Goal: Obtain resource: Download file/media

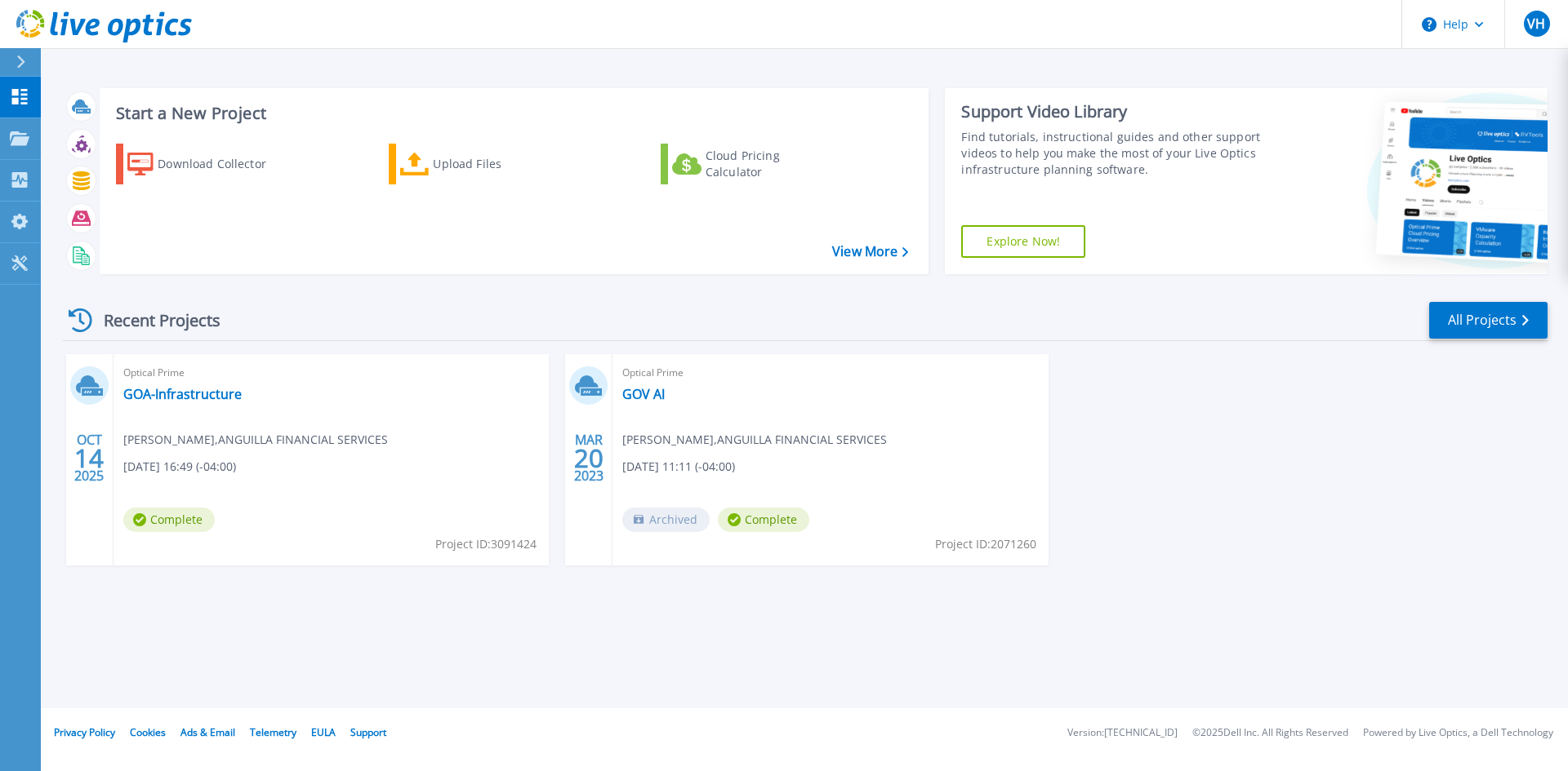
click at [236, 461] on span "[DATE] 16:49 (-04:00)" at bounding box center [180, 467] width 113 height 18
click at [180, 397] on link "GOA-Infrastructure" at bounding box center [183, 394] width 119 height 17
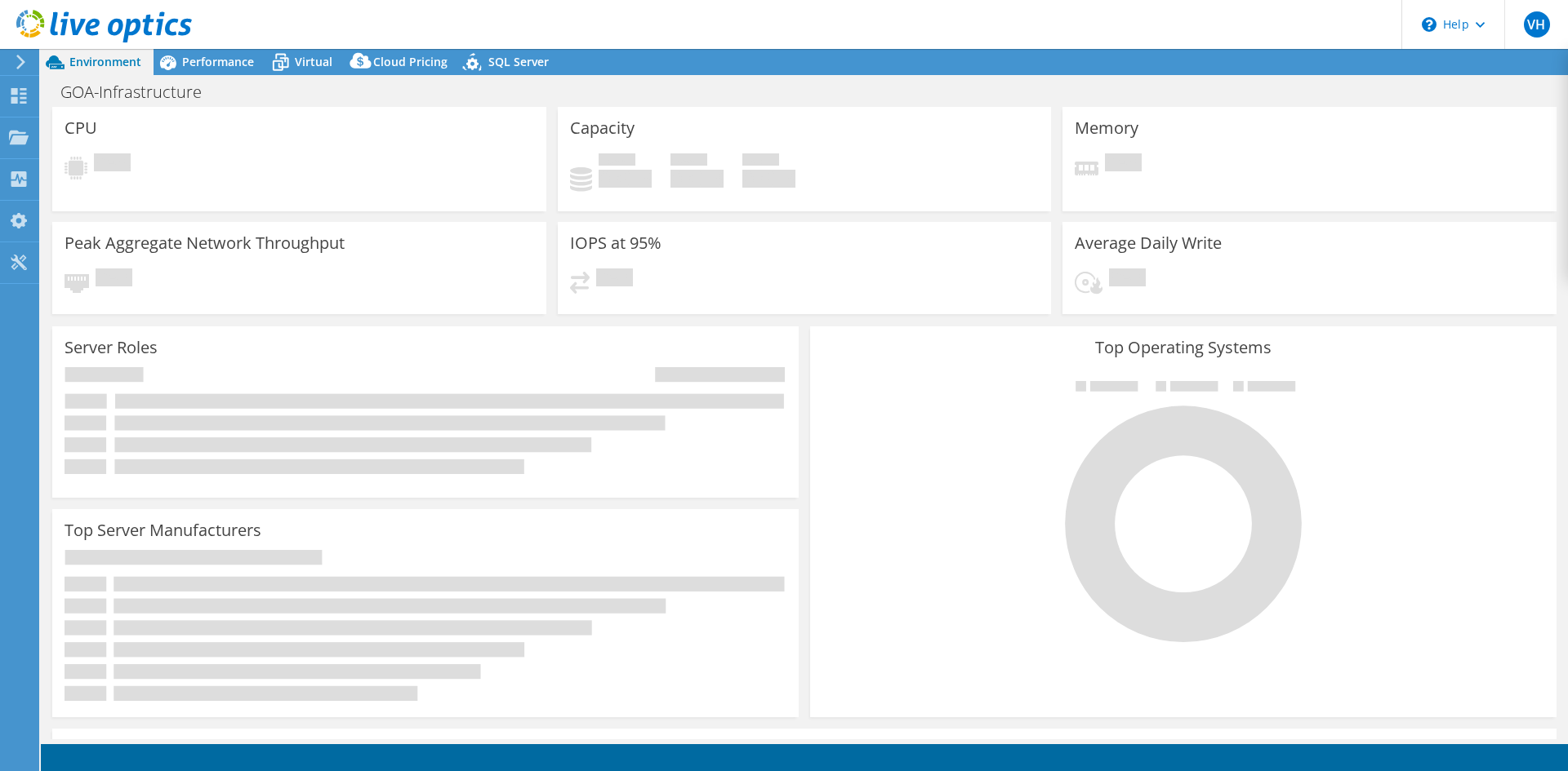
select select "USD"
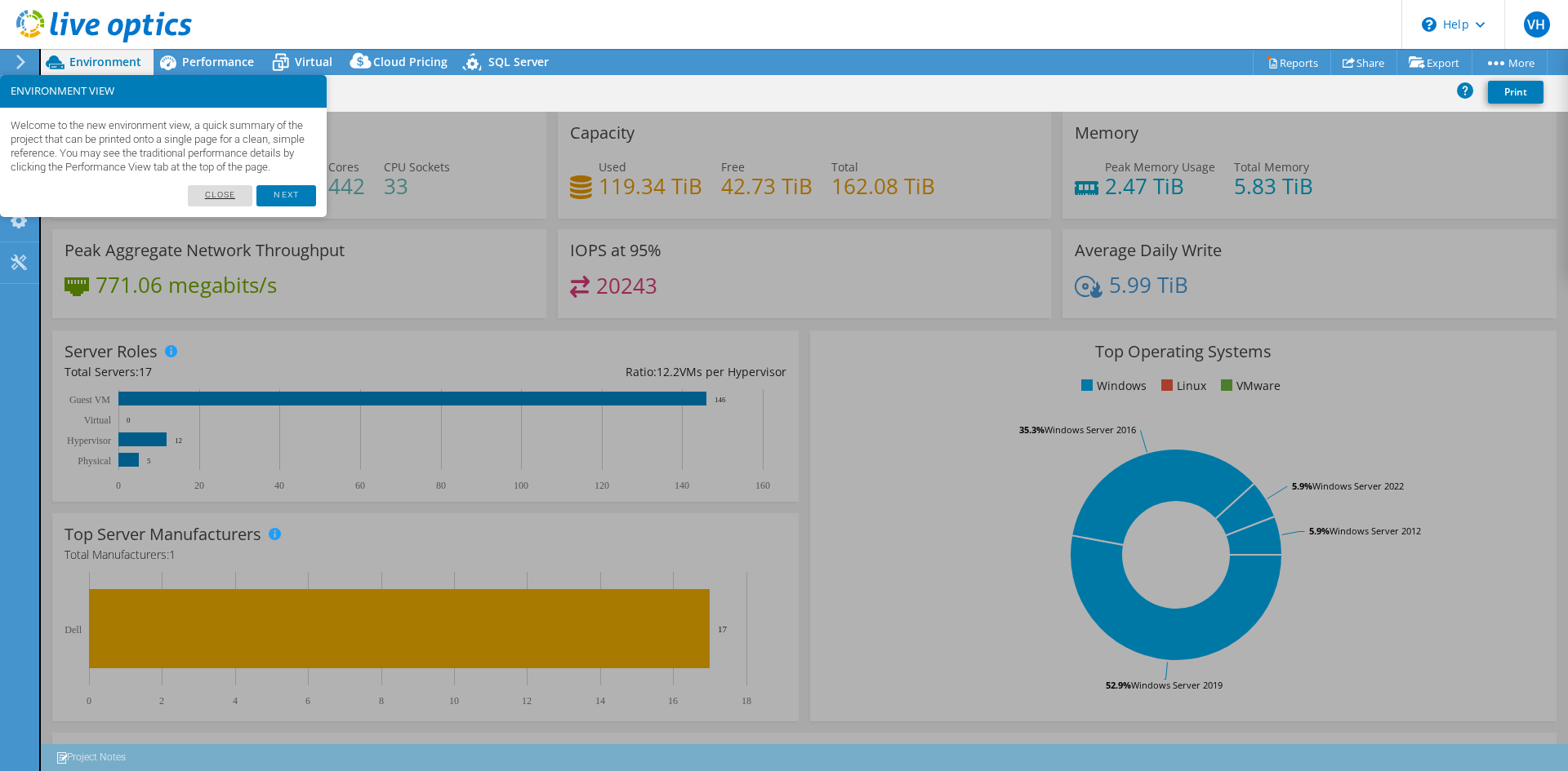
click at [232, 206] on link "Close" at bounding box center [220, 196] width 65 height 21
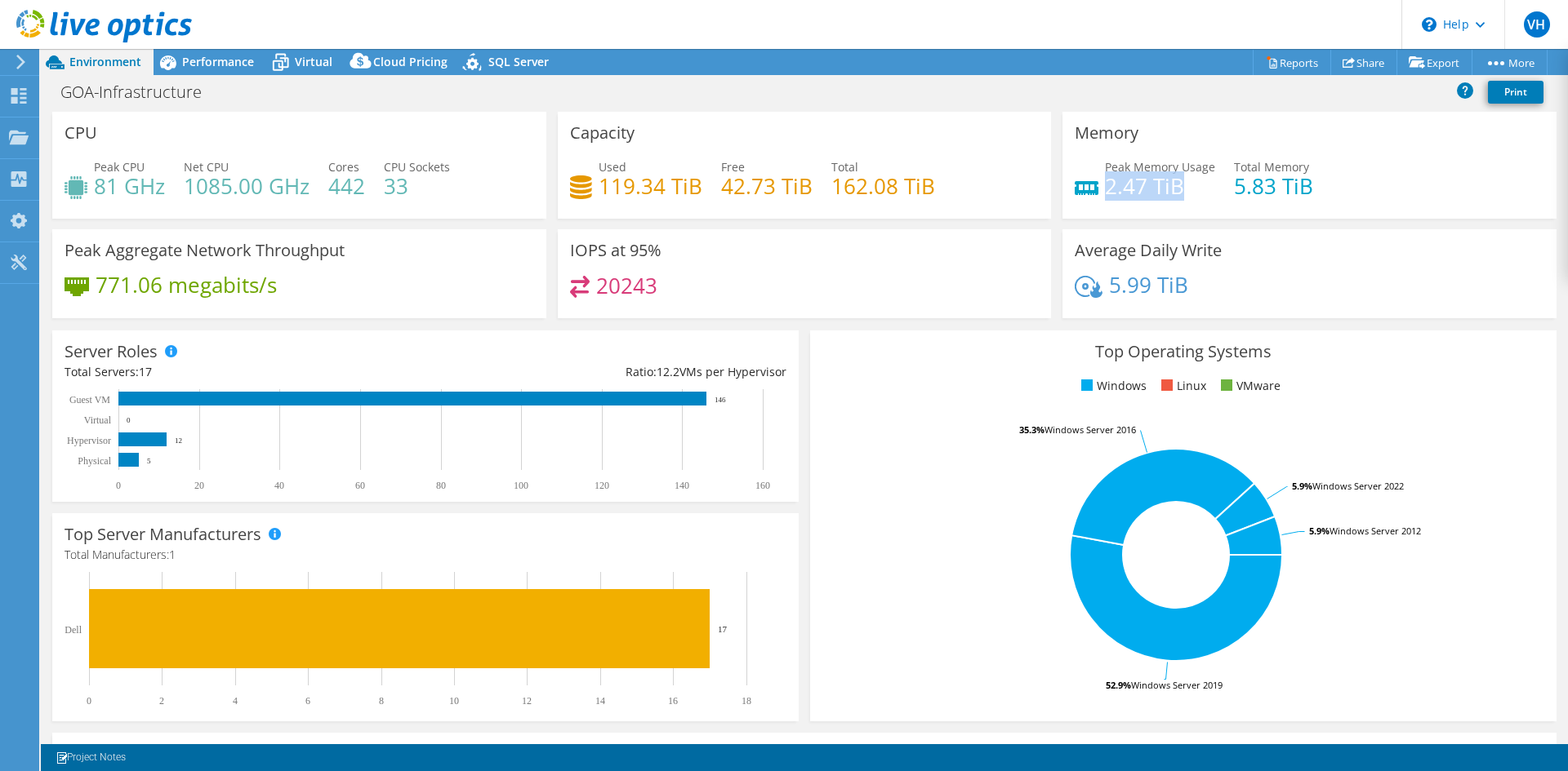
drag, startPoint x: 1098, startPoint y: 187, endPoint x: 1186, endPoint y: 192, distance: 88.1
click at [1186, 192] on h4 "2.47 TiB" at bounding box center [1159, 186] width 110 height 18
drag, startPoint x: 1227, startPoint y: 183, endPoint x: 1321, endPoint y: 188, distance: 94.1
click at [1321, 188] on div "Peak Memory Usage 2.47 TiB Total Memory 5.83 TiB" at bounding box center [1309, 185] width 470 height 53
drag, startPoint x: 1101, startPoint y: 284, endPoint x: 1197, endPoint y: 283, distance: 96.0
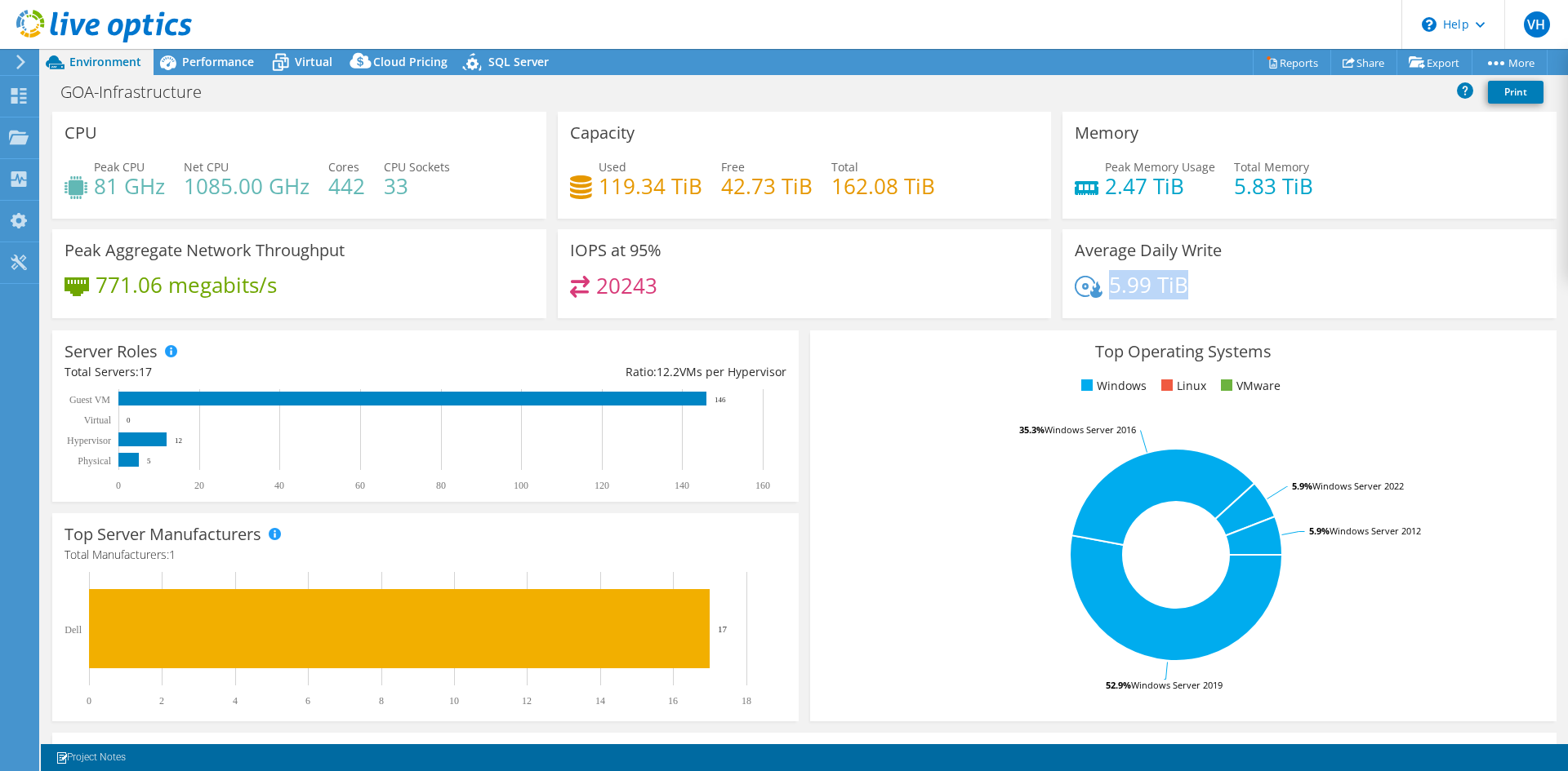
click at [1197, 283] on div "5.99 TiB" at bounding box center [1309, 293] width 470 height 34
drag, startPoint x: 99, startPoint y: 284, endPoint x: 144, endPoint y: 287, distance: 45.1
click at [144, 287] on h4 "771.06 megabits/s" at bounding box center [186, 285] width 181 height 18
click at [108, 293] on h4 "771.06 megabits/s" at bounding box center [186, 285] width 181 height 18
drag, startPoint x: 102, startPoint y: 282, endPoint x: 160, endPoint y: 289, distance: 58.4
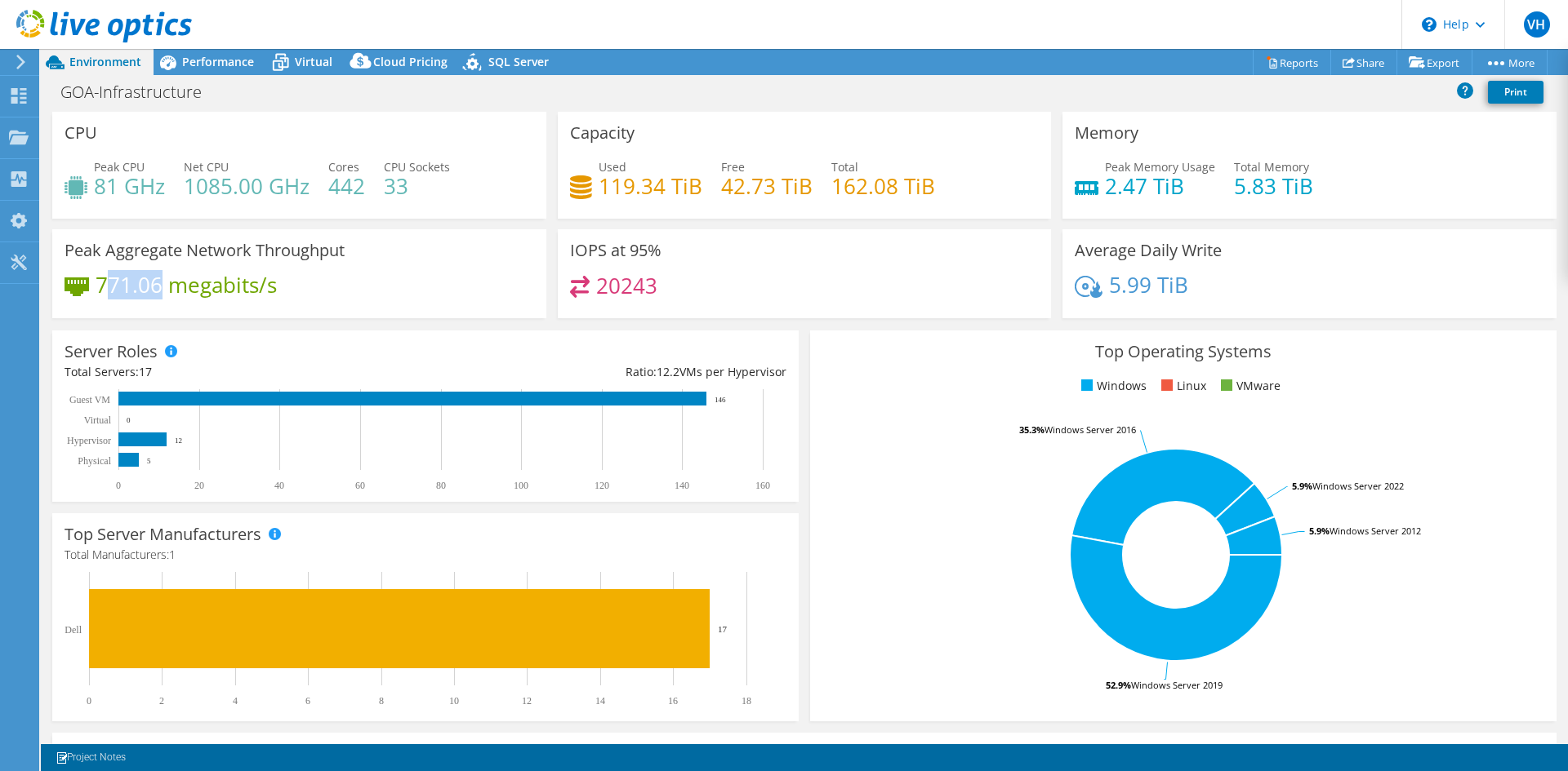
click at [160, 289] on h4 "771.06 megabits/s" at bounding box center [186, 285] width 181 height 18
click at [119, 288] on h4 "771.06 megabits/s" at bounding box center [186, 285] width 181 height 18
click at [95, 284] on div "771.06 megabits/s" at bounding box center [170, 285] width 212 height 18
drag, startPoint x: 98, startPoint y: 186, endPoint x: 116, endPoint y: 188, distance: 18.1
click at [116, 188] on h4 "81 GHz" at bounding box center [129, 186] width 71 height 18
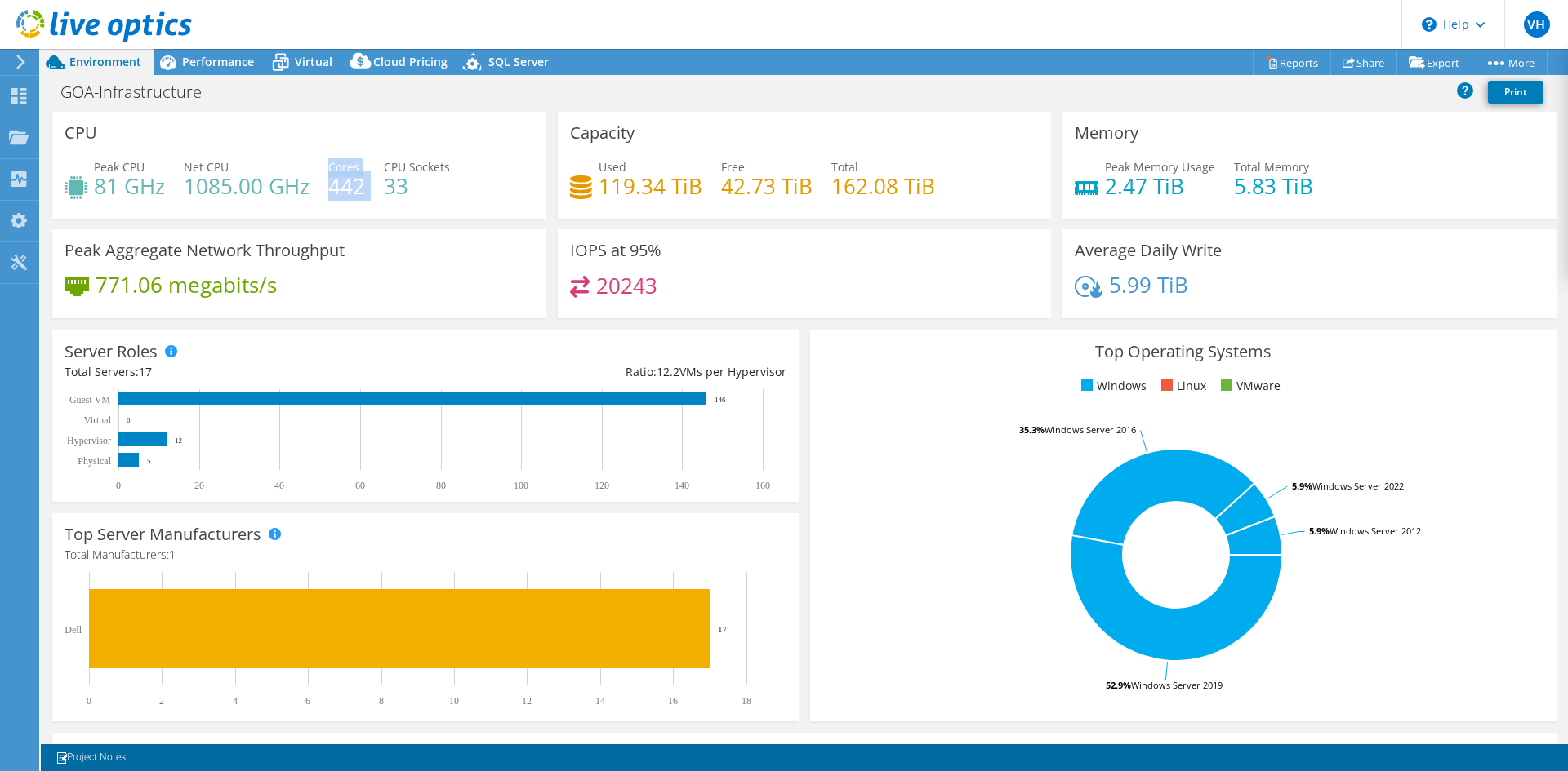
drag, startPoint x: 327, startPoint y: 190, endPoint x: 380, endPoint y: 194, distance: 53.2
click at [380, 194] on div "Peak CPU 81 GHz Net CPU 1085.00 GHz Cores 442 CPU Sockets 33" at bounding box center [299, 185] width 470 height 53
drag, startPoint x: 387, startPoint y: 191, endPoint x: 425, endPoint y: 192, distance: 38.0
click at [425, 192] on h4 "33" at bounding box center [417, 186] width 66 height 18
click at [430, 198] on div "Peak CPU 81 GHz Net CPU 1085.00 GHz Cores 442 CPU Sockets 33" at bounding box center [299, 185] width 470 height 53
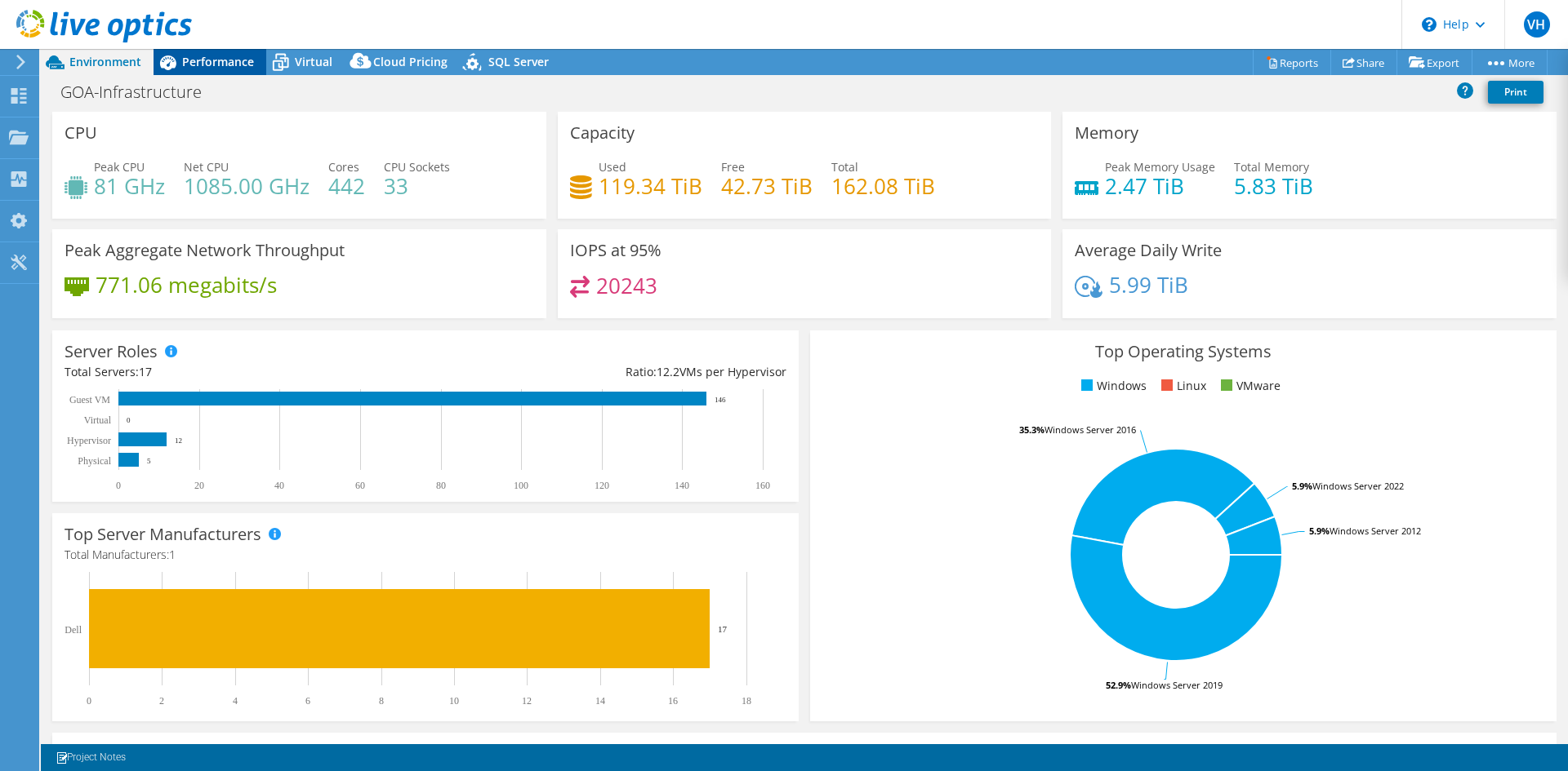
click at [200, 50] on div "Performance" at bounding box center [210, 61] width 113 height 26
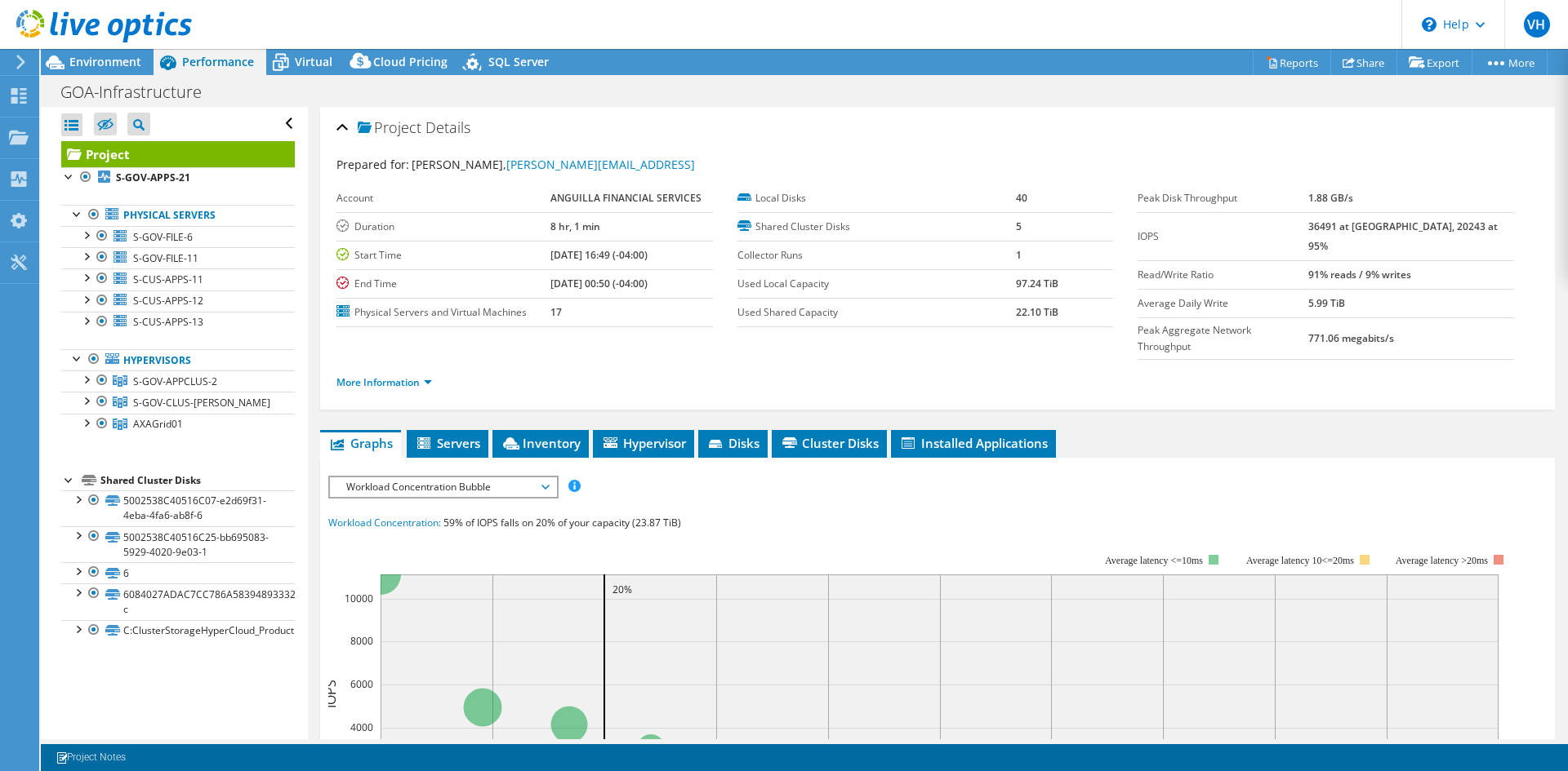
click at [828, 284] on label "Used Local Capacity" at bounding box center [876, 284] width 278 height 17
click at [892, 277] on label "Used Local Capacity" at bounding box center [876, 284] width 278 height 17
drag, startPoint x: 1009, startPoint y: 288, endPoint x: 1077, endPoint y: 287, distance: 68.0
click at [1077, 287] on td "97.24 TiB" at bounding box center [1064, 283] width 98 height 28
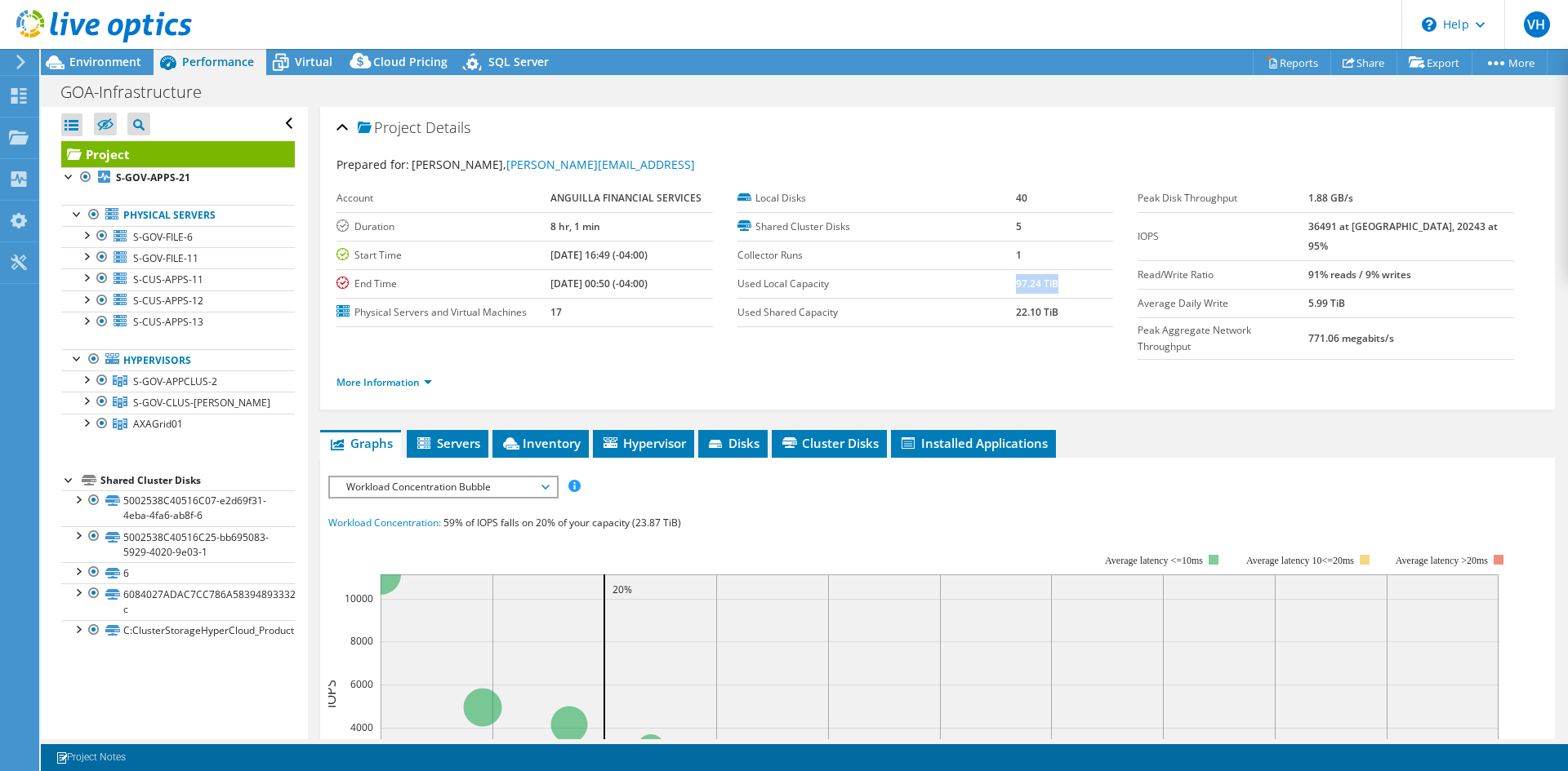
drag, startPoint x: 993, startPoint y: 313, endPoint x: 1077, endPoint y: 311, distance: 84.0
click at [1077, 311] on tr "Used Shared Capacity 22.10 TiB" at bounding box center [925, 311] width 376 height 28
drag, startPoint x: 550, startPoint y: 227, endPoint x: 682, endPoint y: 241, distance: 132.7
click at [682, 241] on tbody "Account ANGUILLA FINANCIAL SERVICES Duration 8 hr, 1 min Start Time 10/14/2025,…" at bounding box center [524, 256] width 376 height 143
click at [719, 224] on div "Account ANGUILLA FINANCIAL SERVICES Duration 8 hr, 1 min Start Time 10/14/2025,…" at bounding box center [537, 256] width 401 height 143
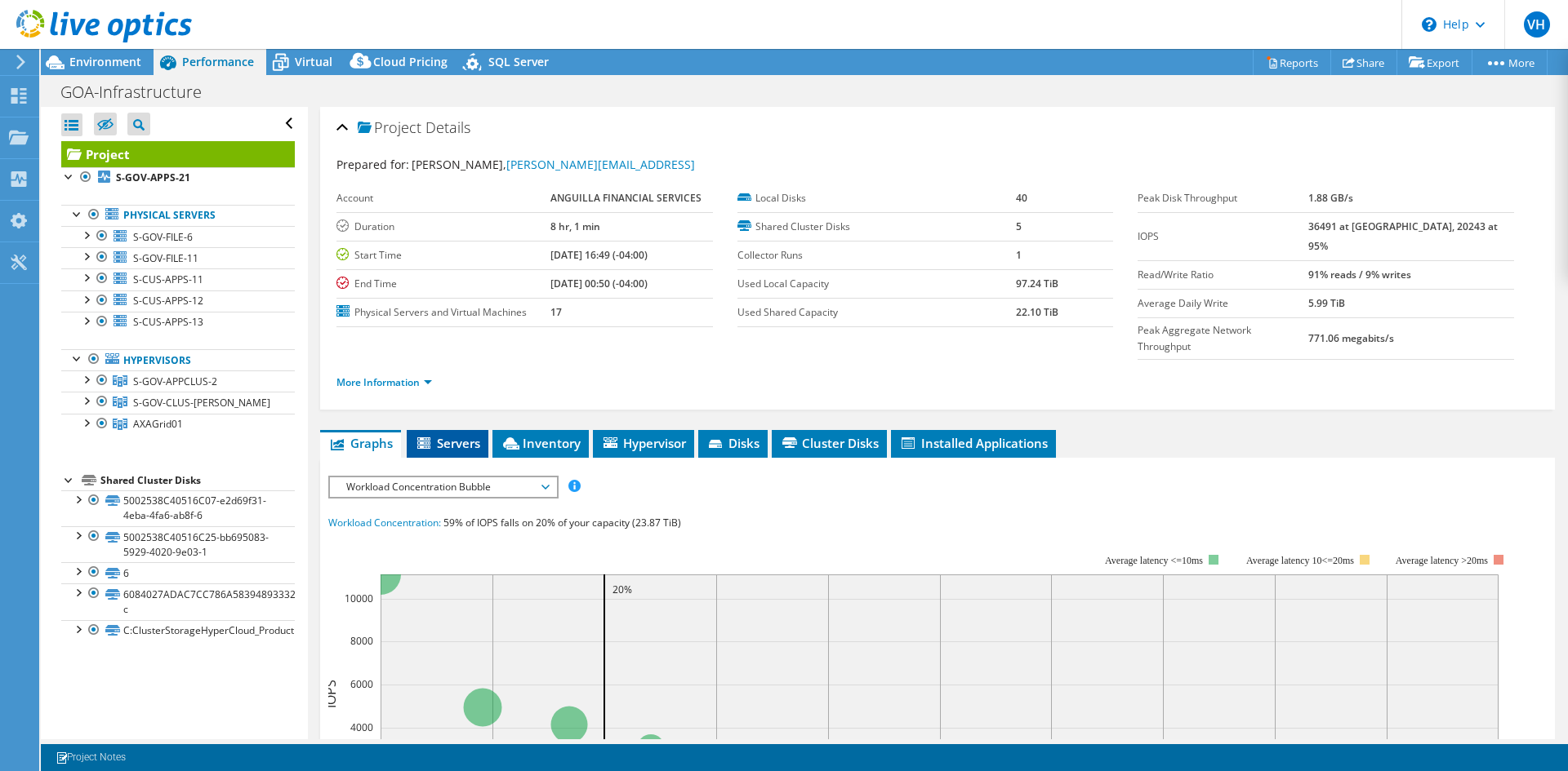
click at [449, 435] on span "Servers" at bounding box center [446, 442] width 65 height 17
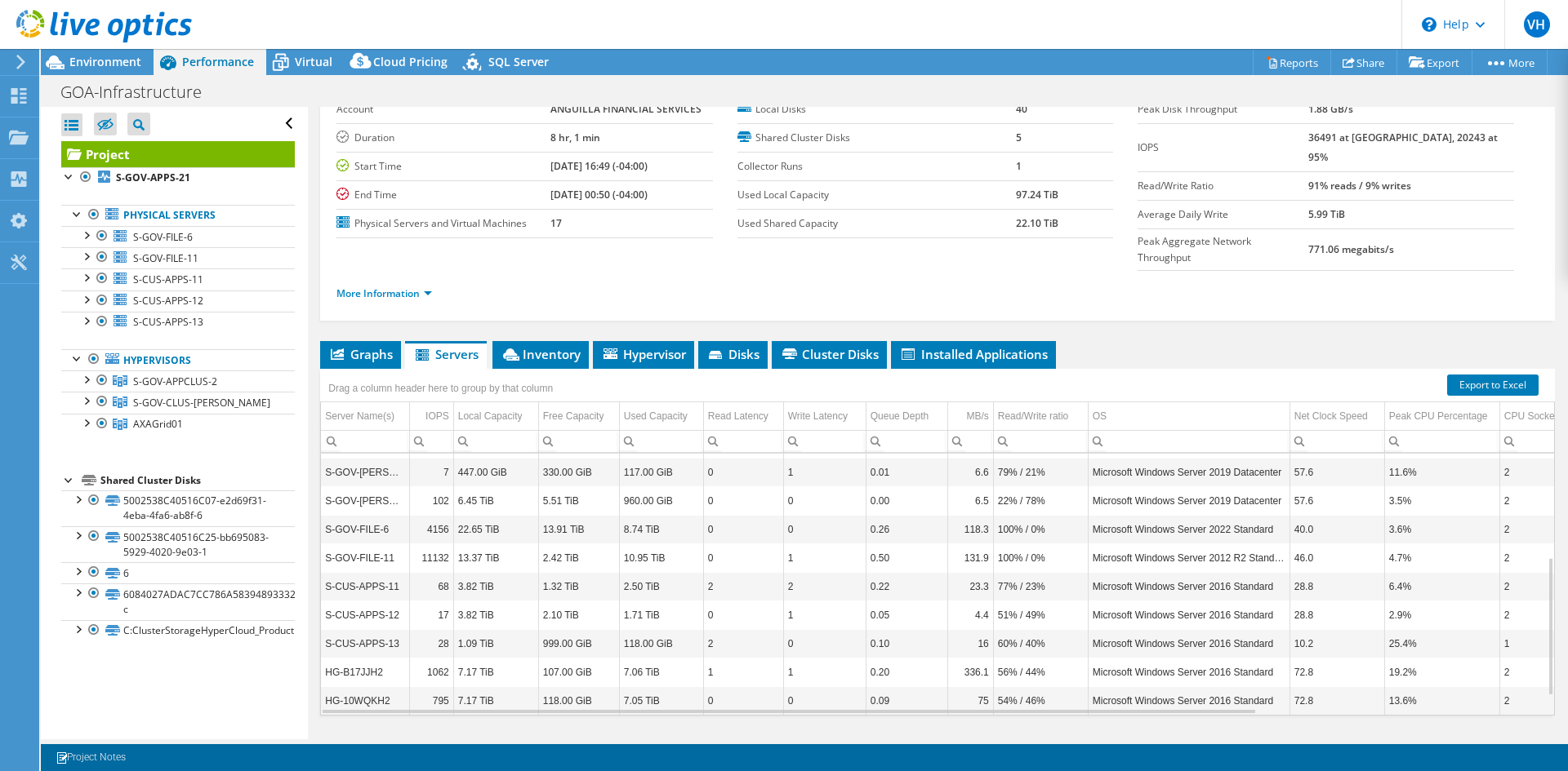
scroll to position [94, 0]
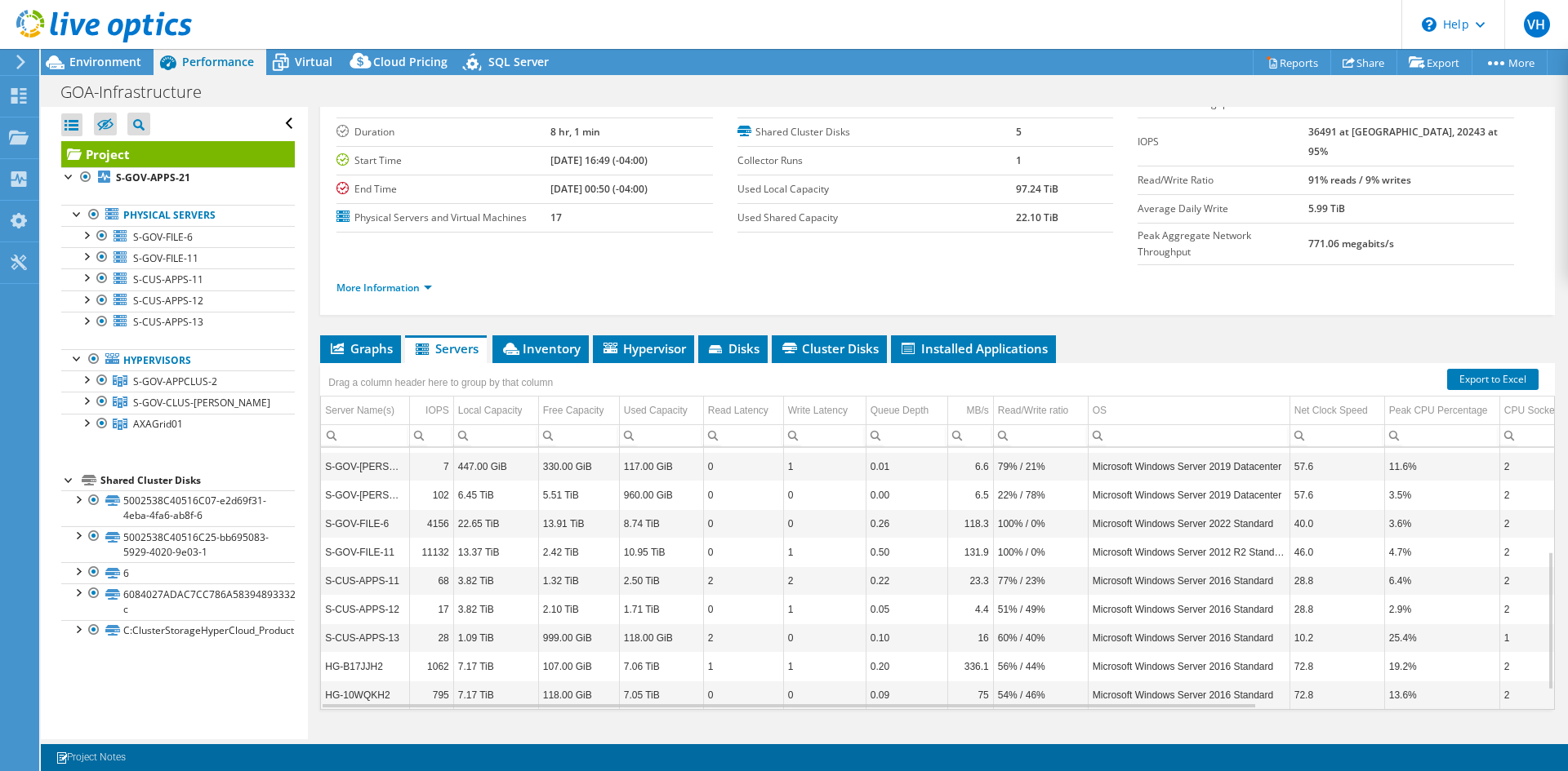
click at [1427, 623] on td "25.4%" at bounding box center [1442, 637] width 115 height 28
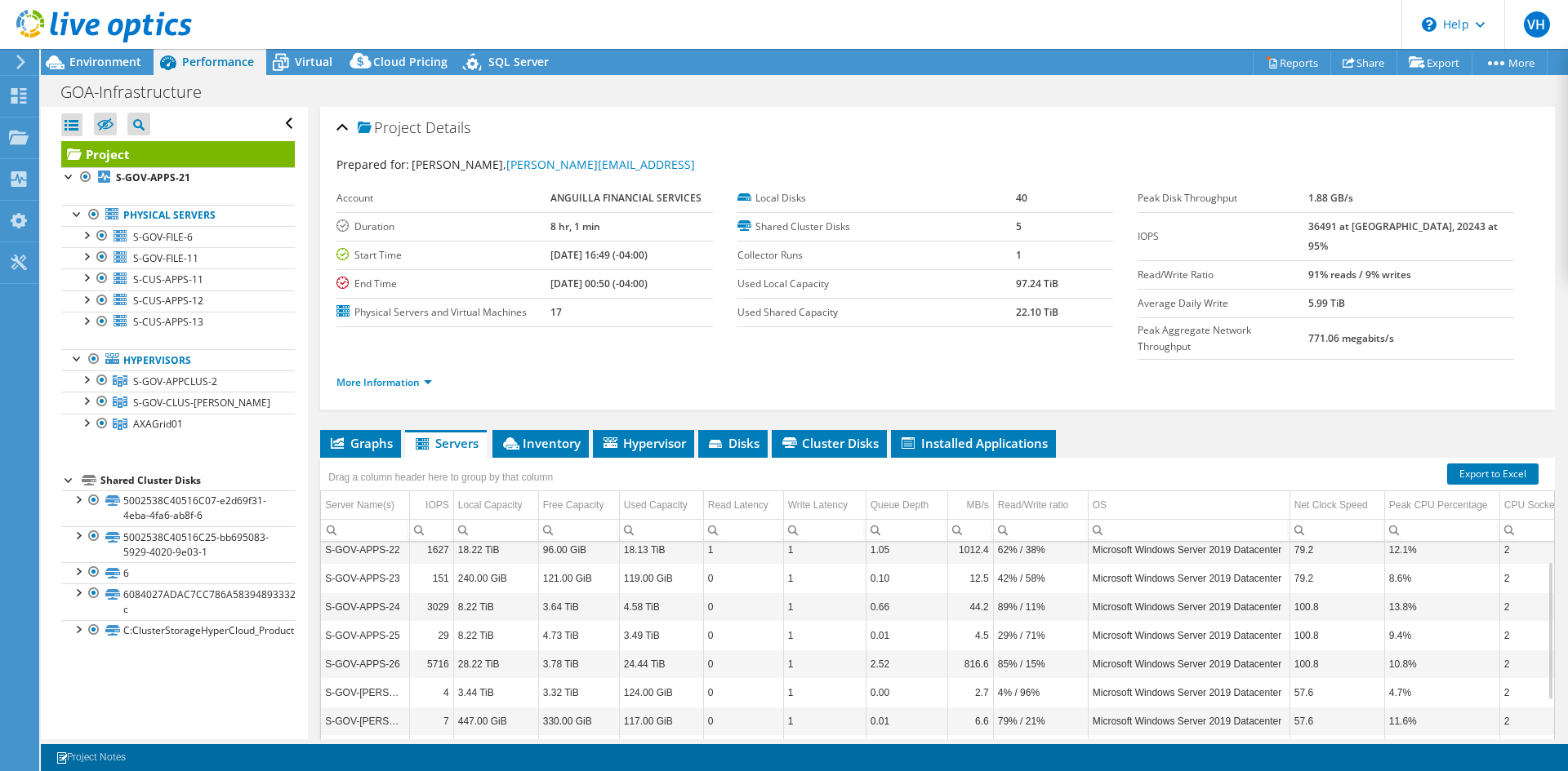
scroll to position [0, 0]
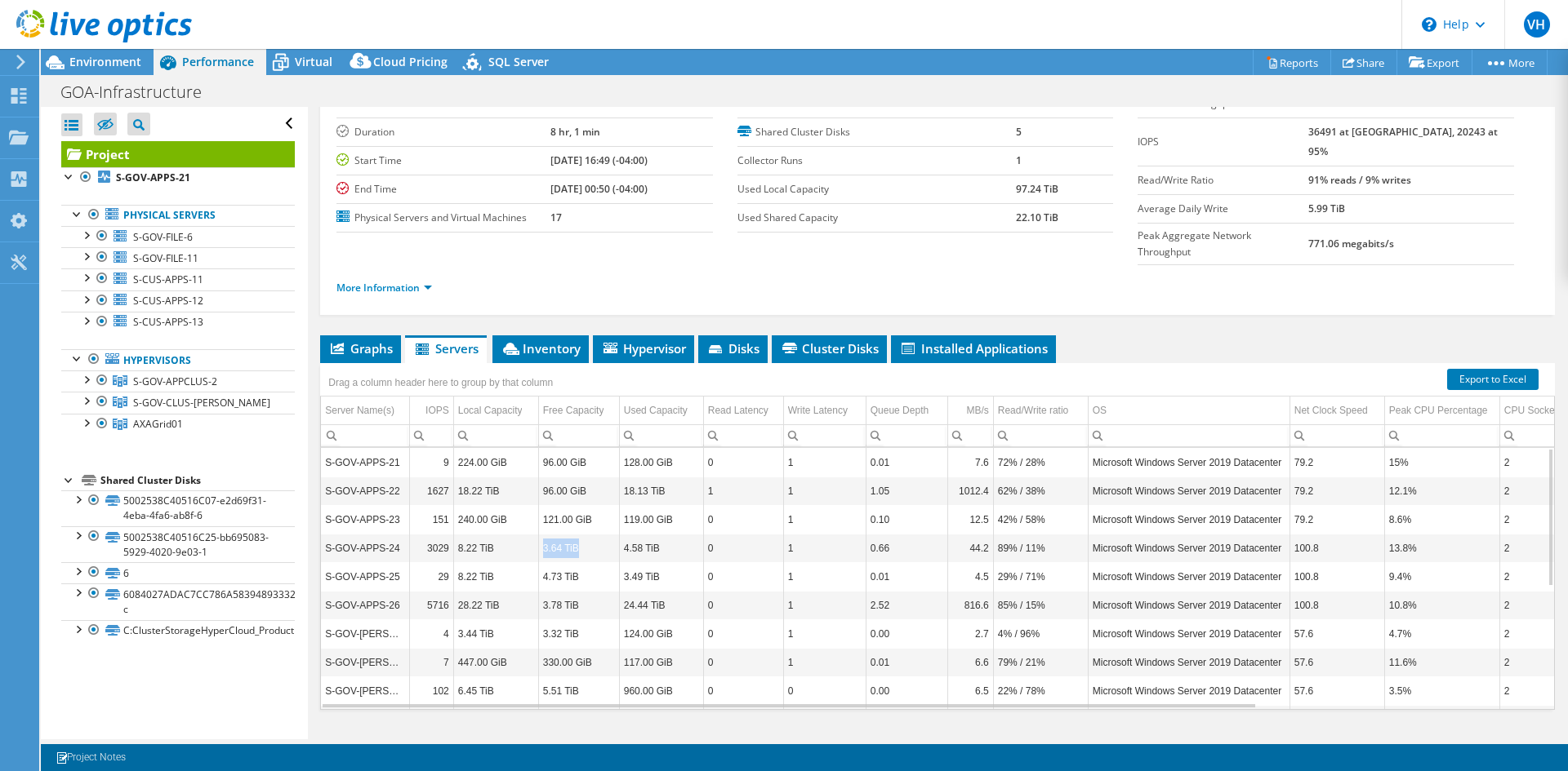
drag, startPoint x: 581, startPoint y: 515, endPoint x: 541, endPoint y: 514, distance: 40.0
click at [541, 534] on td "3.64 TiB" at bounding box center [578, 547] width 81 height 28
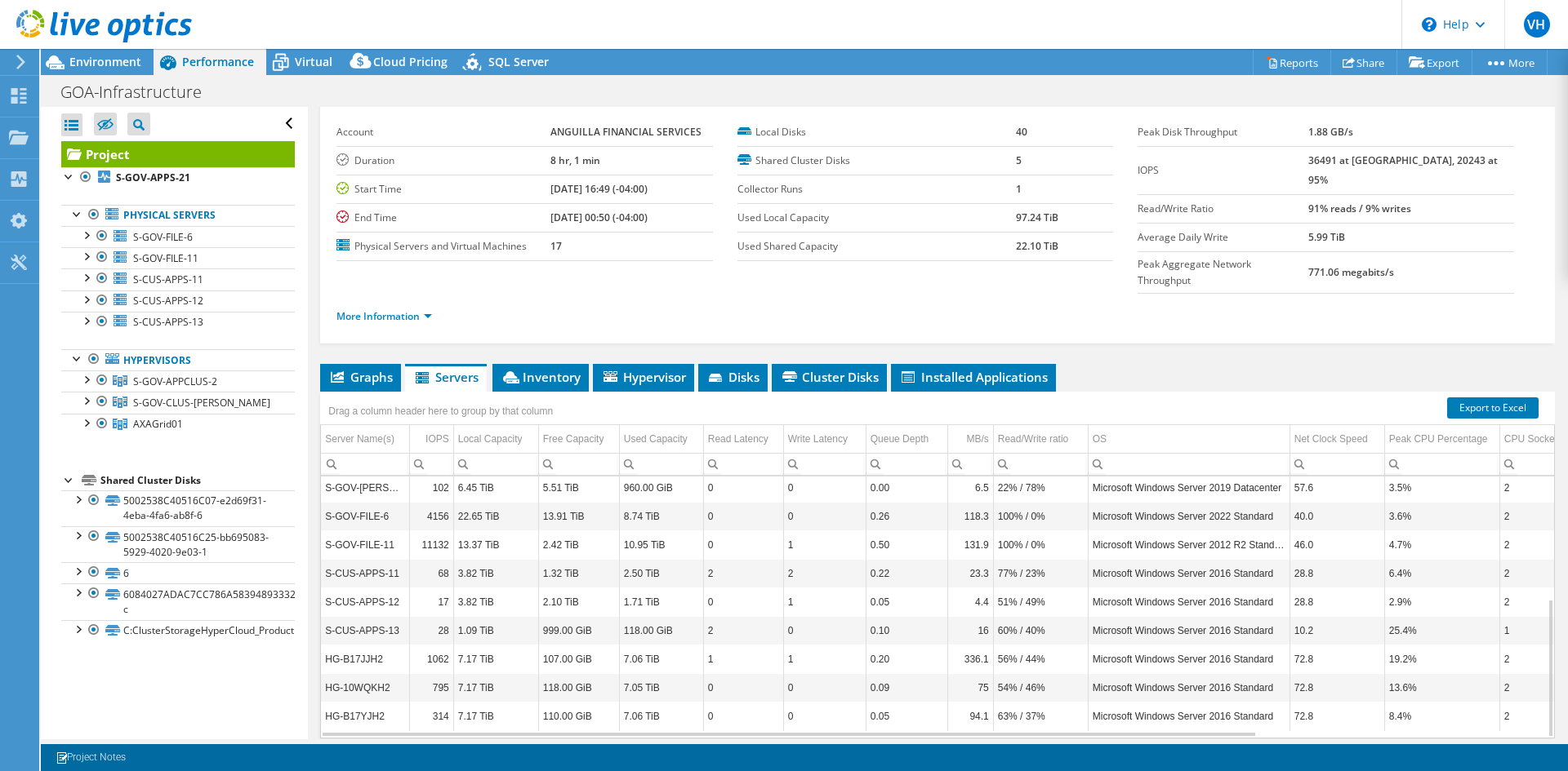
scroll to position [94, 0]
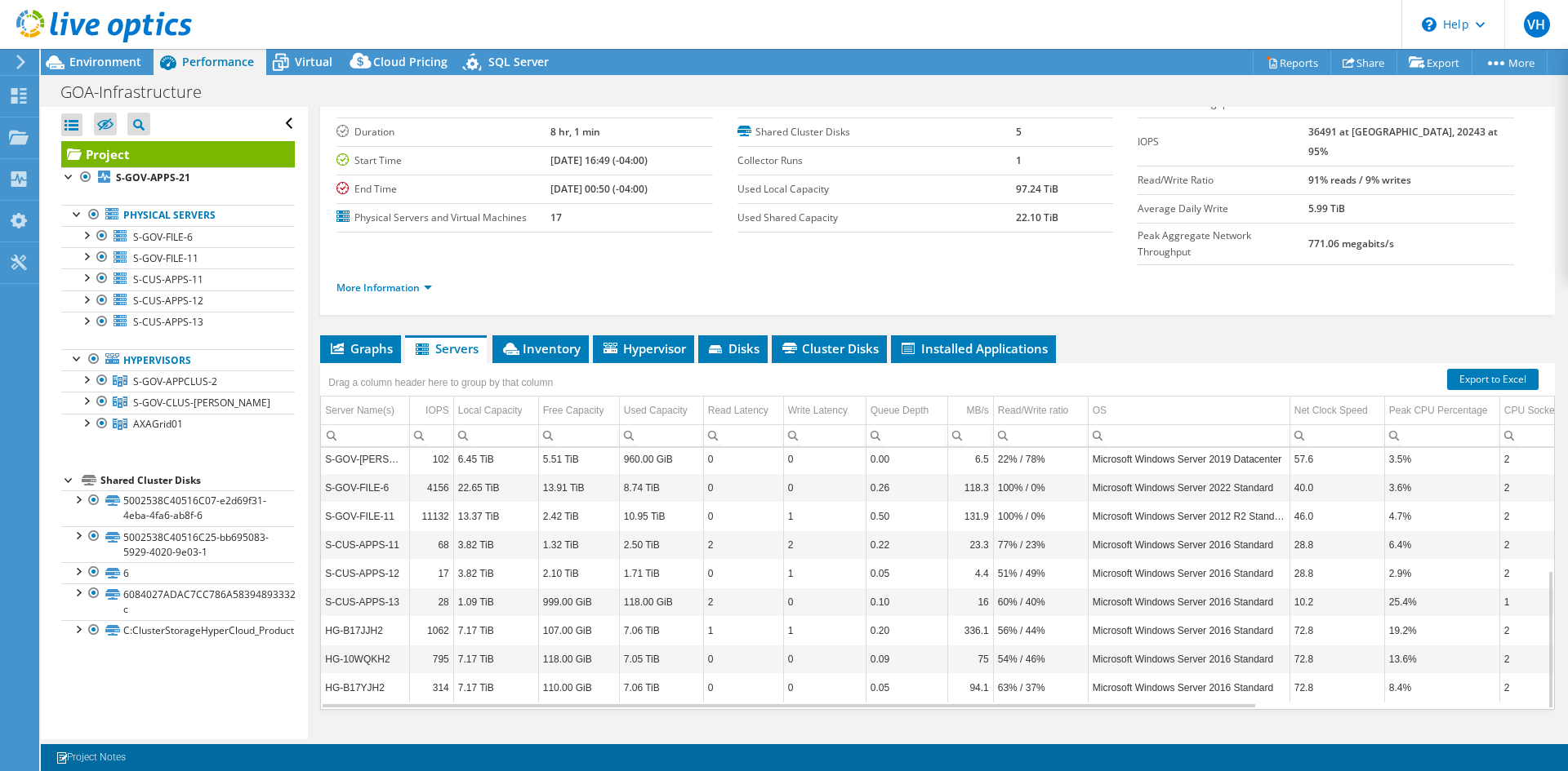
click at [1008, 473] on td "100% / 0%" at bounding box center [1040, 487] width 94 height 28
click at [1133, 473] on td "Microsoft Windows Server 2022 Standard" at bounding box center [1188, 487] width 201 height 28
drag, startPoint x: 1105, startPoint y: 461, endPoint x: 1216, endPoint y: 466, distance: 111.1
click at [1216, 473] on td "Microsoft Windows Server 2022 Standard" at bounding box center [1188, 487] width 201 height 28
click at [1080, 473] on td "100% / 0%" at bounding box center [1040, 487] width 94 height 28
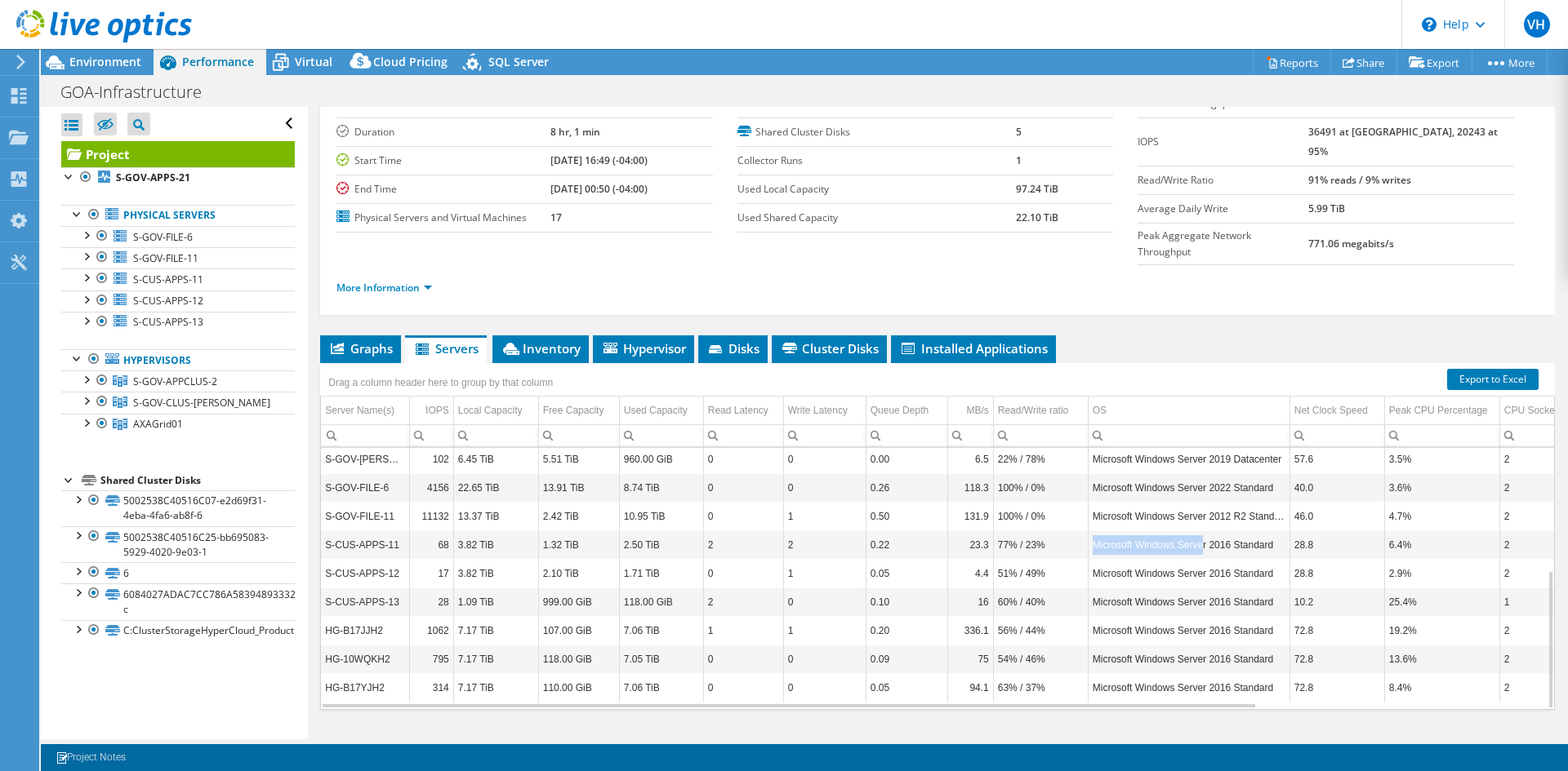
drag, startPoint x: 1090, startPoint y: 516, endPoint x: 1206, endPoint y: 526, distance: 116.4
click at [1206, 531] on td "Microsoft Windows Server 2016 Standard" at bounding box center [1188, 544] width 201 height 28
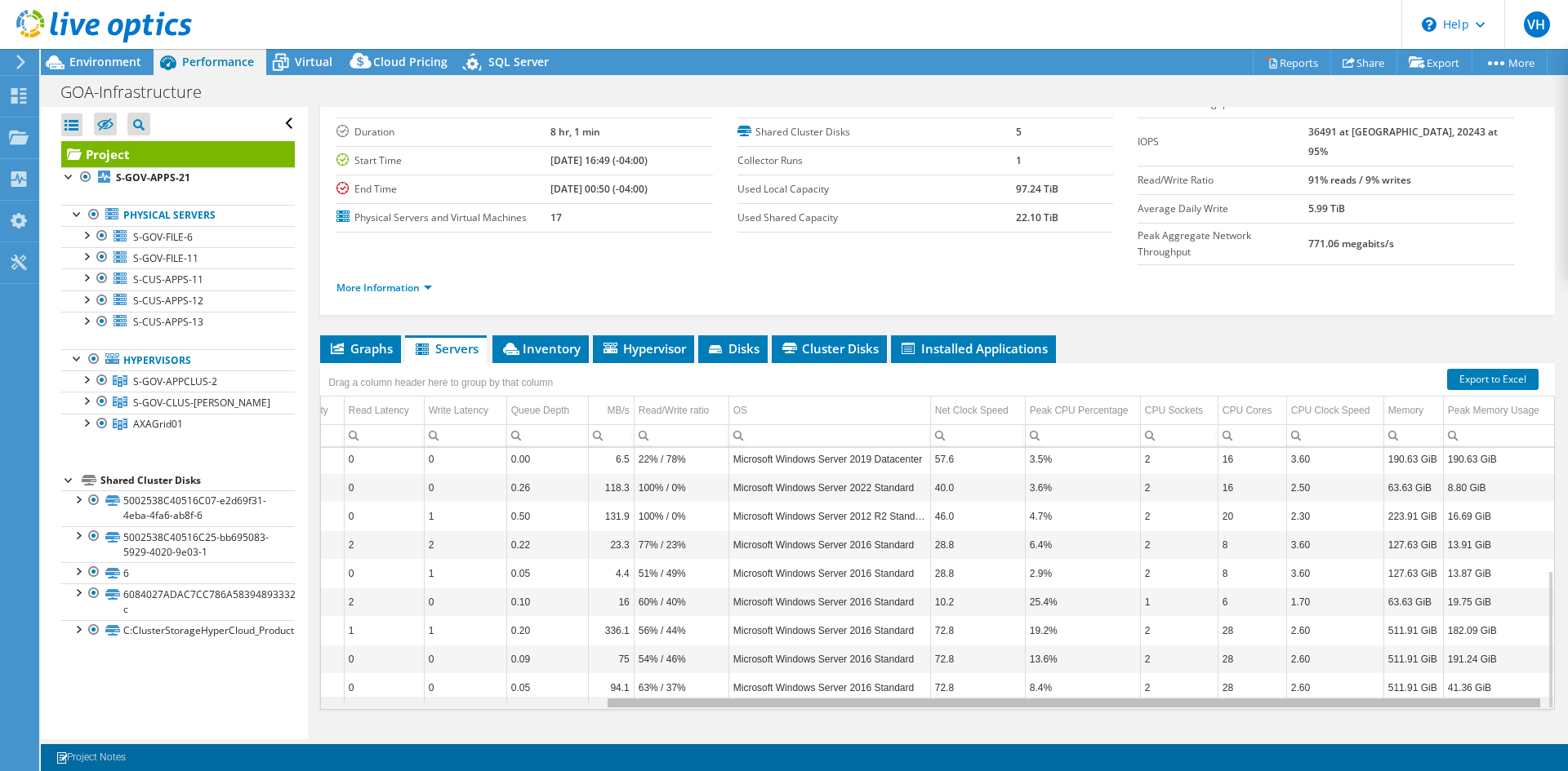
scroll to position [0, 372]
drag, startPoint x: 1244, startPoint y: 673, endPoint x: 1555, endPoint y: 716, distance: 314.0
click at [1555, 716] on body "VH End User Vaughn Hazell Vaughn.Hazell@gov.ai ANGUILLA FINANCIAL SERVICES My P…" at bounding box center [784, 385] width 1568 height 771
drag, startPoint x: 904, startPoint y: 672, endPoint x: 1265, endPoint y: 687, distance: 361.3
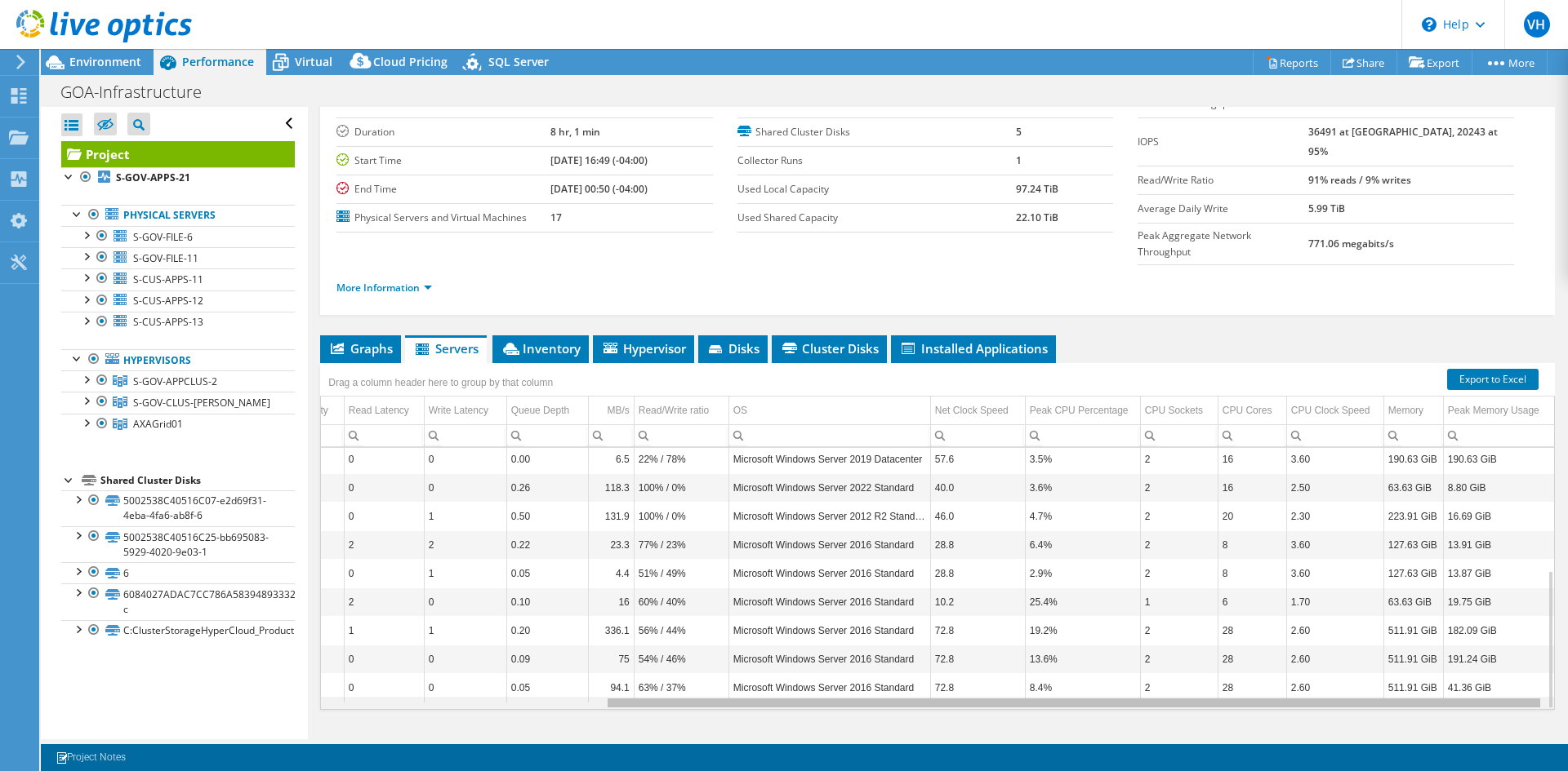
click at [1187, 714] on body "VH End User Vaughn Hazell Vaughn.Hazell@gov.ai ANGUILLA FINANCIAL SERVICES My P…" at bounding box center [784, 385] width 1568 height 771
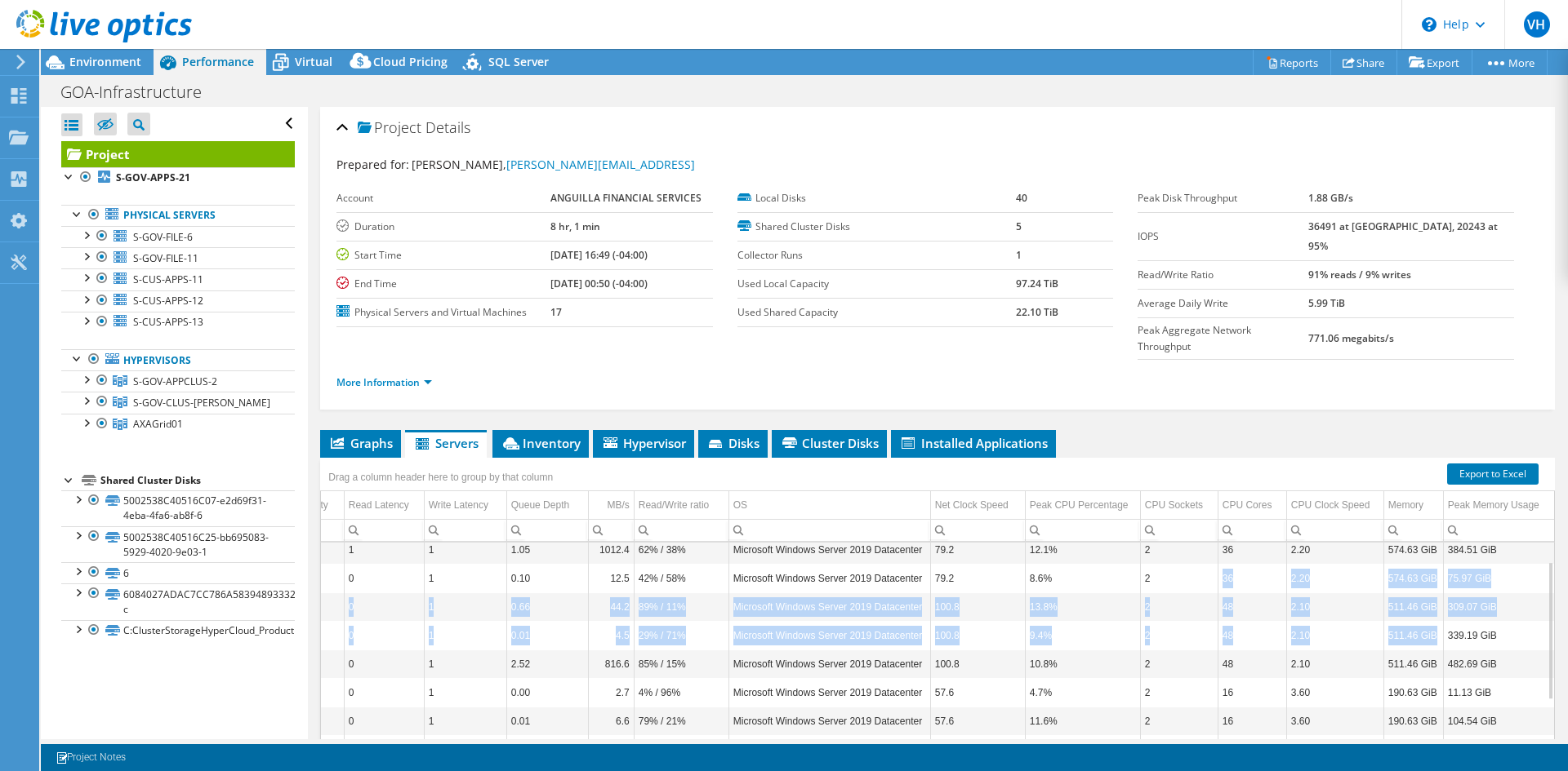
drag, startPoint x: 1209, startPoint y: 553, endPoint x: 1433, endPoint y: 598, distance: 228.5
click at [1433, 598] on tbody "S-GOV-APPS-21 9 224.00 GiB 96.00 GiB 128.00 GiB 0 1 0.01 7.6 72% / 28% Microsof…" at bounding box center [758, 750] width 1592 height 486
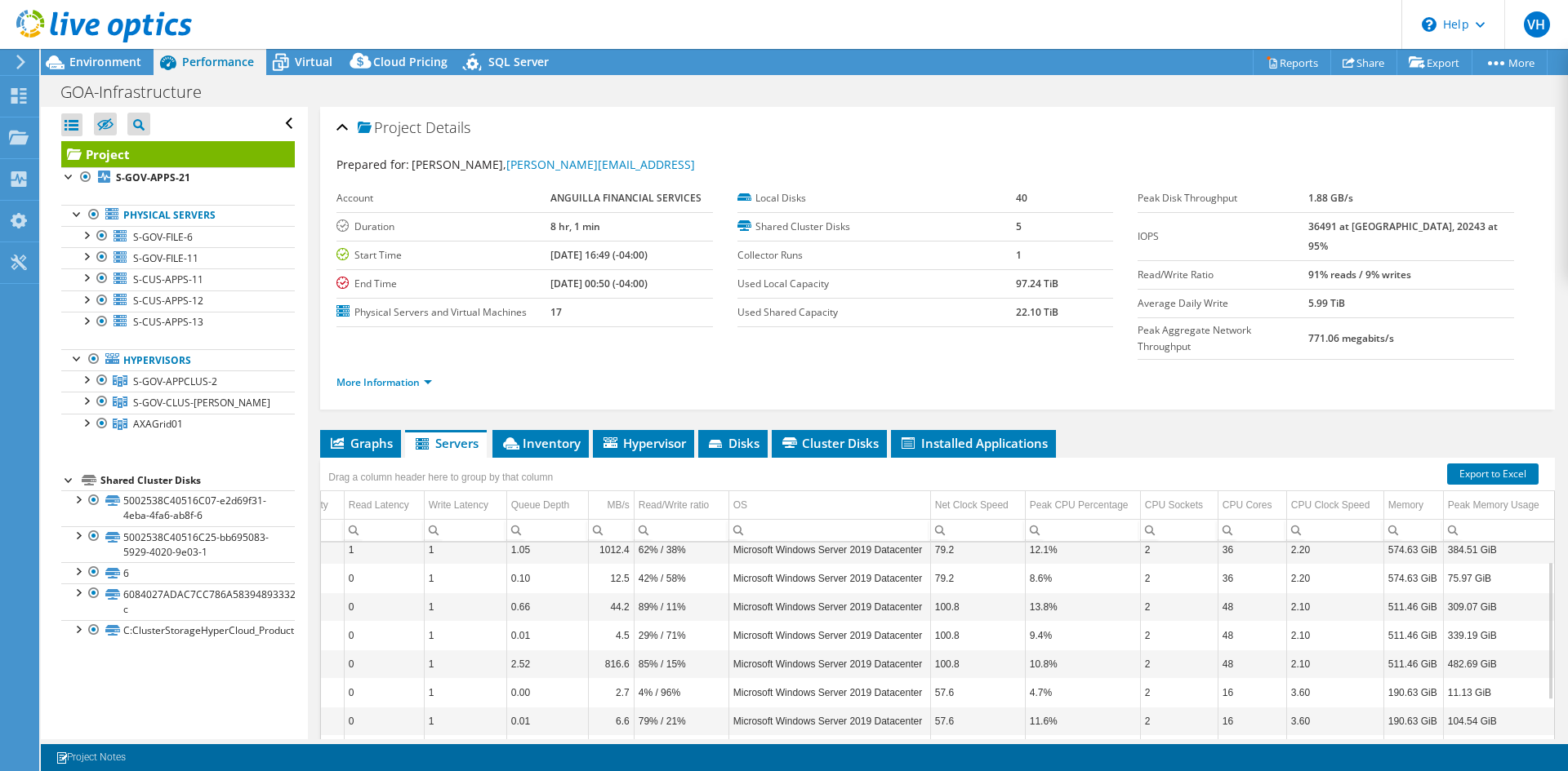
click at [690, 564] on td "42% / 58%" at bounding box center [680, 578] width 94 height 28
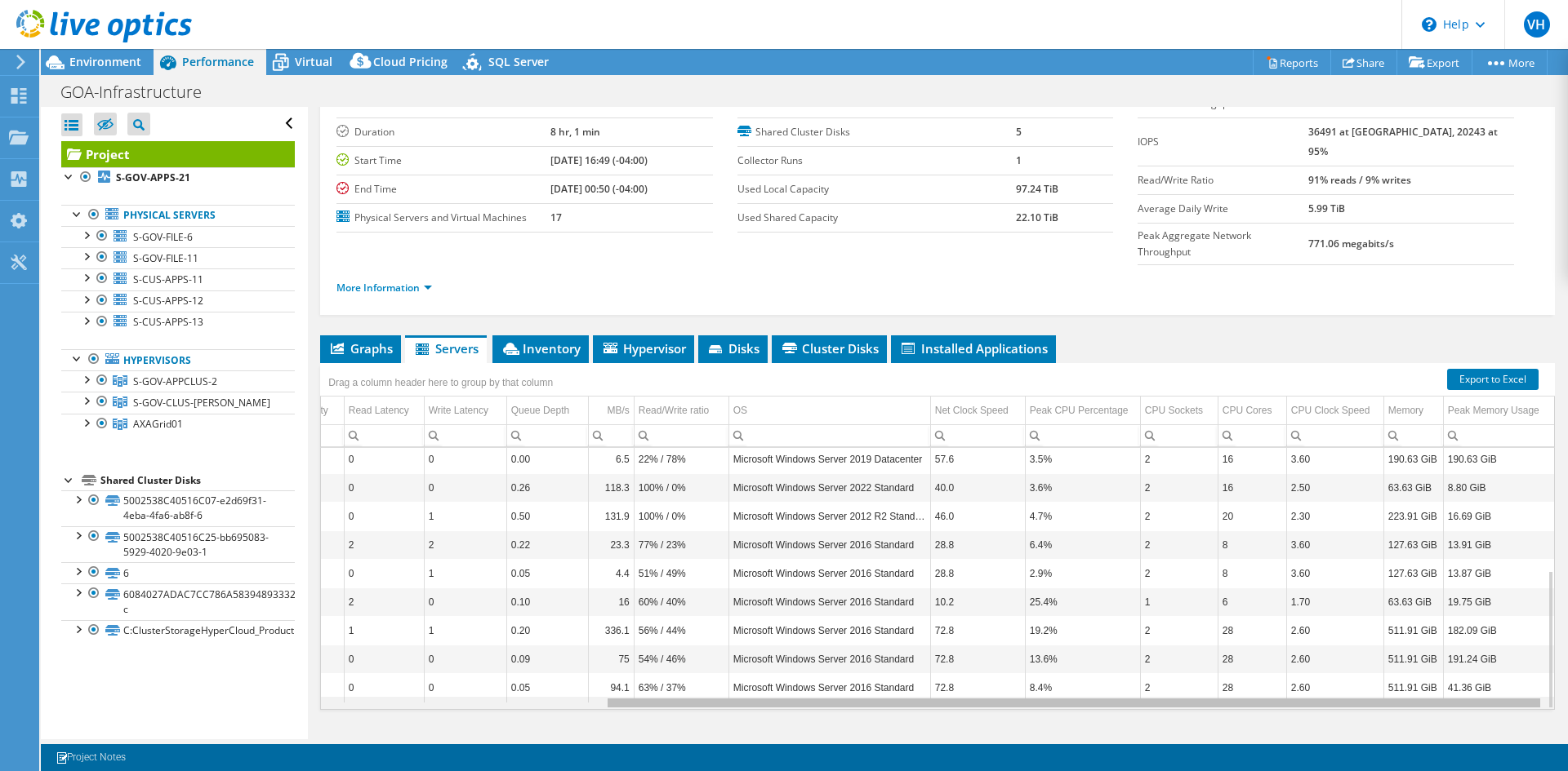
drag, startPoint x: 1200, startPoint y: 674, endPoint x: 1178, endPoint y: 664, distance: 24.2
click at [1178, 664] on body "VH End User Vaughn Hazell Vaughn.Hazell@gov.ai ANGUILLA FINANCIAL SERVICES My P…" at bounding box center [784, 385] width 1568 height 771
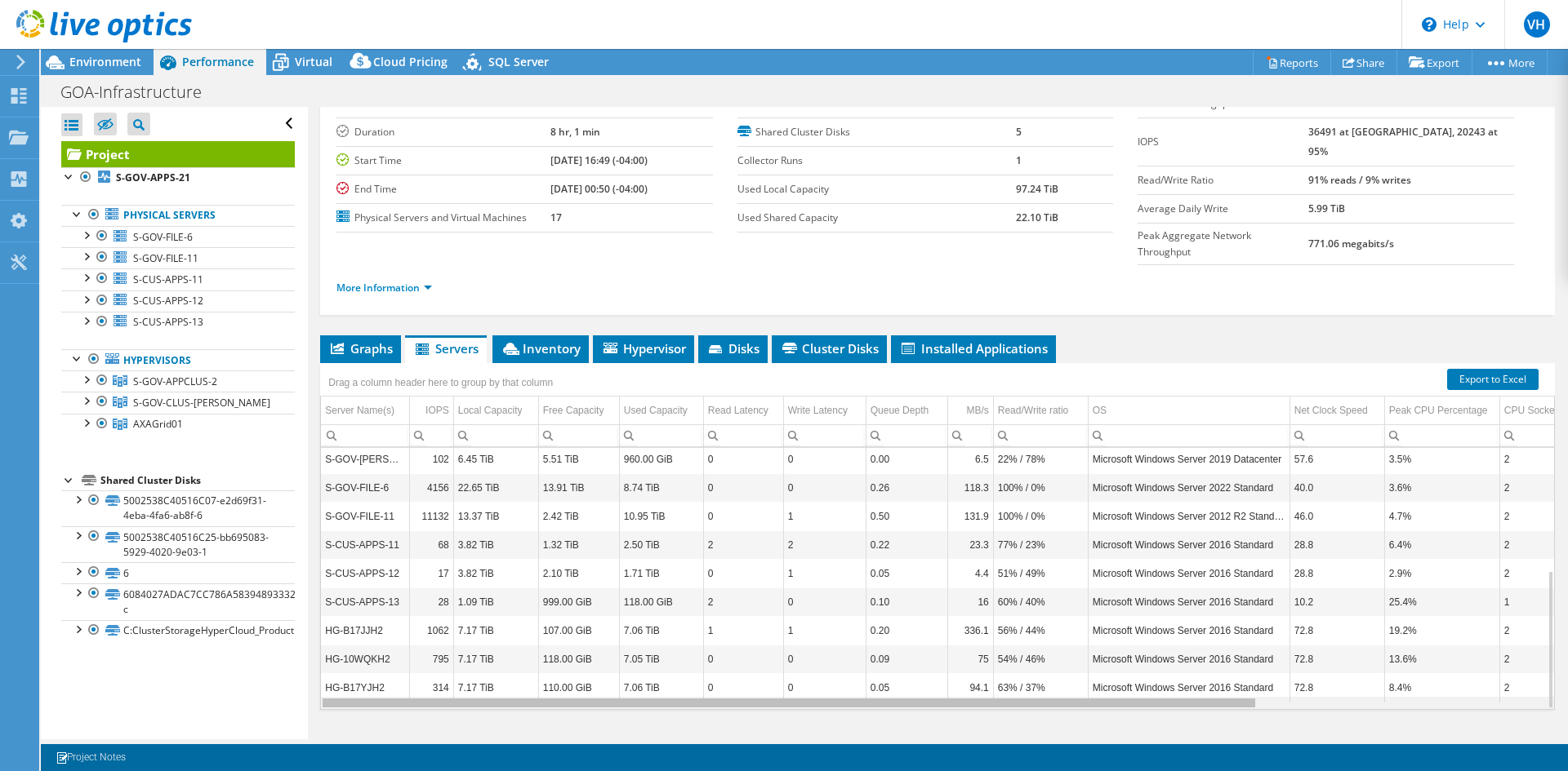
drag, startPoint x: 1209, startPoint y: 671, endPoint x: 623, endPoint y: 587, distance: 592.0
click at [664, 630] on body "VH End User Vaughn Hazell Vaughn.Hazell@gov.ai ANGUILLA FINANCIAL SERVICES My P…" at bounding box center [784, 385] width 1568 height 771
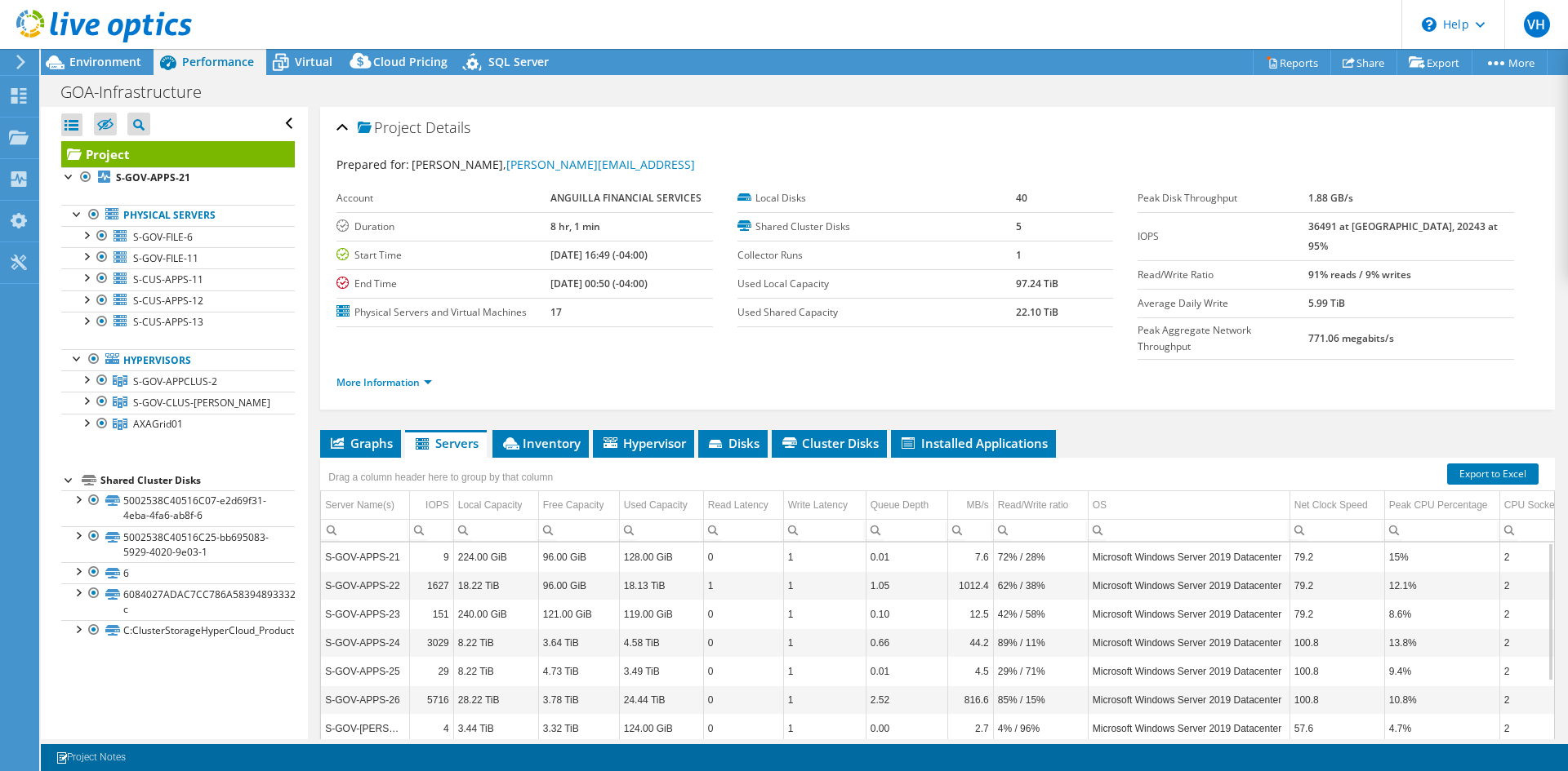
click at [387, 572] on td "S-GOV-APPS-22" at bounding box center [365, 585] width 89 height 28
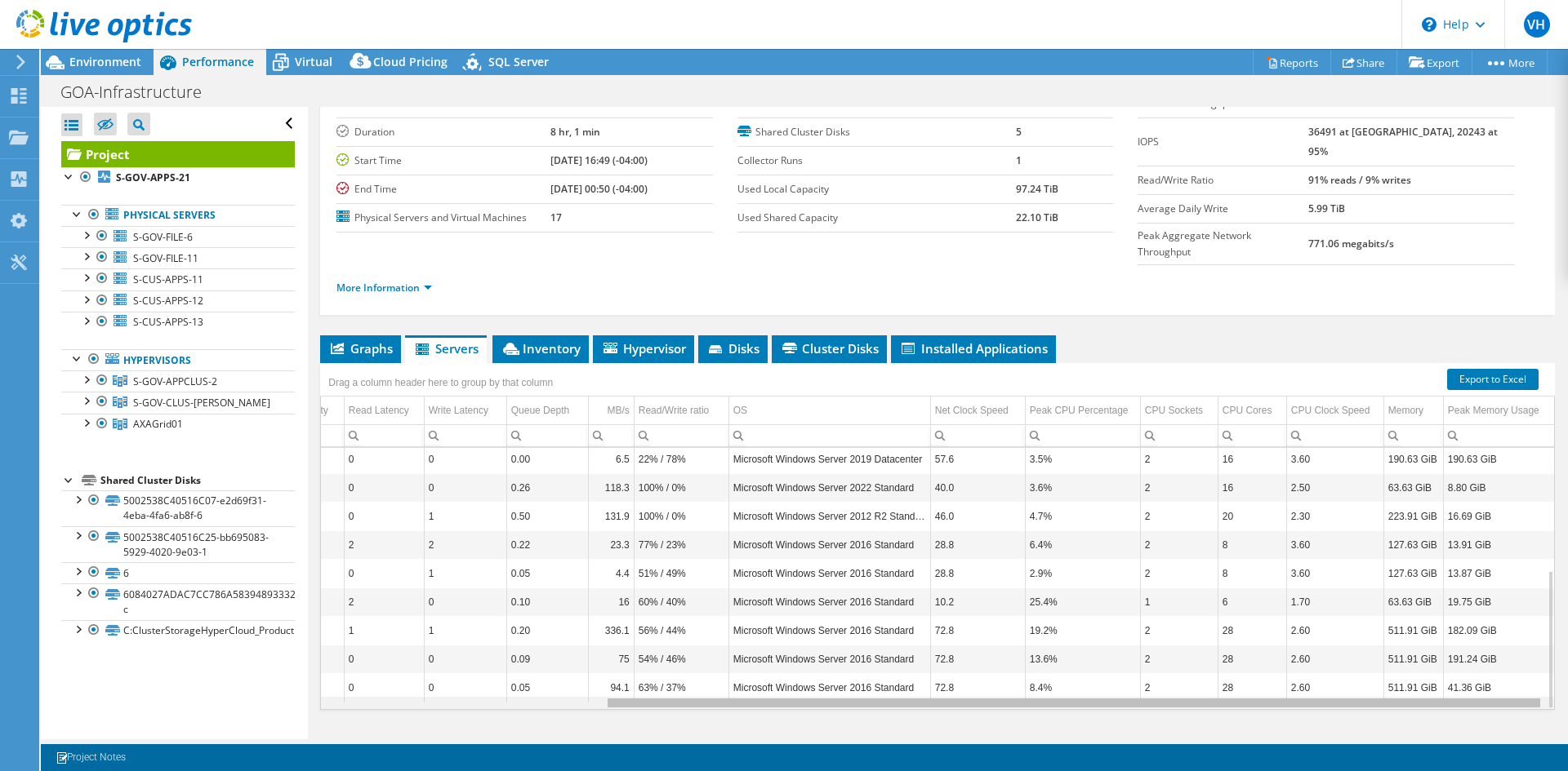
drag, startPoint x: 1116, startPoint y: 672, endPoint x: 1533, endPoint y: 689, distance: 417.3
click at [1564, 708] on body "VH End User Vaughn Hazell Vaughn.Hazell@gov.ai ANGUILLA FINANCIAL SERVICES My P…" at bounding box center [784, 385] width 1568 height 771
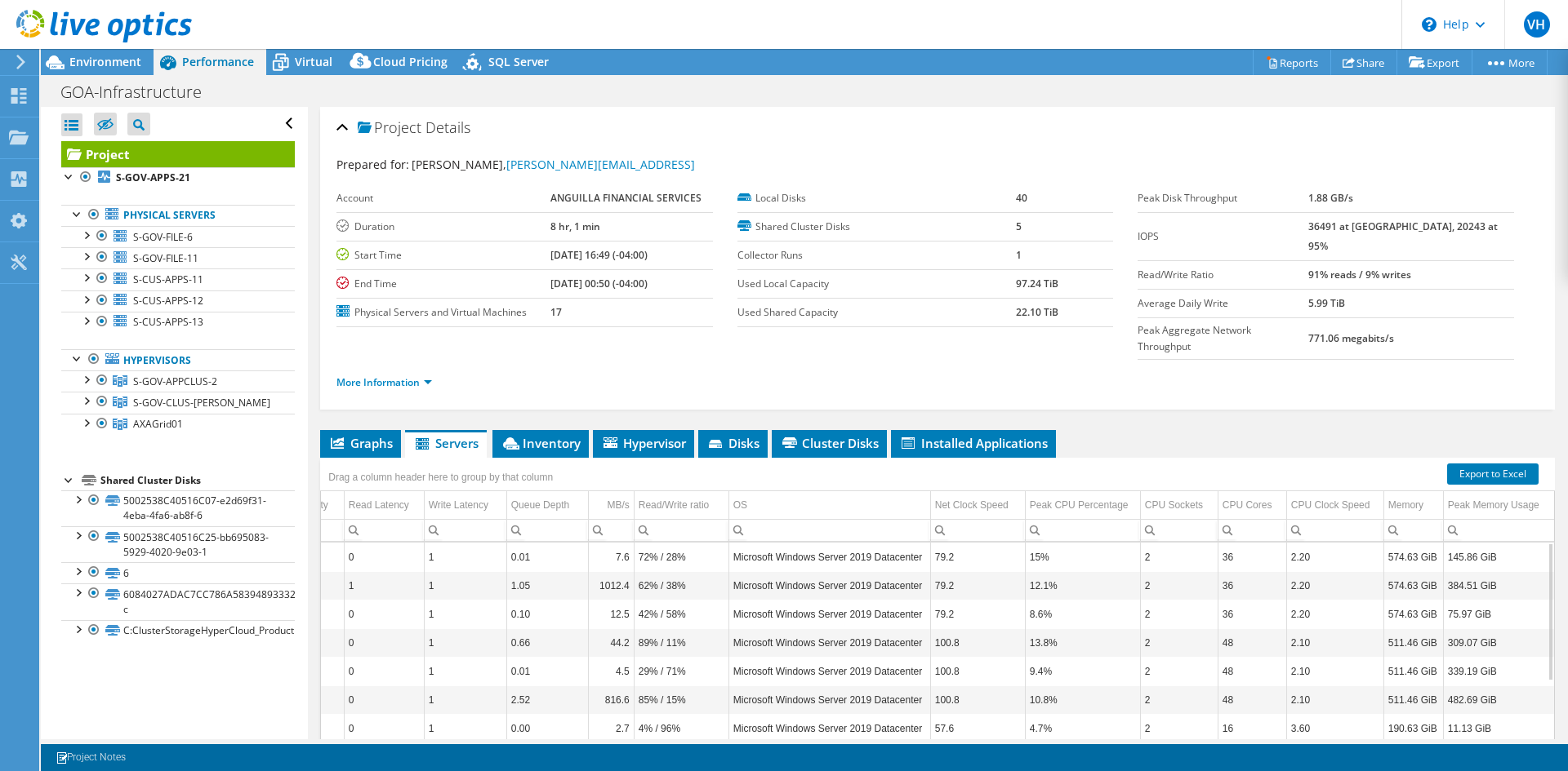
click at [486, 600] on td "1" at bounding box center [465, 613] width 83 height 28
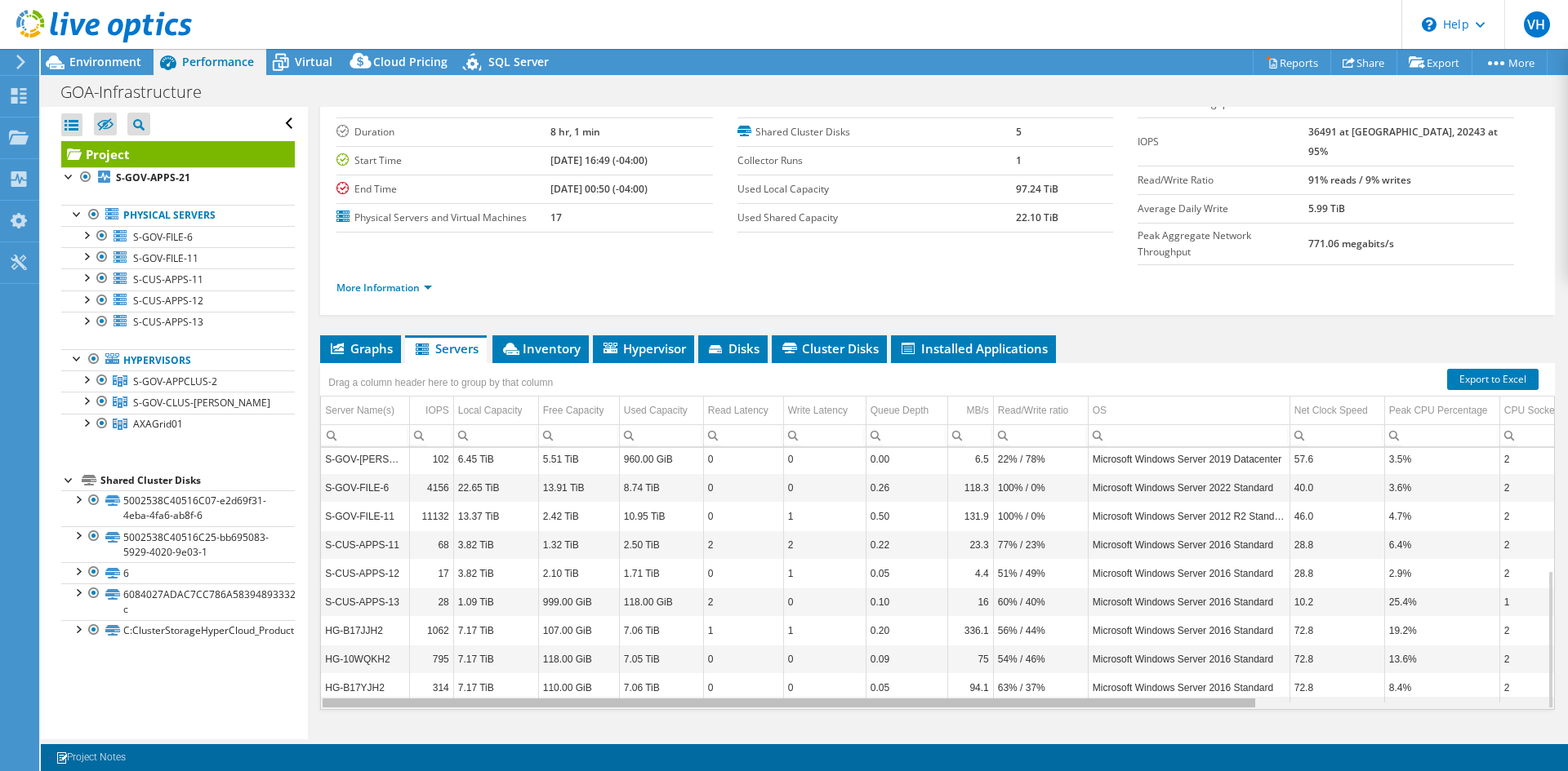
drag, startPoint x: 847, startPoint y: 671, endPoint x: 398, endPoint y: 623, distance: 451.6
click at [398, 623] on body "VH End User Vaughn Hazell Vaughn.Hazell@gov.ai ANGUILLA FINANCIAL SERVICES My P…" at bounding box center [784, 385] width 1568 height 771
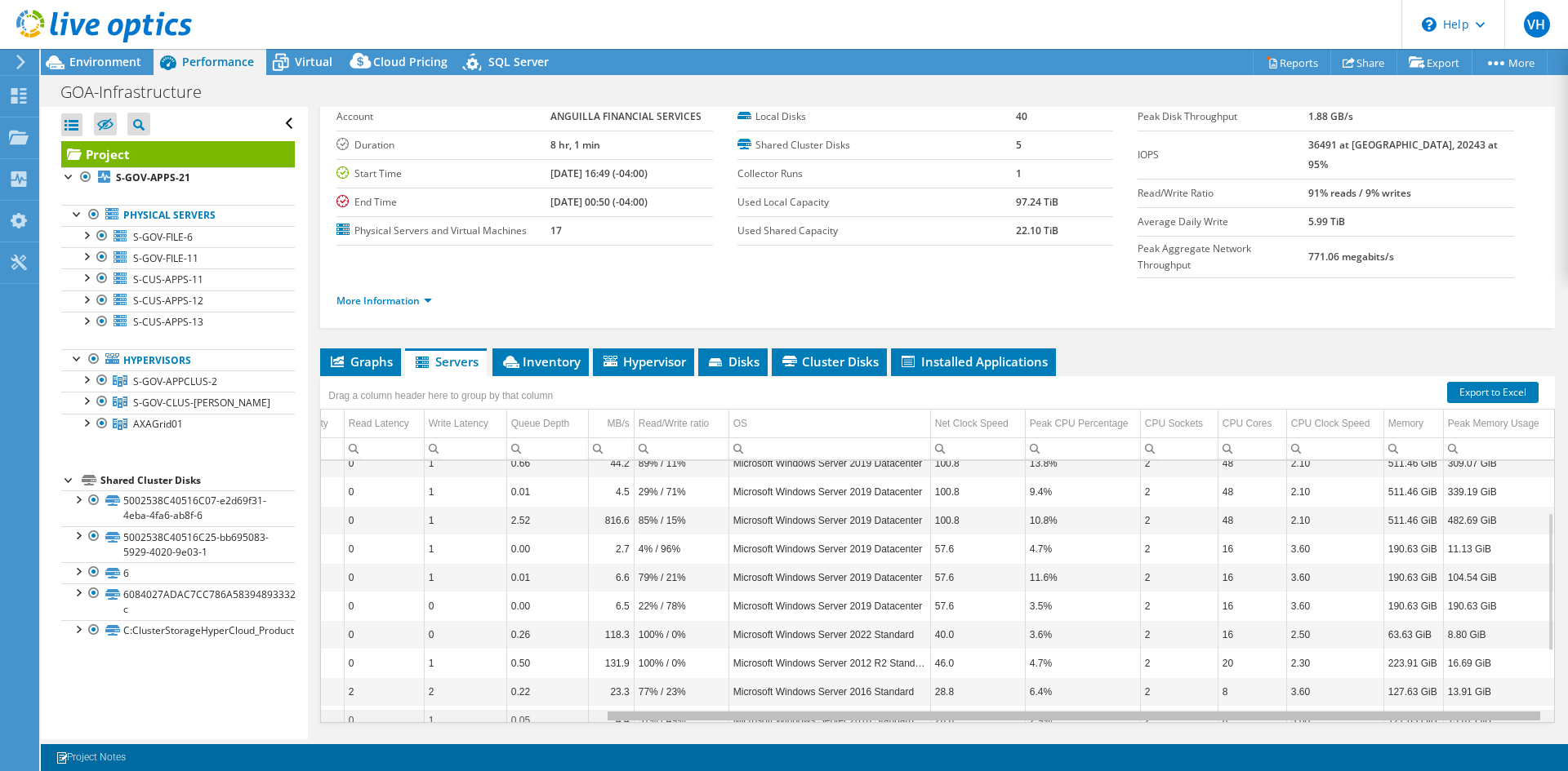
drag, startPoint x: 1144, startPoint y: 684, endPoint x: 1462, endPoint y: 694, distance: 318.2
click at [1459, 694] on body "VH End User Vaughn Hazell Vaughn.Hazell@gov.ai ANGUILLA FINANCIAL SERVICES My P…" at bounding box center [784, 385] width 1568 height 771
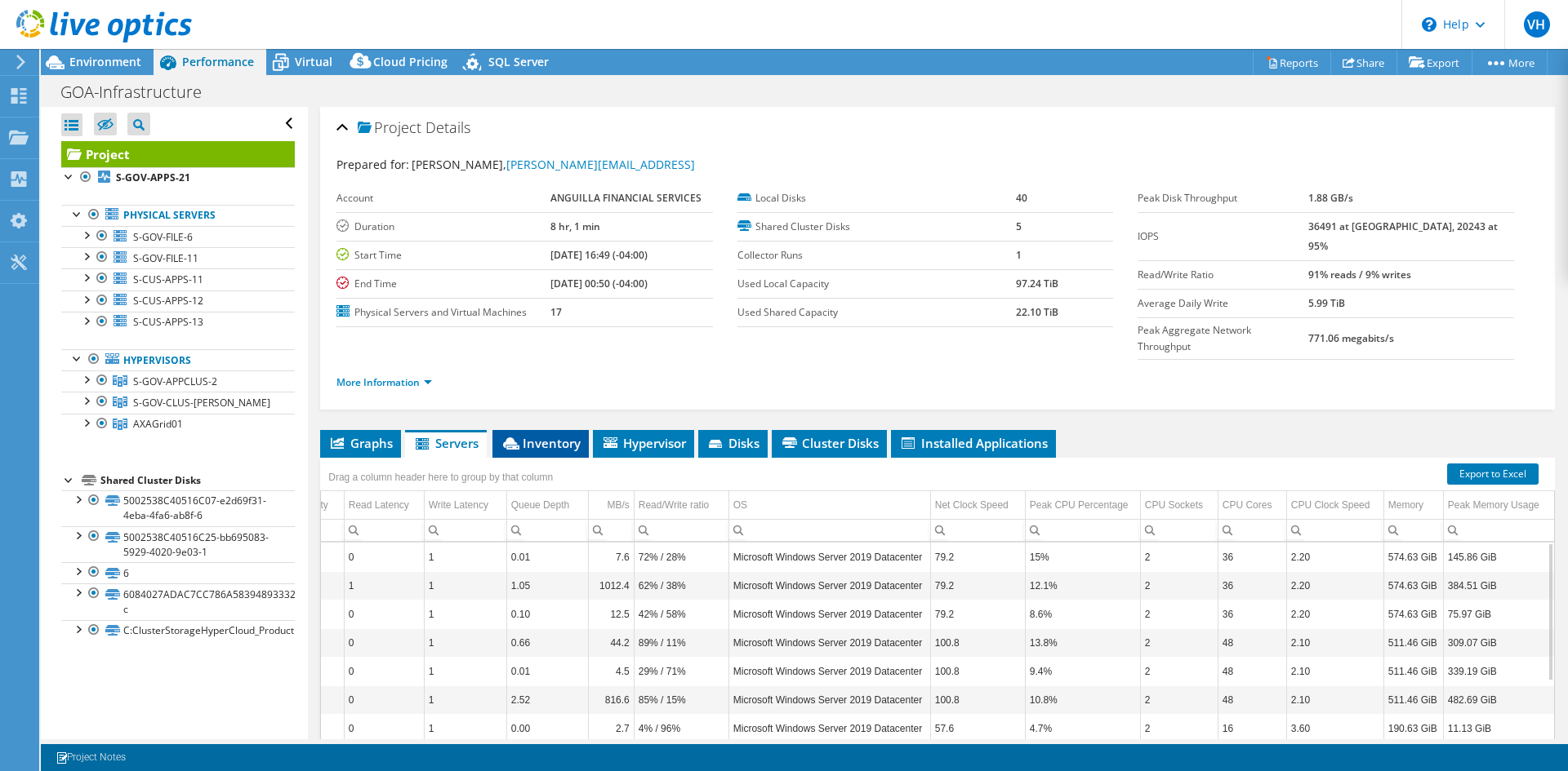
click at [553, 435] on span "Inventory" at bounding box center [541, 442] width 80 height 17
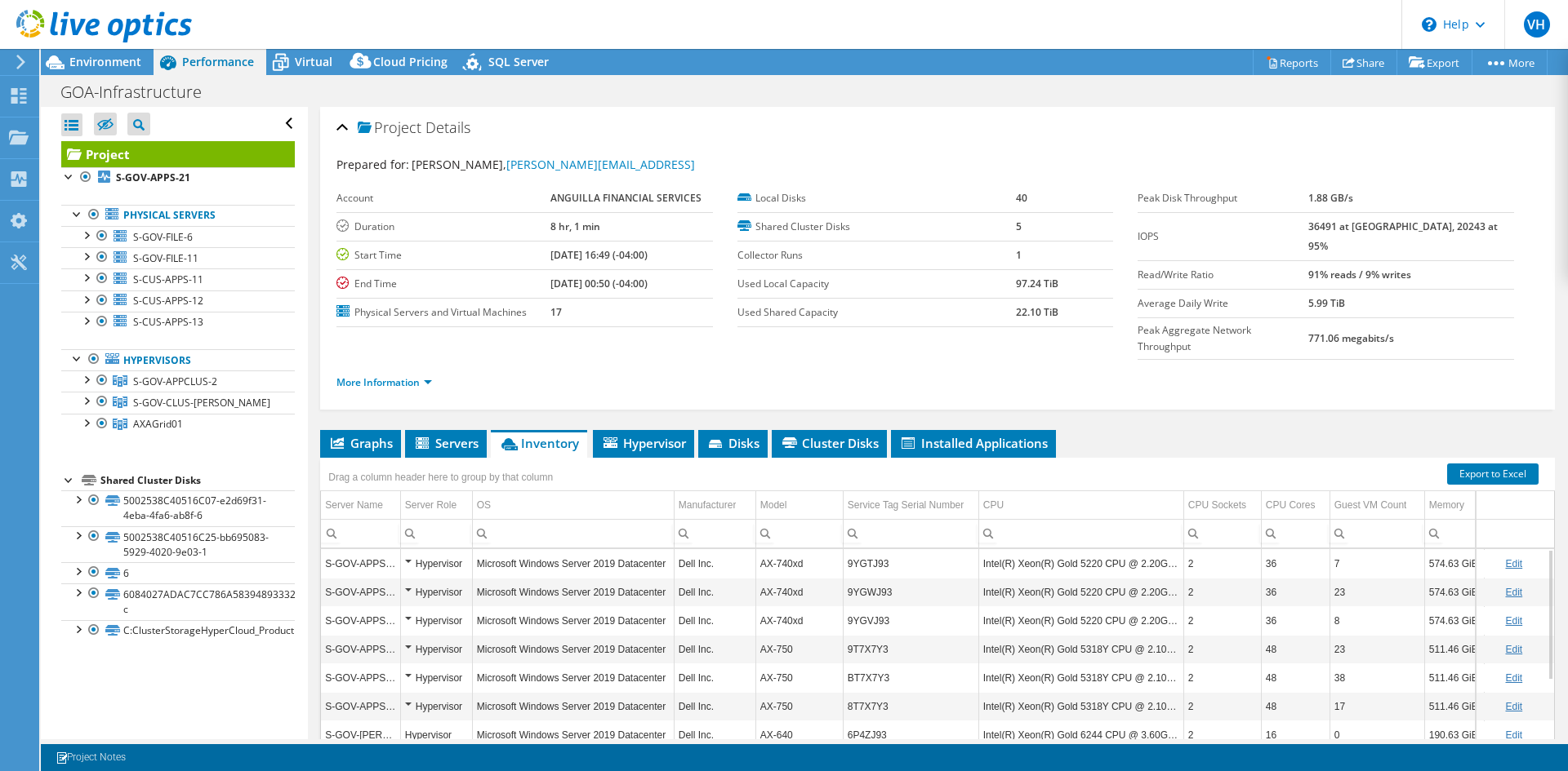
click at [409, 554] on div "Hypervisor" at bounding box center [436, 564] width 63 height 19
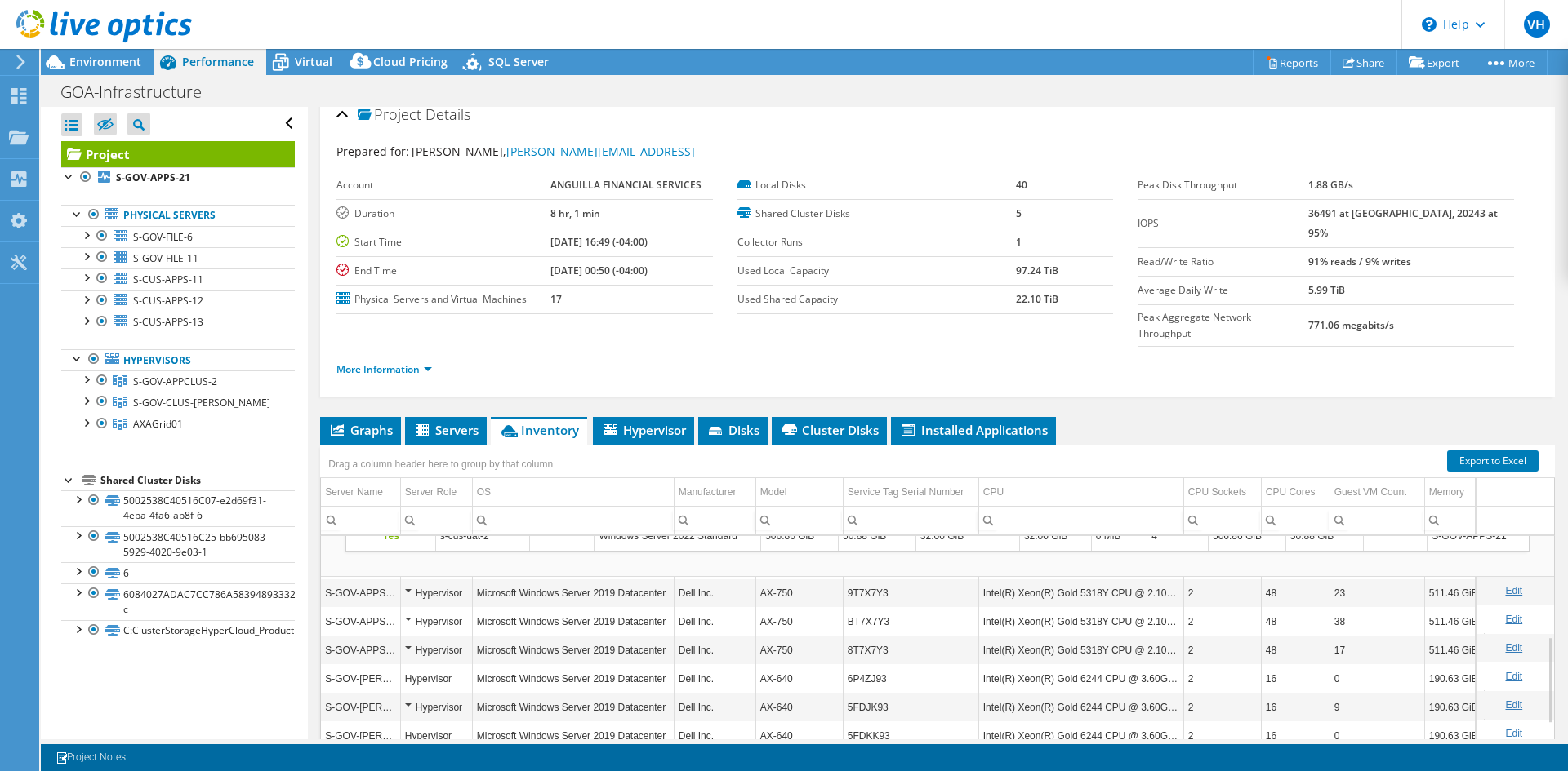
click at [410, 583] on div "Hypervisor" at bounding box center [436, 593] width 63 height 19
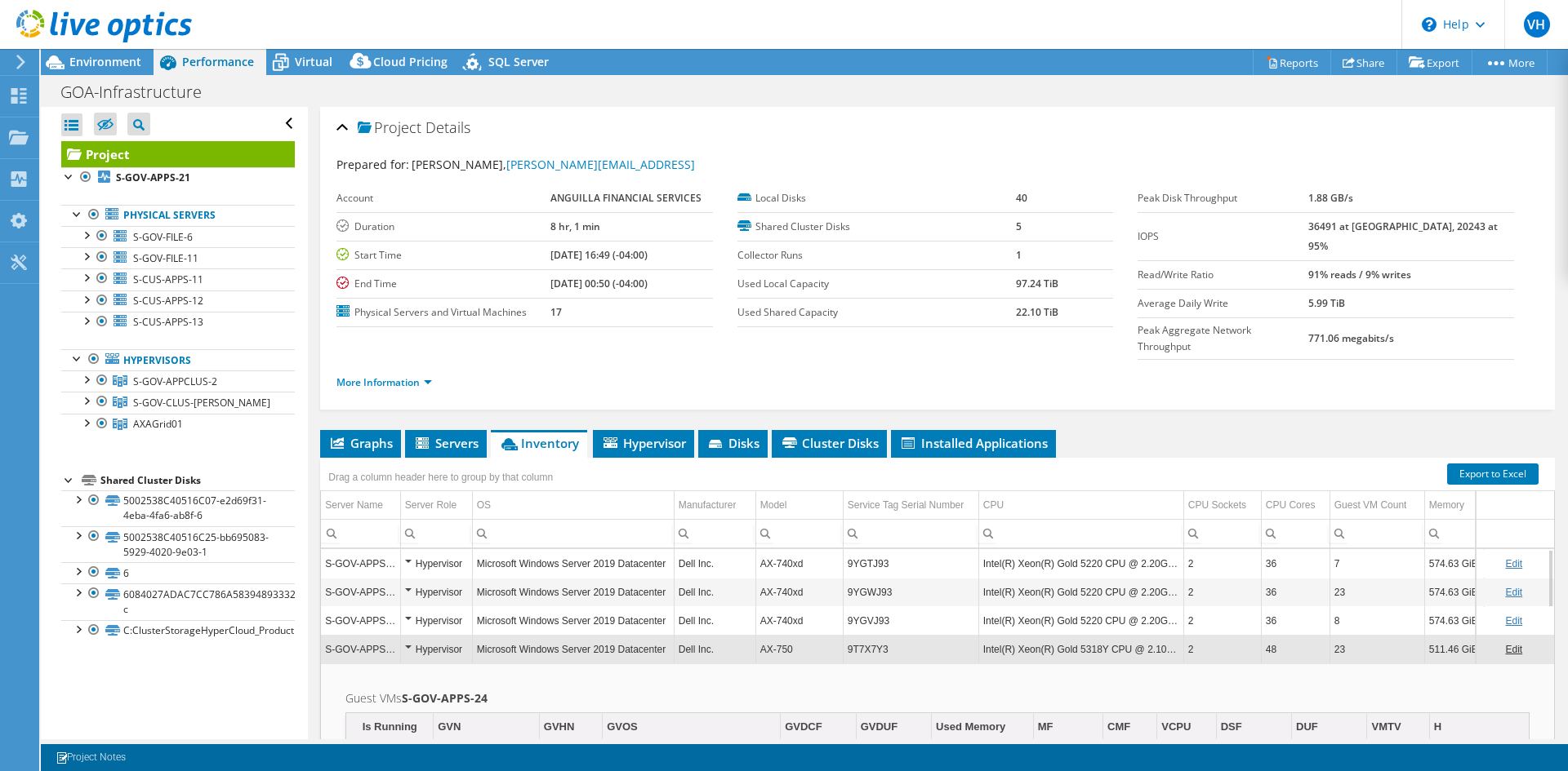
click at [405, 612] on div "Hypervisor" at bounding box center [436, 621] width 63 height 19
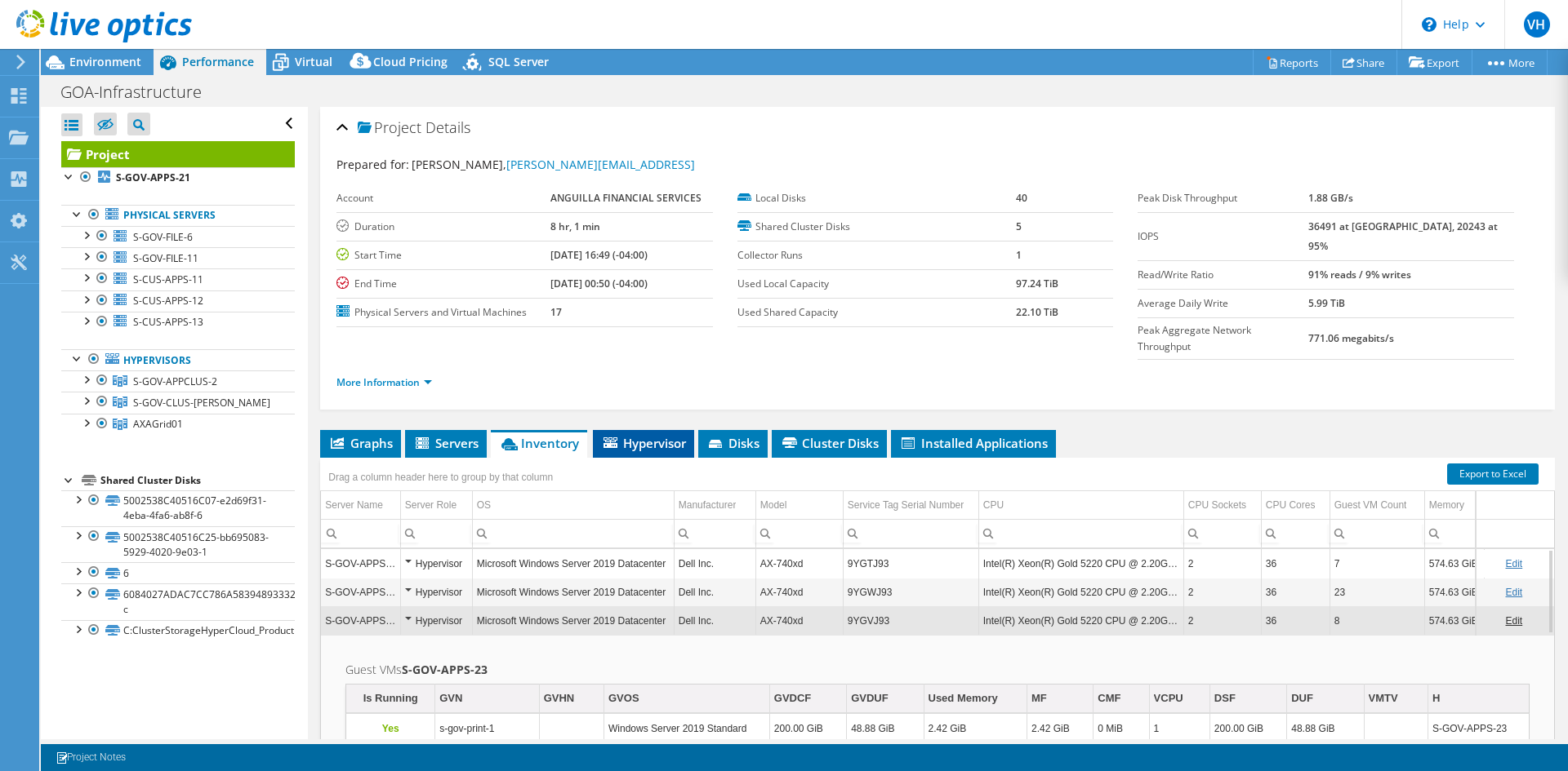
click at [664, 435] on span "Hypervisor" at bounding box center [643, 442] width 85 height 17
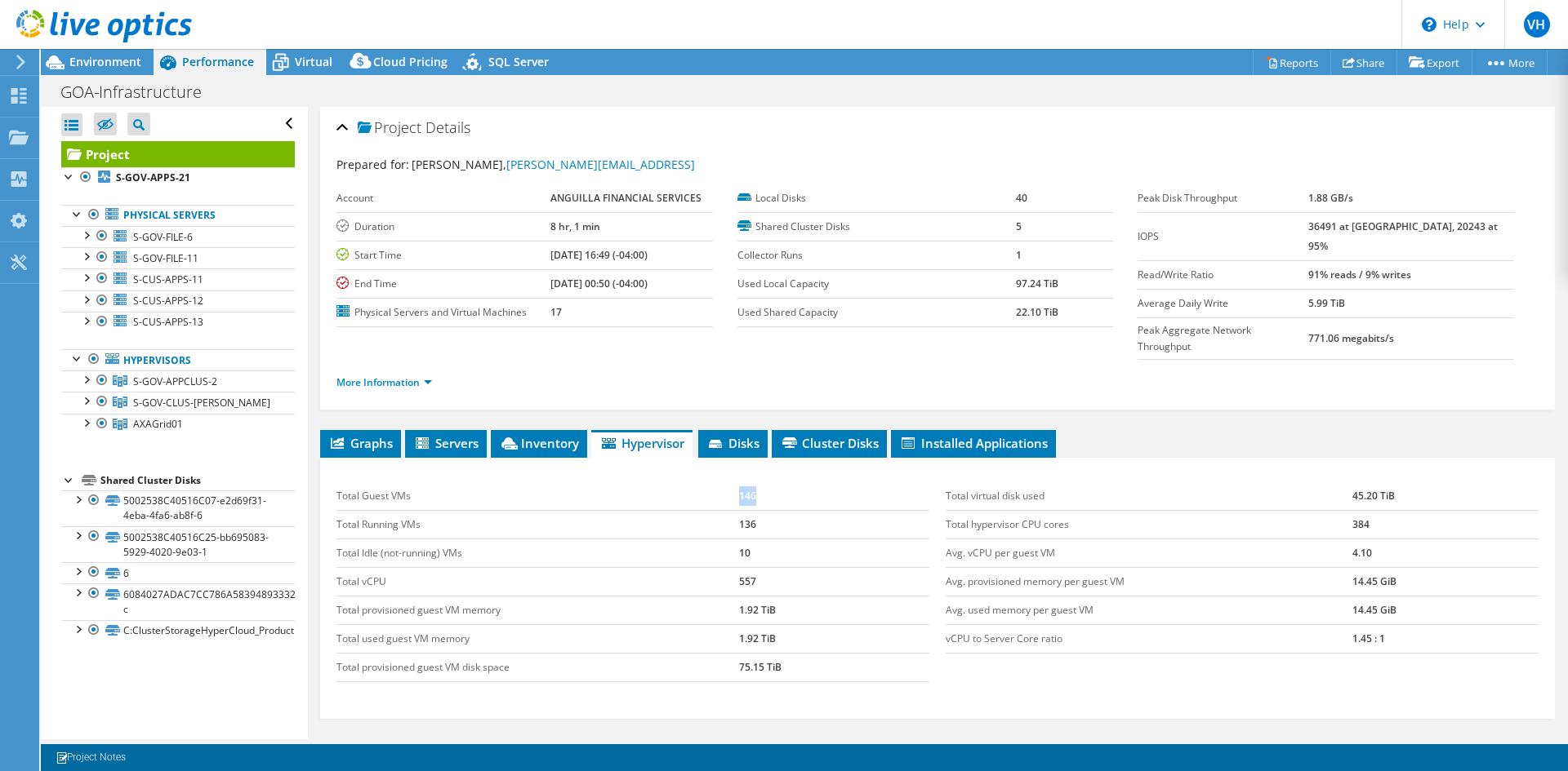
drag, startPoint x: 756, startPoint y: 464, endPoint x: 822, endPoint y: 469, distance: 66.2
click at [822, 482] on tr "Total Guest VMs 146" at bounding box center [633, 496] width 593 height 28
drag, startPoint x: 342, startPoint y: 492, endPoint x: 468, endPoint y: 486, distance: 126.1
click at [468, 510] on td "Total Running VMs" at bounding box center [538, 524] width 403 height 28
click at [455, 510] on td "Total Running VMs" at bounding box center [538, 524] width 403 height 28
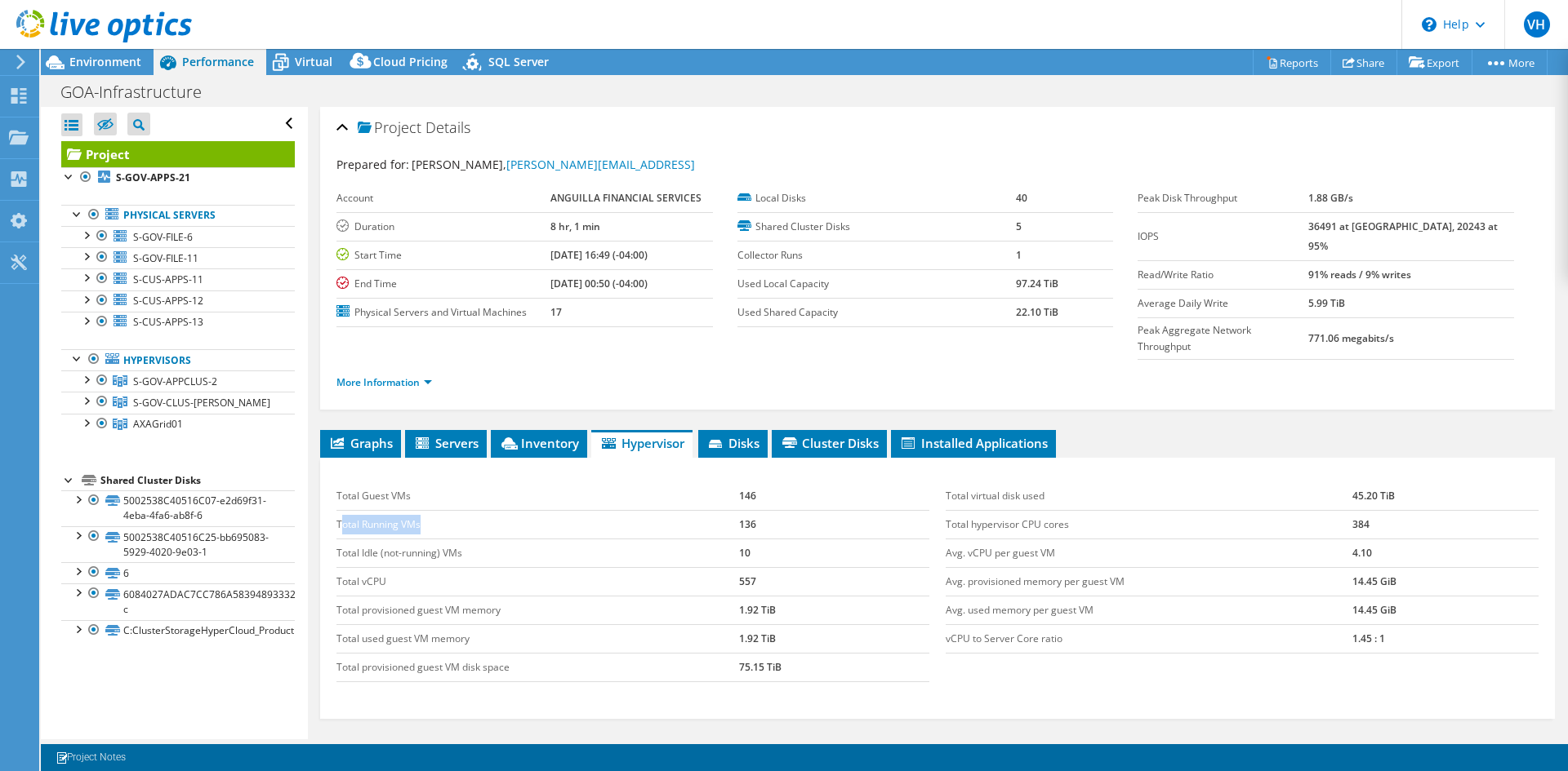
drag, startPoint x: 339, startPoint y: 496, endPoint x: 603, endPoint y: 503, distance: 264.1
click at [482, 510] on td "Total Running VMs" at bounding box center [538, 524] width 403 height 28
drag, startPoint x: 735, startPoint y: 496, endPoint x: 809, endPoint y: 503, distance: 74.3
click at [794, 510] on td "136" at bounding box center [835, 524] width 191 height 28
drag, startPoint x: 942, startPoint y: 491, endPoint x: 1160, endPoint y: 506, distance: 218.5
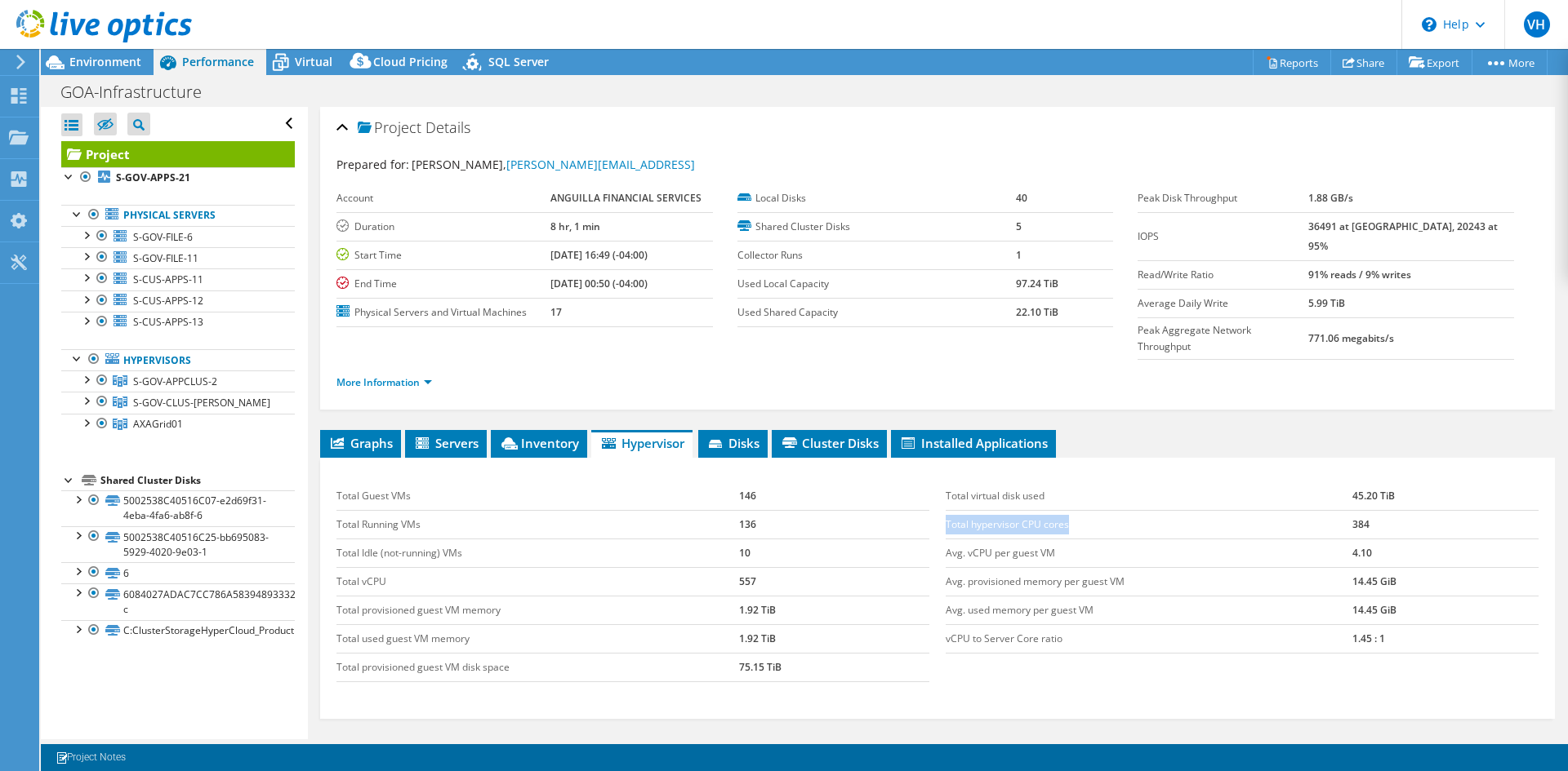
click at [1160, 510] on td "Total hypervisor CPU cores" at bounding box center [1149, 524] width 407 height 28
drag, startPoint x: 347, startPoint y: 527, endPoint x: 481, endPoint y: 525, distance: 134.0
click at [481, 539] on td "Total Idle (not-running) VMs" at bounding box center [538, 552] width 403 height 28
drag, startPoint x: 1009, startPoint y: 518, endPoint x: 1369, endPoint y: 522, distance: 360.0
click at [1369, 522] on div "Total virtual disk used 45.20 TiB Total hypervisor CPU cores 384 Avg. vCPU per …" at bounding box center [1242, 568] width 609 height 204
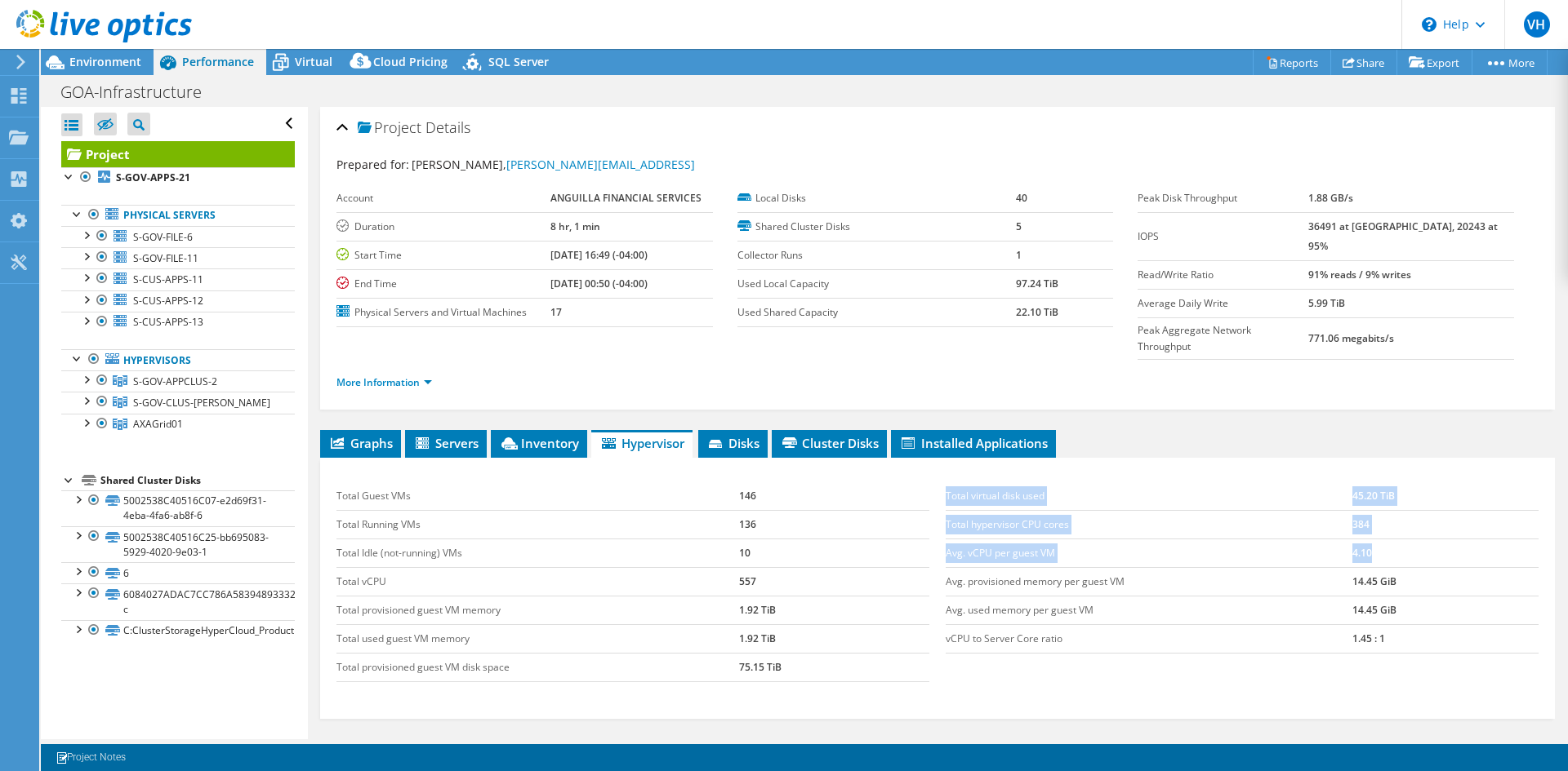
click at [1369, 539] on td "4.10" at bounding box center [1444, 552] width 186 height 28
drag, startPoint x: 342, startPoint y: 547, endPoint x: 779, endPoint y: 537, distance: 437.1
click at [779, 567] on tr "Total vCPU 557" at bounding box center [633, 580] width 593 height 28
click at [750, 567] on td "557" at bounding box center [835, 580] width 191 height 28
drag, startPoint x: 726, startPoint y: 548, endPoint x: 763, endPoint y: 545, distance: 37.1
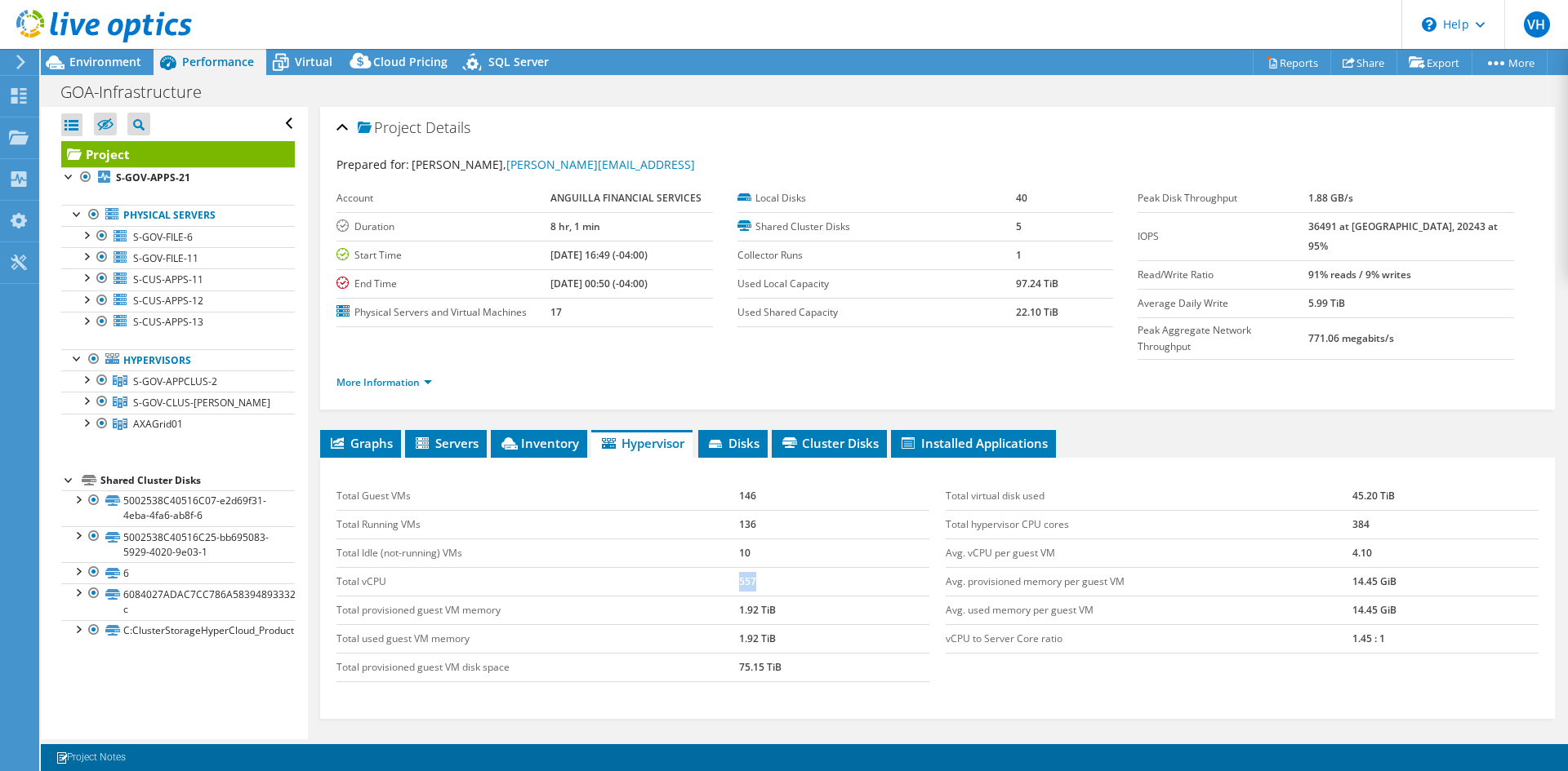
click at [763, 567] on tr "Total vCPU 557" at bounding box center [633, 580] width 593 height 28
drag, startPoint x: 360, startPoint y: 550, endPoint x: 484, endPoint y: 542, distance: 124.3
click at [419, 567] on td "Total vCPU" at bounding box center [538, 580] width 403 height 28
drag, startPoint x: 1337, startPoint y: 546, endPoint x: 1404, endPoint y: 549, distance: 67.1
click at [1404, 567] on tr "Avg. provisioned memory per guest VM 14.45 GiB" at bounding box center [1242, 580] width 593 height 28
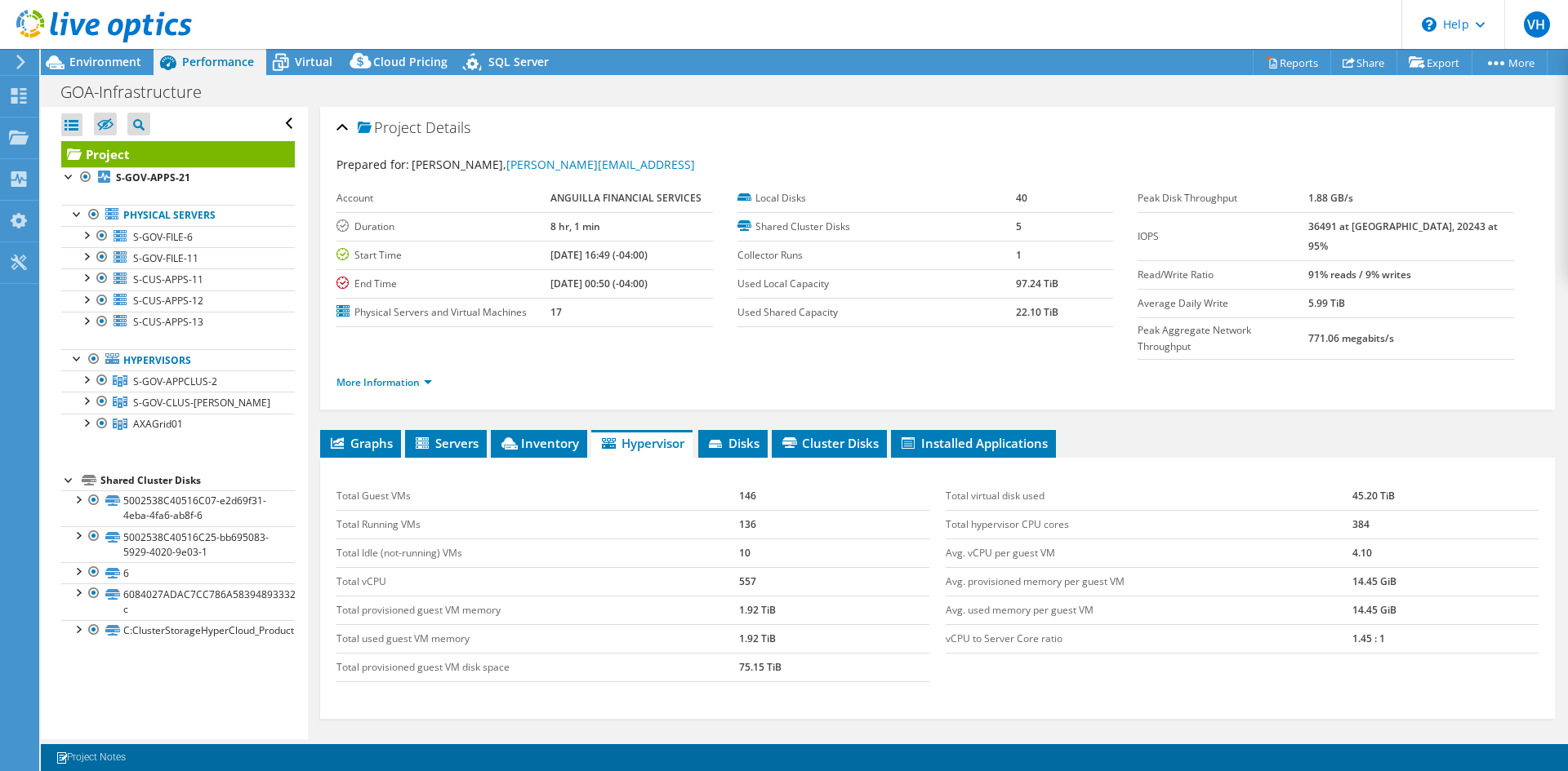
click at [740, 596] on td "1.92 TiB" at bounding box center [835, 610] width 191 height 28
drag, startPoint x: 739, startPoint y: 577, endPoint x: 771, endPoint y: 577, distance: 32.0
click at [771, 596] on td "1.92 TiB" at bounding box center [835, 610] width 191 height 28
drag, startPoint x: 346, startPoint y: 607, endPoint x: 512, endPoint y: 608, distance: 166.0
click at [512, 624] on td "Total used guest VM memory" at bounding box center [538, 638] width 403 height 28
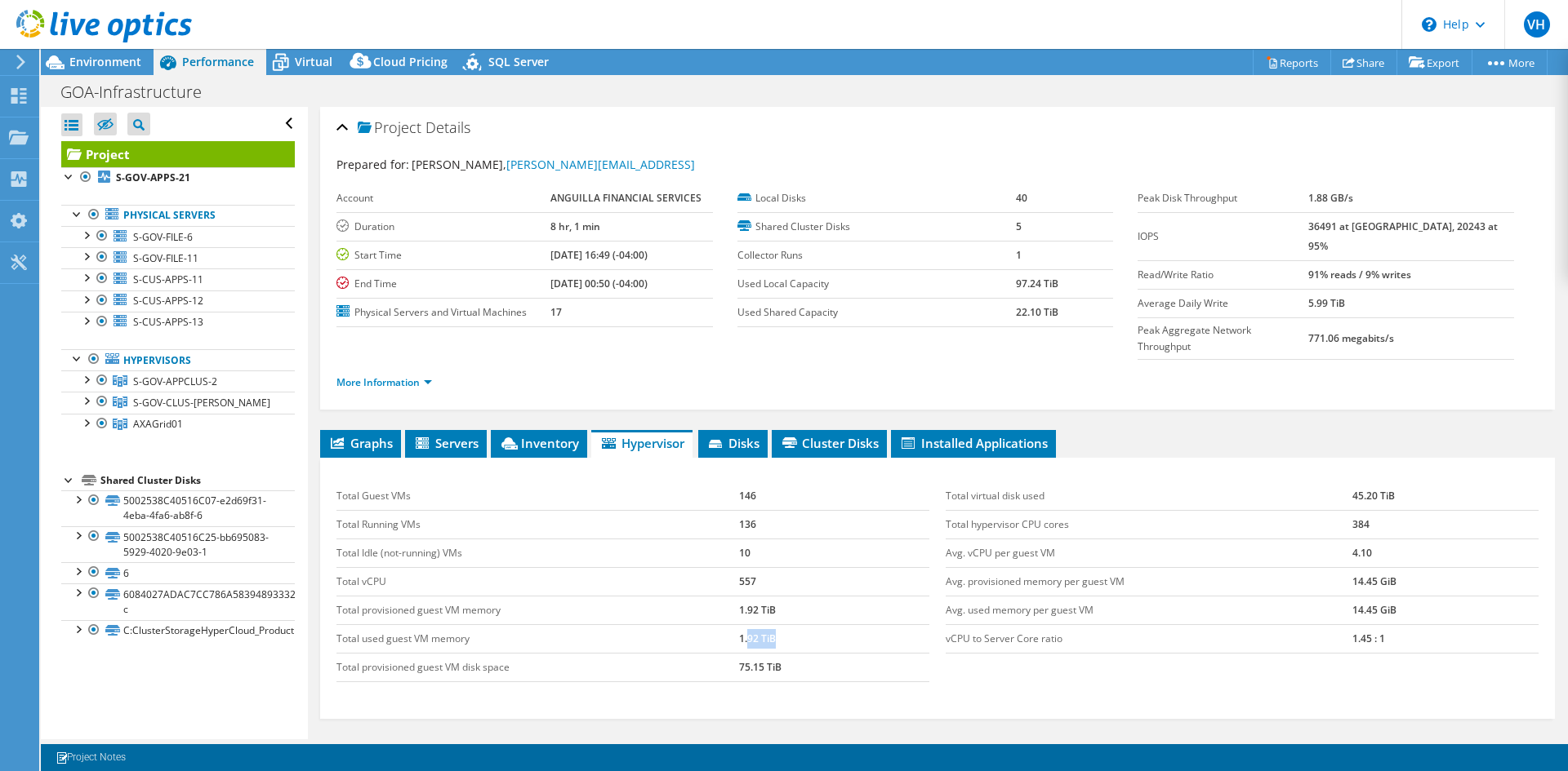
drag, startPoint x: 743, startPoint y: 606, endPoint x: 797, endPoint y: 604, distance: 54.0
click at [787, 624] on td "1.92 TiB" at bounding box center [835, 638] width 191 height 28
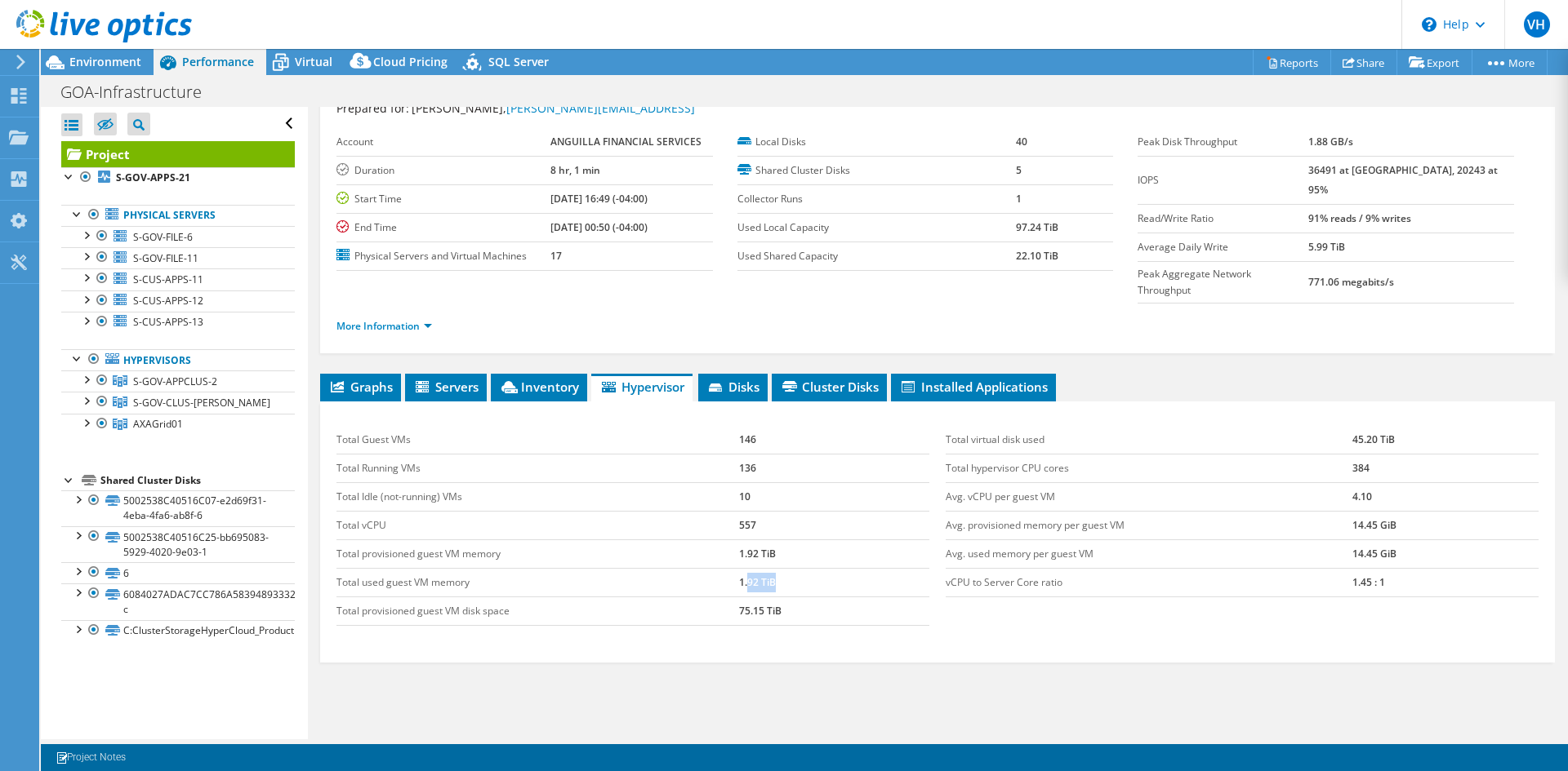
scroll to position [82, 0]
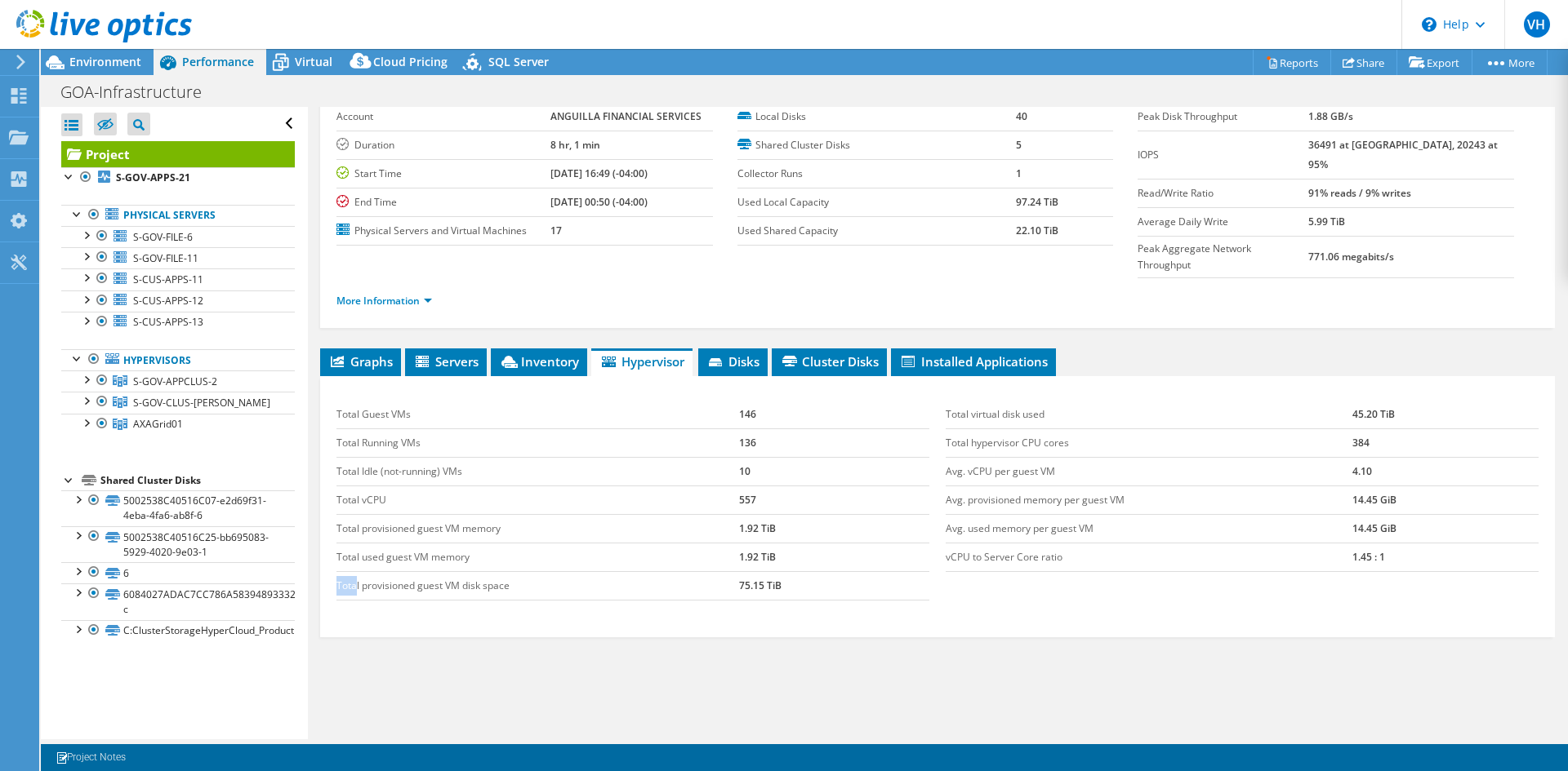
drag, startPoint x: 337, startPoint y: 553, endPoint x: 358, endPoint y: 549, distance: 21.4
click at [358, 572] on td "Total provisioned guest VM disk space" at bounding box center [538, 585] width 403 height 28
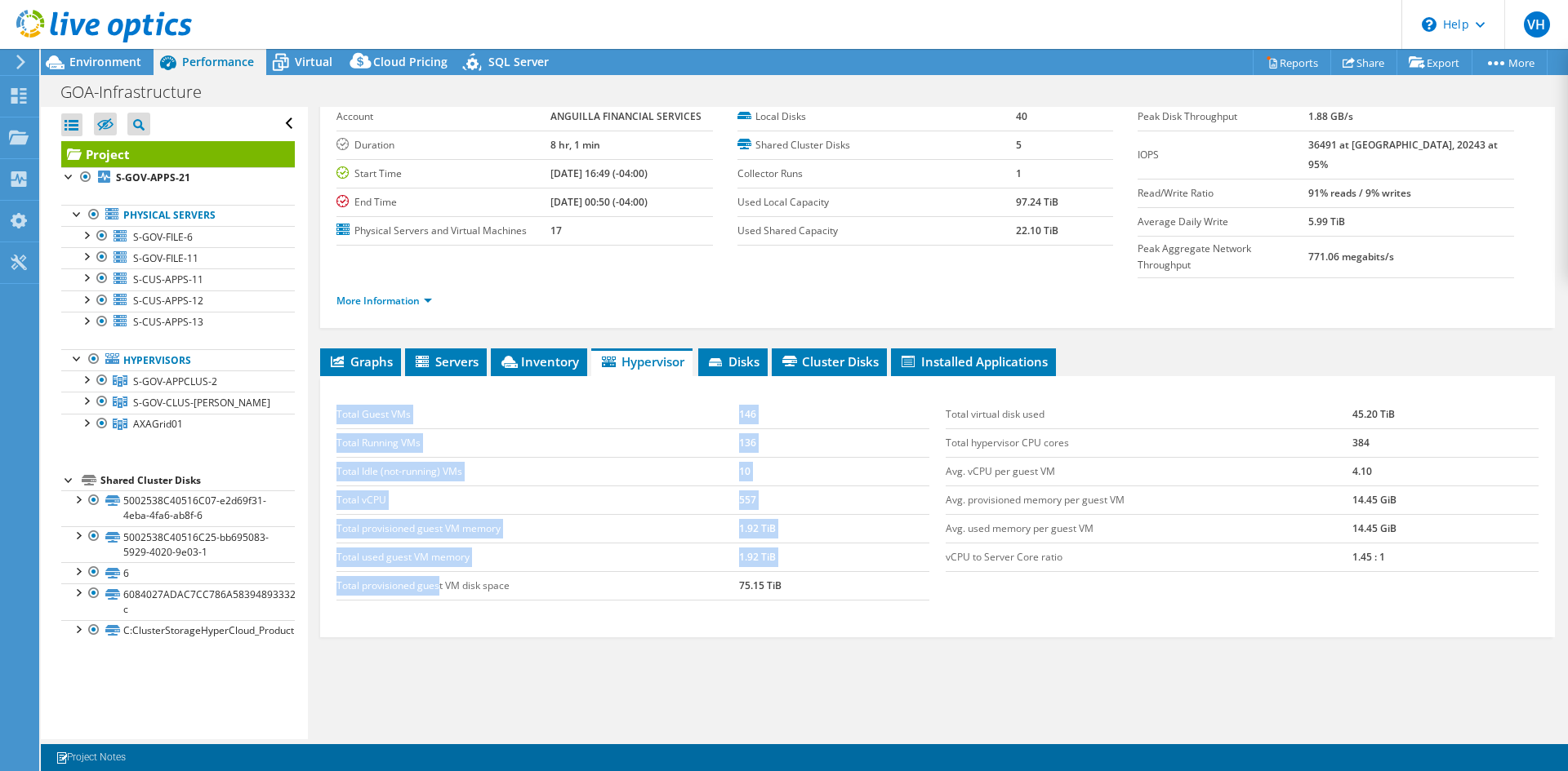
drag, startPoint x: 441, startPoint y: 556, endPoint x: 798, endPoint y: 569, distance: 357.2
click at [737, 570] on div "Total Guest VMs 146 Total Running VMs 136 Total Idle (not-running) VMs 10 Total…" at bounding box center [632, 500] width 609 height 232
click at [898, 569] on div "Total Guest VMs 146 Total Running VMs 136 Total Idle (not-running) VMs 10 Total…" at bounding box center [632, 500] width 609 height 232
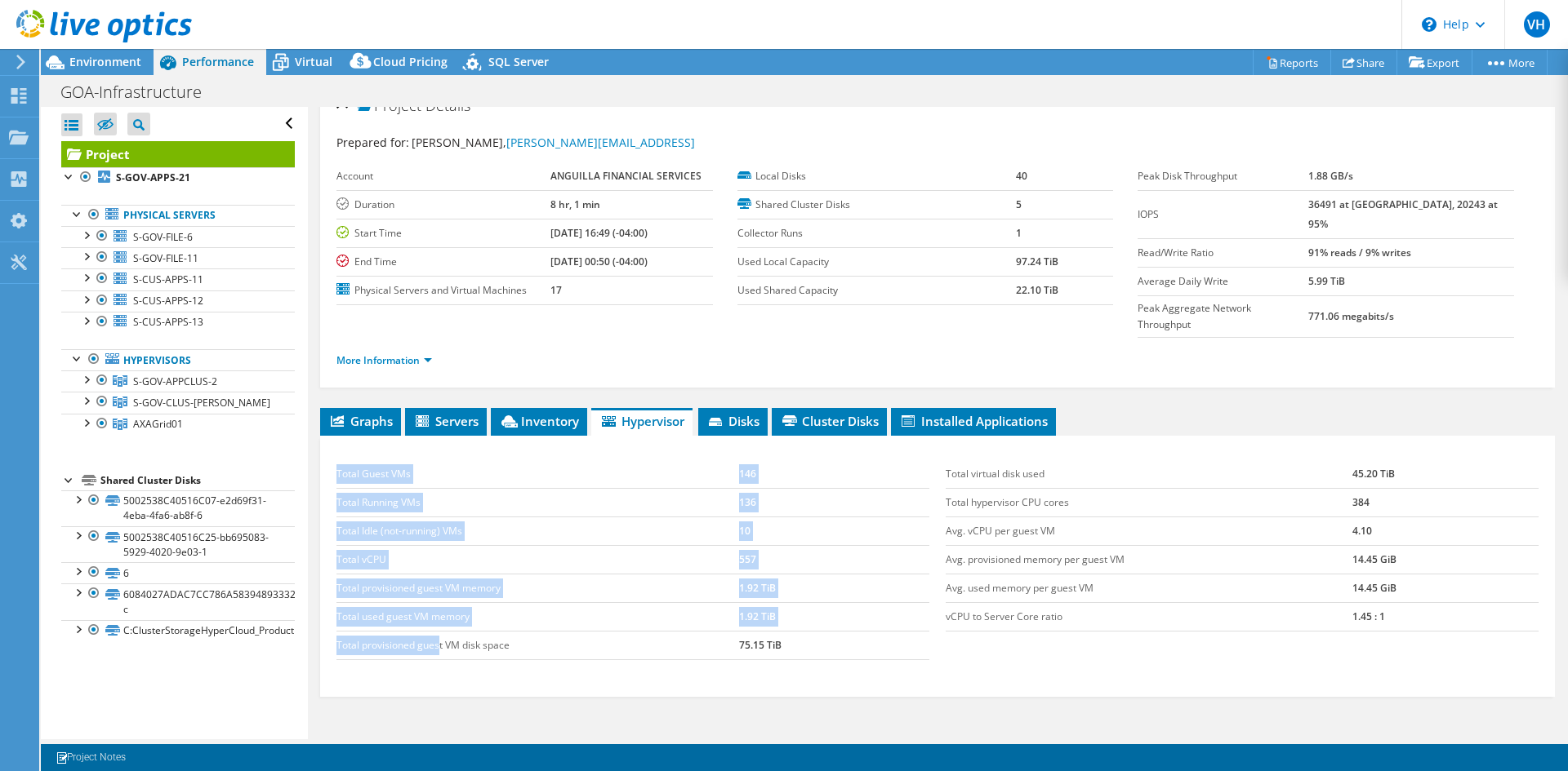
scroll to position [0, 0]
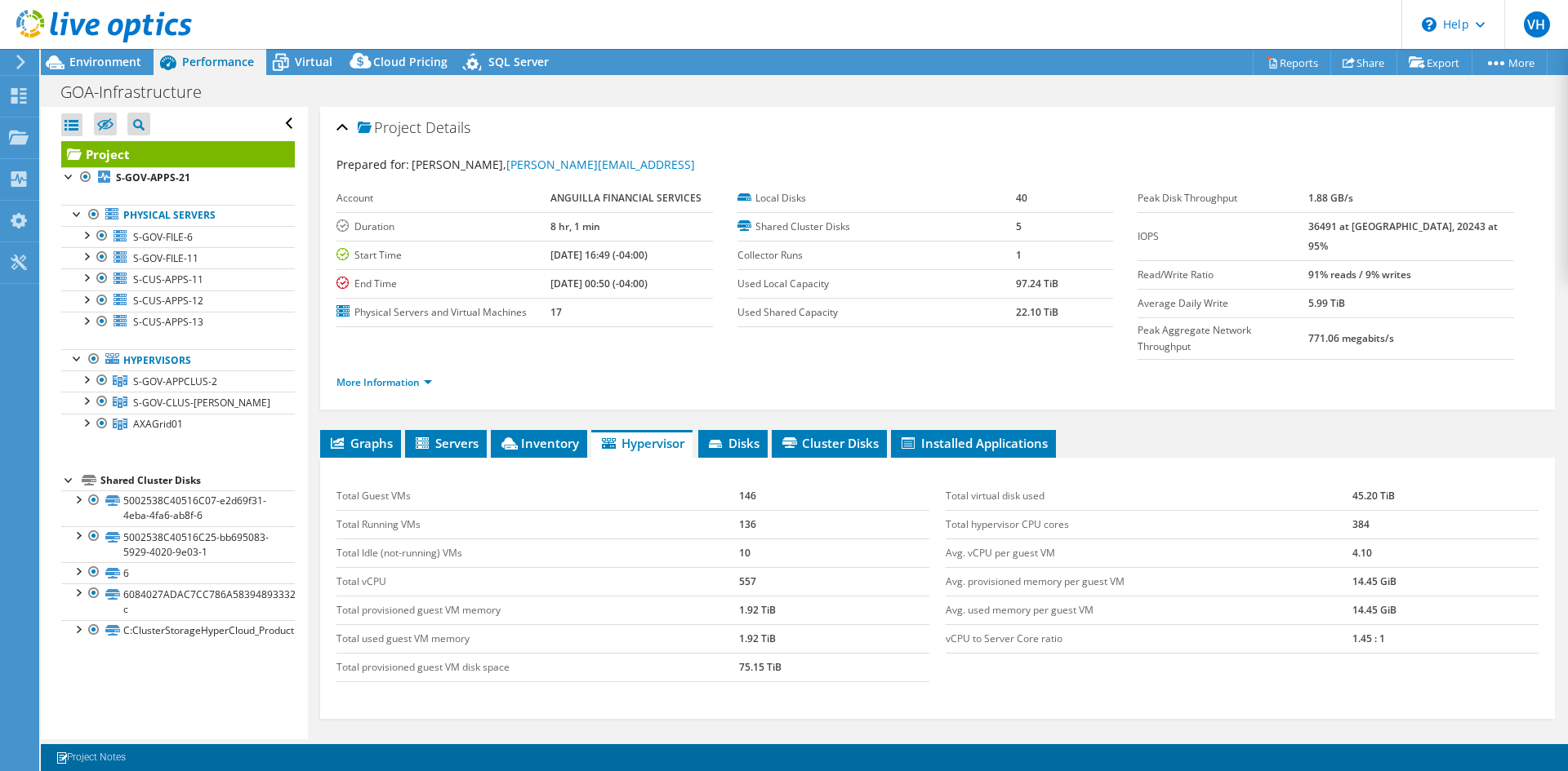
click at [896, 596] on td "1.92 TiB" at bounding box center [835, 610] width 191 height 28
click at [737, 435] on span "Disks" at bounding box center [732, 442] width 53 height 17
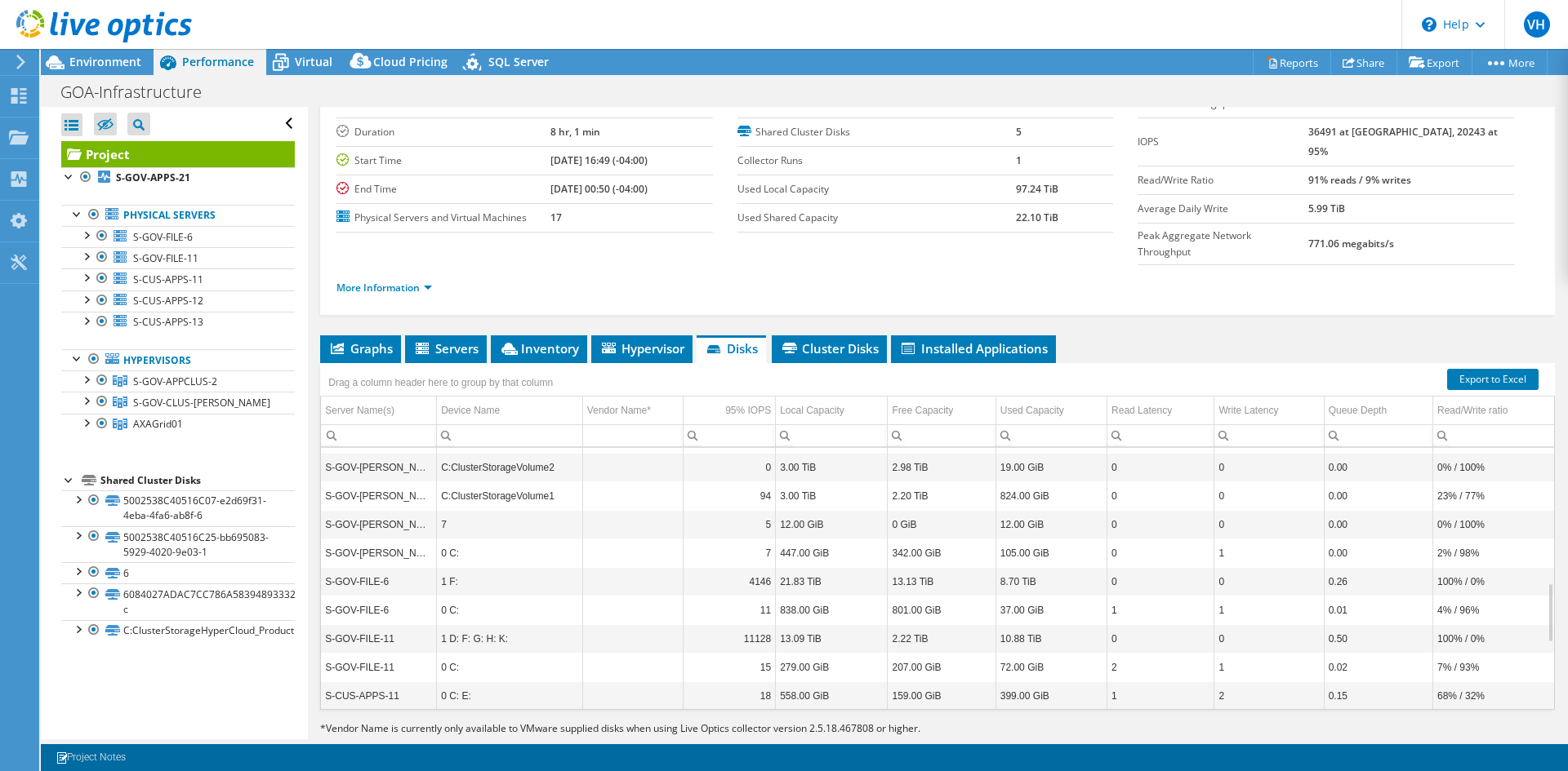
scroll to position [889, 0]
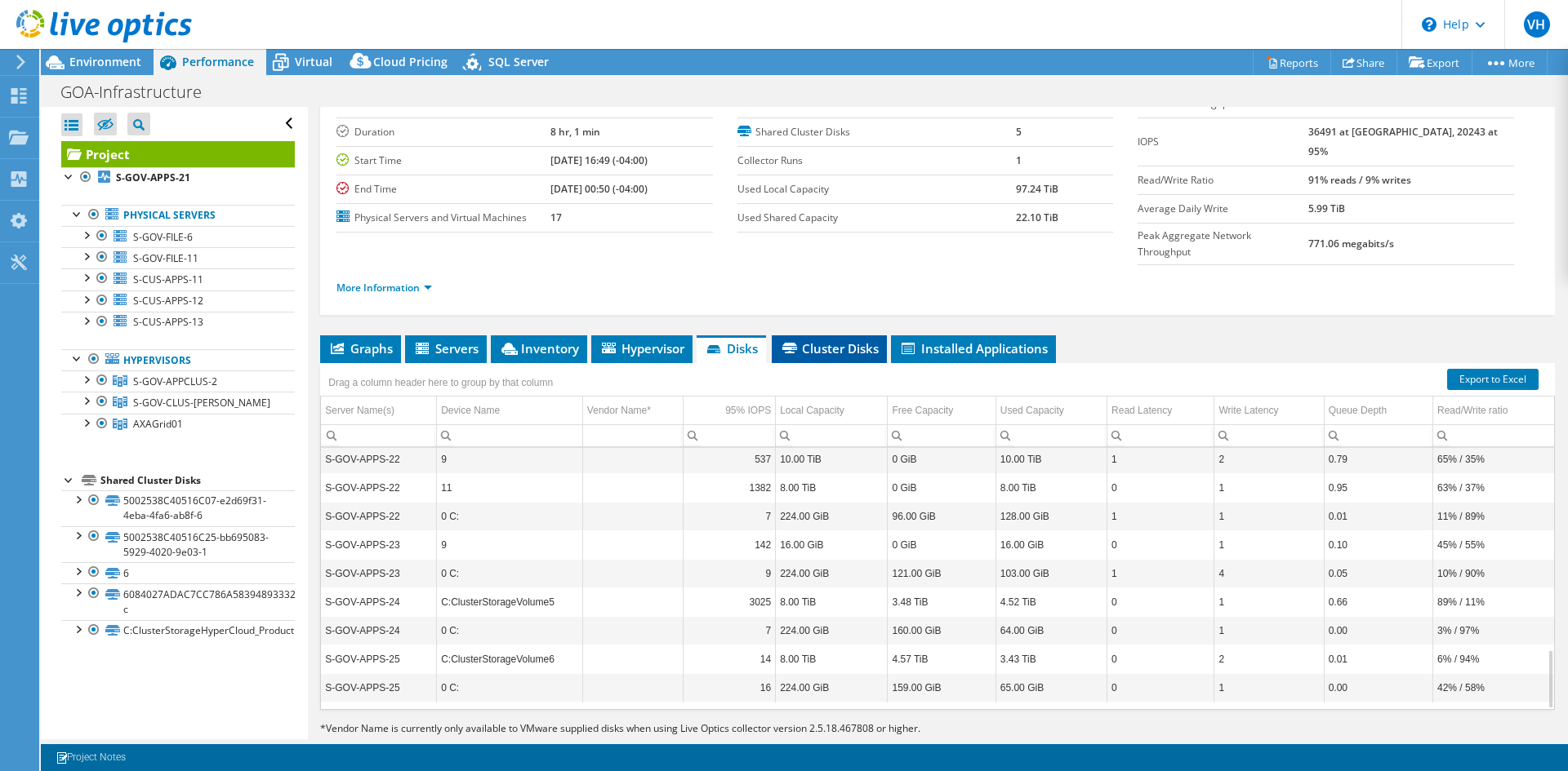
click at [813, 340] on span "Cluster Disks" at bounding box center [830, 348] width 99 height 17
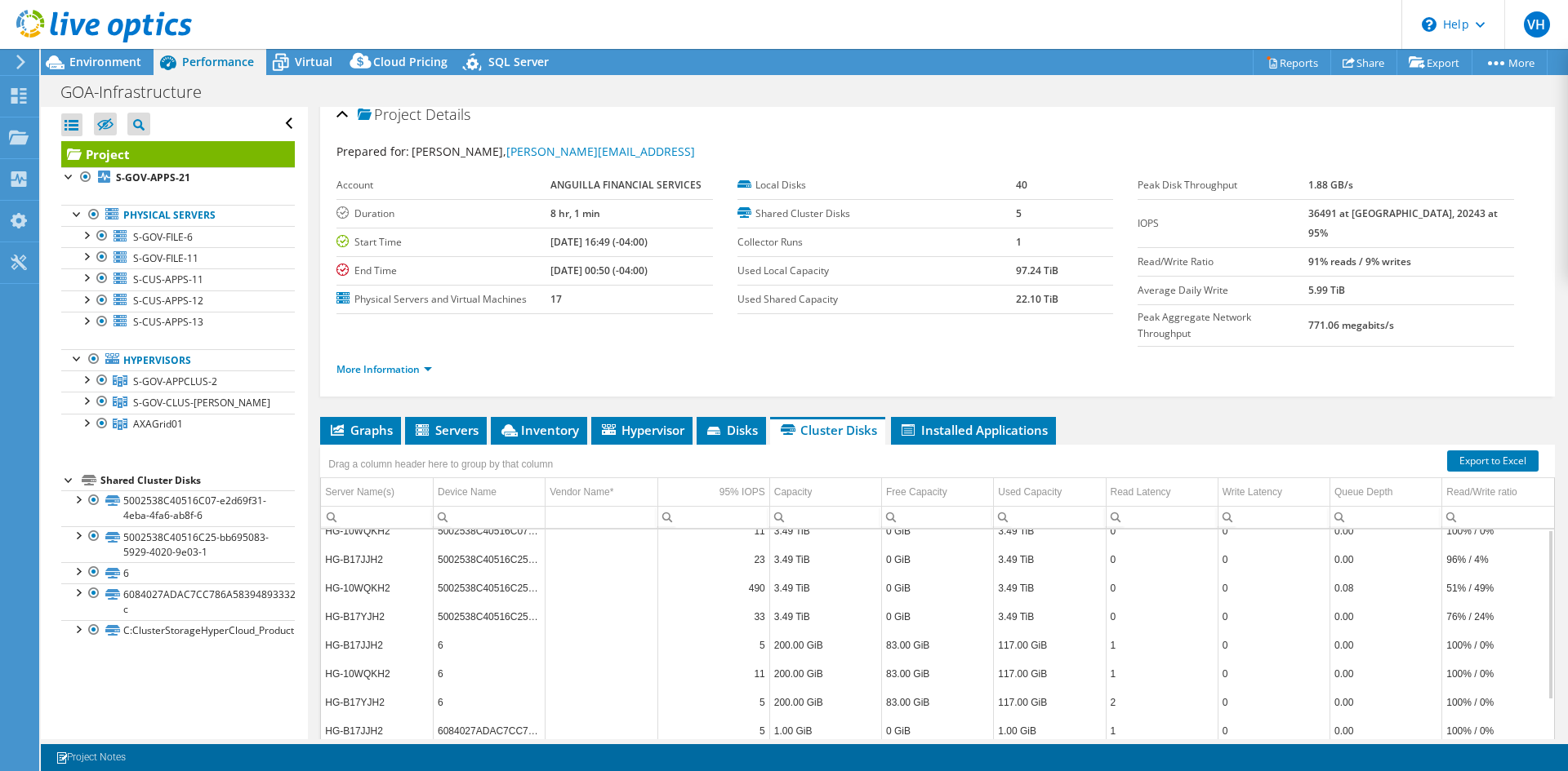
scroll to position [0, 0]
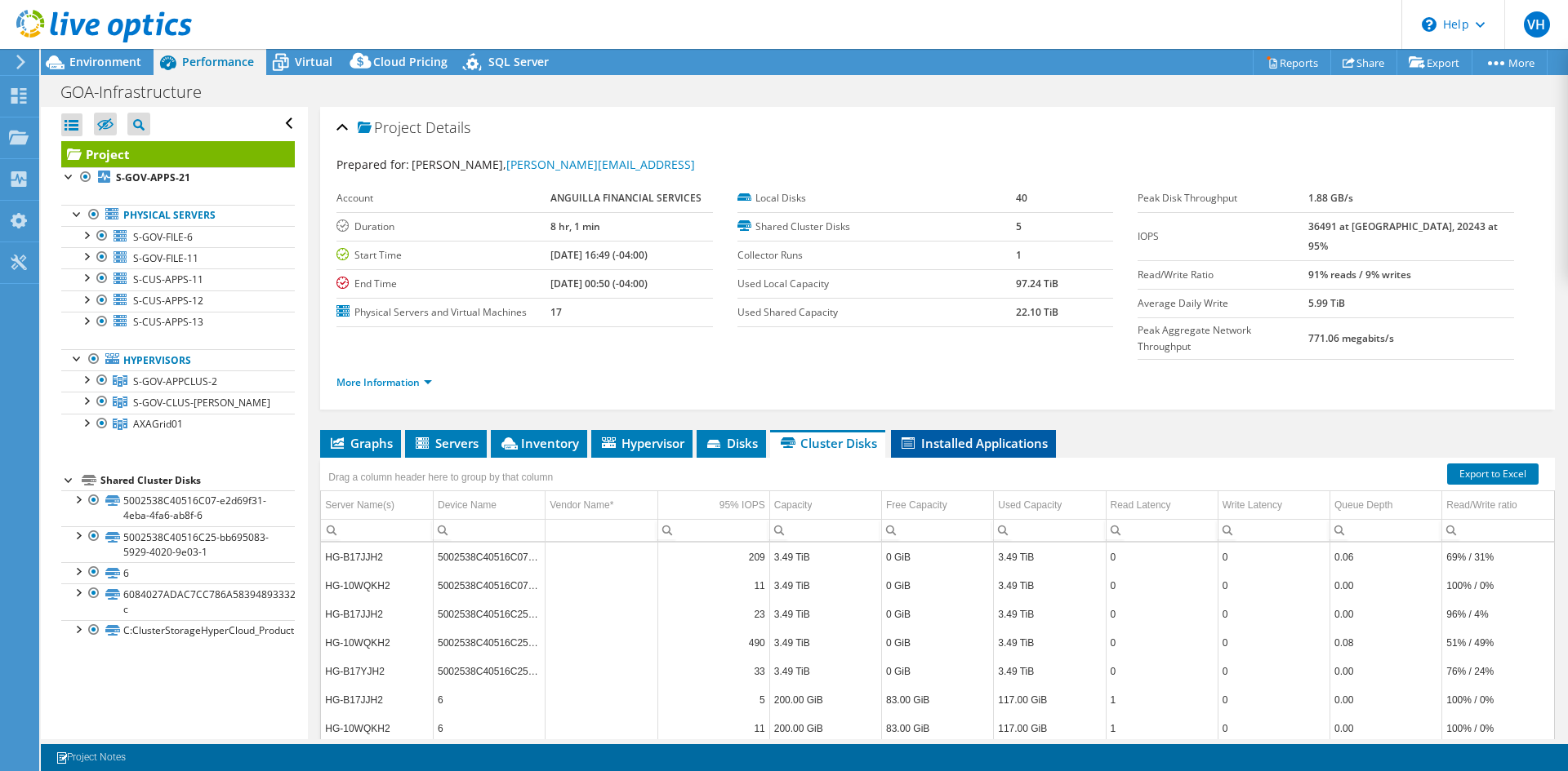
click at [952, 435] on span "Installed Applications" at bounding box center [973, 442] width 149 height 17
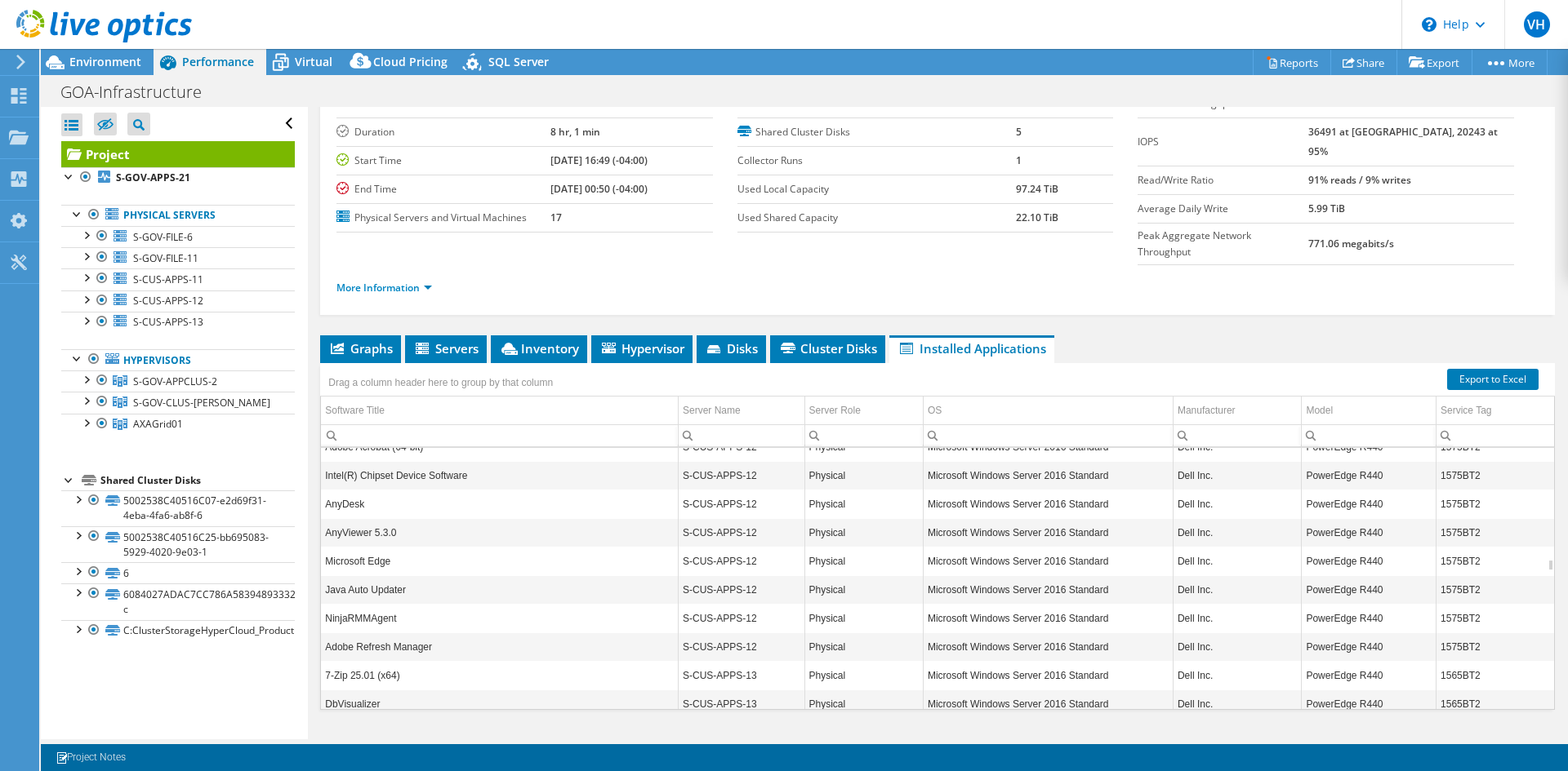
click at [383, 490] on td "AnyDesk" at bounding box center [499, 504] width 357 height 28
click at [358, 490] on td "AnyDesk" at bounding box center [499, 504] width 357 height 28
drag, startPoint x: 651, startPoint y: 473, endPoint x: 929, endPoint y: 479, distance: 278.1
click at [929, 490] on tr "AnyDesk S-CUS-APPS-12 Physical Microsoft Windows Server 2016 Standard Dell Inc.…" at bounding box center [938, 504] width 1233 height 28
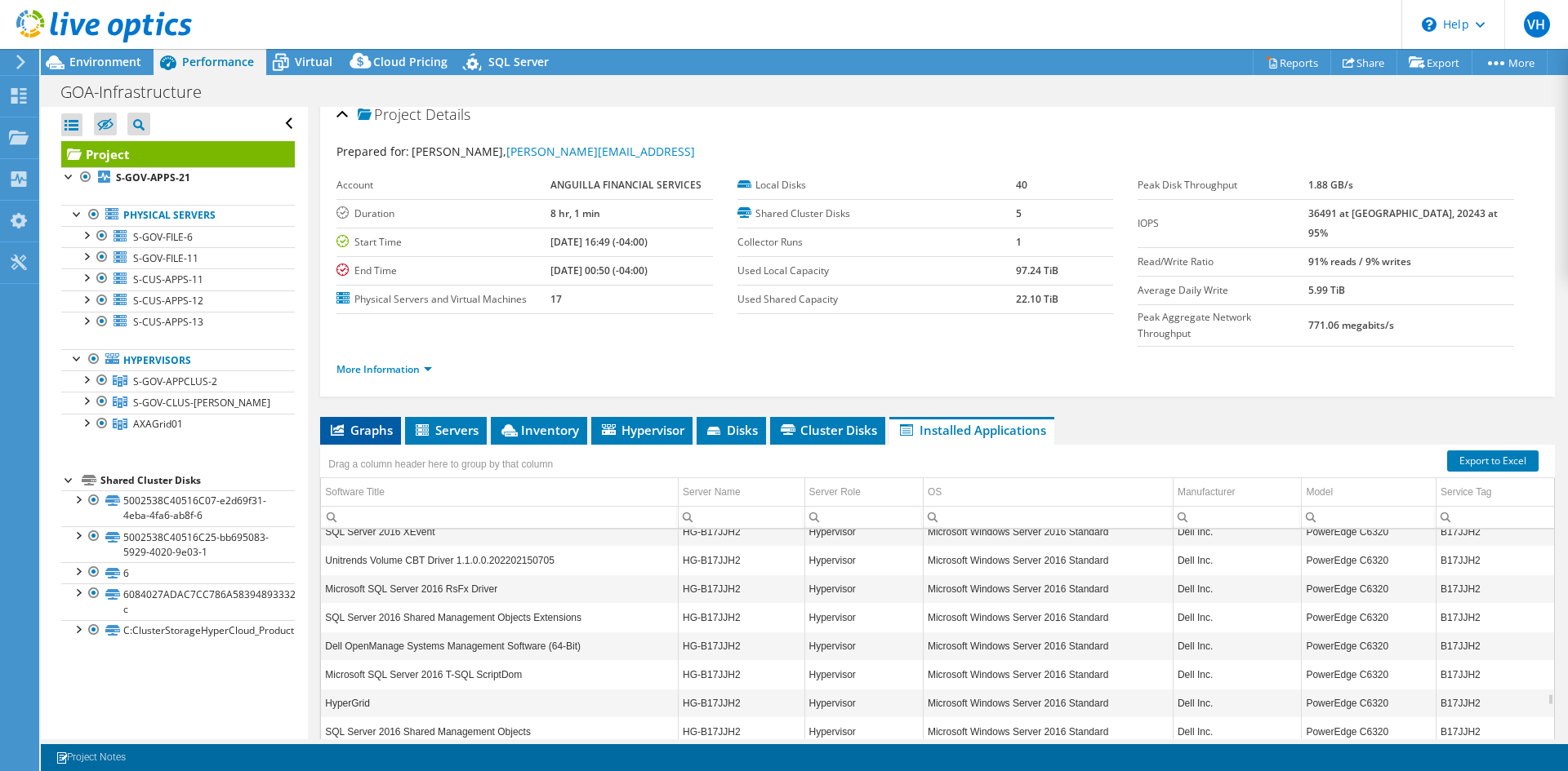
click at [360, 422] on span "Graphs" at bounding box center [360, 430] width 64 height 17
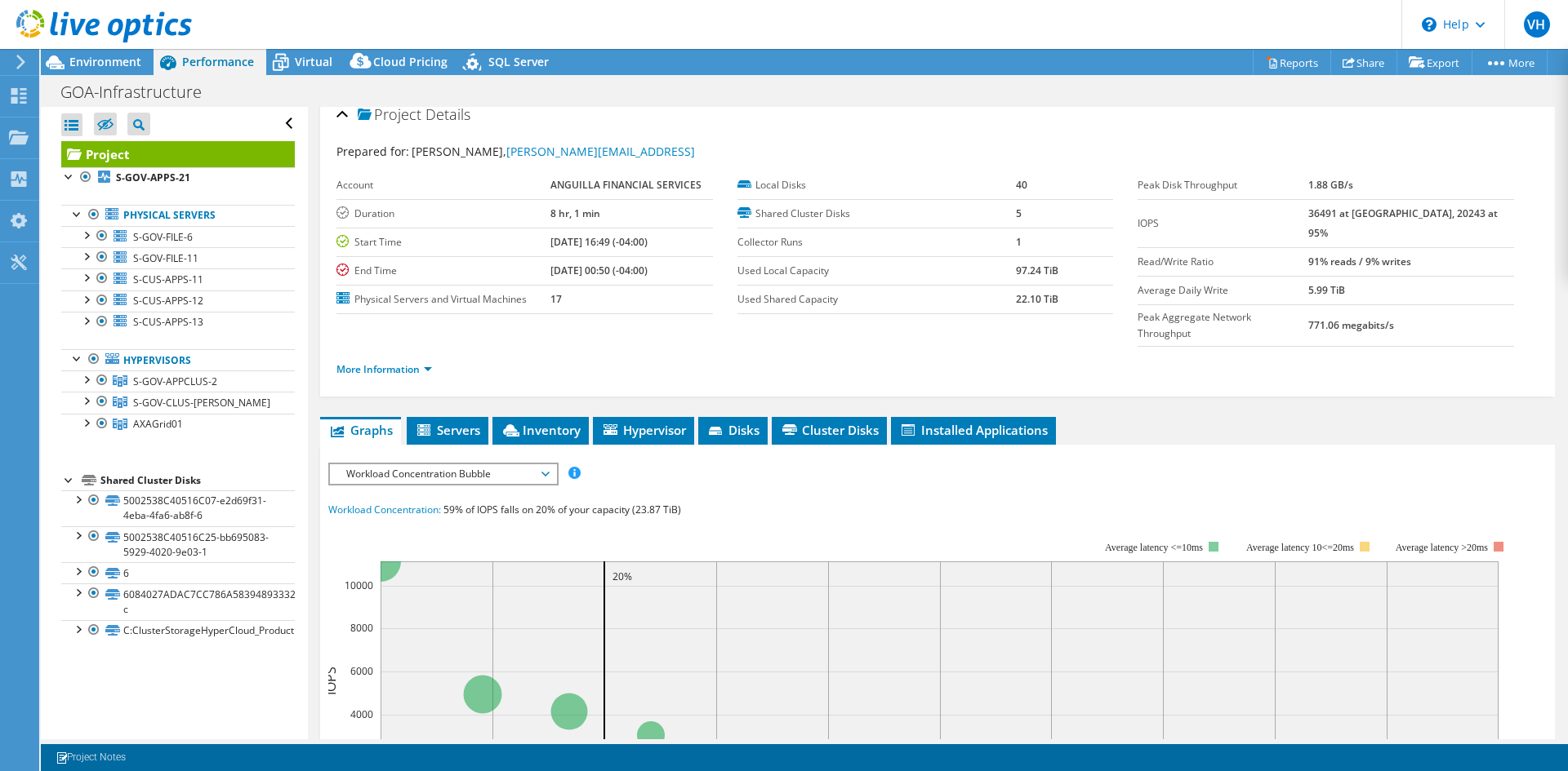
click at [461, 465] on span "Workload Concentration Bubble" at bounding box center [444, 474] width 210 height 19
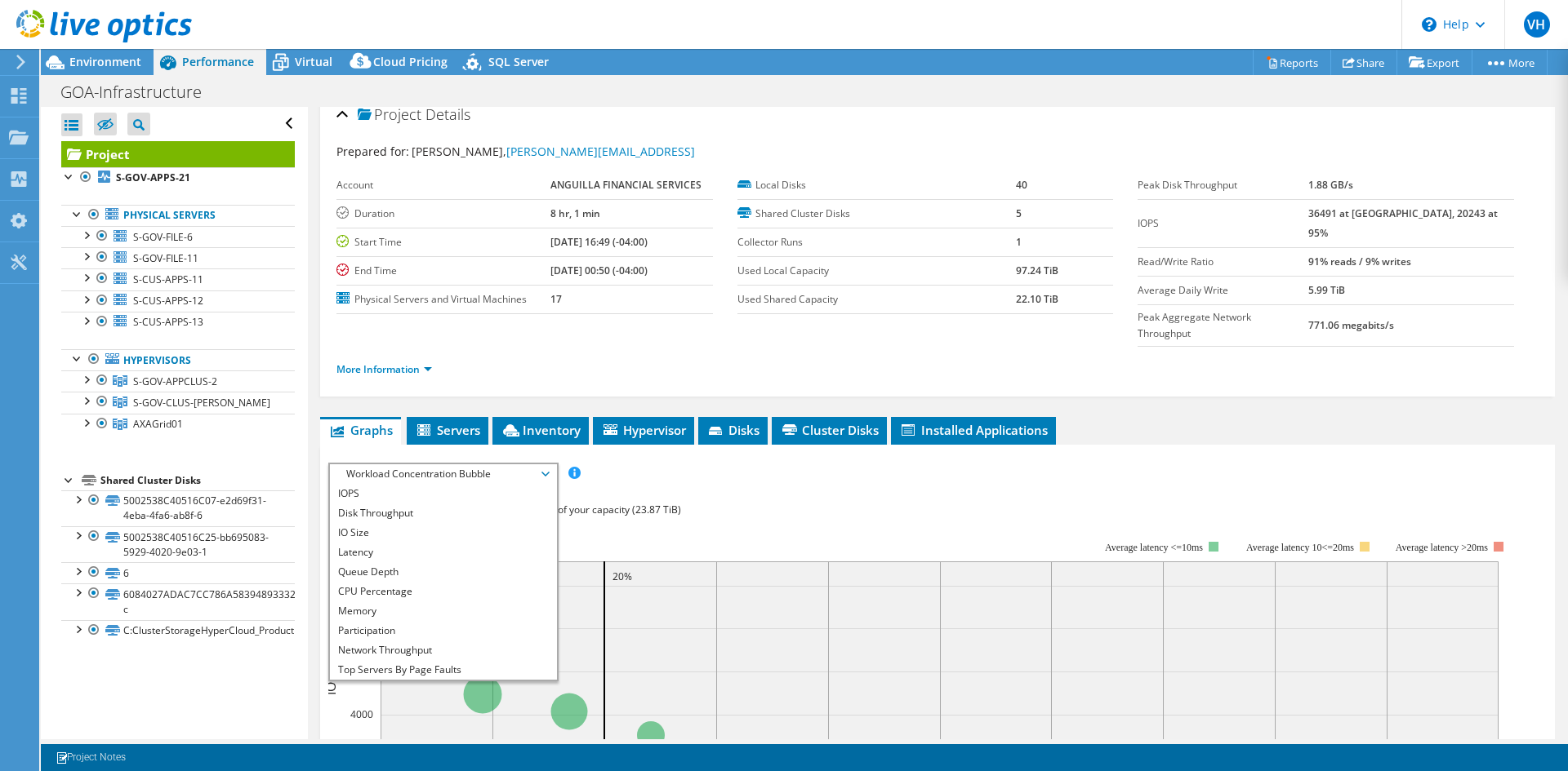
click at [461, 465] on span "Workload Concentration Bubble" at bounding box center [444, 474] width 210 height 19
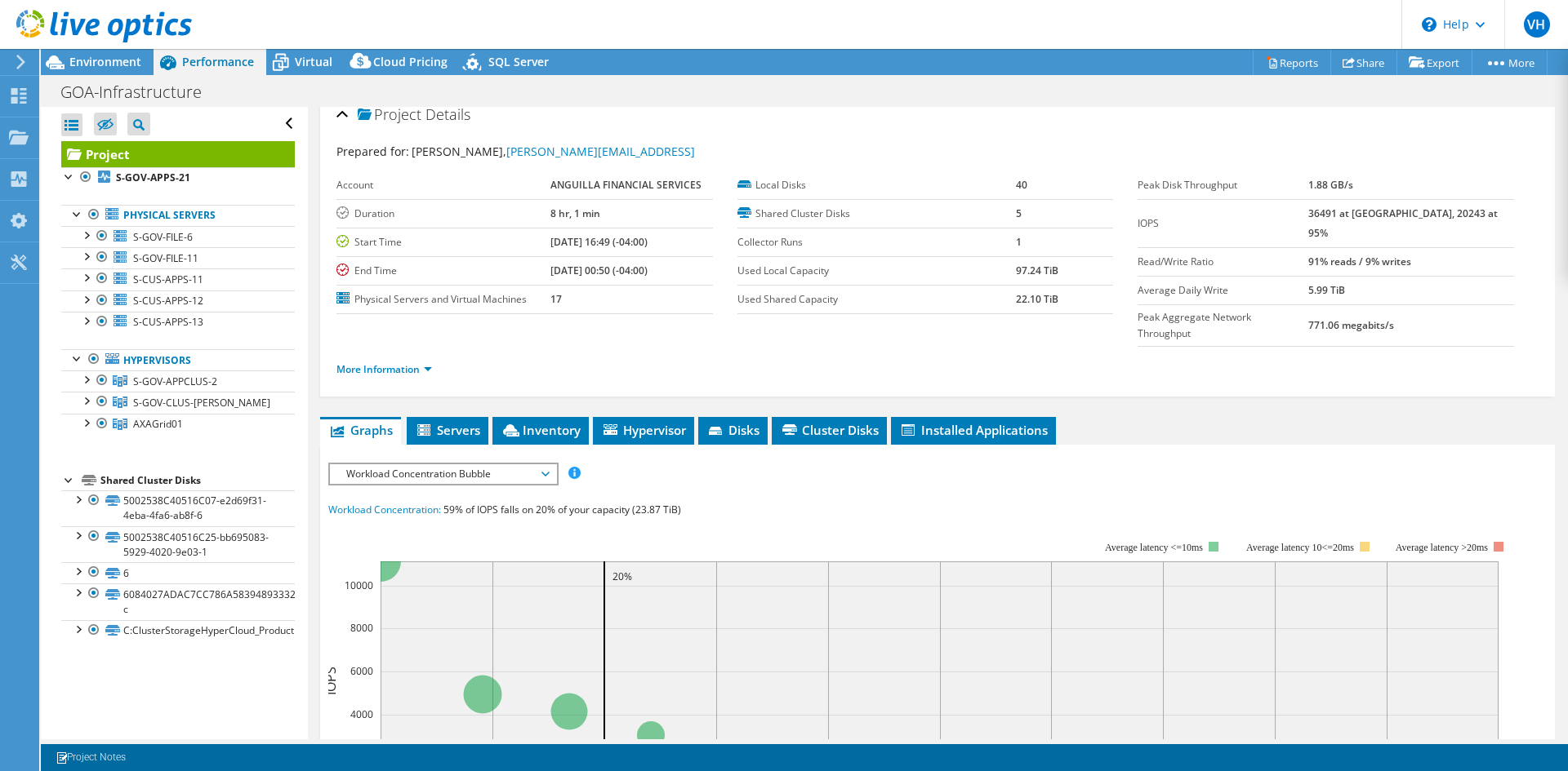
click at [461, 465] on span "Workload Concentration Bubble" at bounding box center [444, 474] width 210 height 19
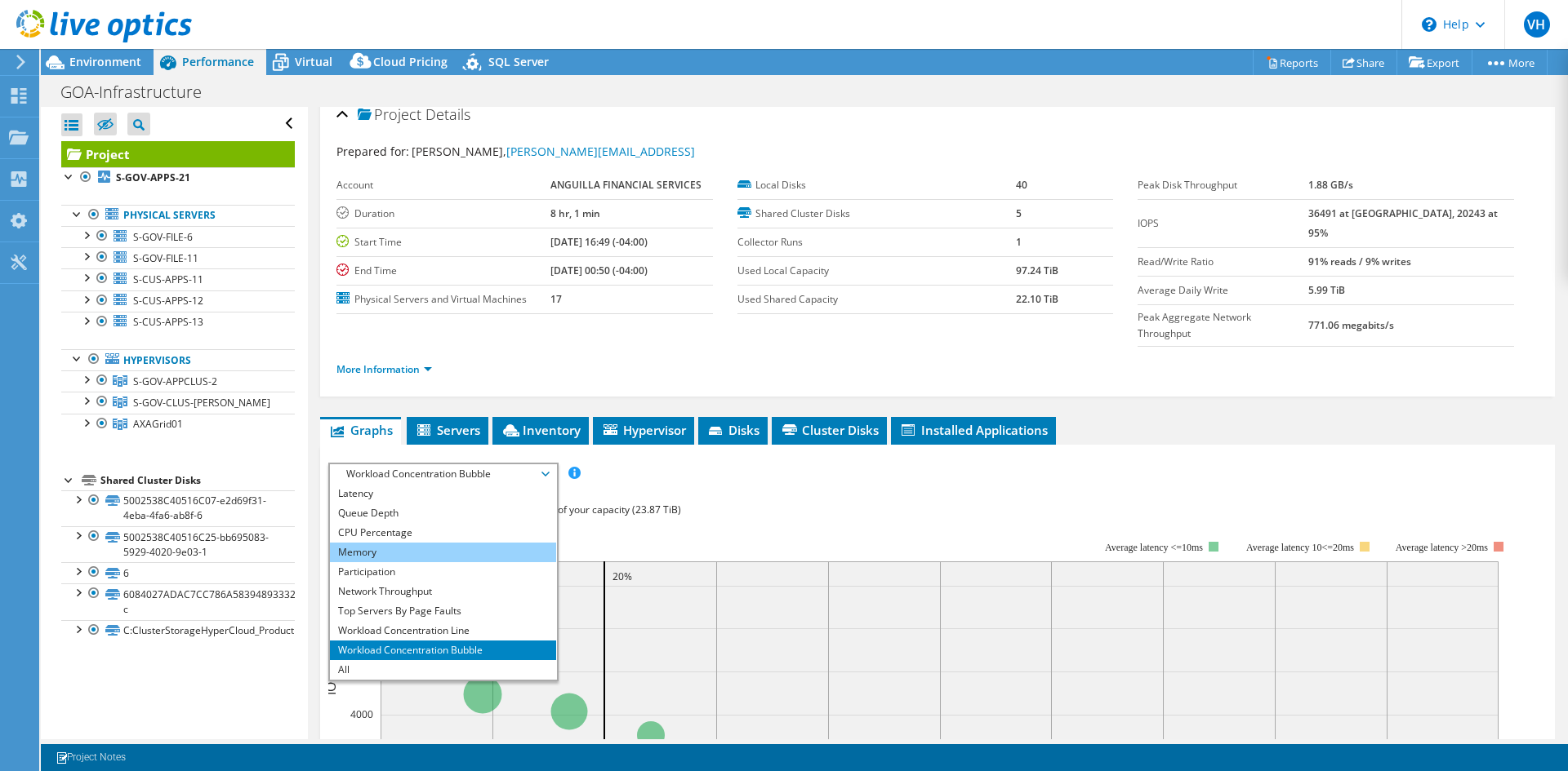
click at [430, 543] on li "Memory" at bounding box center [443, 552] width 227 height 19
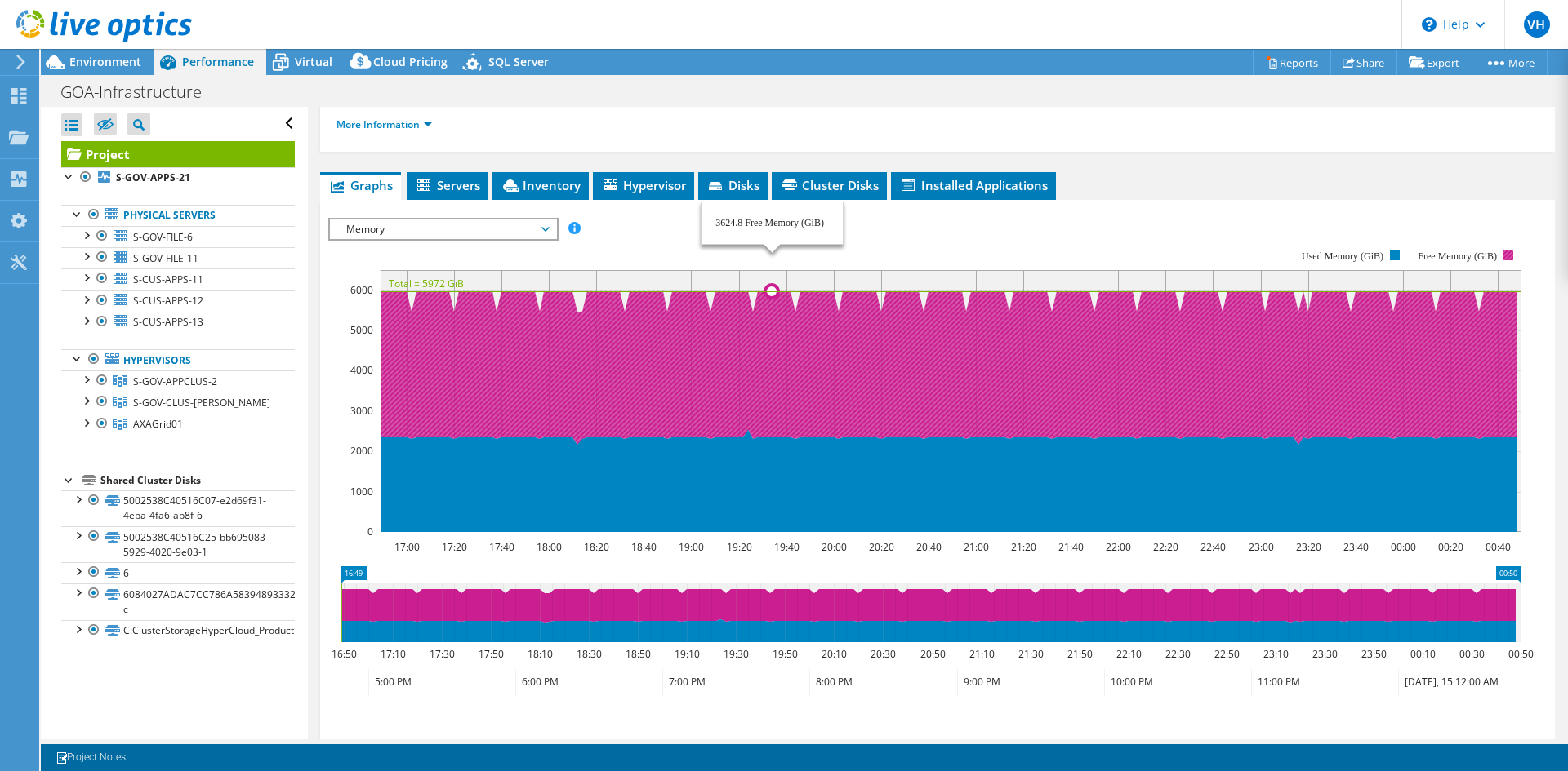
drag, startPoint x: 750, startPoint y: 401, endPoint x: 772, endPoint y: 360, distance: 46.5
click at [772, 360] on g at bounding box center [947, 408] width 1139 height 247
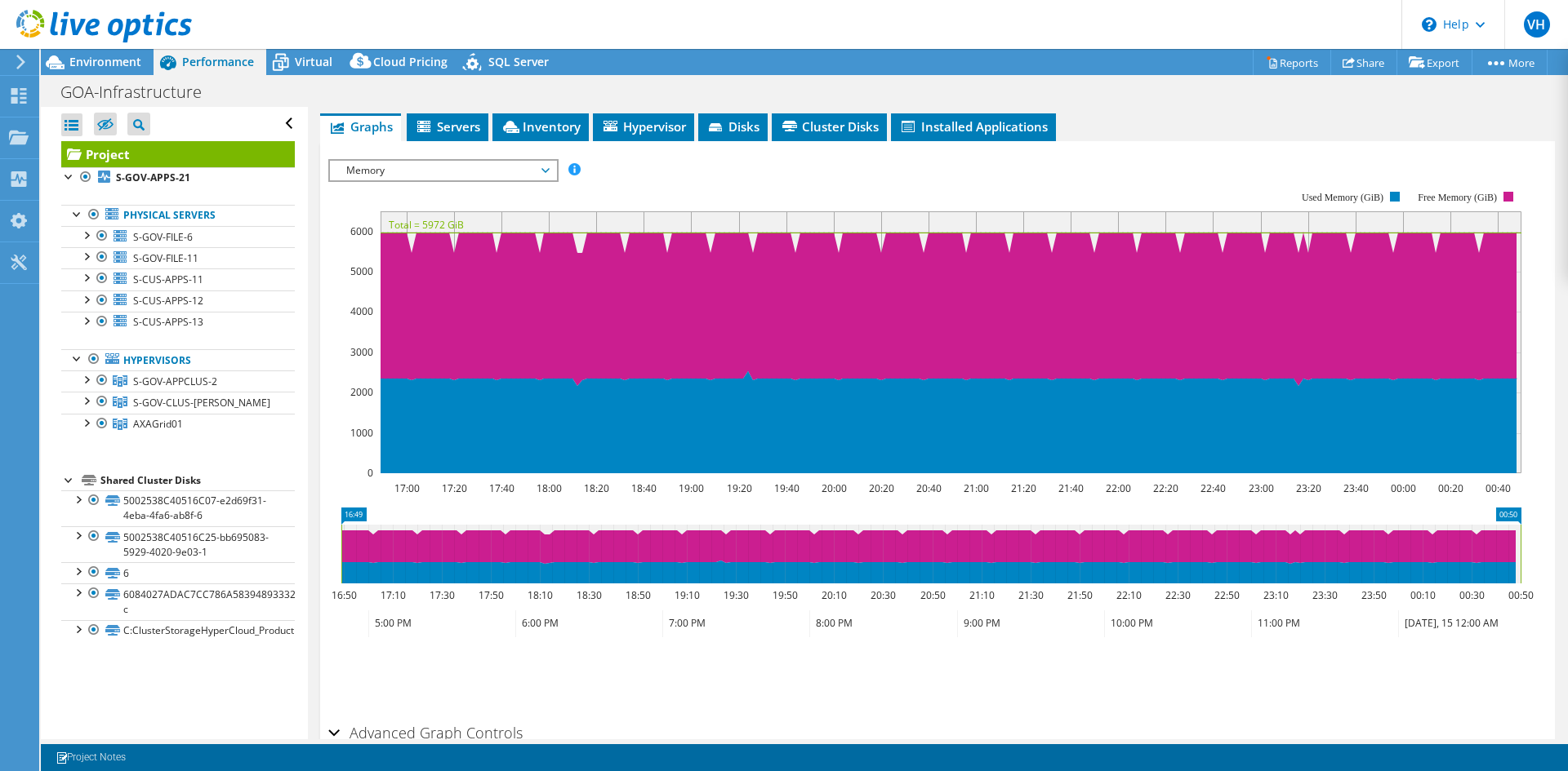
scroll to position [374, 0]
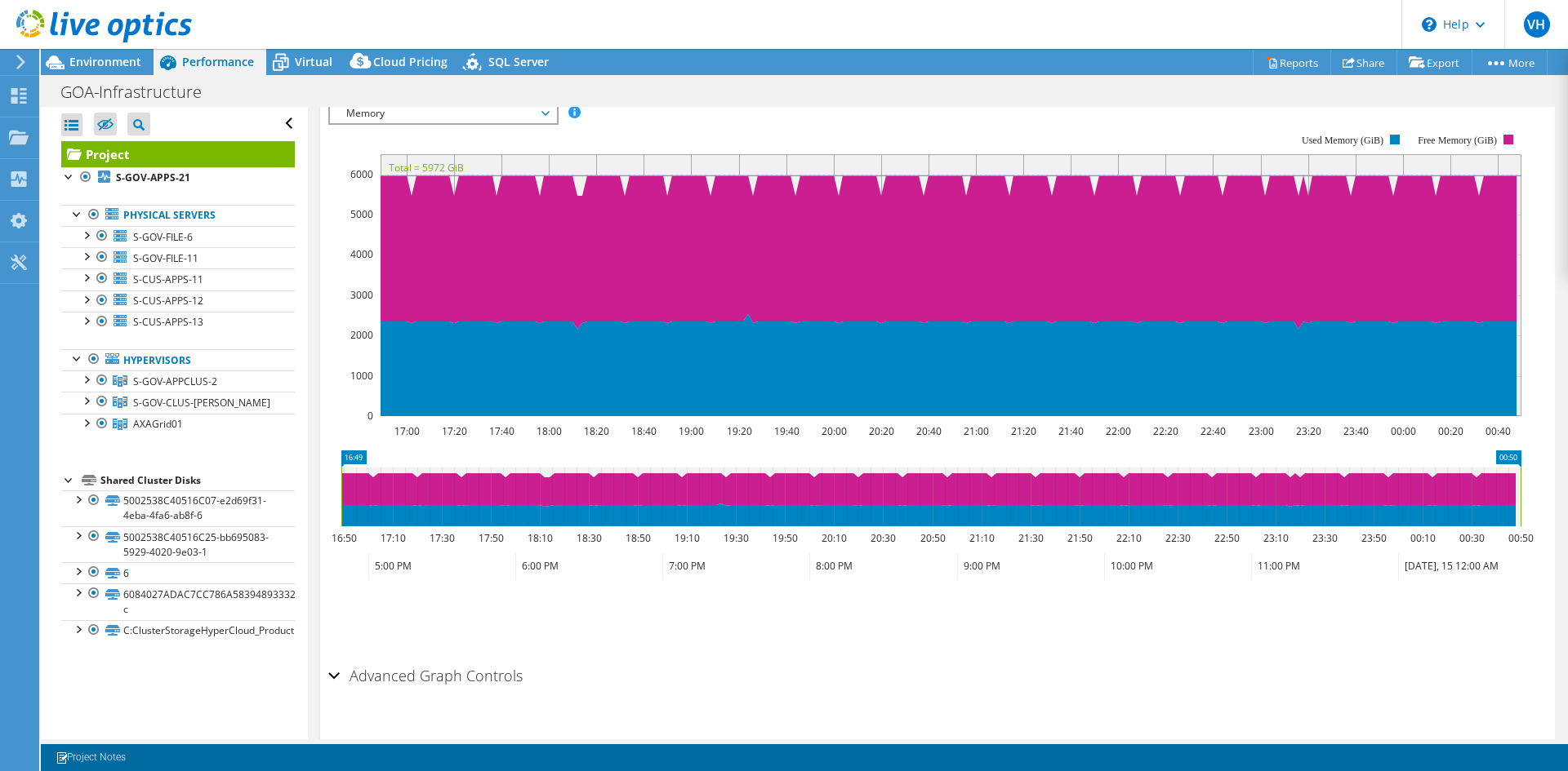
click at [339, 659] on div "Advanced Graph Controls" at bounding box center [937, 677] width 1219 height 35
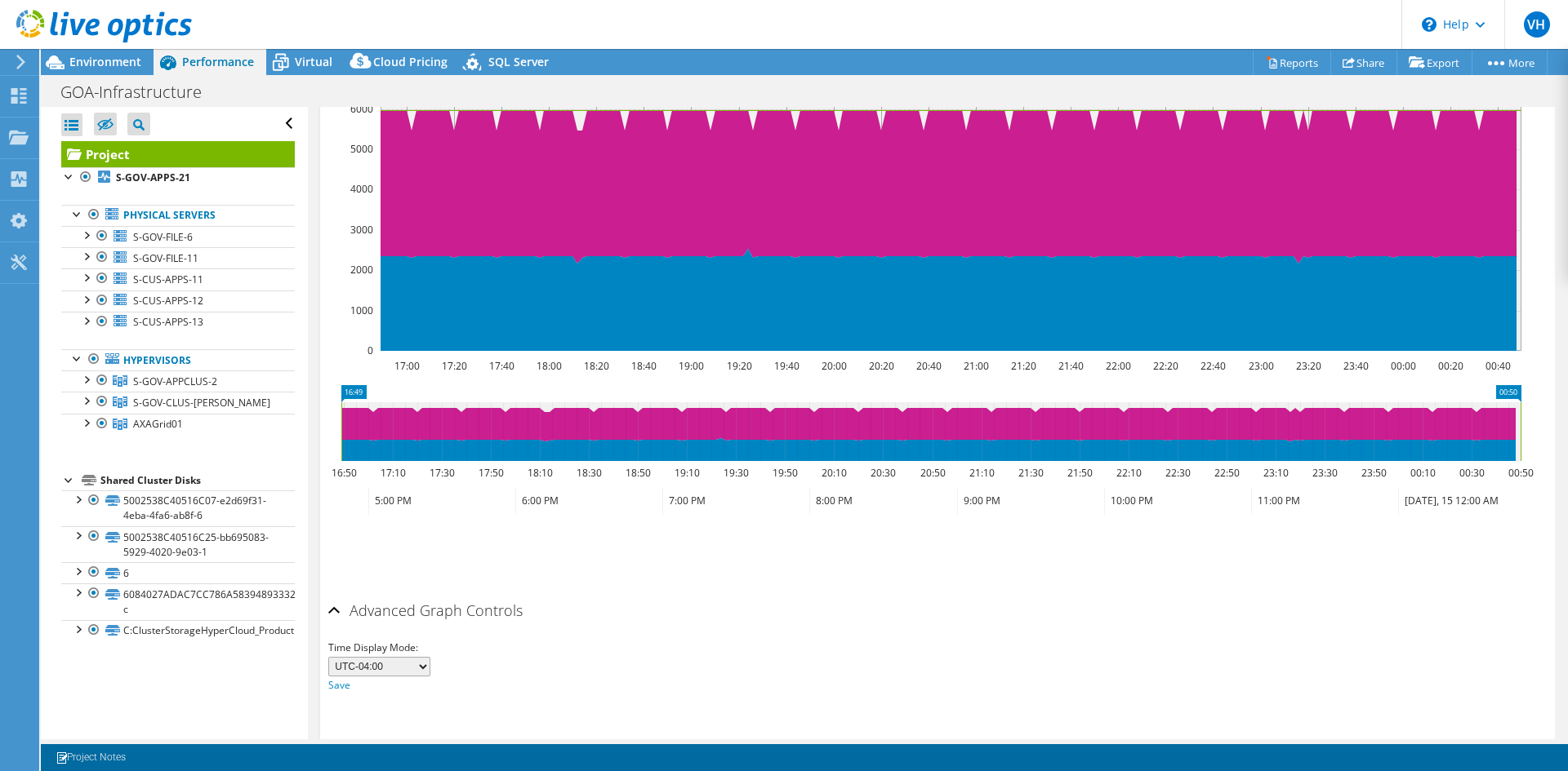
scroll to position [0, 0]
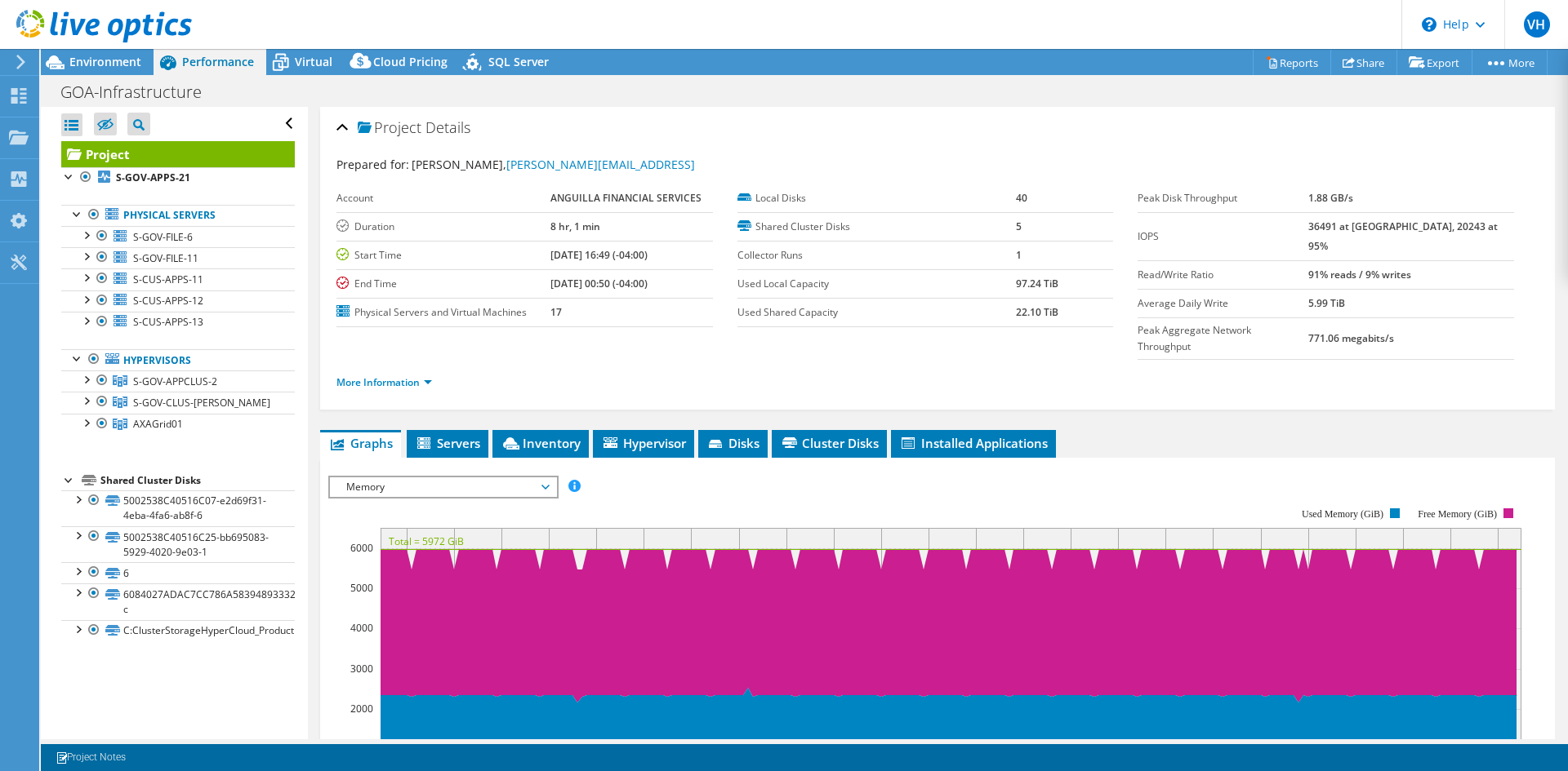
click at [396, 477] on span "Memory" at bounding box center [444, 487] width 210 height 19
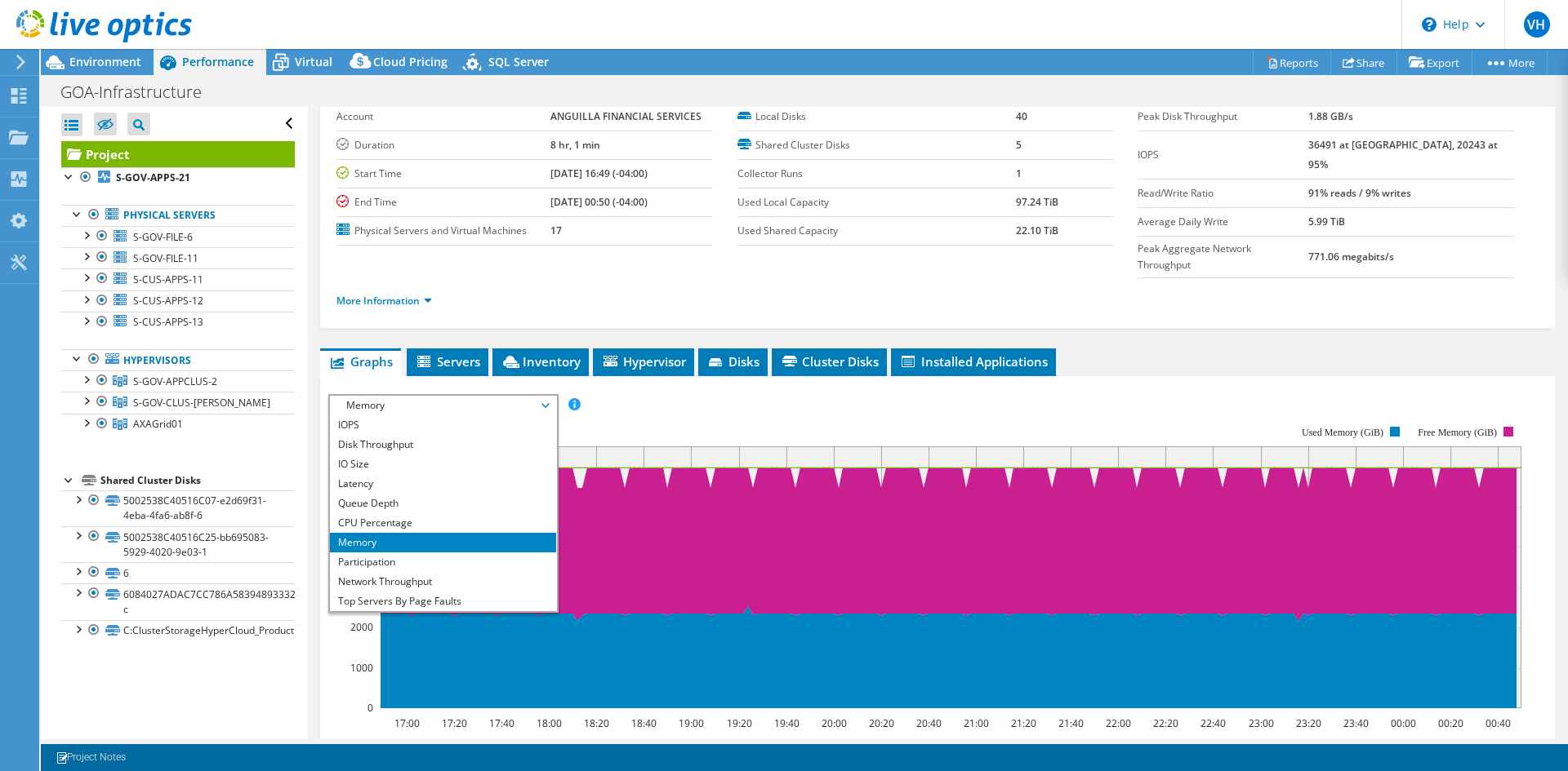
click at [678, 404] on rect at bounding box center [924, 568] width 1194 height 327
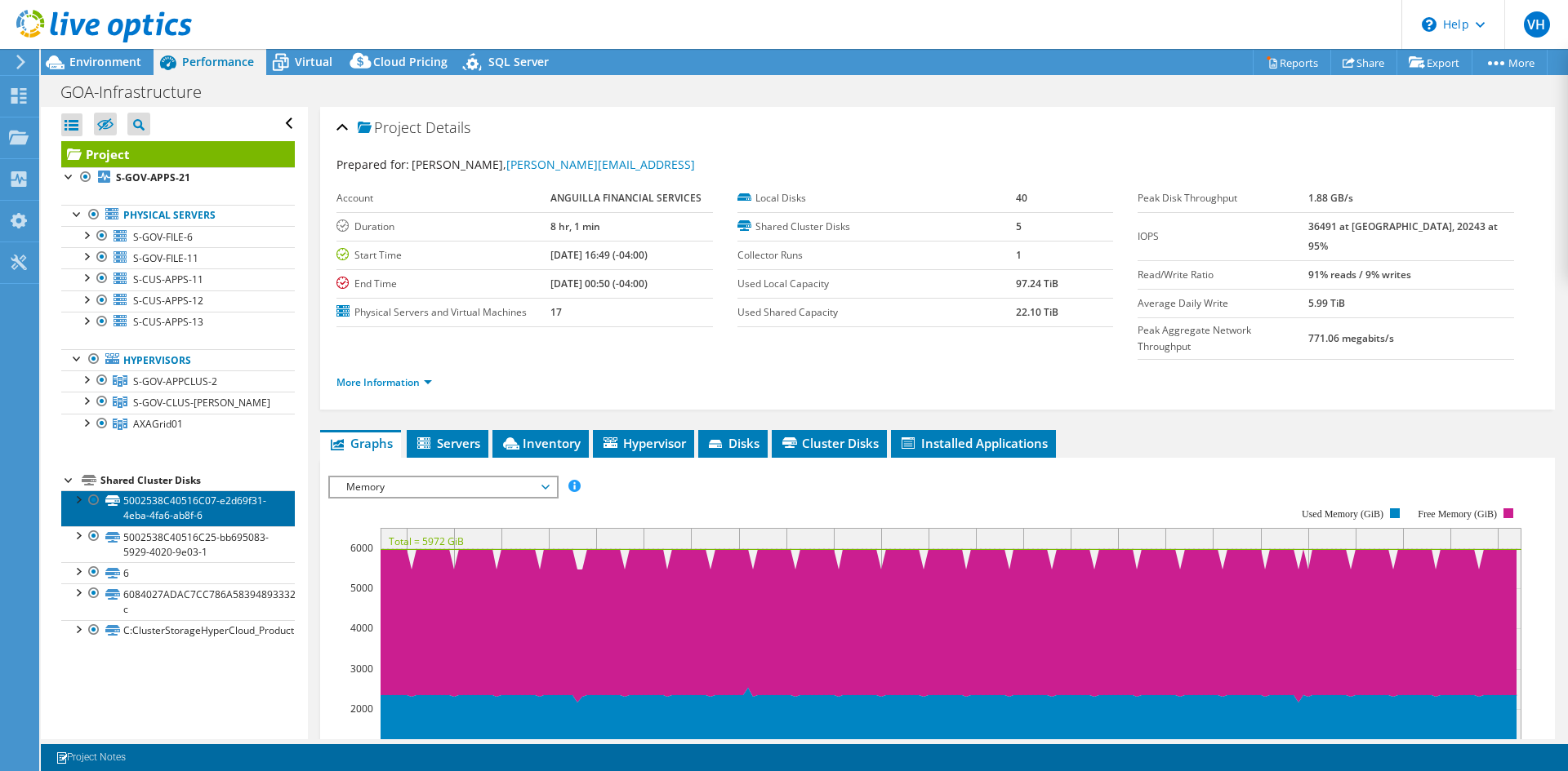
click at [143, 503] on link "5002538C40516C07-e2d69f31-4eba-4fa6-ab8f-6" at bounding box center [178, 508] width 233 height 36
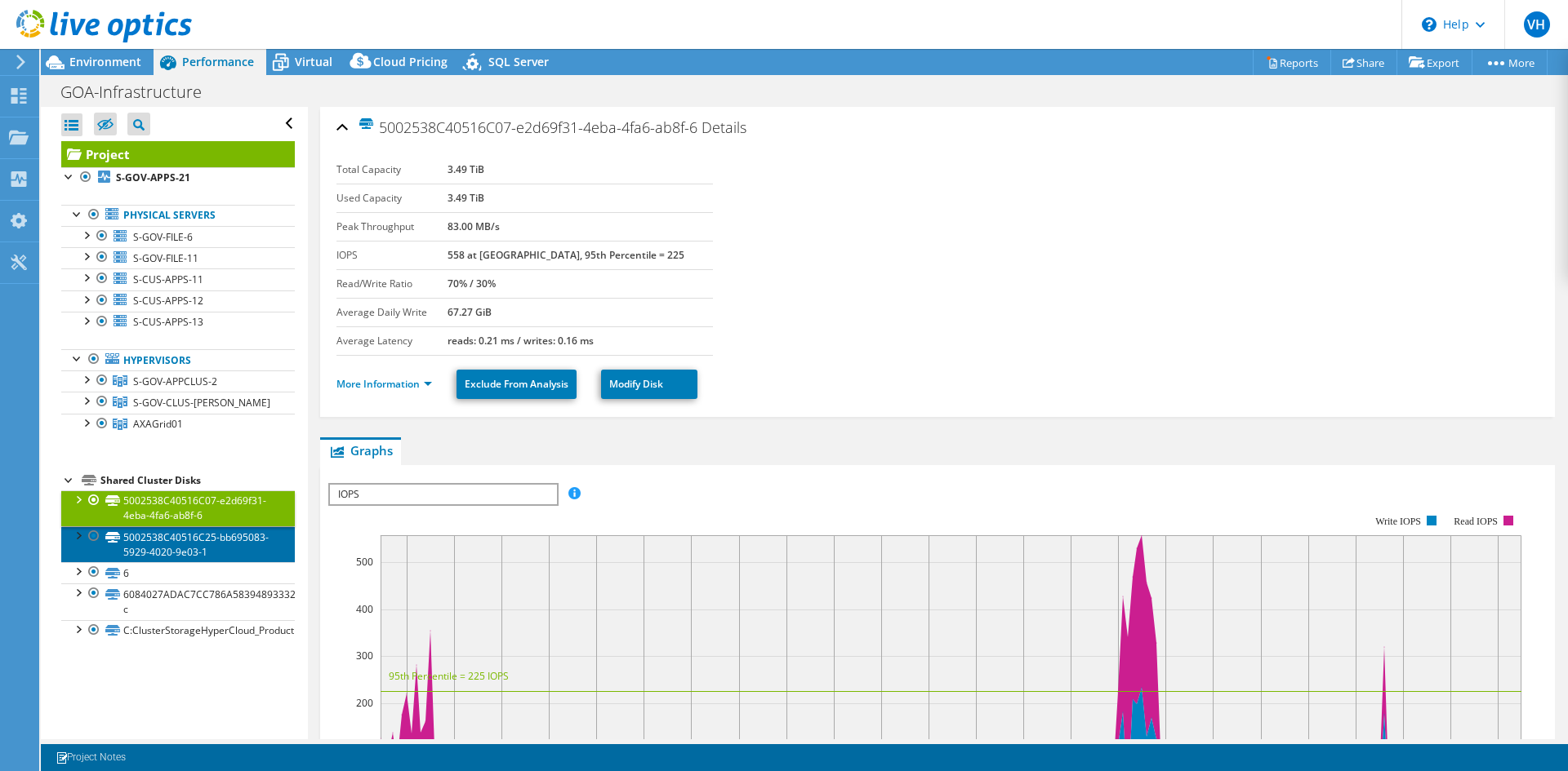
click at [143, 546] on link "5002538C40516C25-bb695083-5929-4020-9e03-1" at bounding box center [178, 544] width 233 height 36
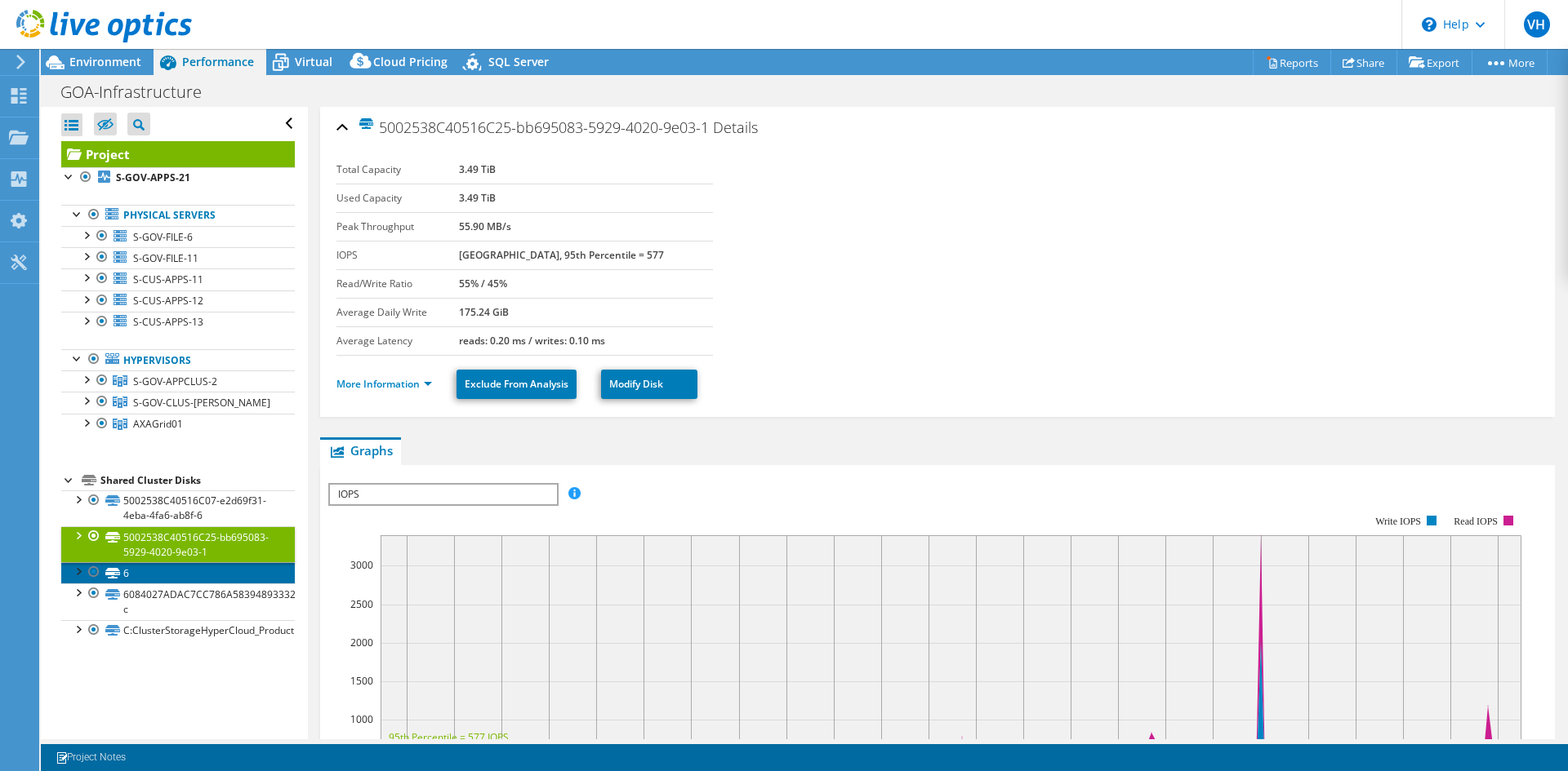
click at [157, 582] on link "6" at bounding box center [178, 573] width 233 height 21
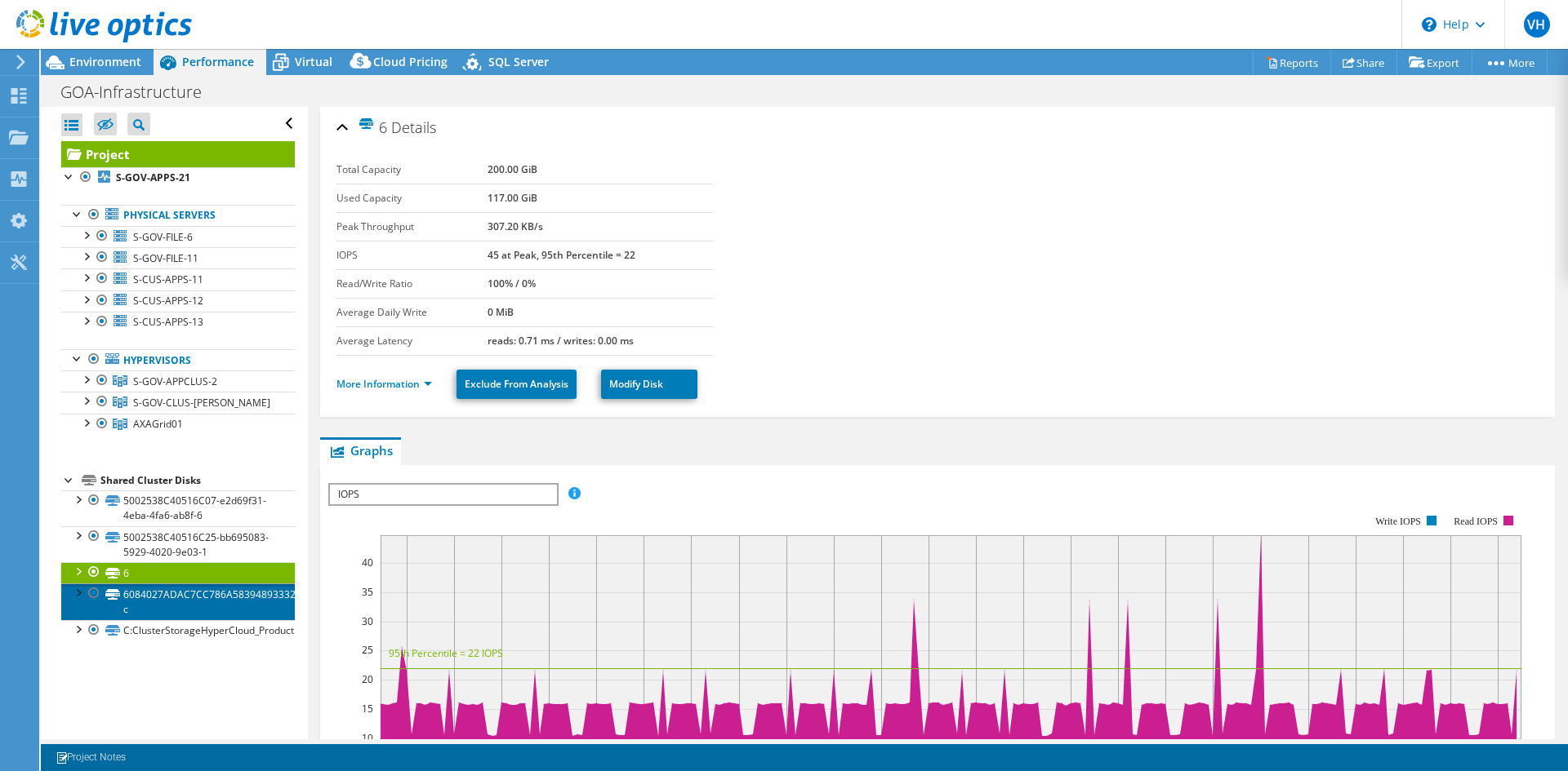
click at [175, 609] on link "6084027ADAC7CC786A58394893332A480BCD3244-c" at bounding box center [178, 601] width 233 height 36
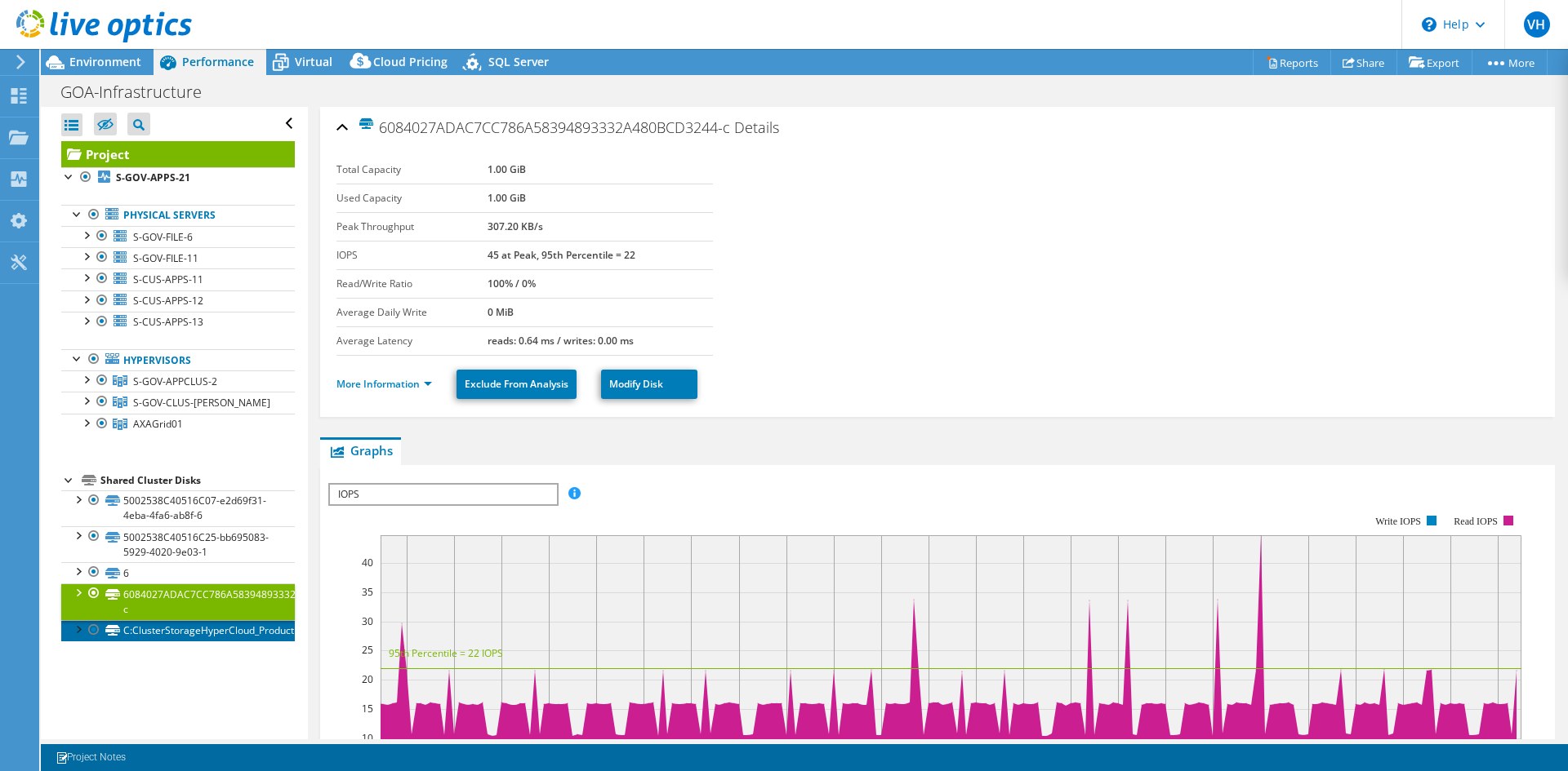
click at [171, 633] on link "C:ClusterStorageHyperCloud_Production" at bounding box center [178, 631] width 233 height 21
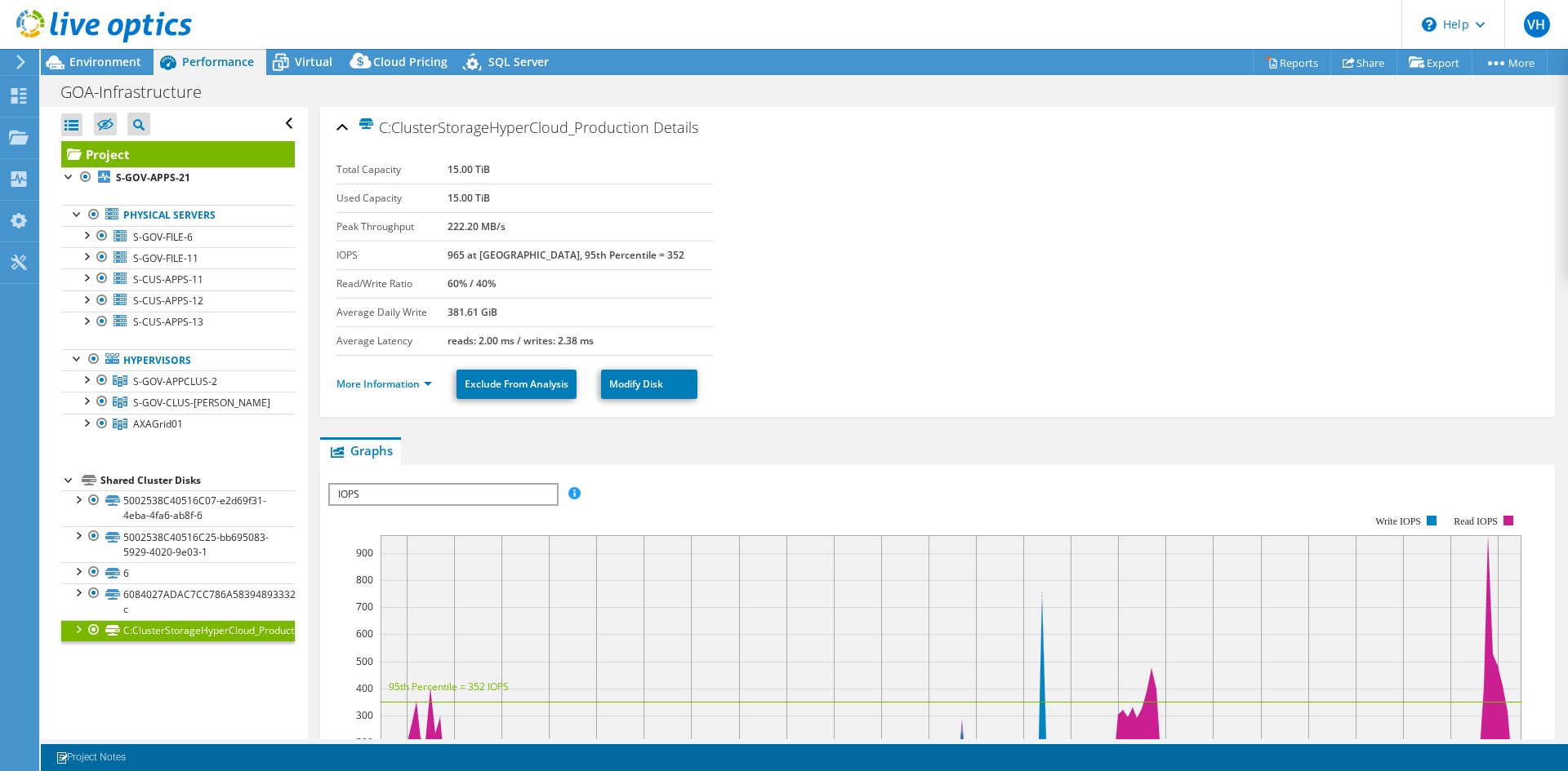
click at [359, 502] on span "IOPS" at bounding box center [443, 495] width 227 height 19
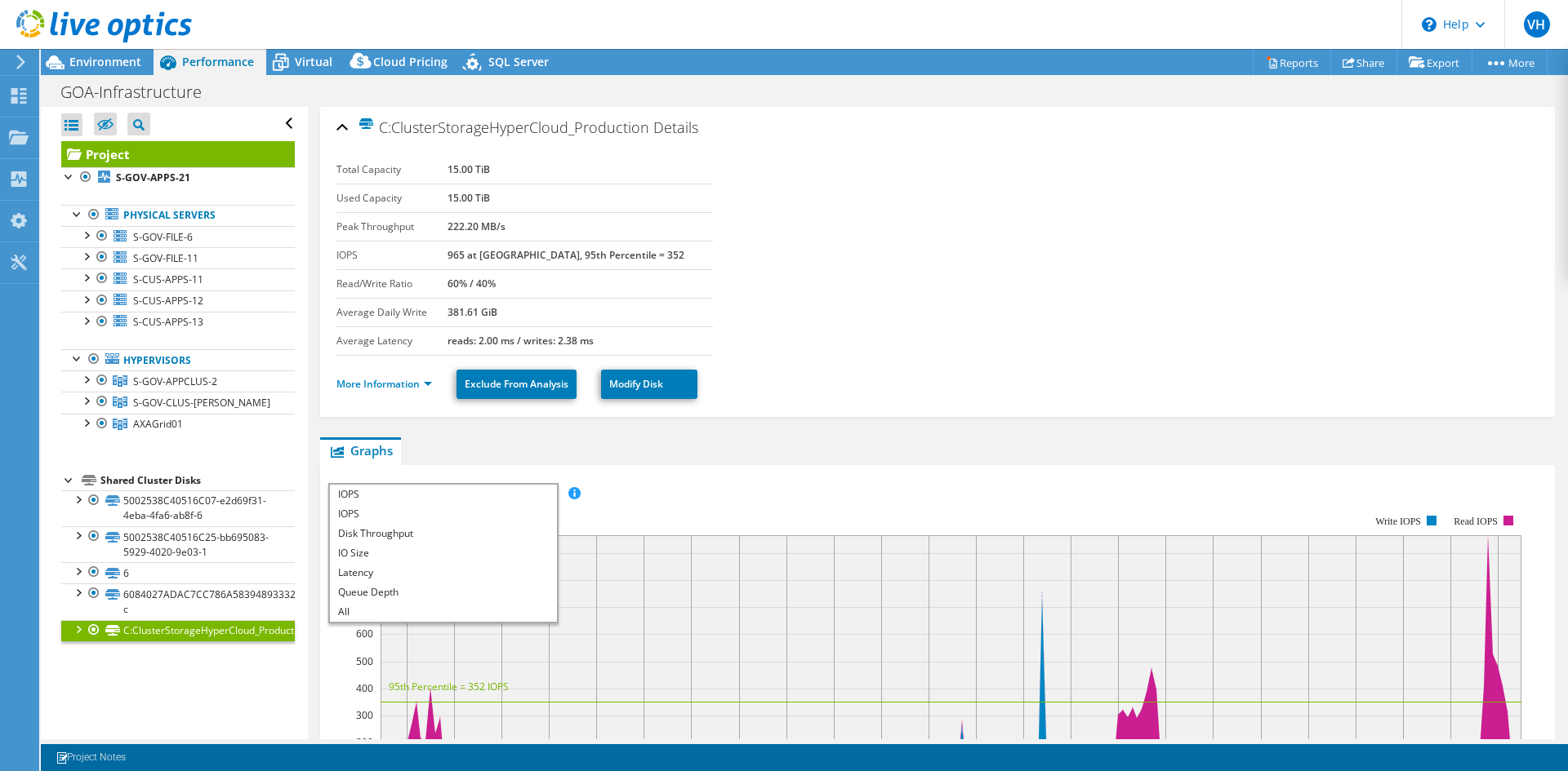
click at [975, 337] on section "Total Capacity 15.00 TiB Used Capacity 15.00 TiB Peak Throughput 222.20 MB/s IO…" at bounding box center [938, 256] width 1202 height 200
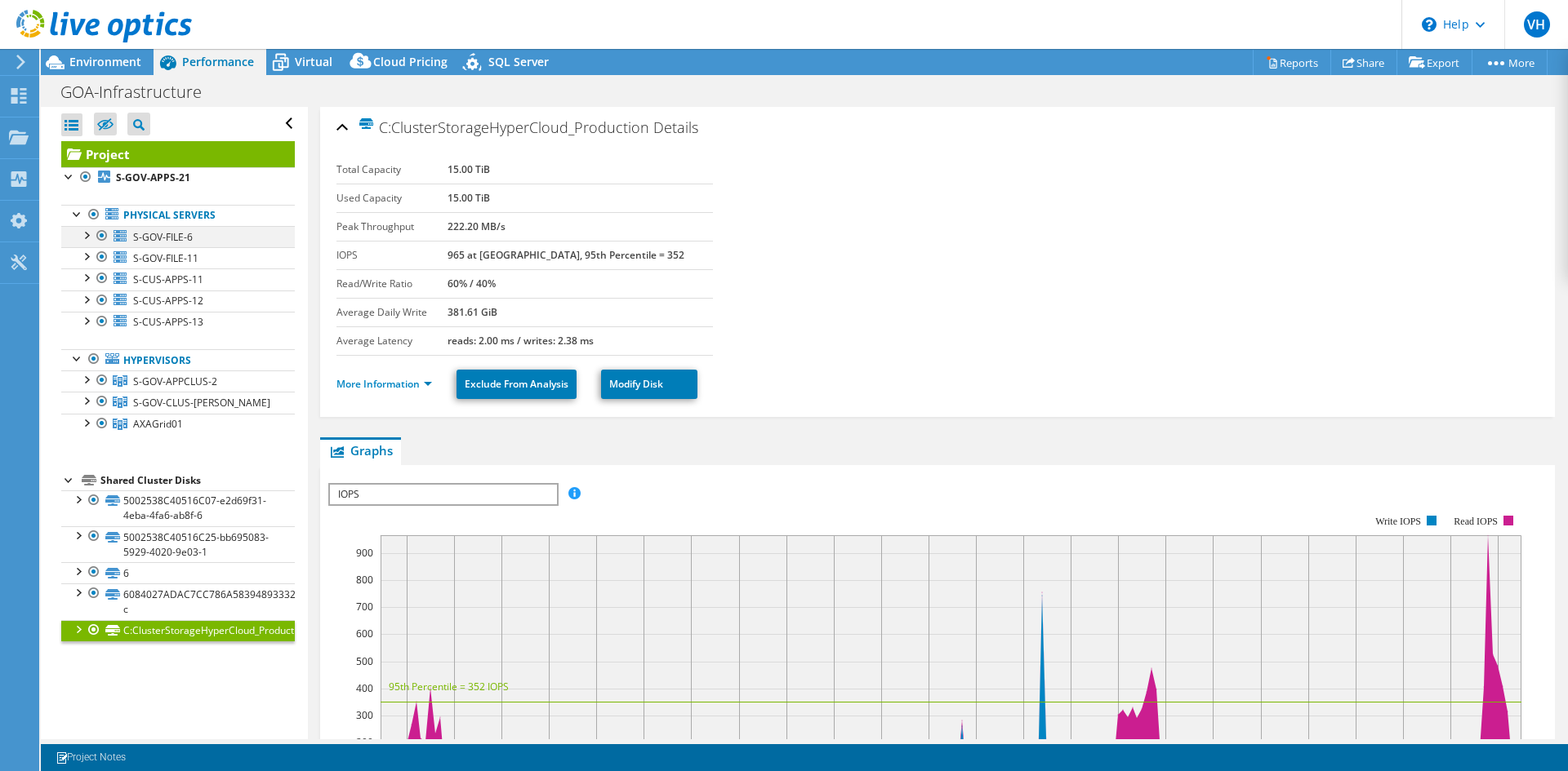
click at [89, 240] on div at bounding box center [86, 234] width 17 height 17
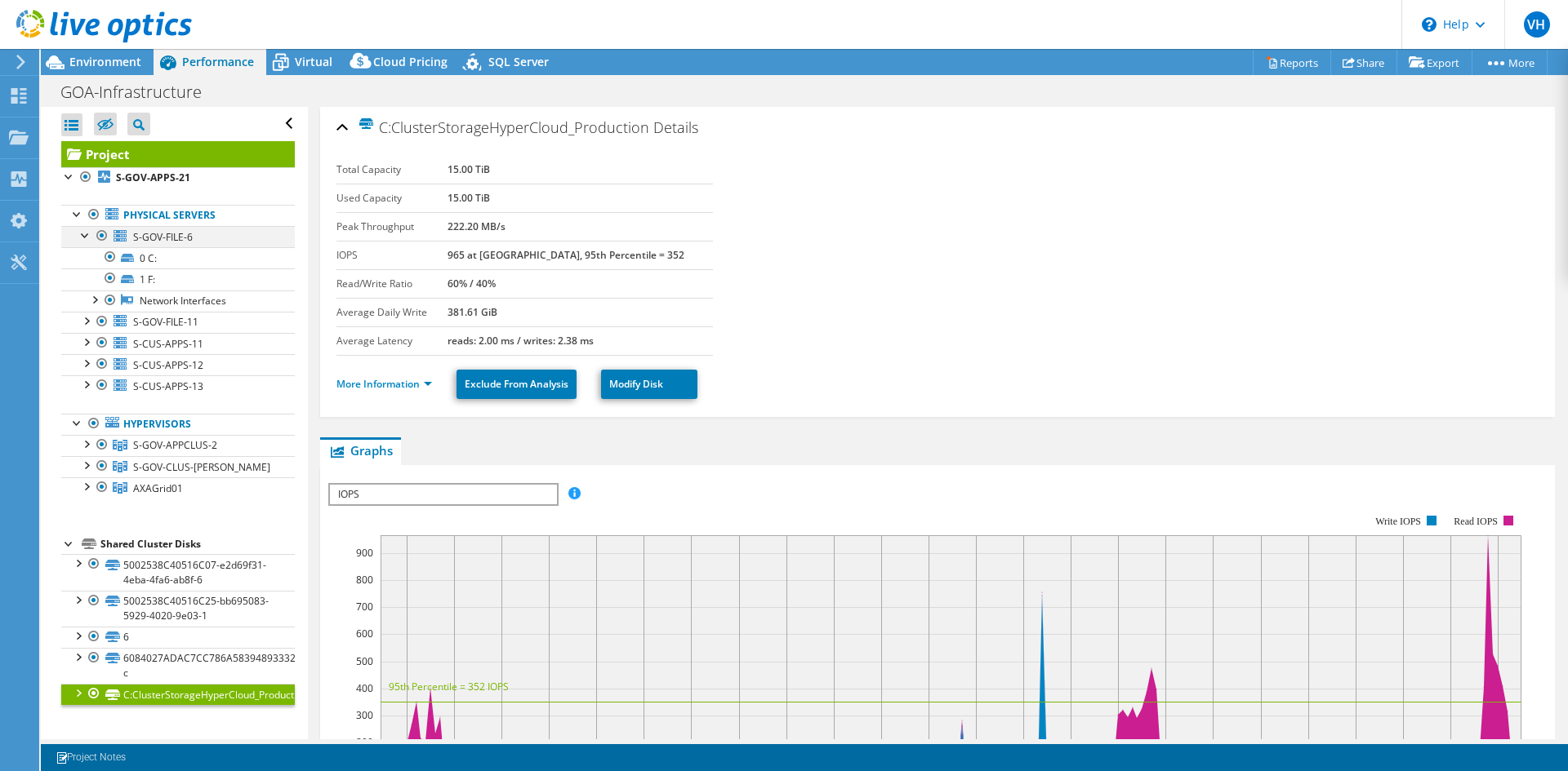
click at [82, 235] on div at bounding box center [86, 234] width 17 height 17
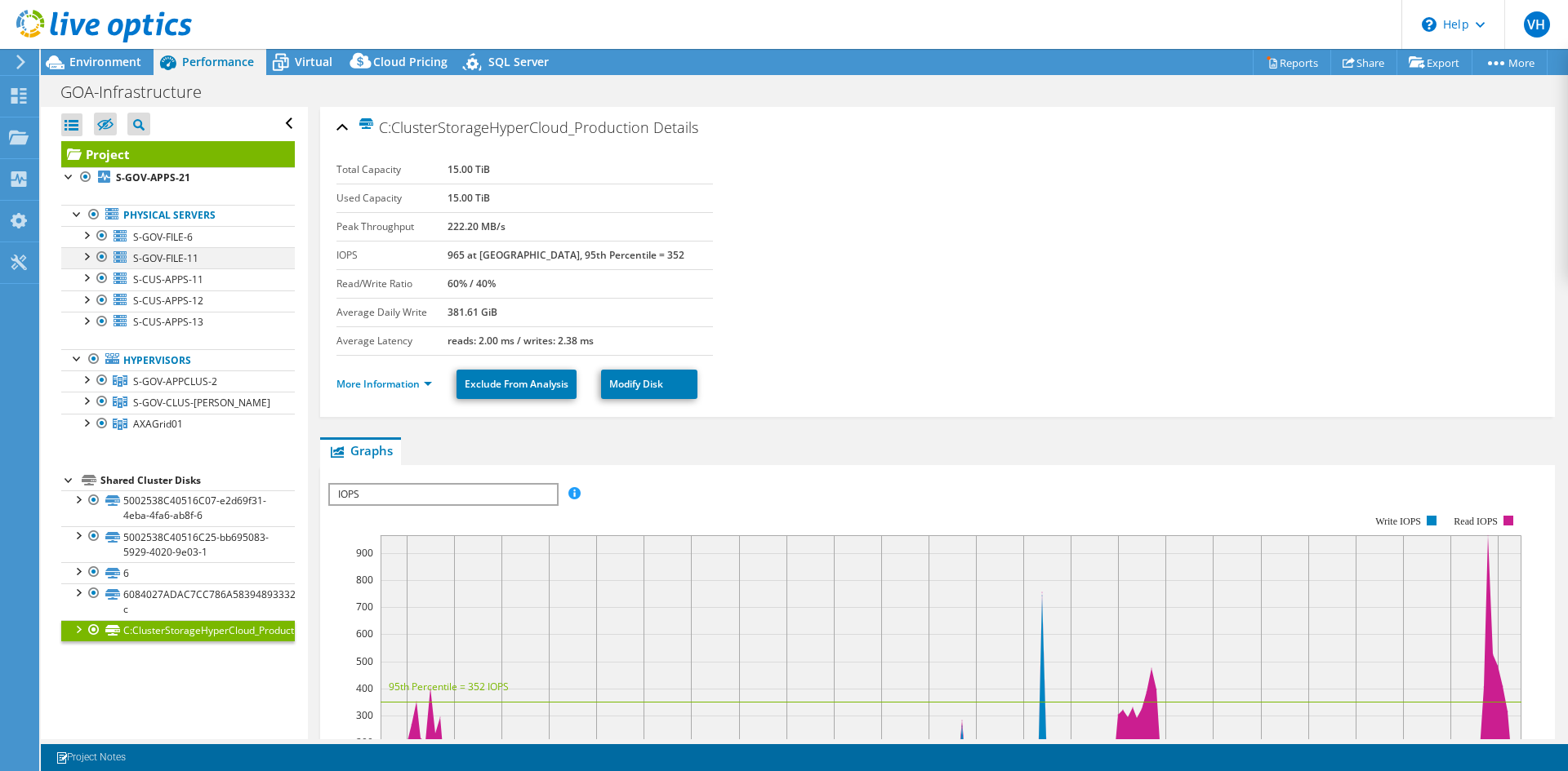
click at [90, 260] on div at bounding box center [86, 255] width 17 height 17
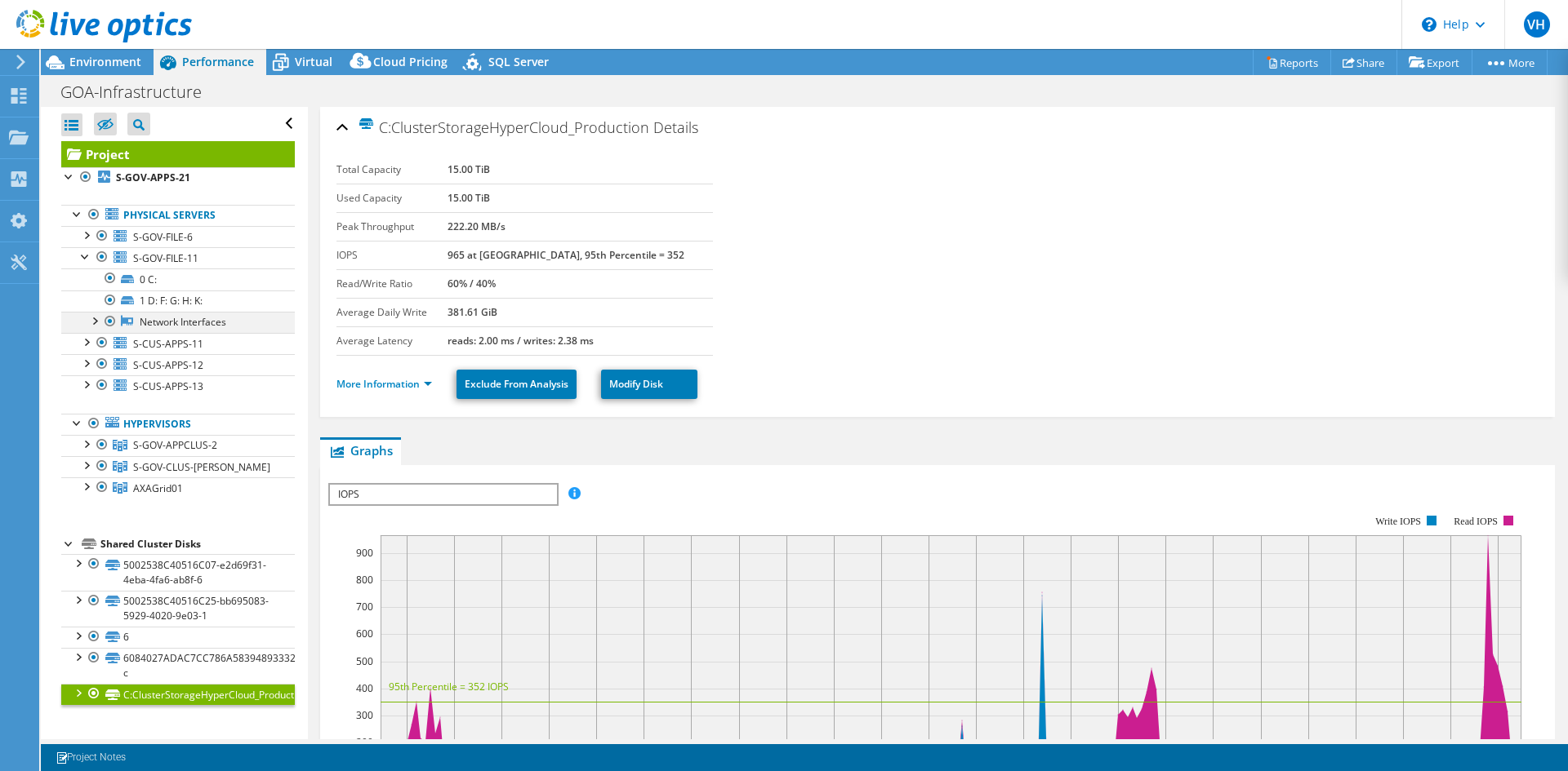
click at [96, 320] on div at bounding box center [93, 320] width 17 height 17
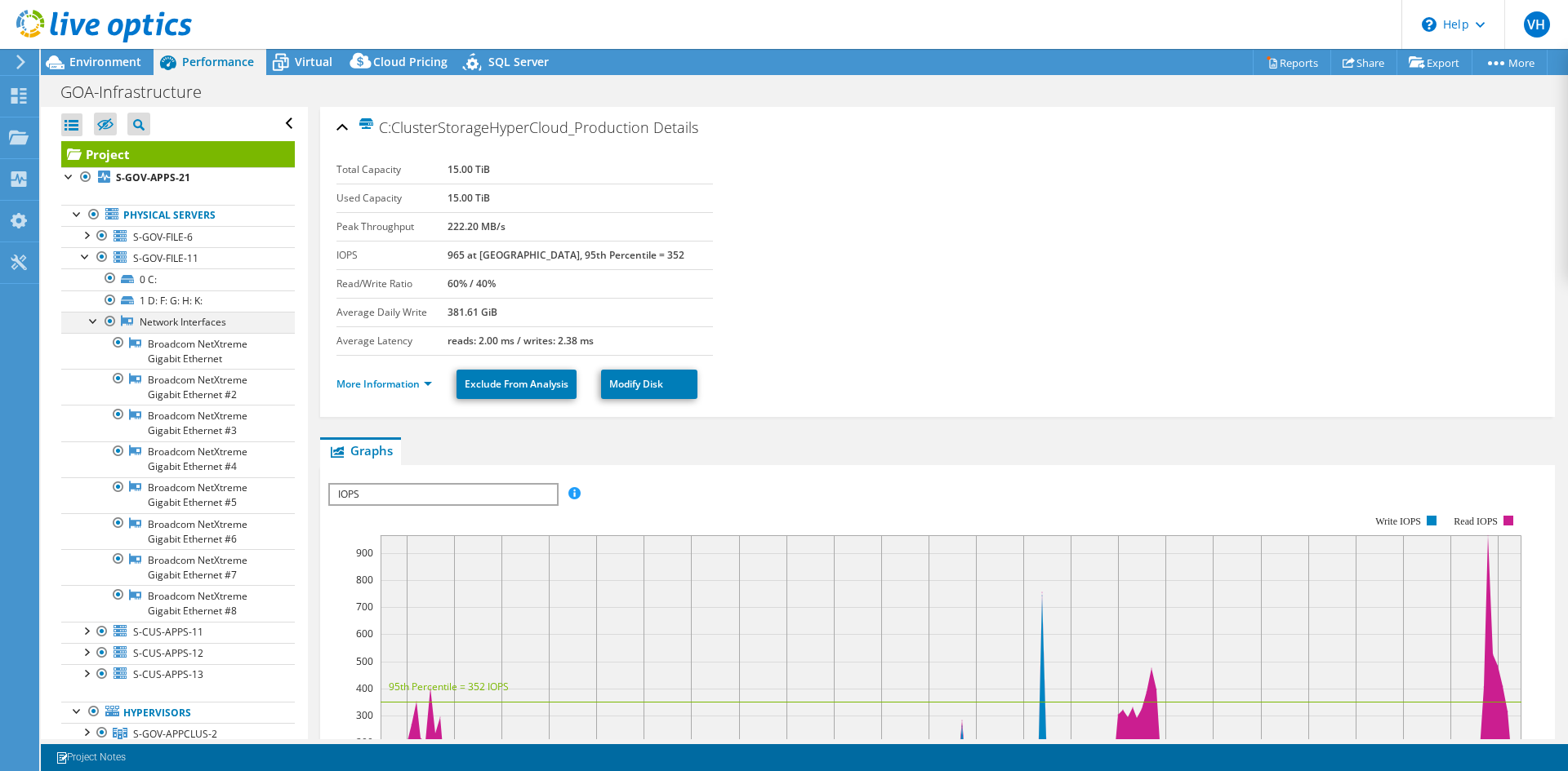
click at [96, 320] on div at bounding box center [93, 320] width 17 height 17
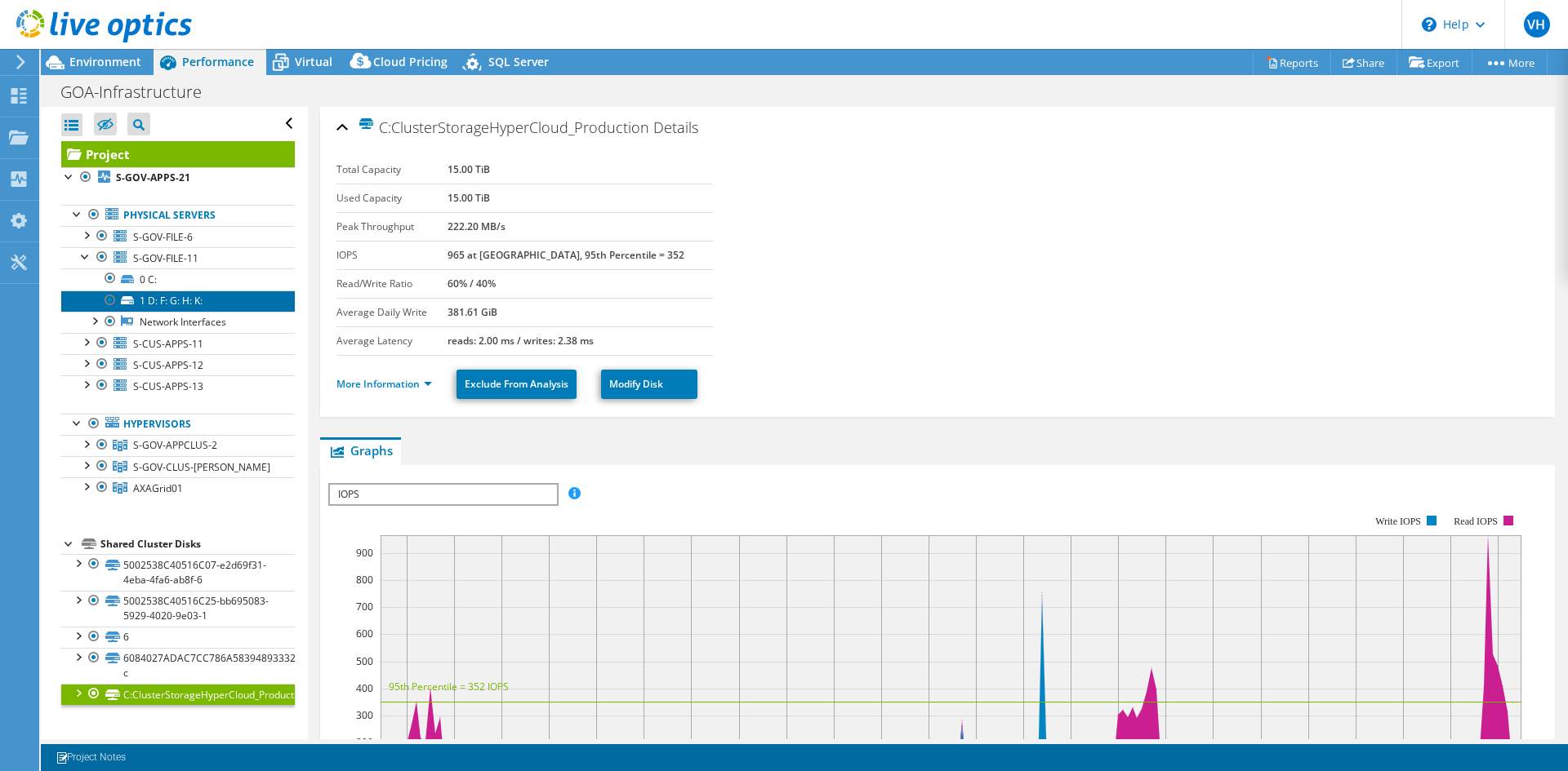
click at [177, 301] on link "1 D: F: G: H: K:" at bounding box center [178, 301] width 233 height 21
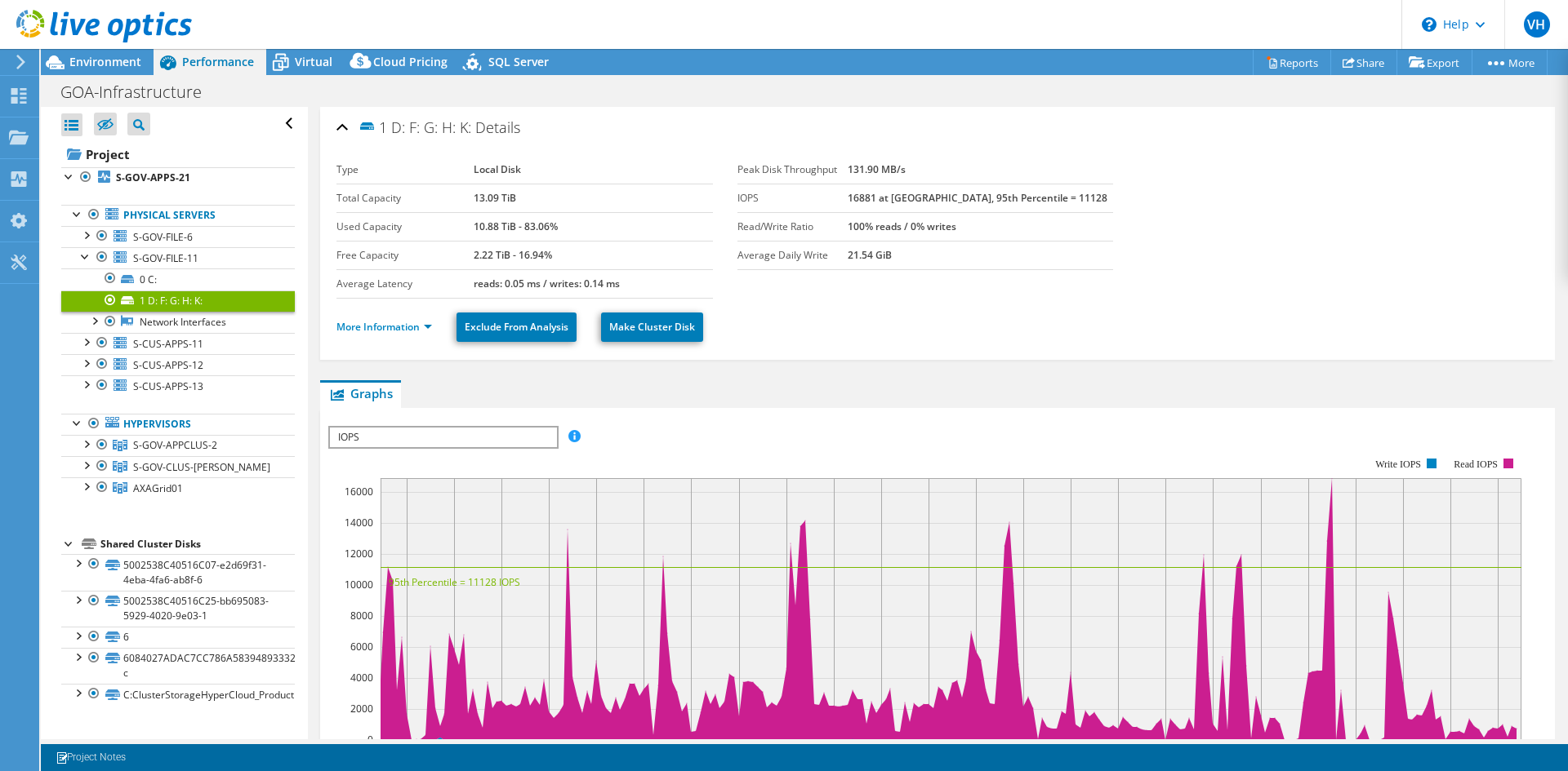
drag, startPoint x: 470, startPoint y: 191, endPoint x: 556, endPoint y: 194, distance: 86.1
click at [556, 194] on tr "Total Capacity 13.09 TiB" at bounding box center [524, 197] width 376 height 28
drag, startPoint x: 467, startPoint y: 225, endPoint x: 593, endPoint y: 223, distance: 126.0
click at [593, 223] on tr "Used Capacity 10.88 TiB - 83.06%" at bounding box center [524, 226] width 376 height 28
click at [178, 242] on span "S-GOV-FILE-6" at bounding box center [162, 237] width 59 height 14
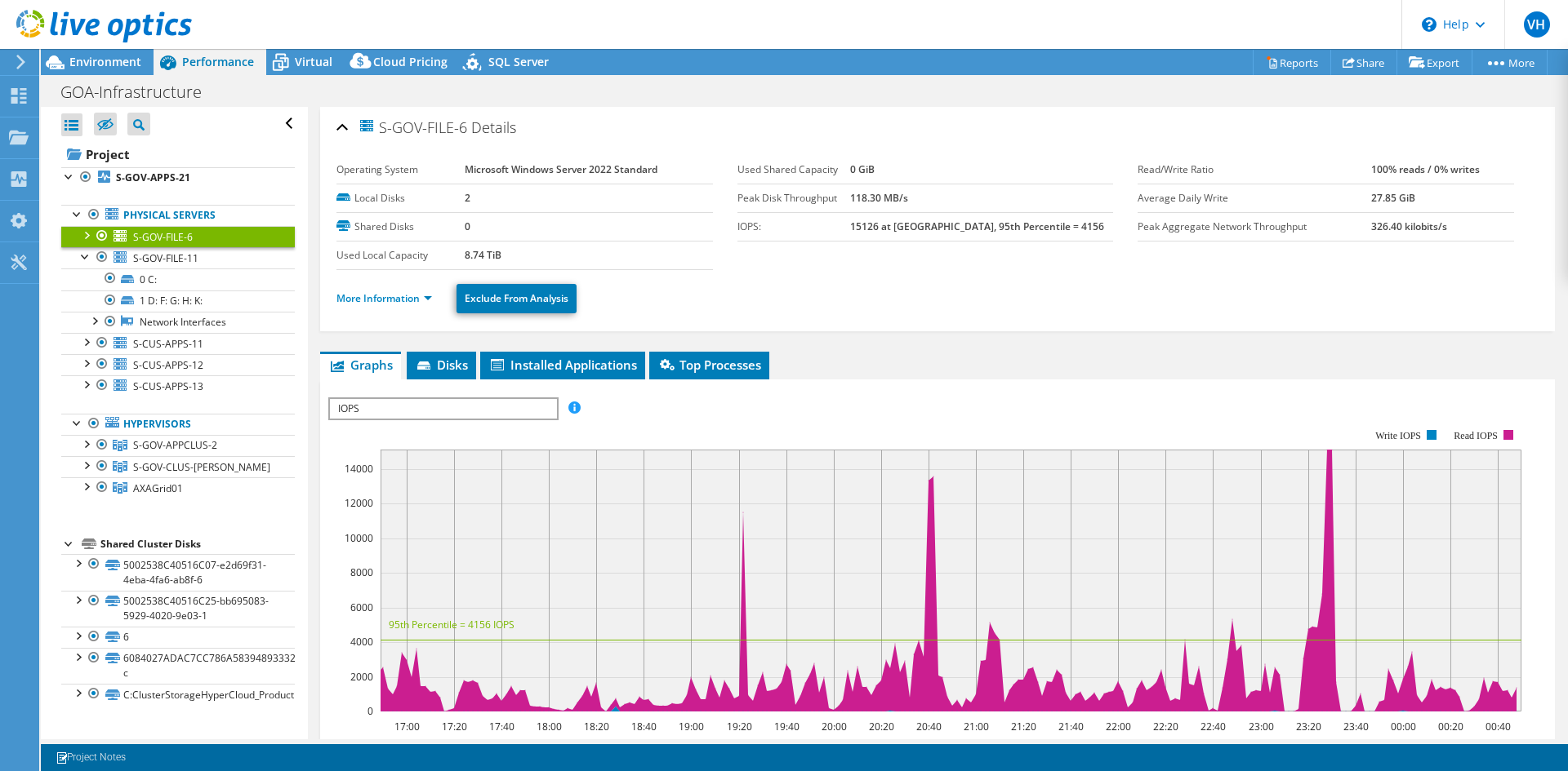
click at [465, 258] on b "8.74 TiB" at bounding box center [483, 255] width 37 height 14
drag, startPoint x: 463, startPoint y: 257, endPoint x: 527, endPoint y: 256, distance: 64.0
click at [527, 256] on td "8.74 TiB" at bounding box center [588, 255] width 248 height 28
click at [556, 254] on td "8.74 TiB" at bounding box center [588, 255] width 248 height 28
click at [165, 248] on link "S-GOV-FILE-11" at bounding box center [178, 258] width 233 height 21
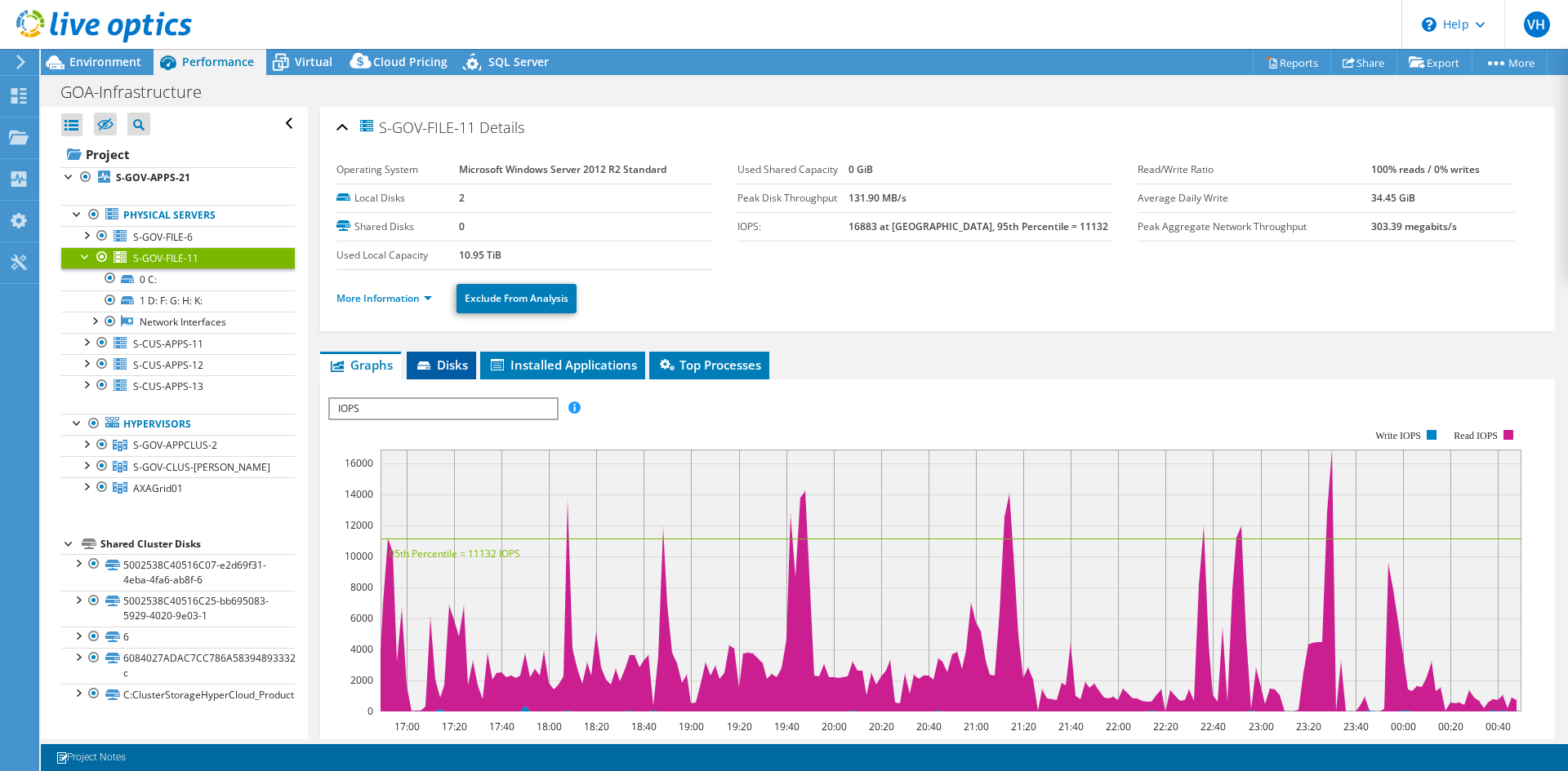
click at [439, 374] on li "Disks" at bounding box center [441, 366] width 69 height 28
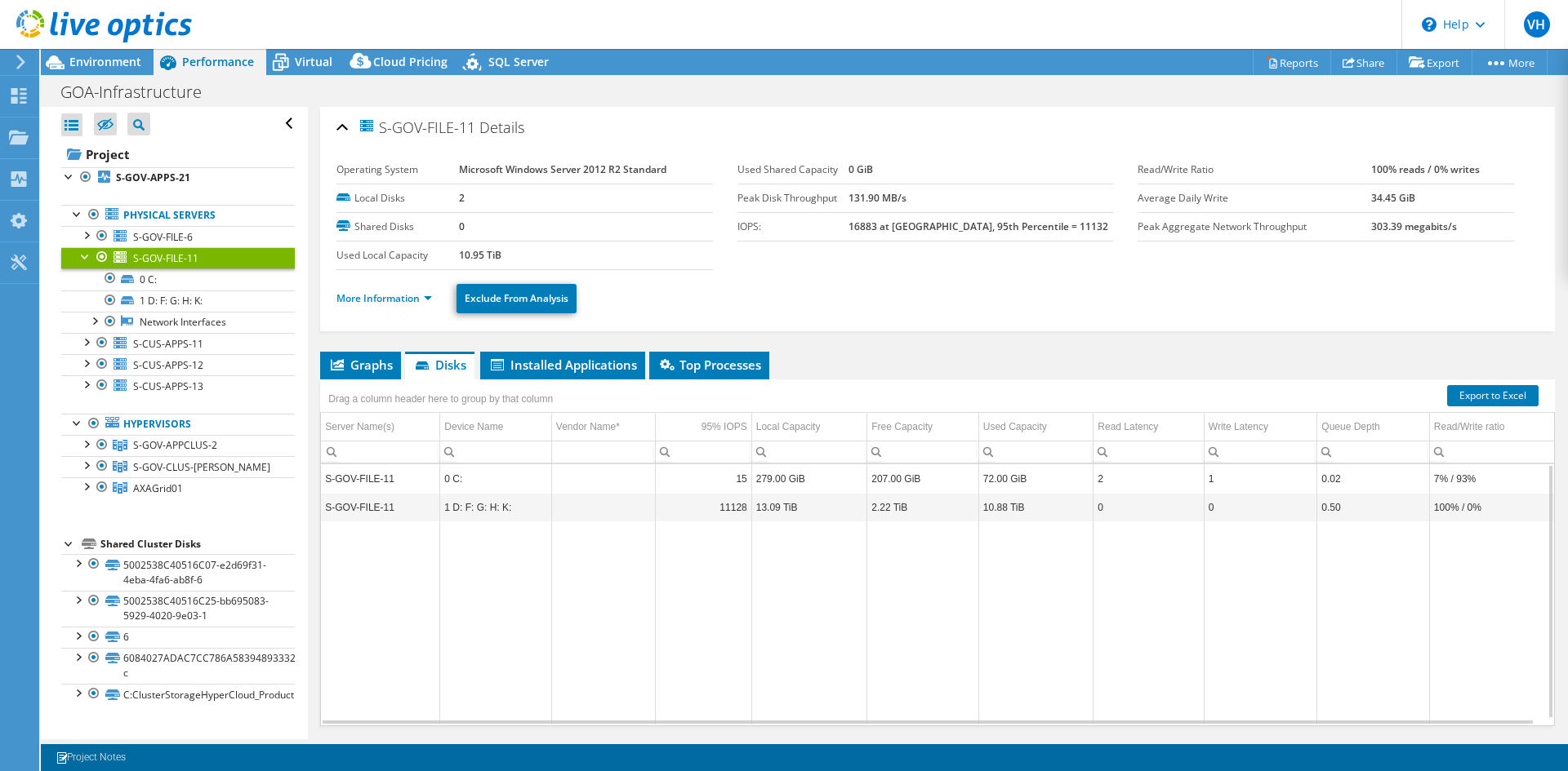
click at [340, 511] on td "S-GOV-FILE-11" at bounding box center [380, 507] width 120 height 28
click at [140, 274] on link "0 C:" at bounding box center [178, 279] width 233 height 21
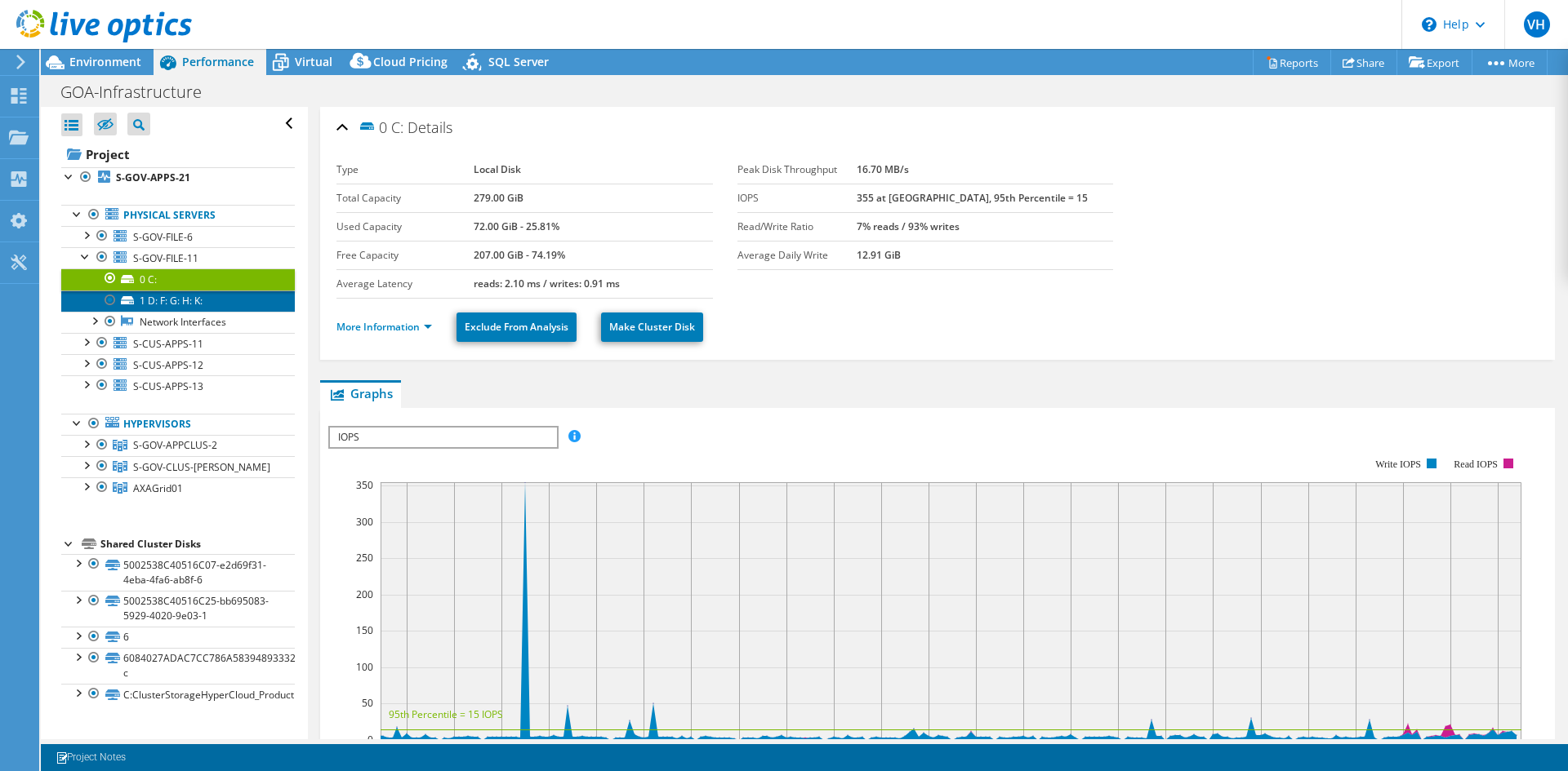
click at [140, 298] on link "1 D: F: G: H: K:" at bounding box center [178, 301] width 233 height 21
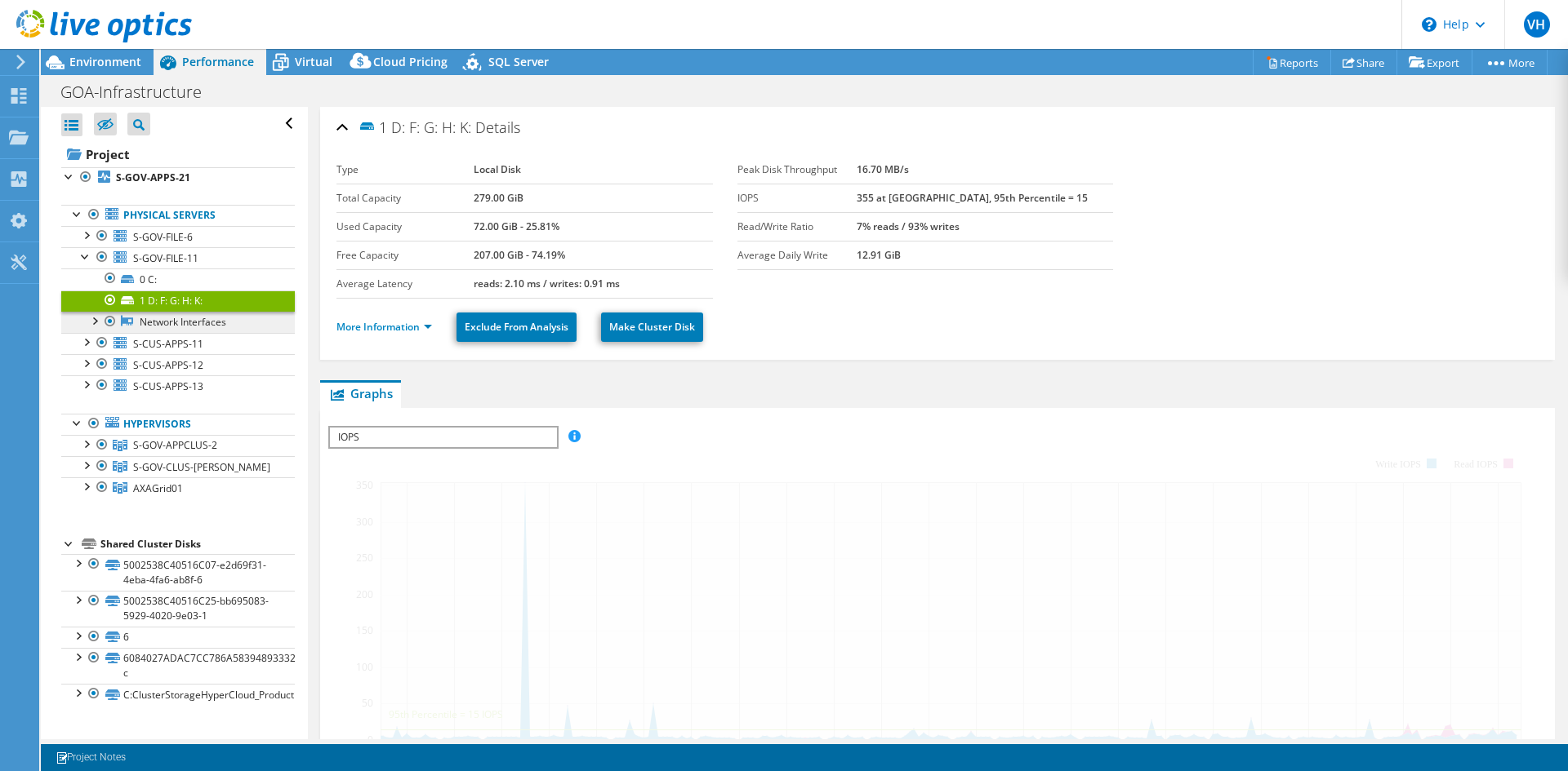
click at [145, 320] on link "Network Interfaces" at bounding box center [178, 323] width 233 height 21
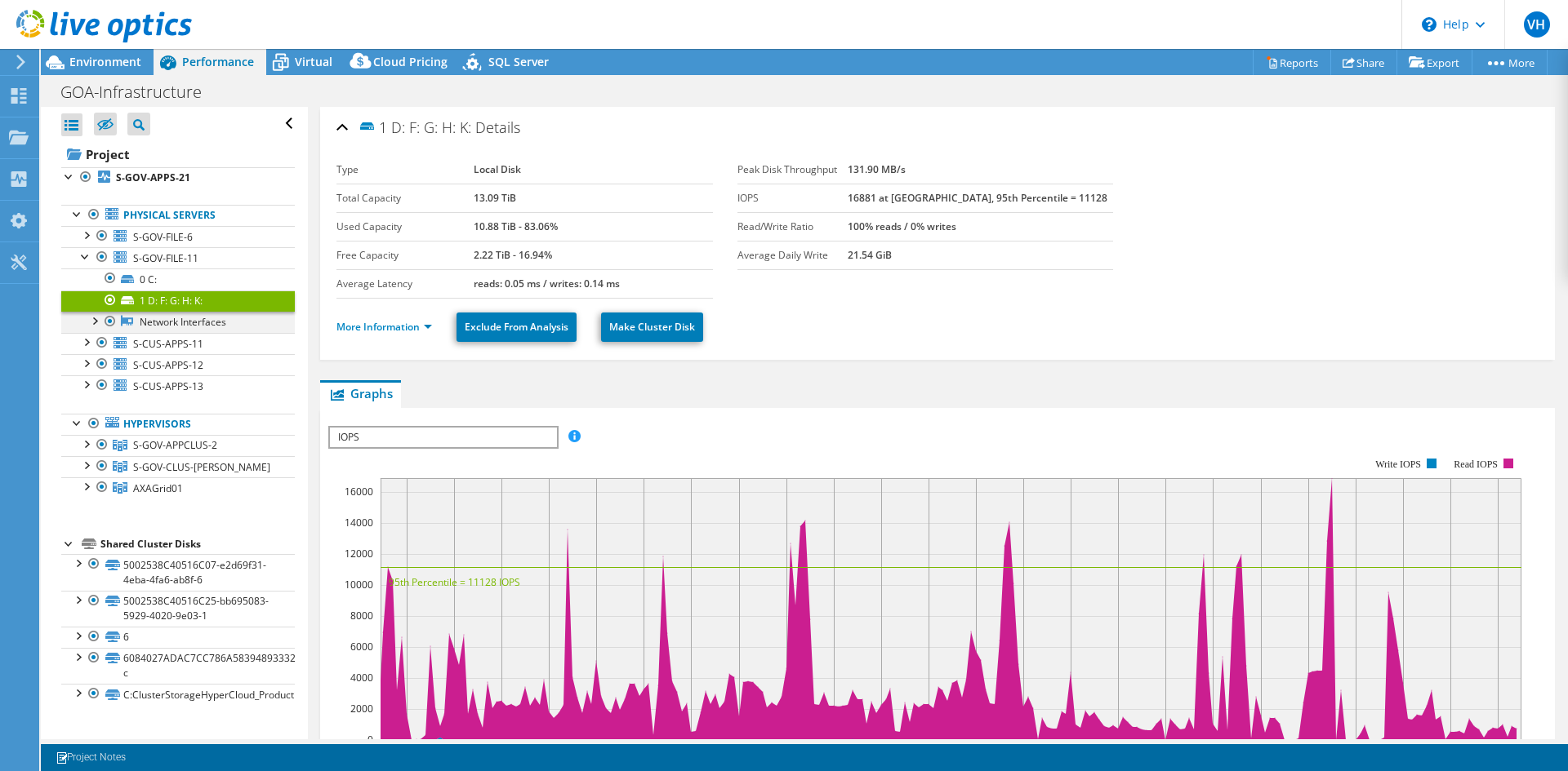
click at [89, 321] on div at bounding box center [93, 320] width 17 height 17
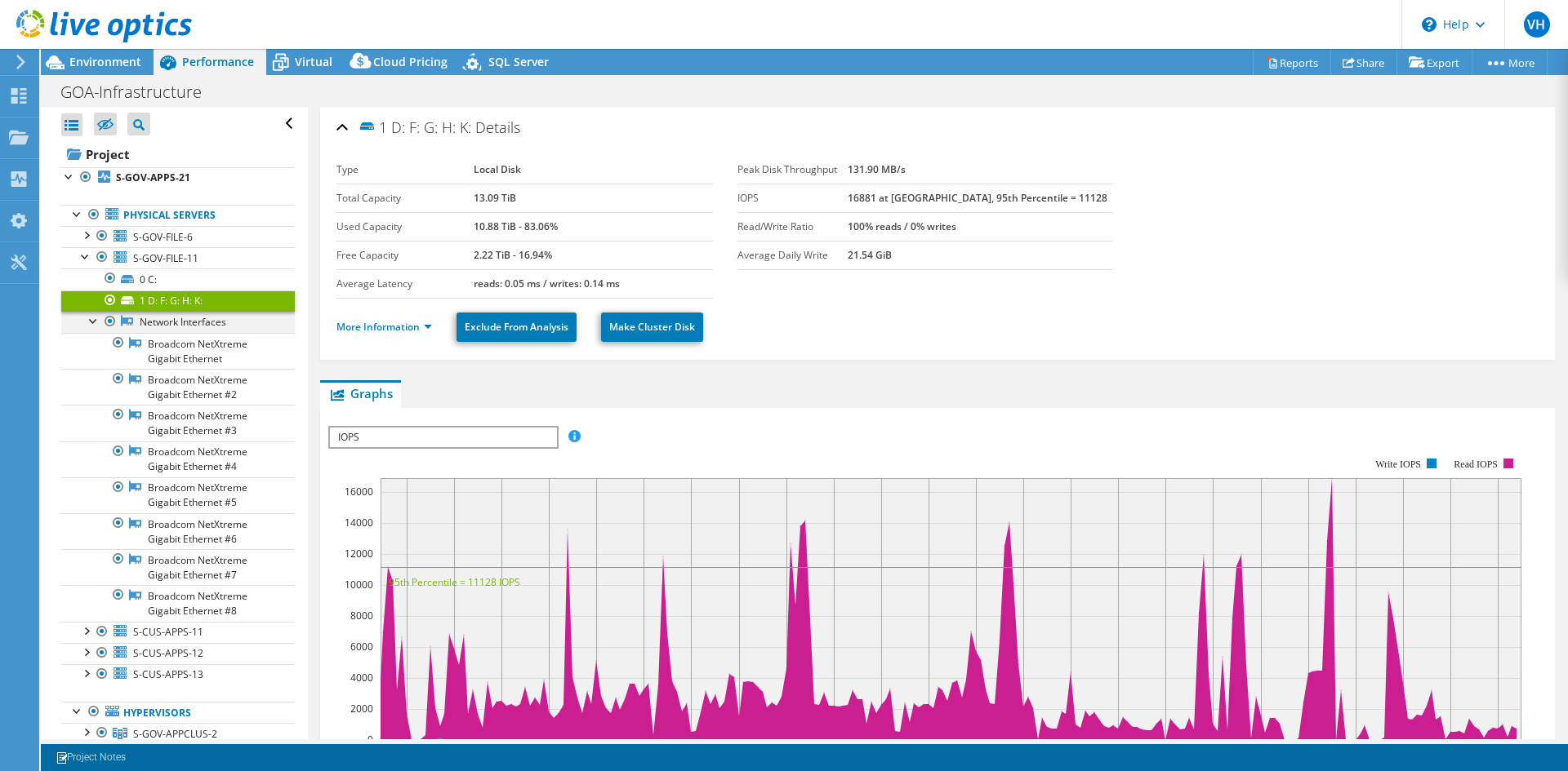
click at [92, 325] on div at bounding box center [93, 320] width 17 height 17
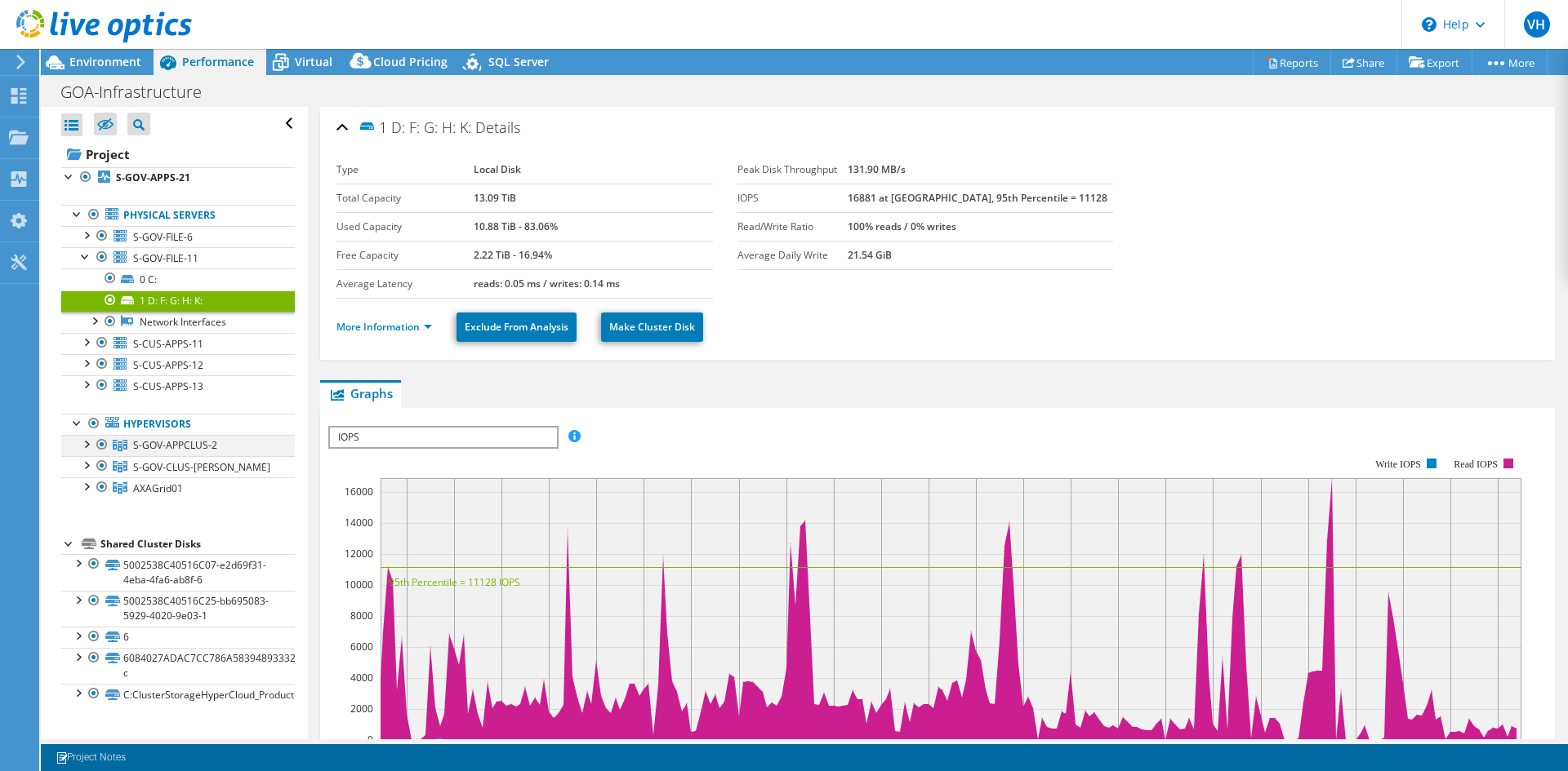
click at [84, 443] on div at bounding box center [86, 442] width 17 height 17
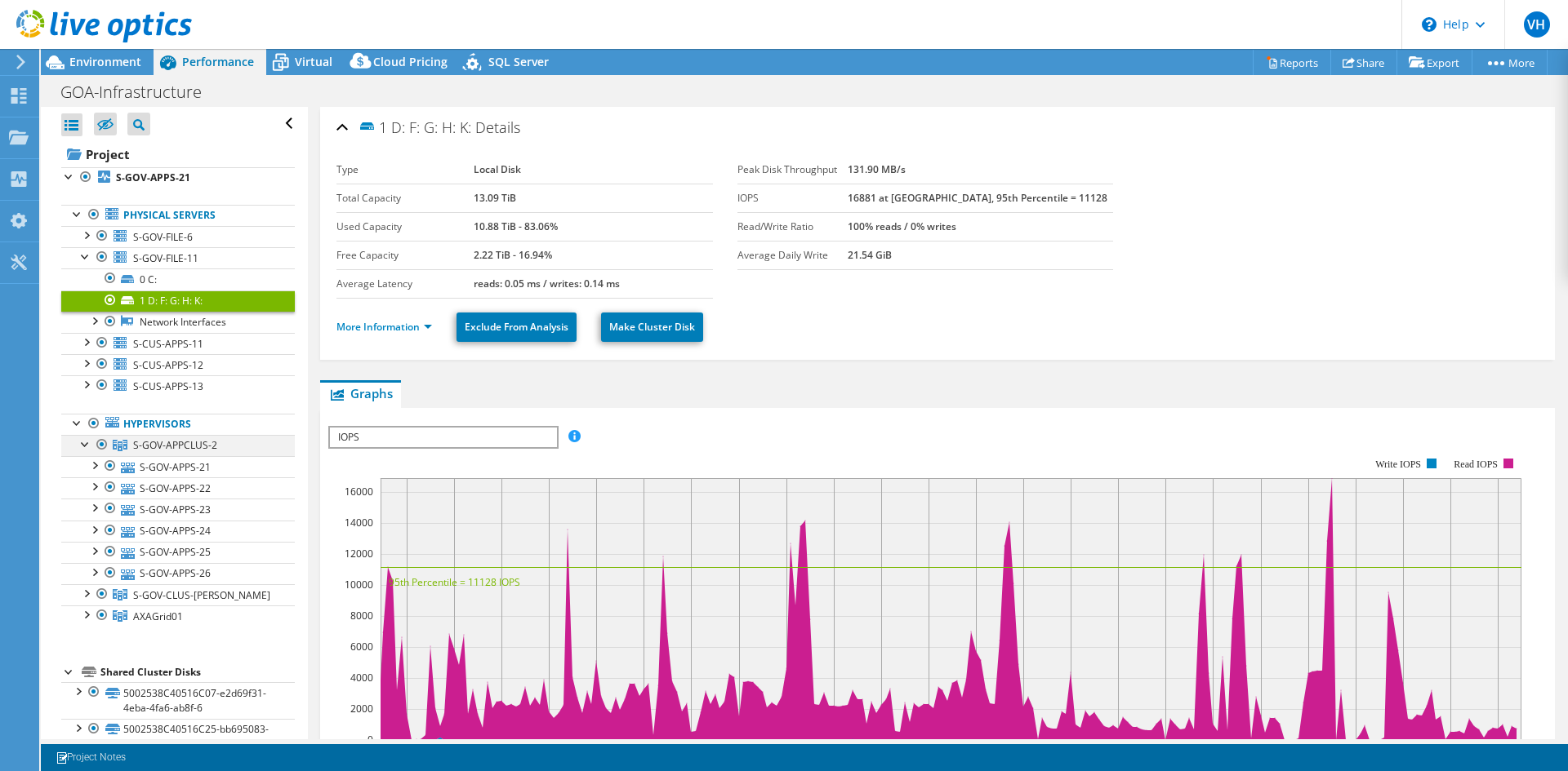
click at [84, 443] on div at bounding box center [86, 442] width 17 height 17
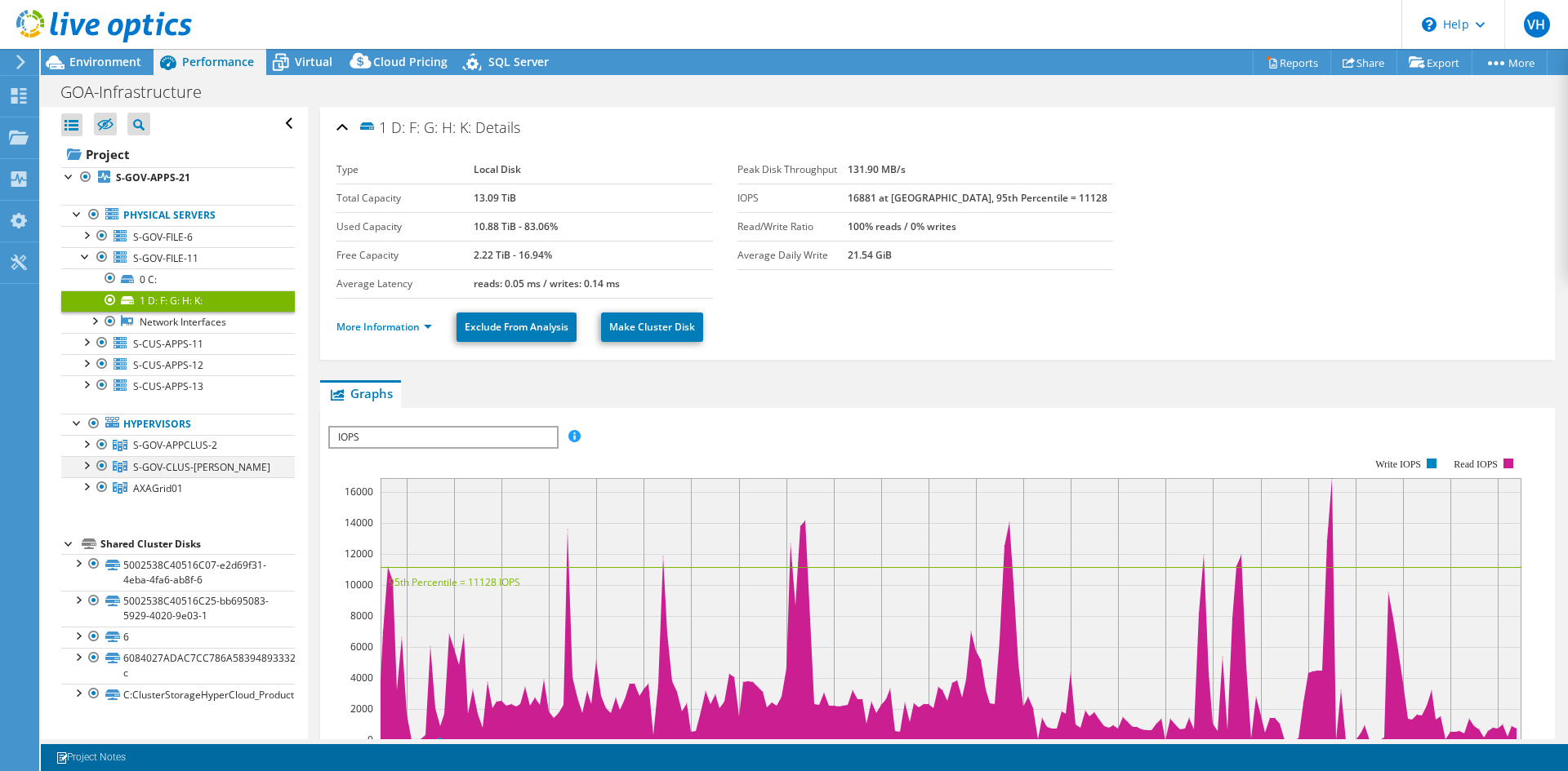
click at [90, 469] on div at bounding box center [86, 464] width 17 height 17
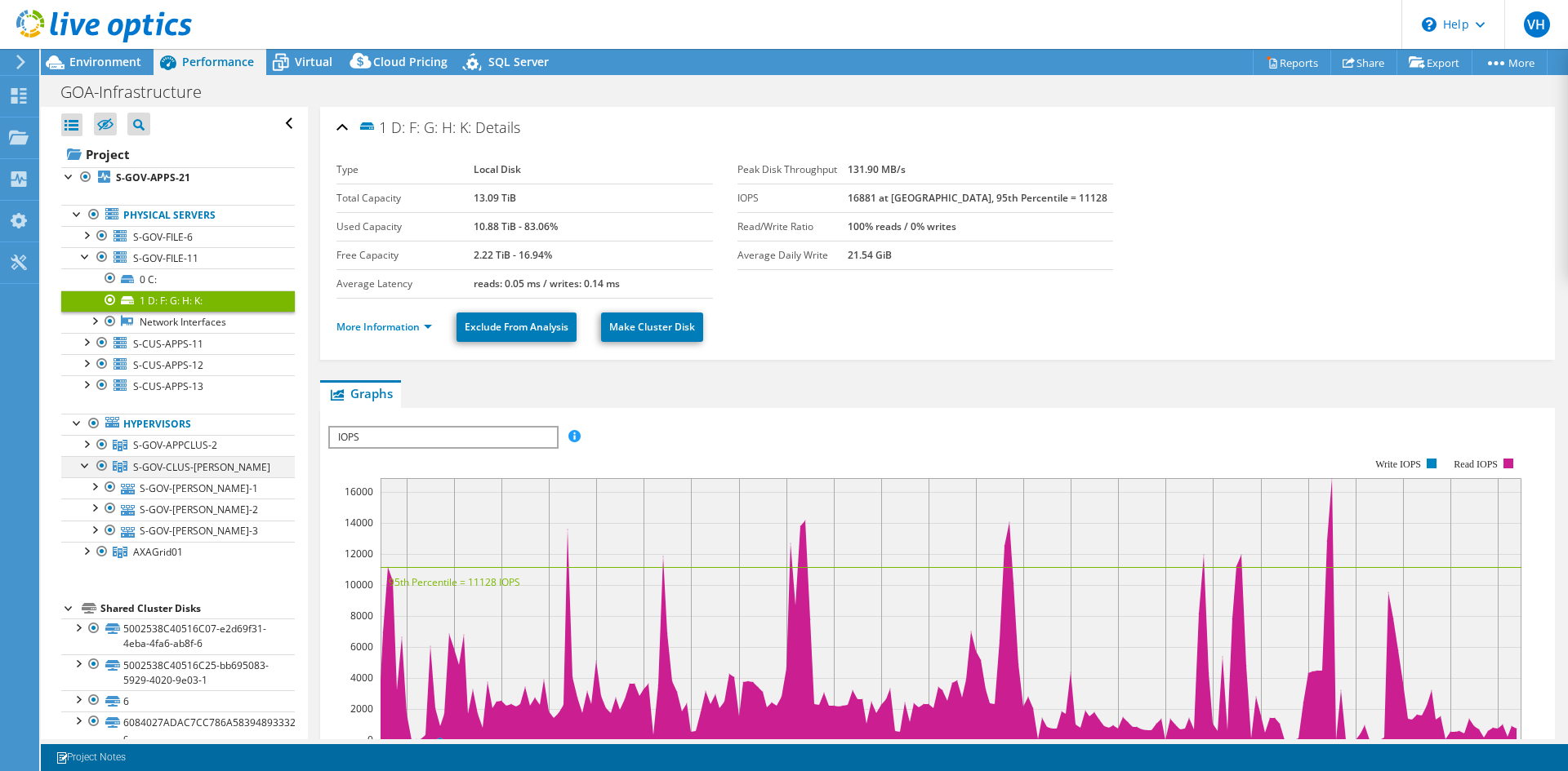
click at [90, 469] on div at bounding box center [86, 464] width 17 height 17
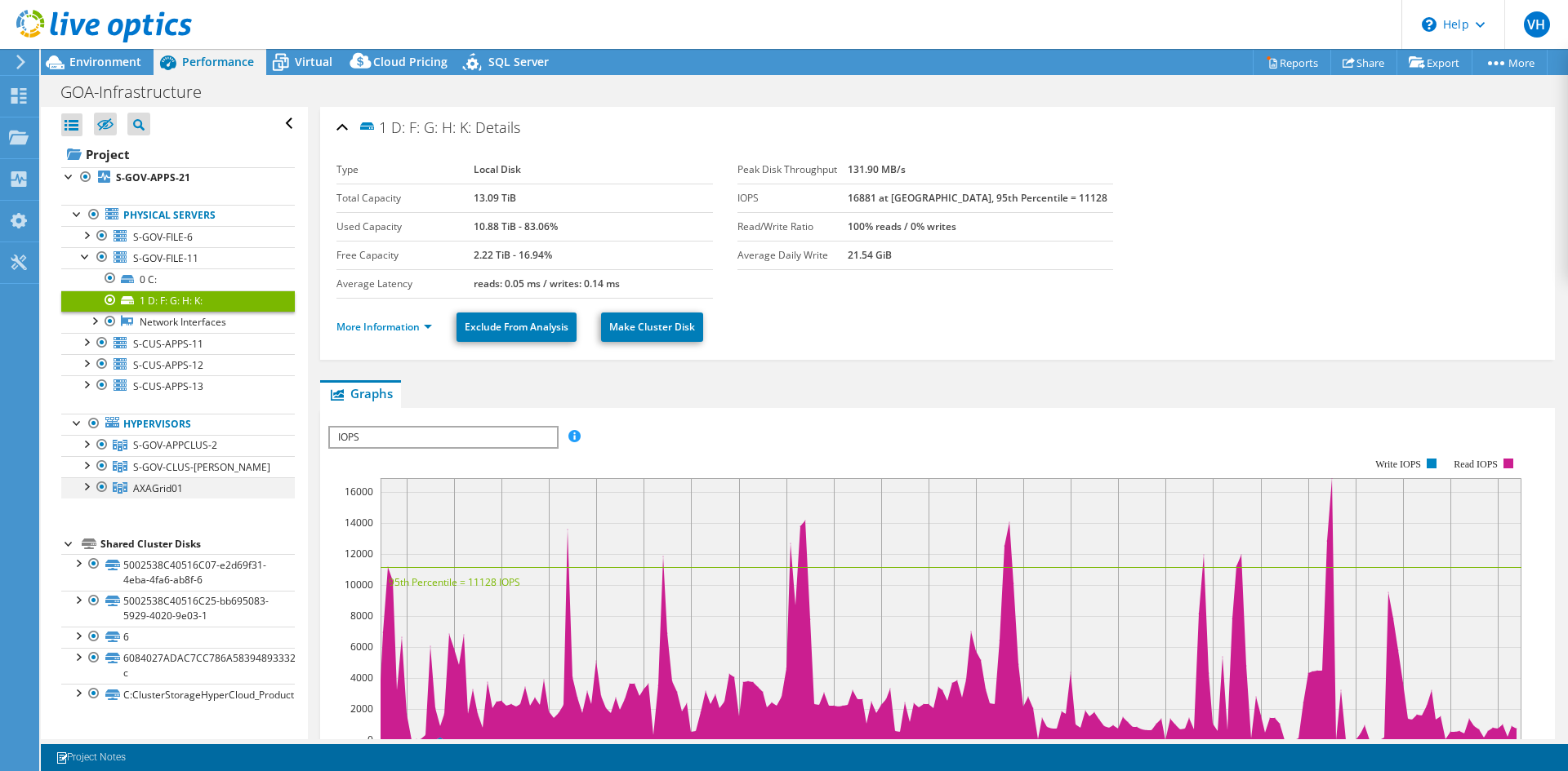
click at [83, 487] on div at bounding box center [86, 485] width 17 height 17
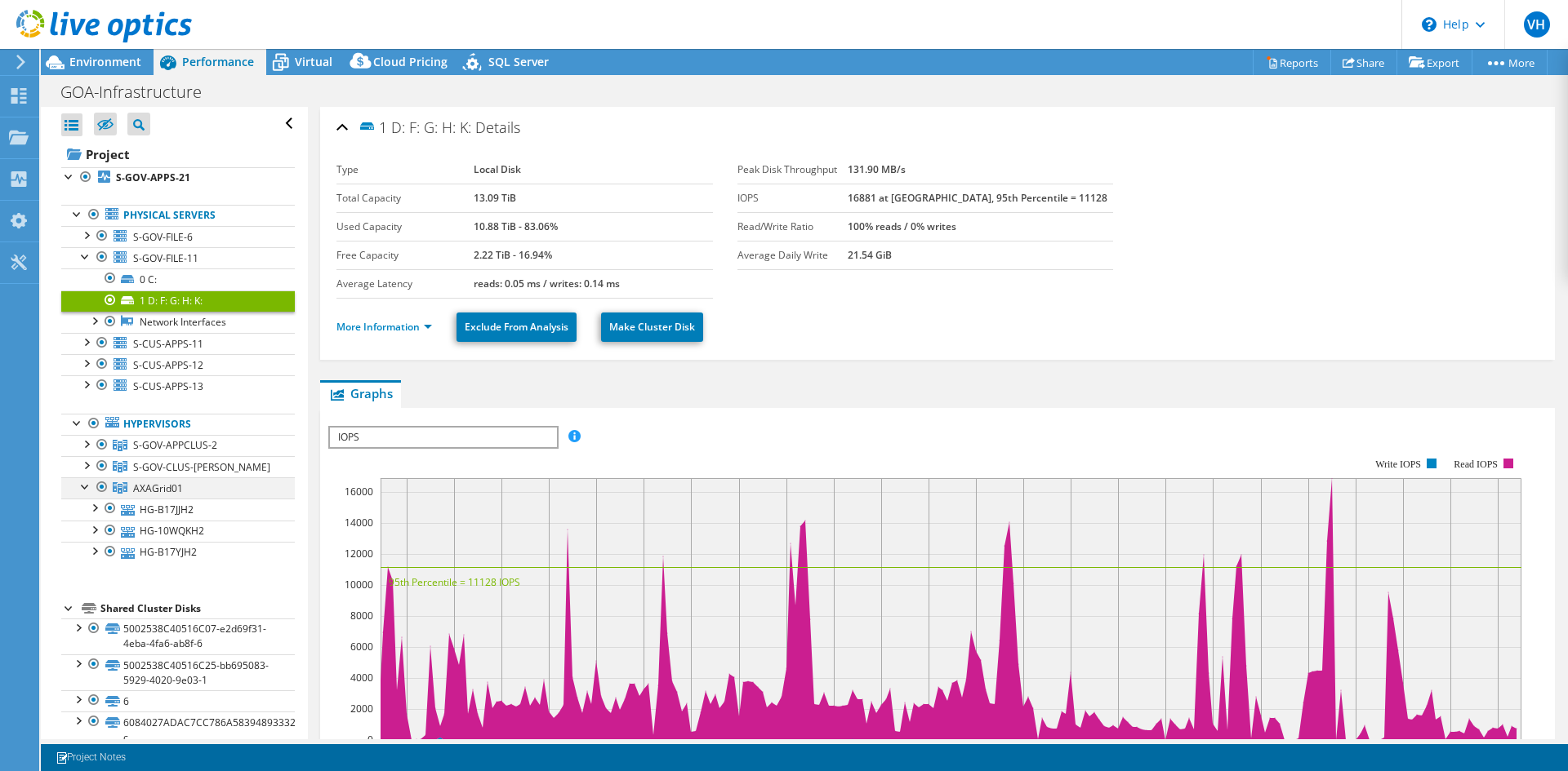
click at [83, 487] on div at bounding box center [86, 485] width 17 height 17
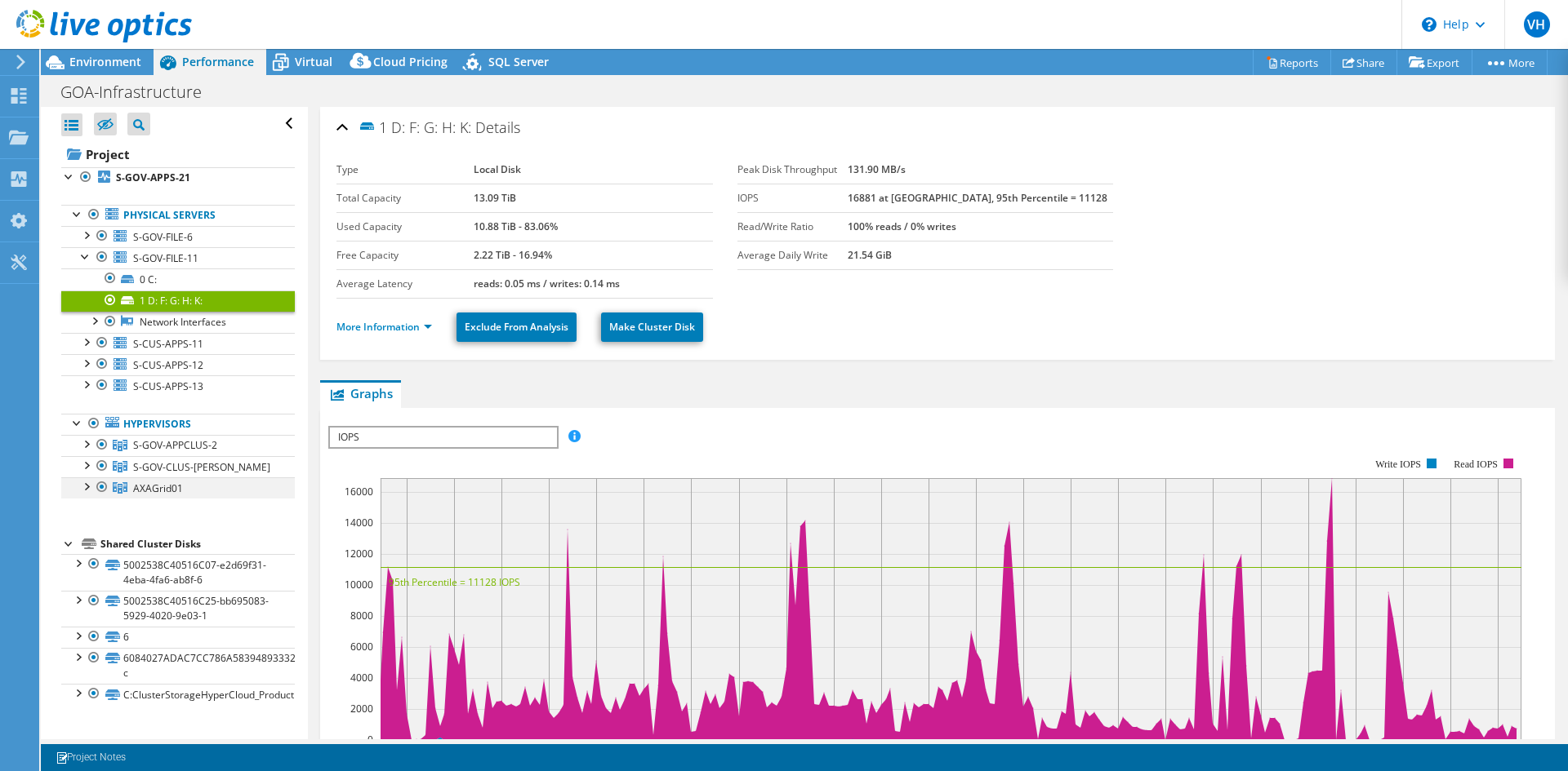
click at [83, 487] on div at bounding box center [86, 485] width 17 height 17
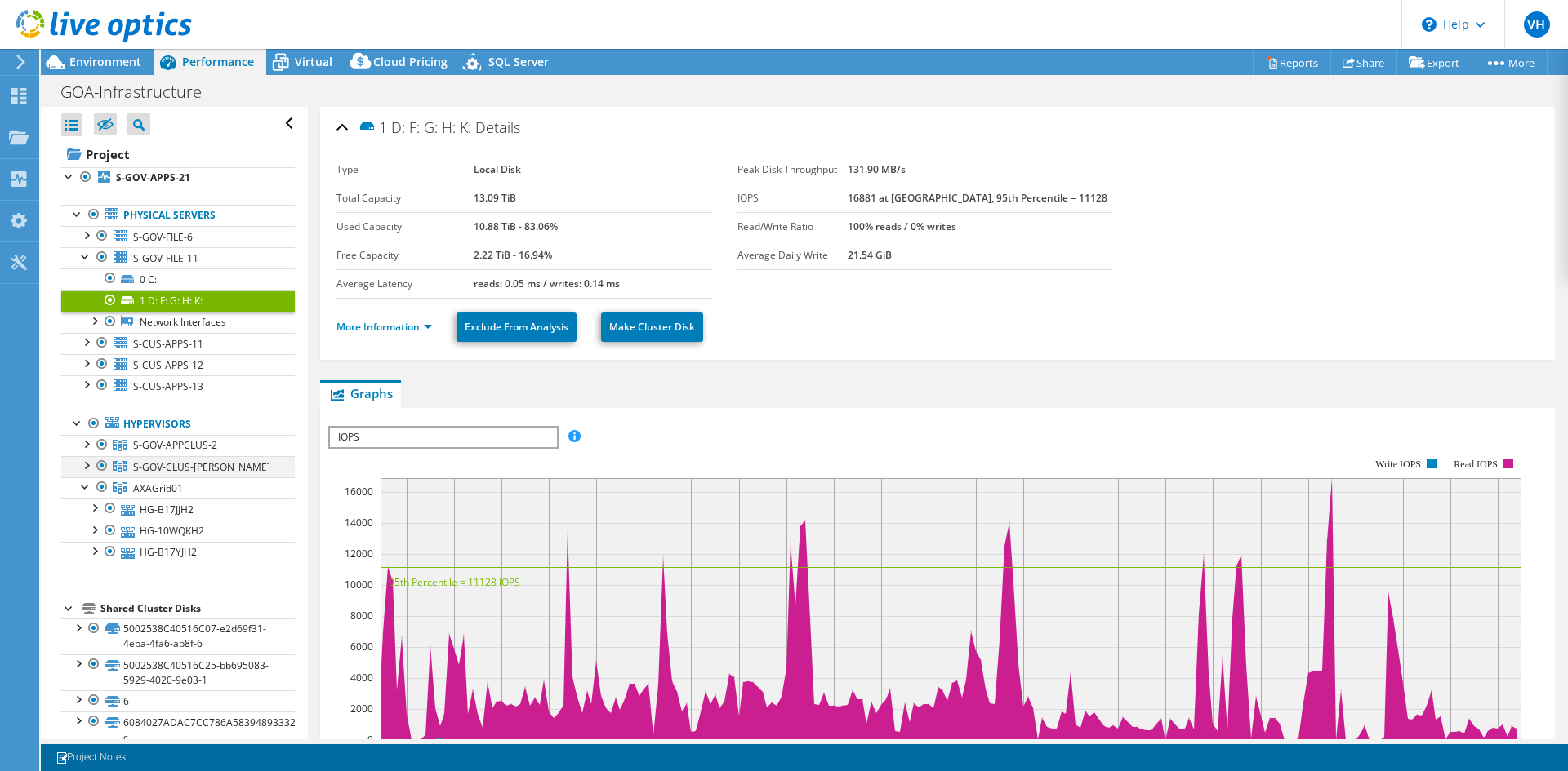
click at [88, 464] on div at bounding box center [86, 464] width 17 height 17
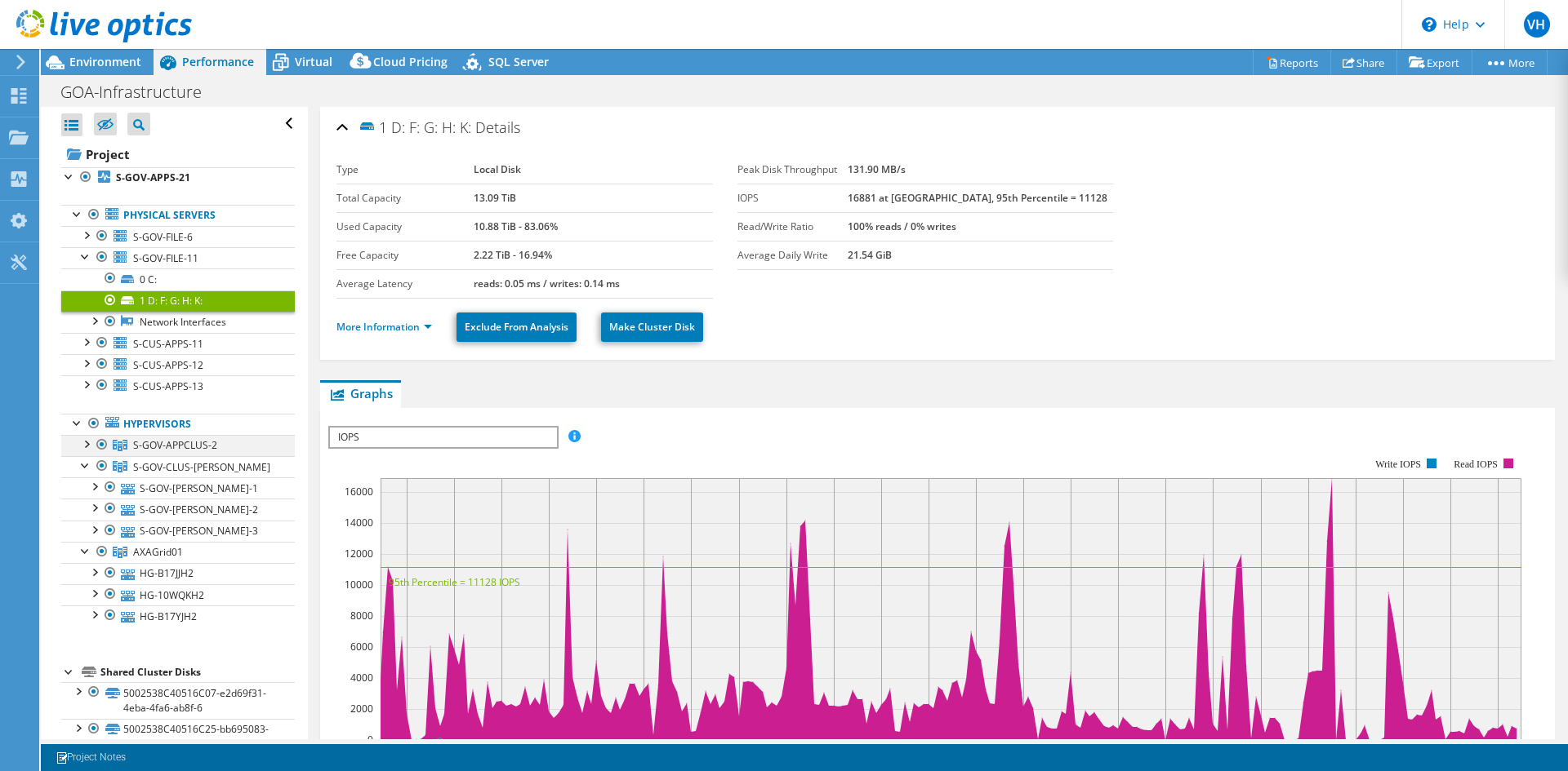
click at [87, 445] on div at bounding box center [86, 442] width 17 height 17
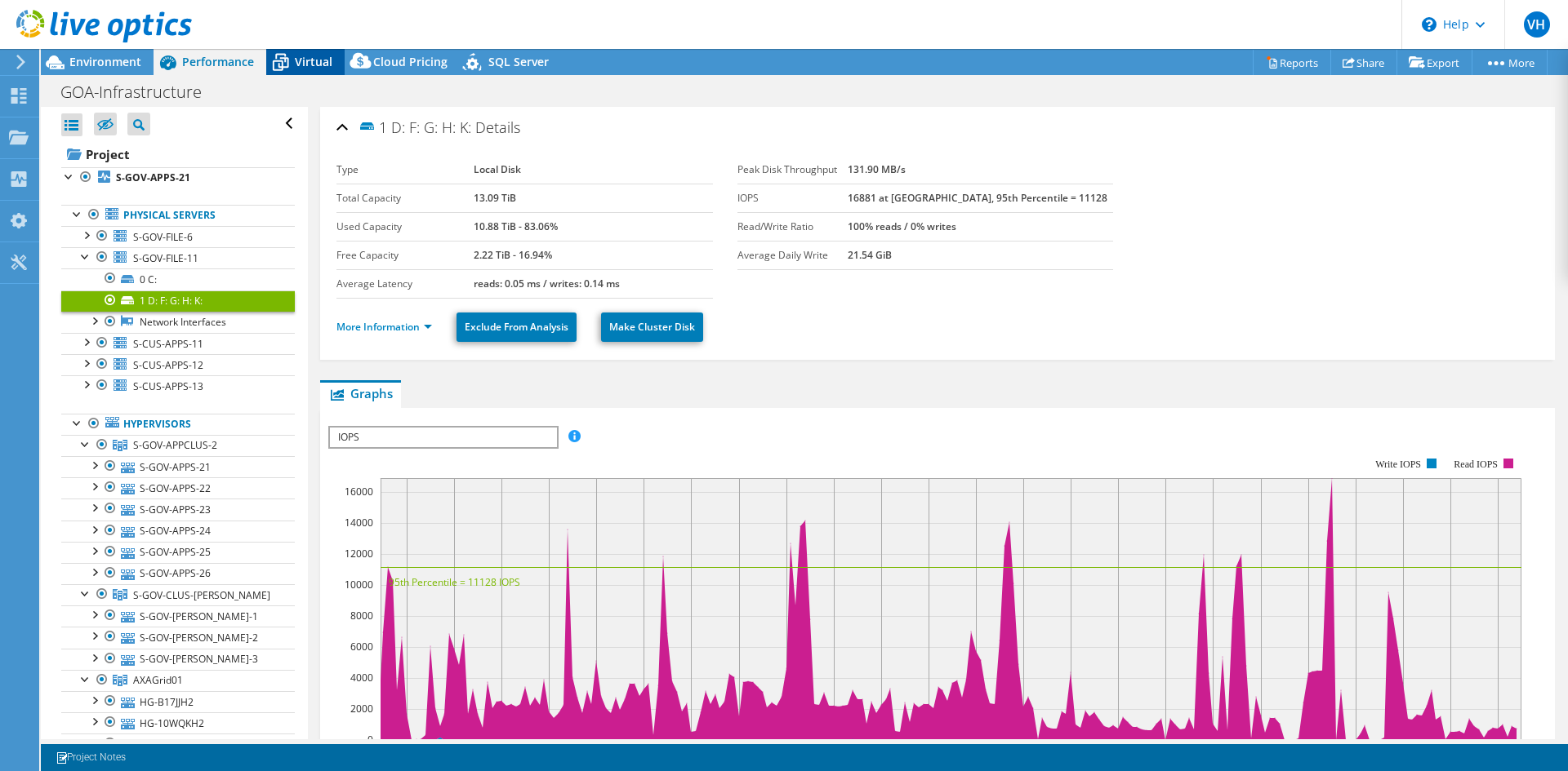
click at [291, 61] on icon at bounding box center [280, 62] width 28 height 28
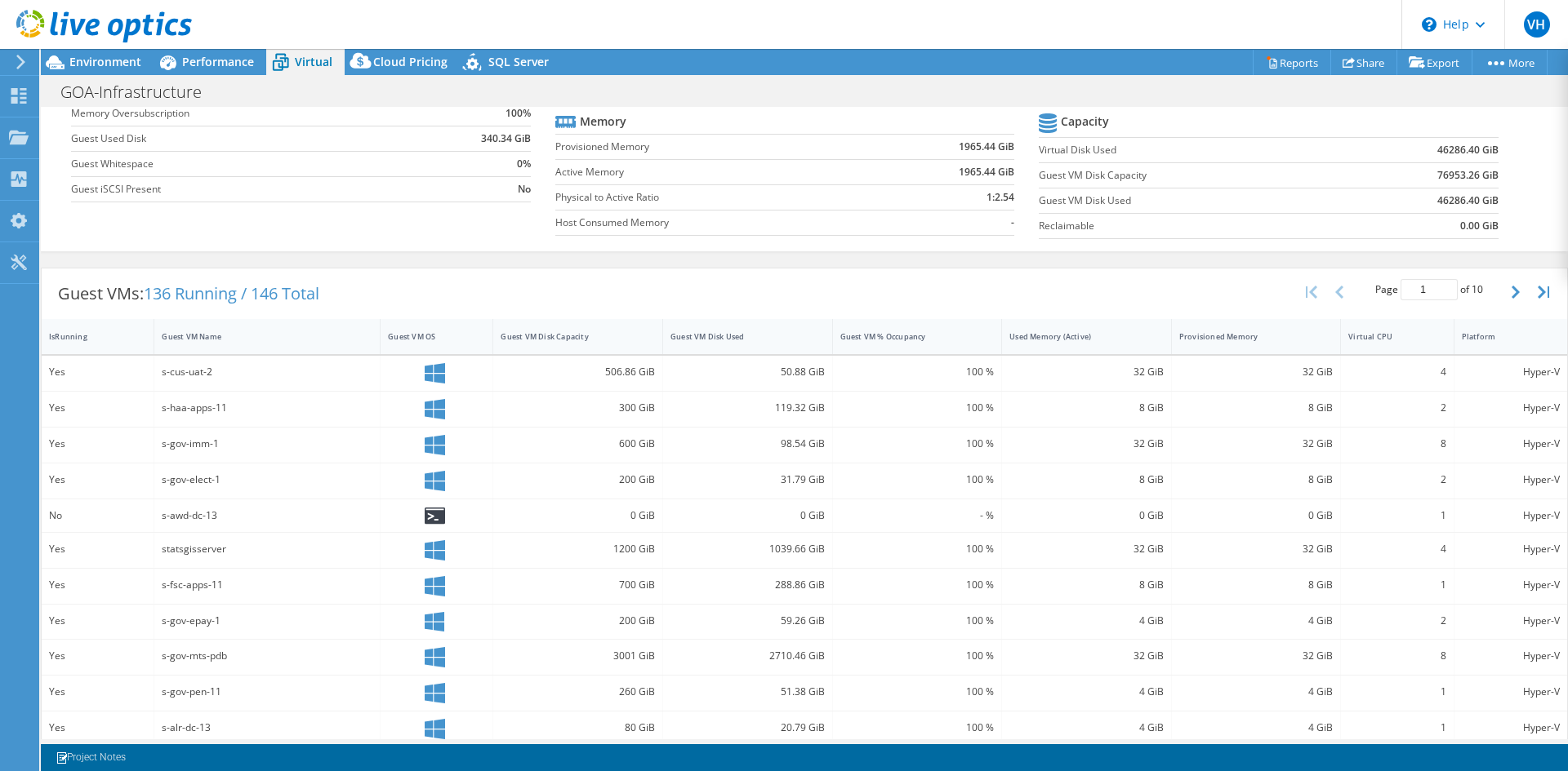
scroll to position [157, 0]
drag, startPoint x: 150, startPoint y: 298, endPoint x: 367, endPoint y: 293, distance: 217.1
click at [346, 296] on div "Guest VMs: 136 Running / 146 Total Page 1 of 10 5 rows 10 rows 20 rows 25 rows …" at bounding box center [804, 298] width 1525 height 51
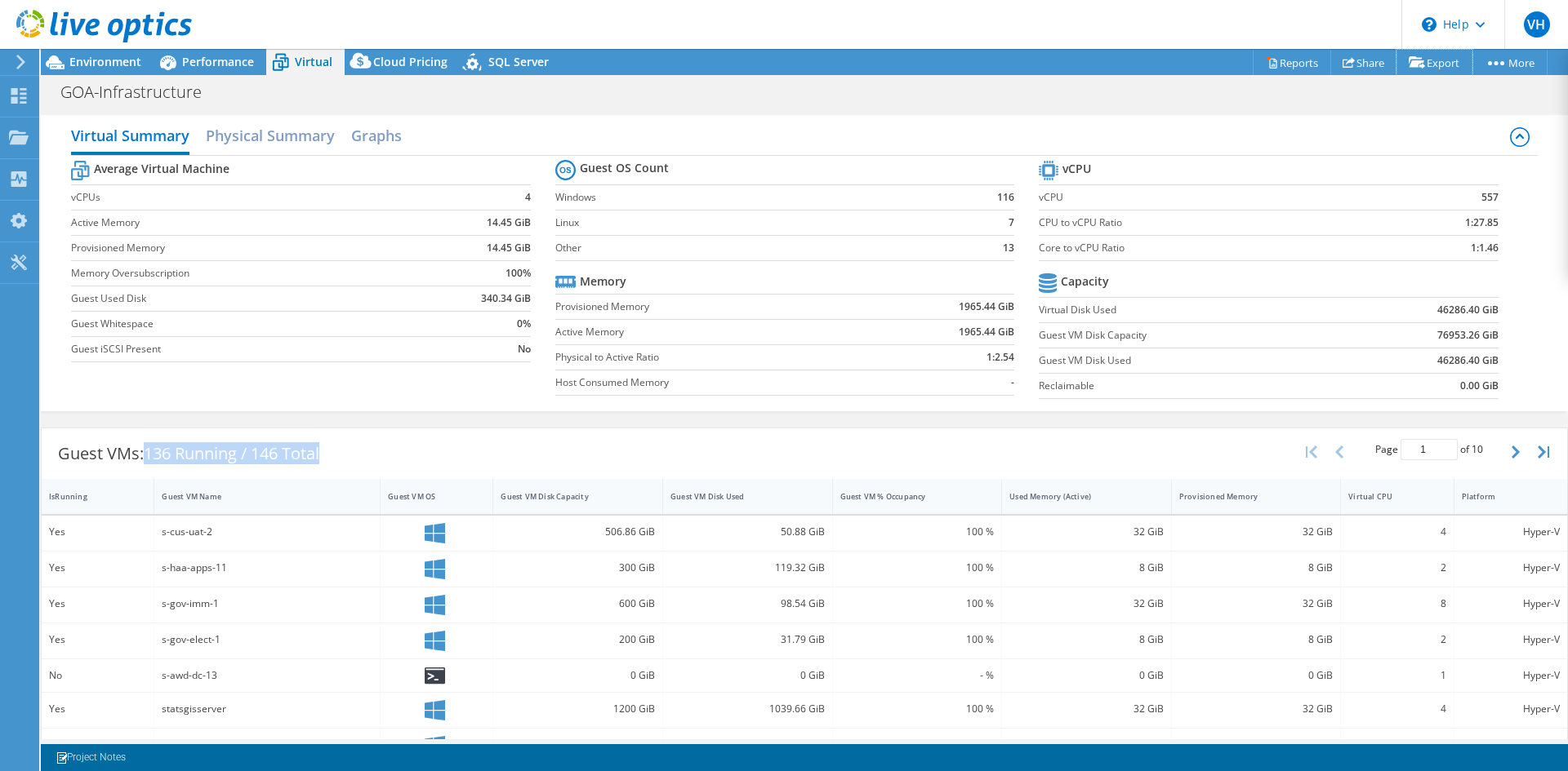
scroll to position [163, 0]
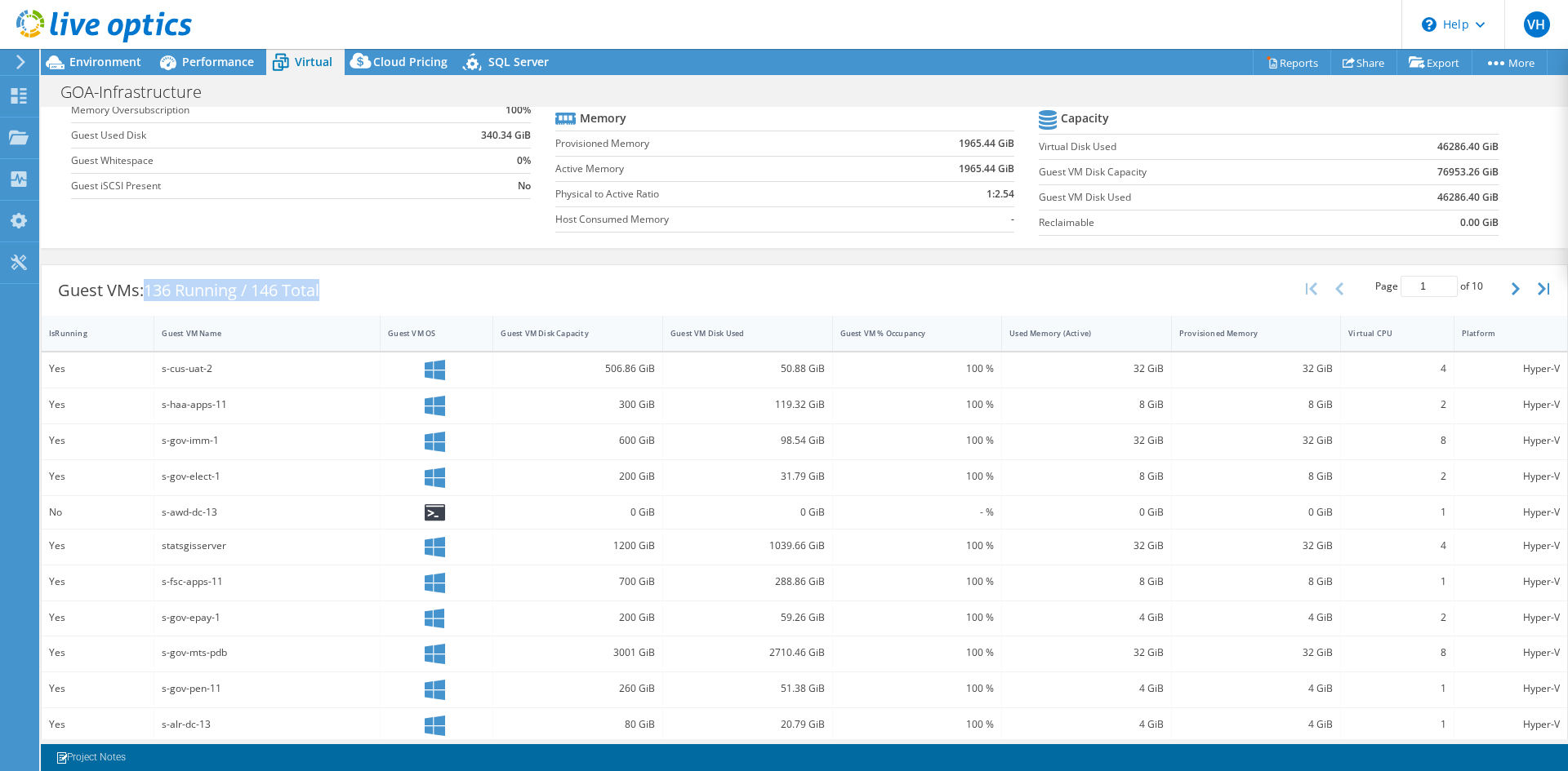
click at [304, 306] on div "Guest VMs: 136 Running / 146 Total" at bounding box center [189, 291] width 294 height 51
click at [371, 297] on div "Guest VMs: 136 Running / 146 Total Page 1 of 10 5 rows 10 rows 20 rows 25 rows …" at bounding box center [804, 291] width 1525 height 51
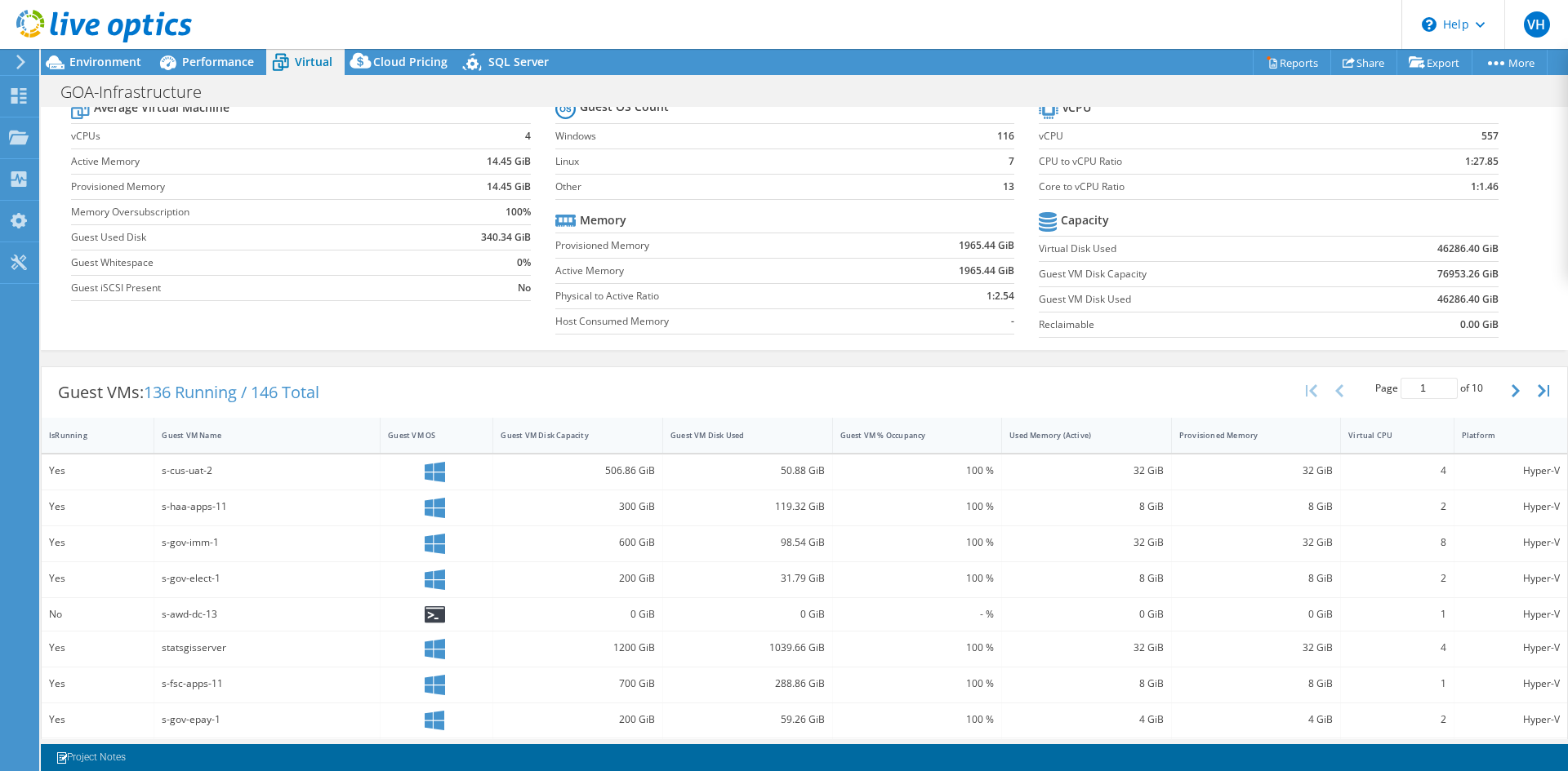
scroll to position [0, 0]
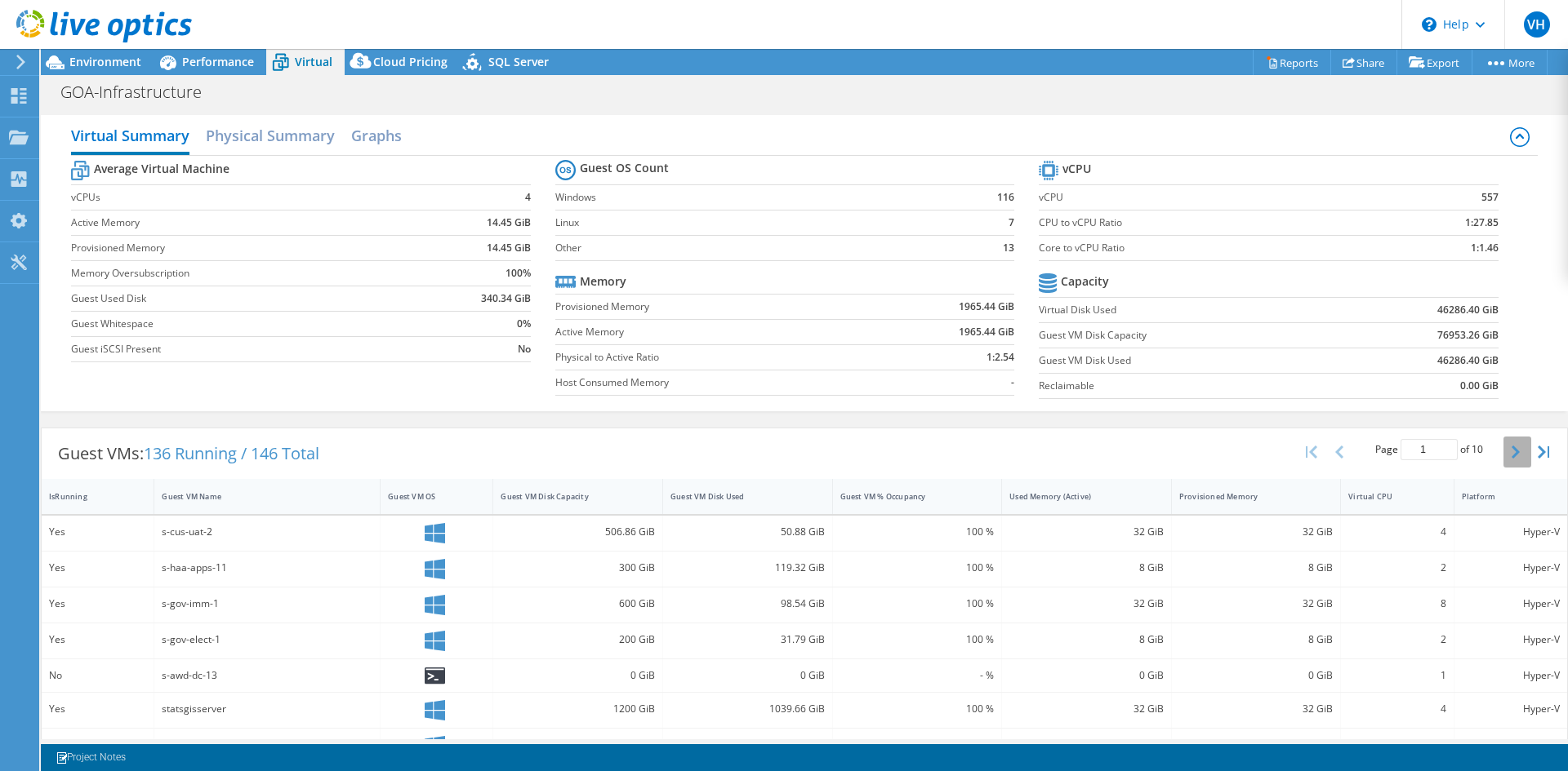
click at [1512, 450] on icon "button" at bounding box center [1515, 451] width 8 height 13
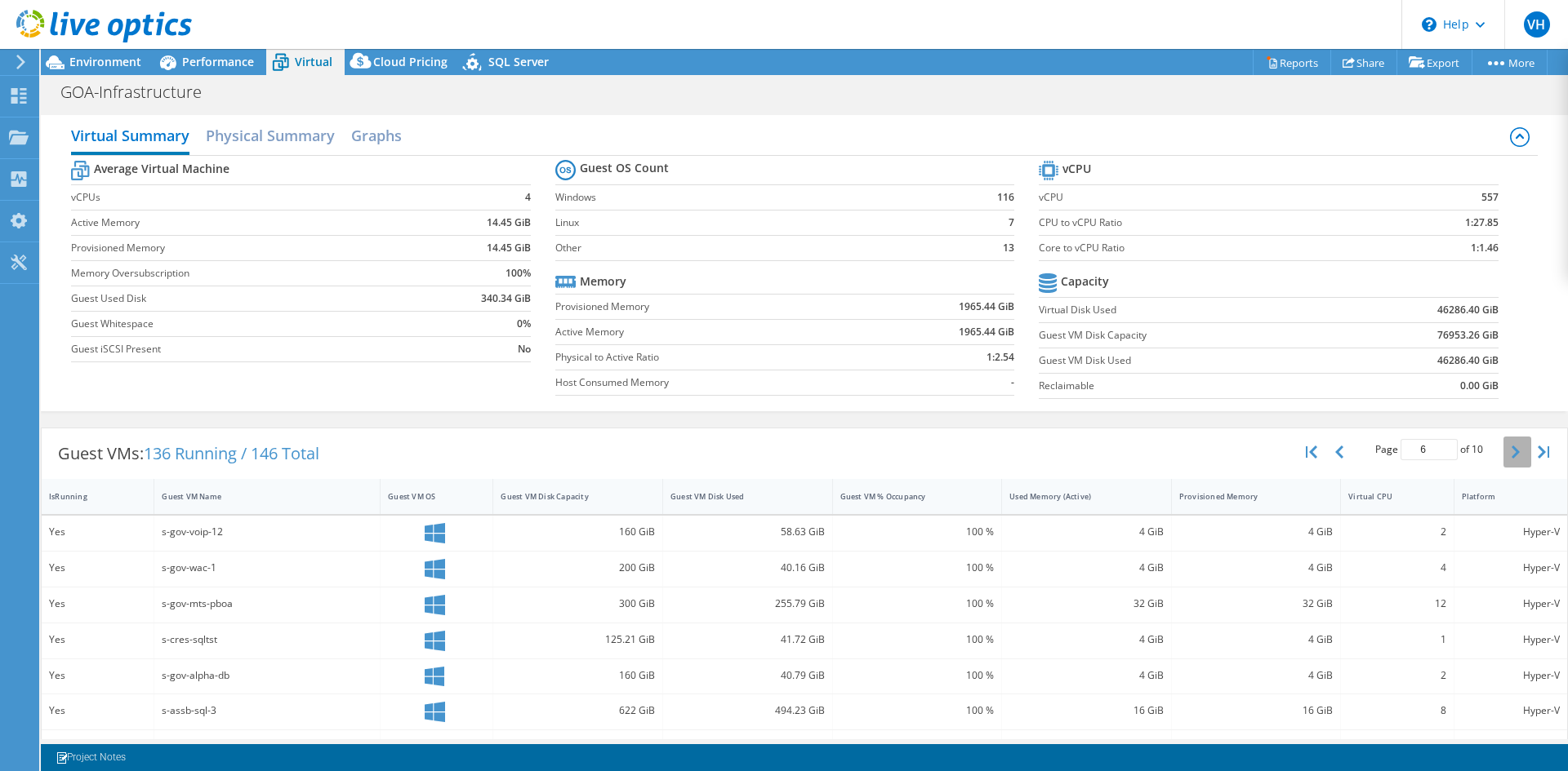
click at [1512, 450] on icon "button" at bounding box center [1515, 451] width 8 height 13
drag, startPoint x: 1130, startPoint y: 537, endPoint x: 1216, endPoint y: 531, distance: 86.2
click at [1214, 532] on div "Yes s-cres-mongo2 750 GiB 137.6 GiB 100 % 8 GiB 8 GiB 2 Hyper-V" at bounding box center [804, 535] width 1525 height 38
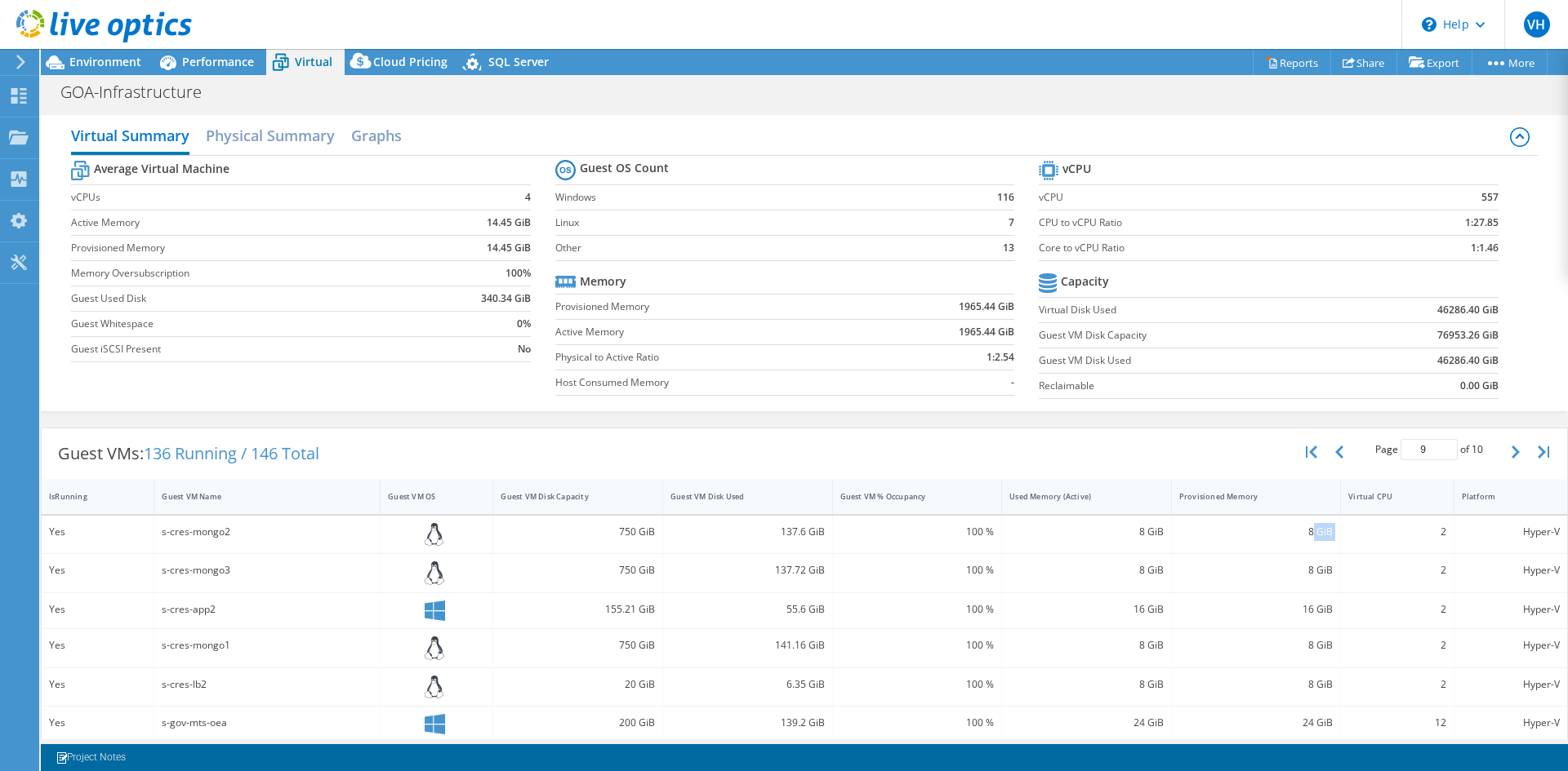
drag, startPoint x: 1301, startPoint y: 531, endPoint x: 1336, endPoint y: 531, distance: 35.0
click at [1336, 531] on div "Yes s-cres-mongo2 750 GiB 137.6 GiB 100 % 8 GiB 8 GiB 2 Hyper-V" at bounding box center [804, 535] width 1525 height 38
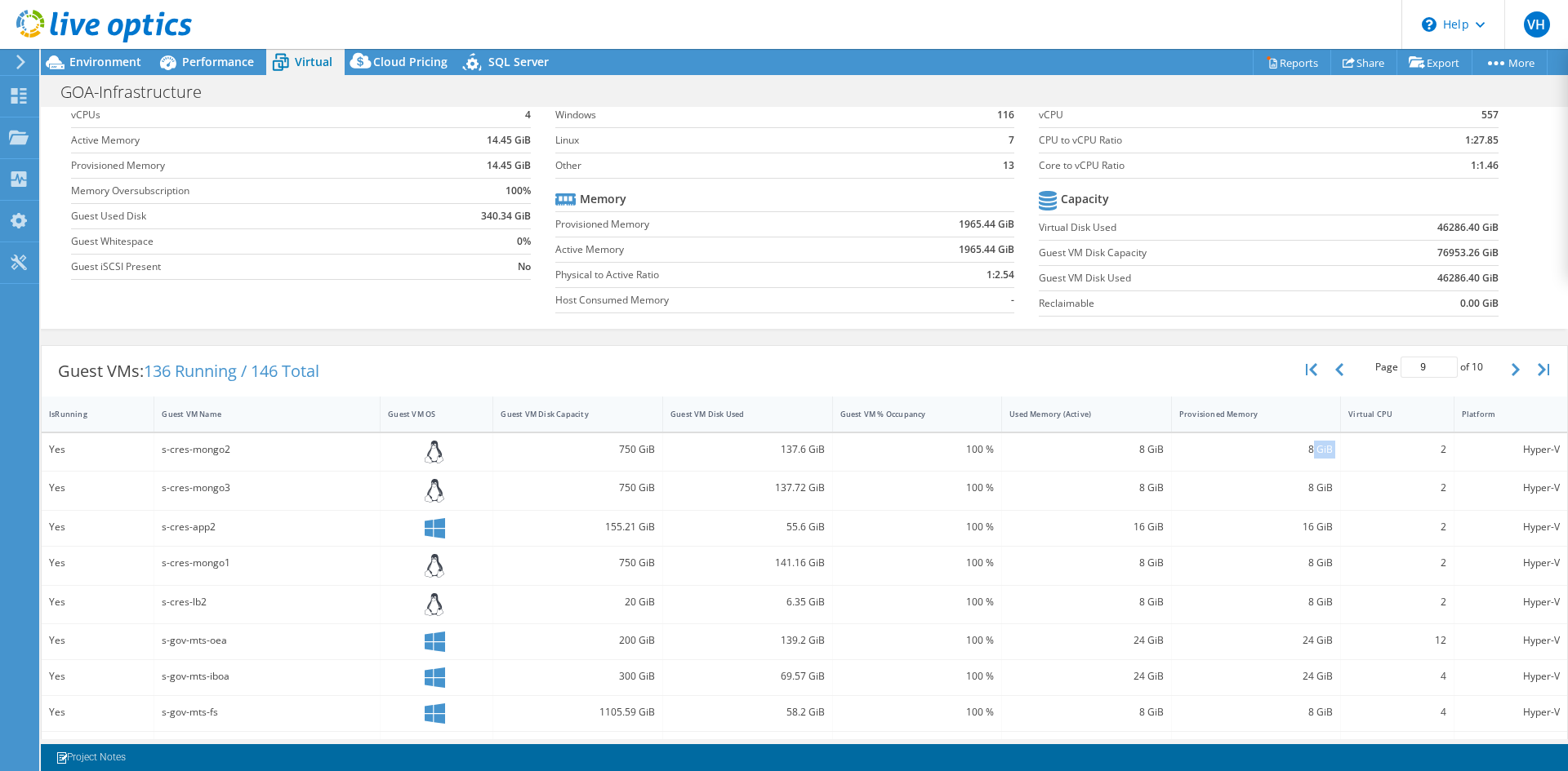
scroll to position [82, 0]
click at [1510, 373] on button "button" at bounding box center [1517, 370] width 28 height 31
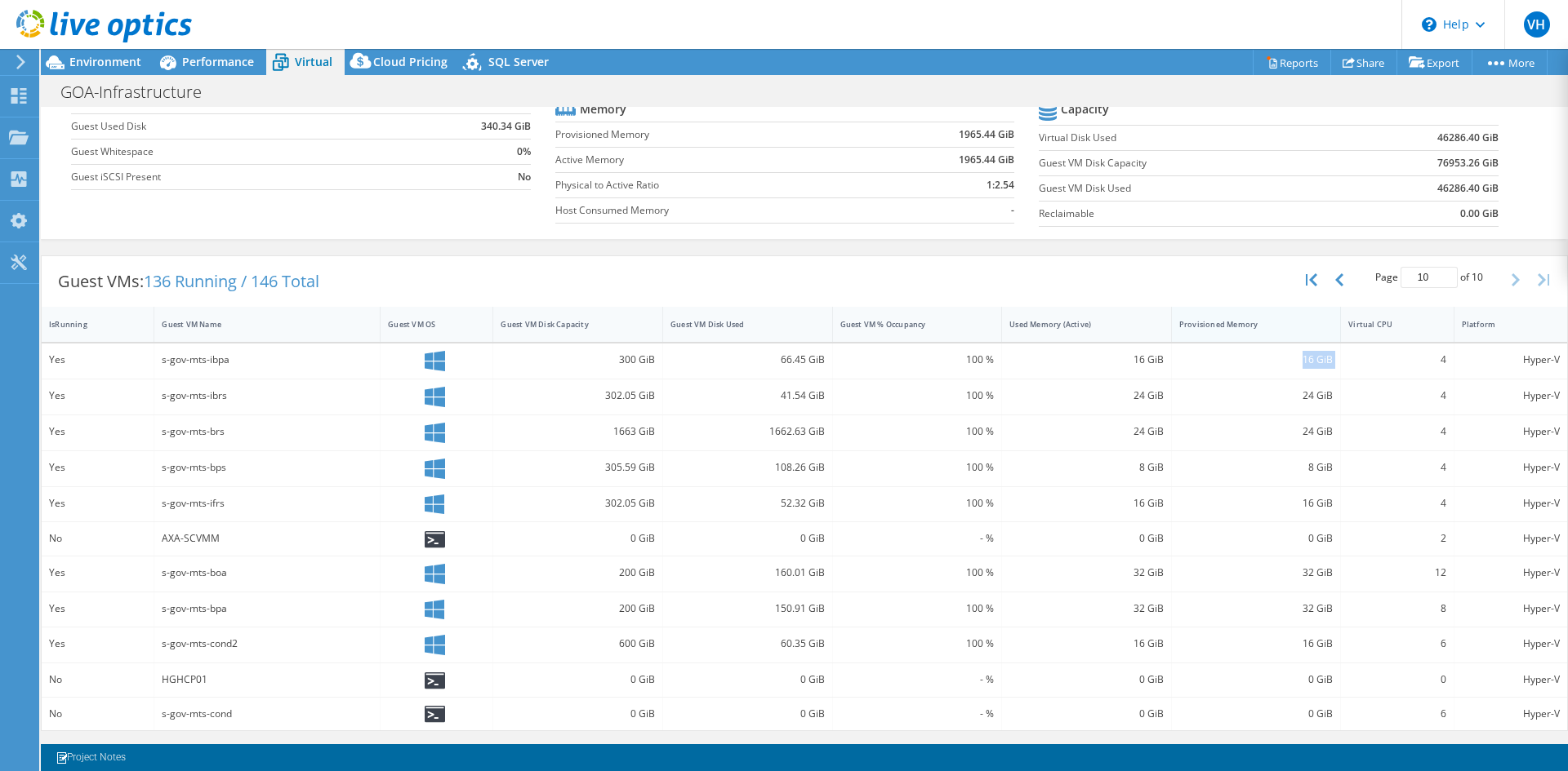
scroll to position [90, 0]
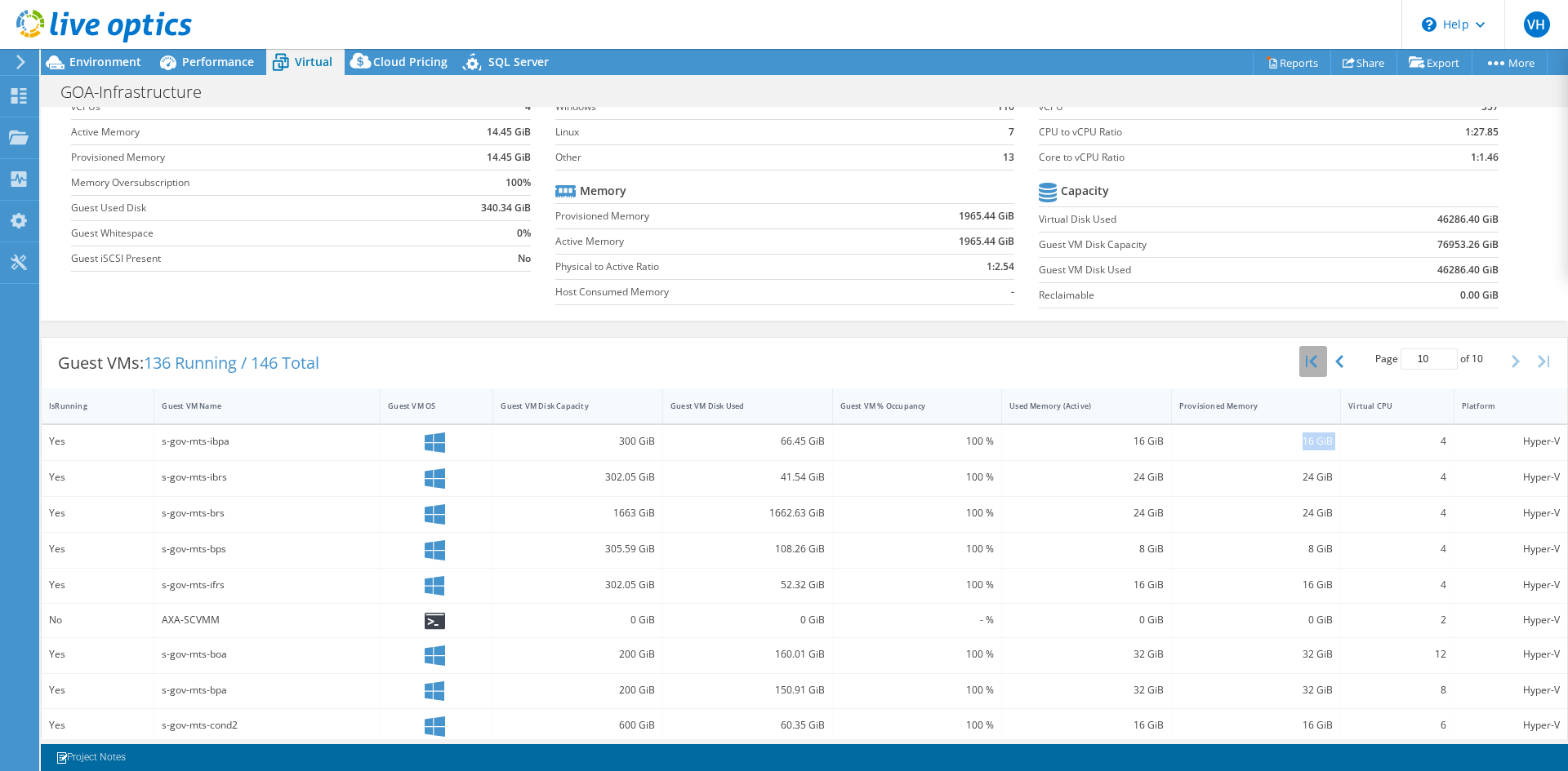
click at [1305, 364] on icon "button" at bounding box center [1311, 361] width 12 height 13
click at [71, 409] on div "IsRunning" at bounding box center [88, 405] width 78 height 11
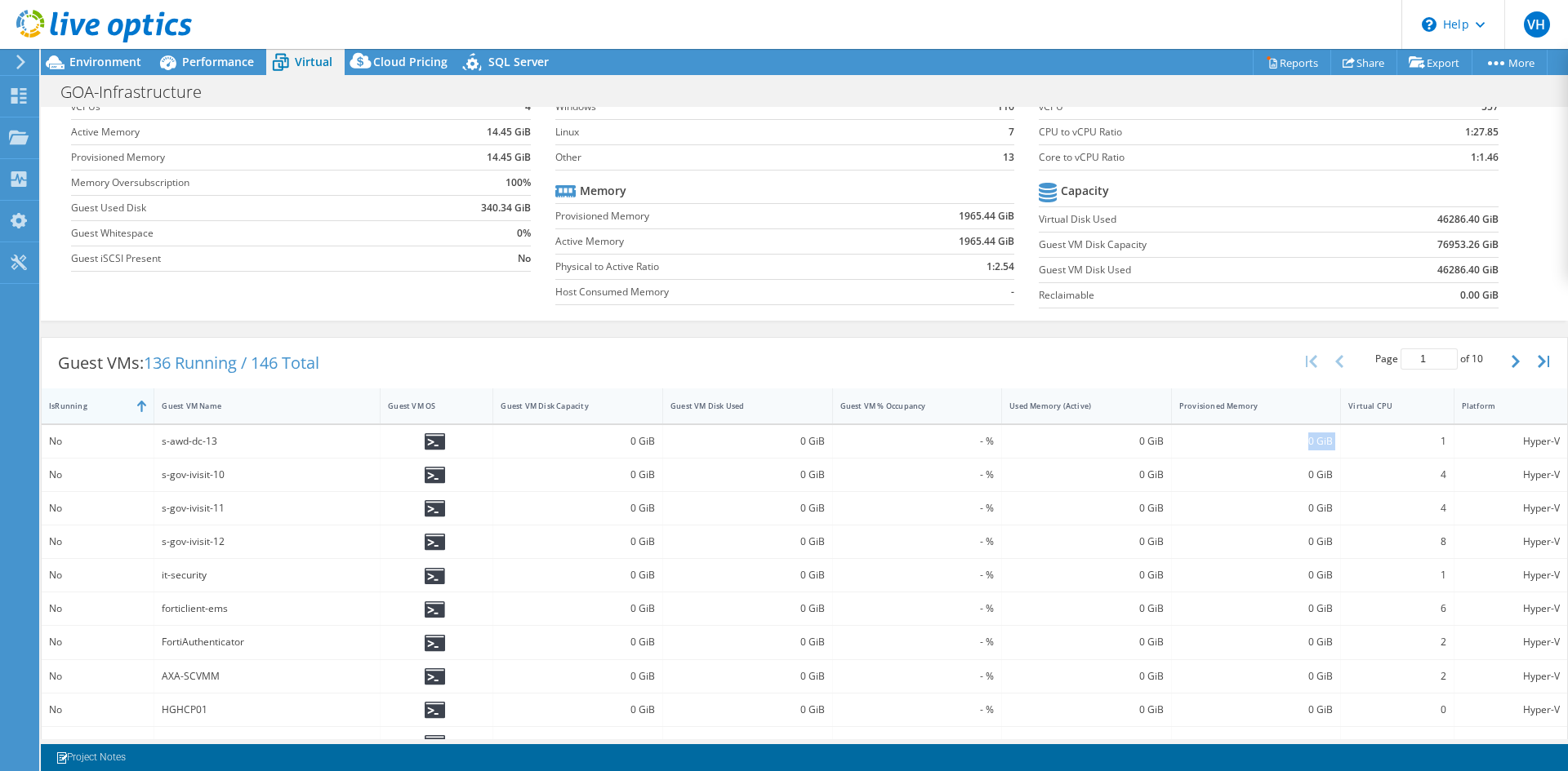
click at [71, 409] on div "IsRunning" at bounding box center [88, 405] width 78 height 11
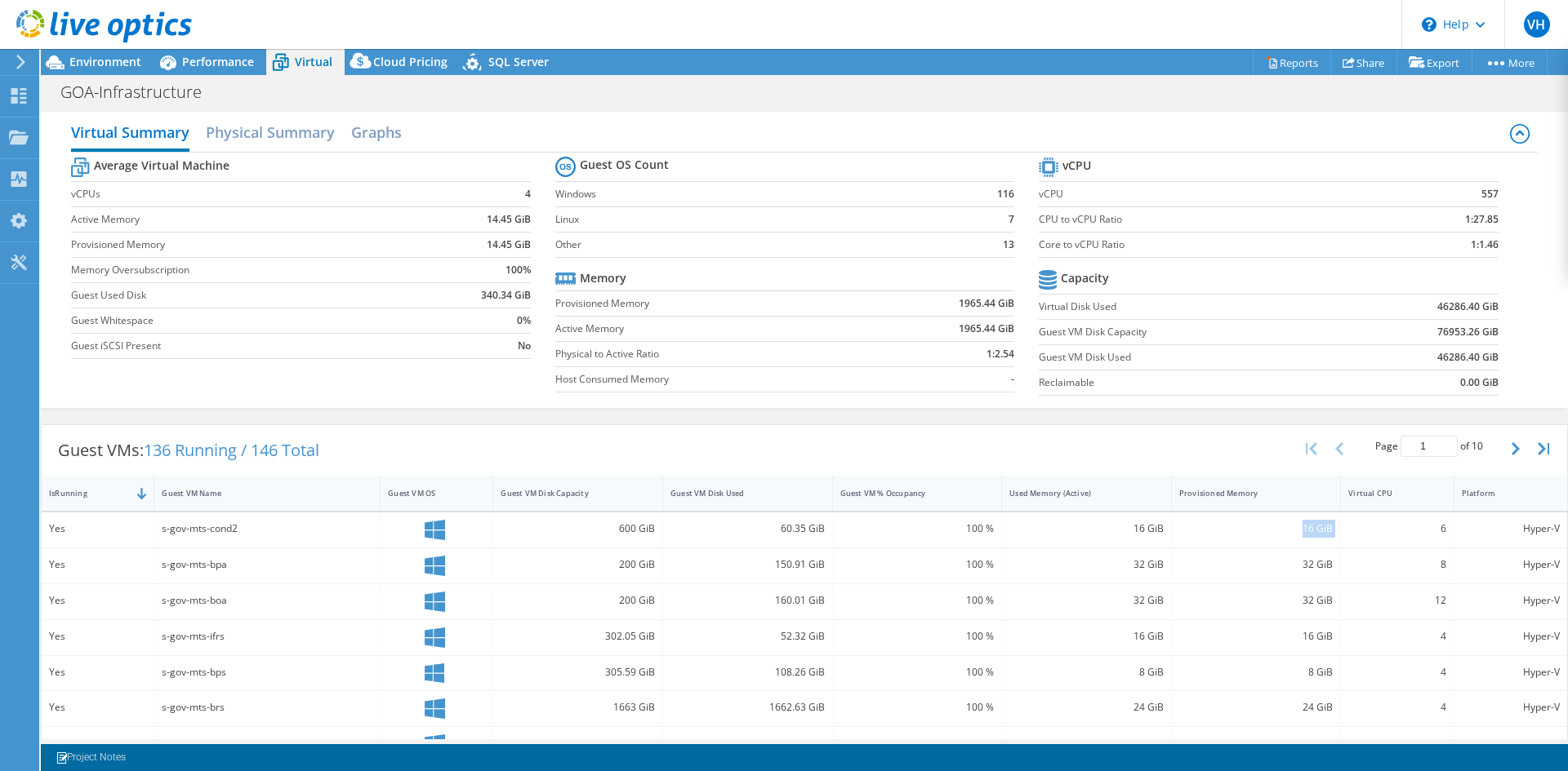
scroll to position [0, 0]
click at [1275, 62] on link "Reports" at bounding box center [1292, 62] width 79 height 25
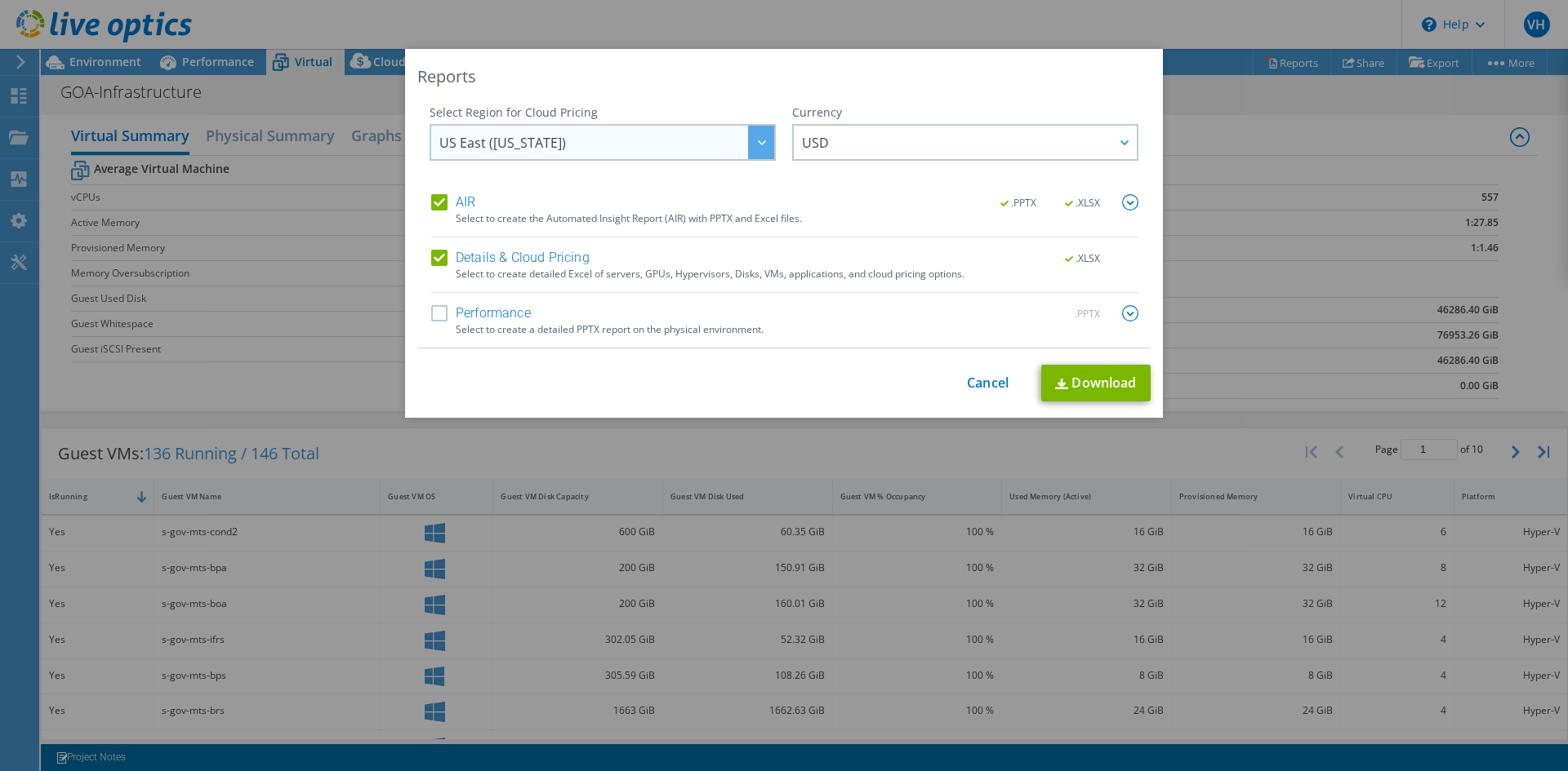
click at [576, 143] on span "US East (Virginia)" at bounding box center [607, 142] width 335 height 33
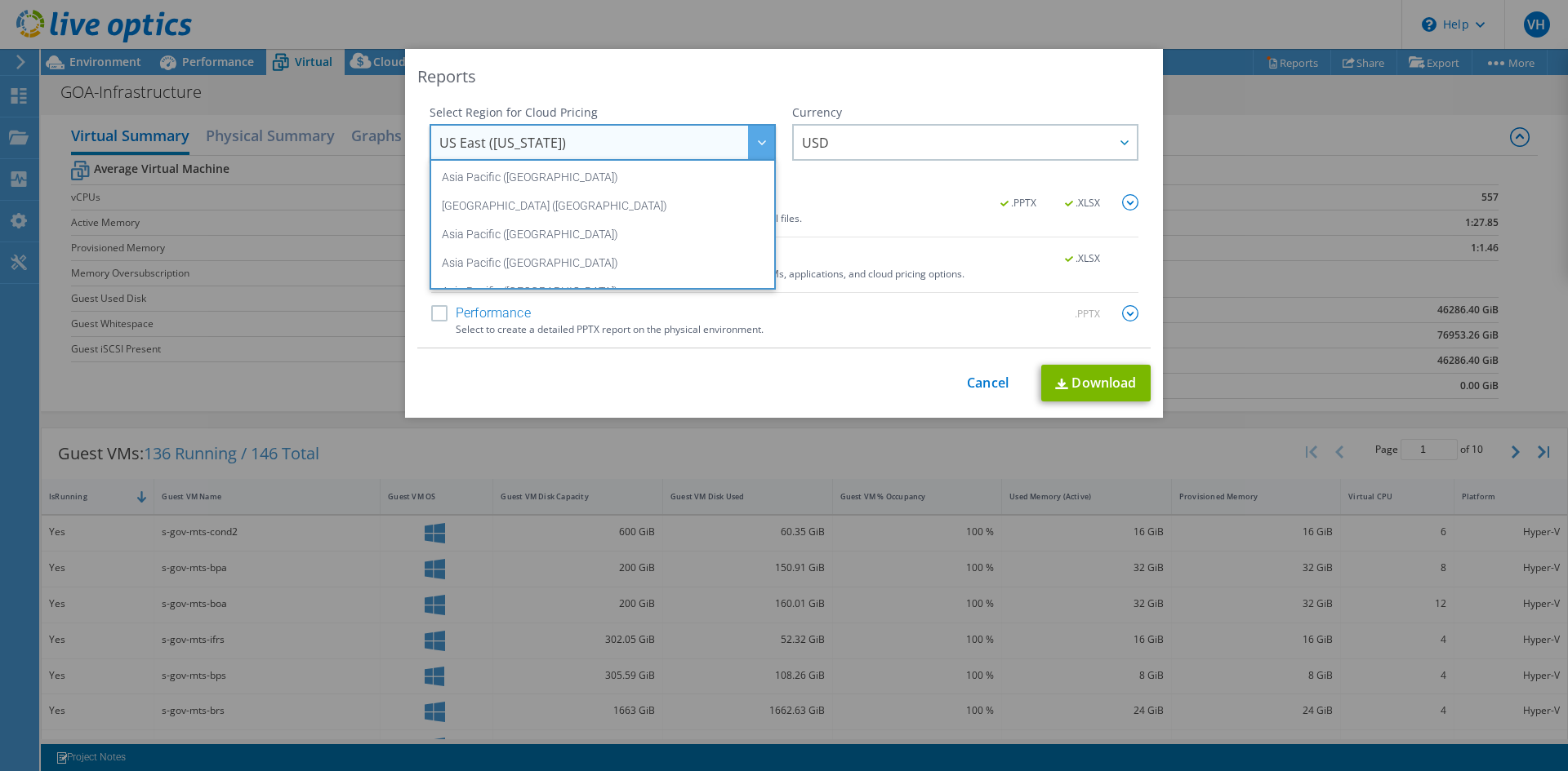
click at [576, 143] on span "US East (Virginia)" at bounding box center [607, 142] width 335 height 33
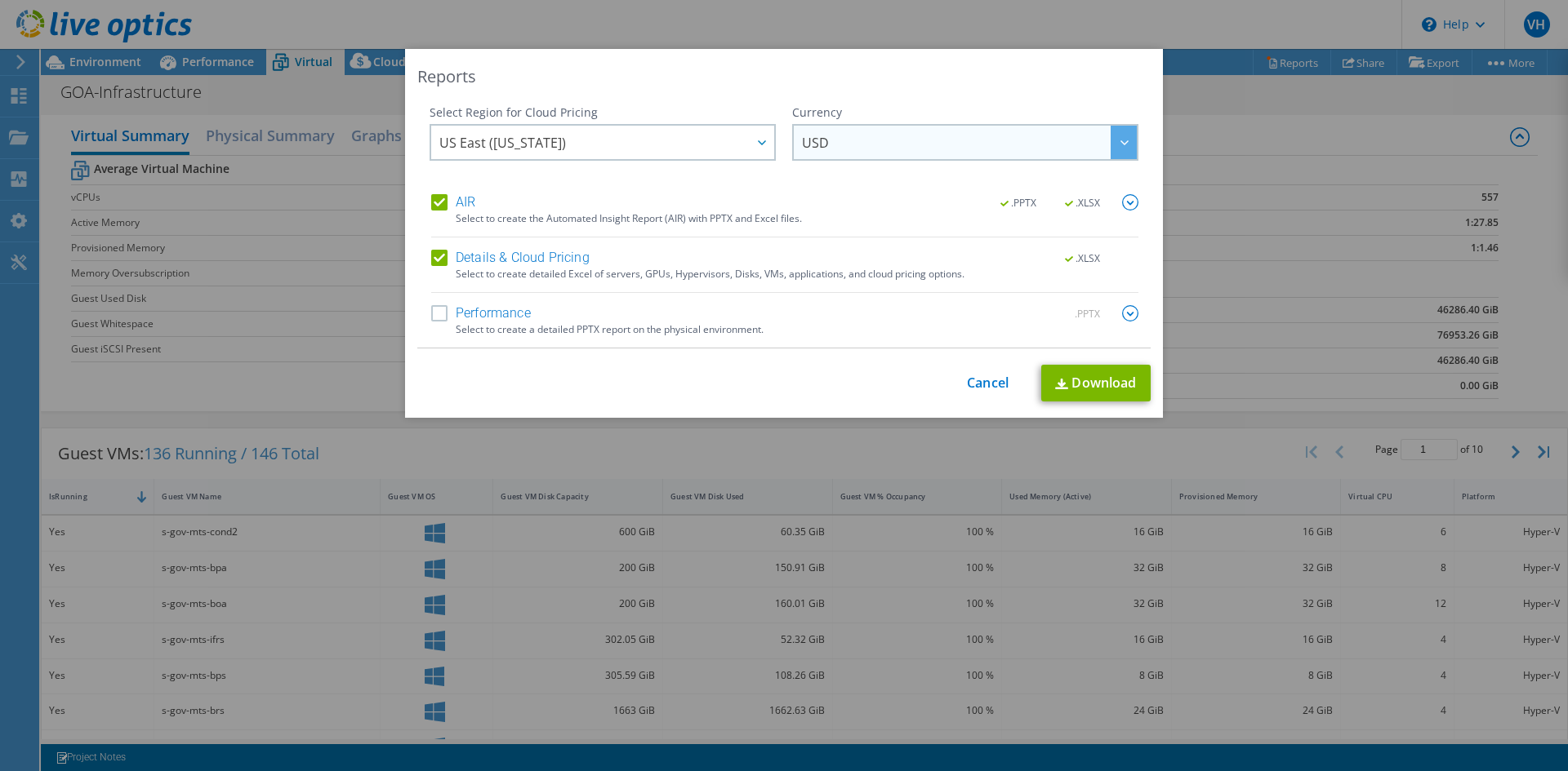
click at [899, 135] on span "USD" at bounding box center [969, 142] width 335 height 33
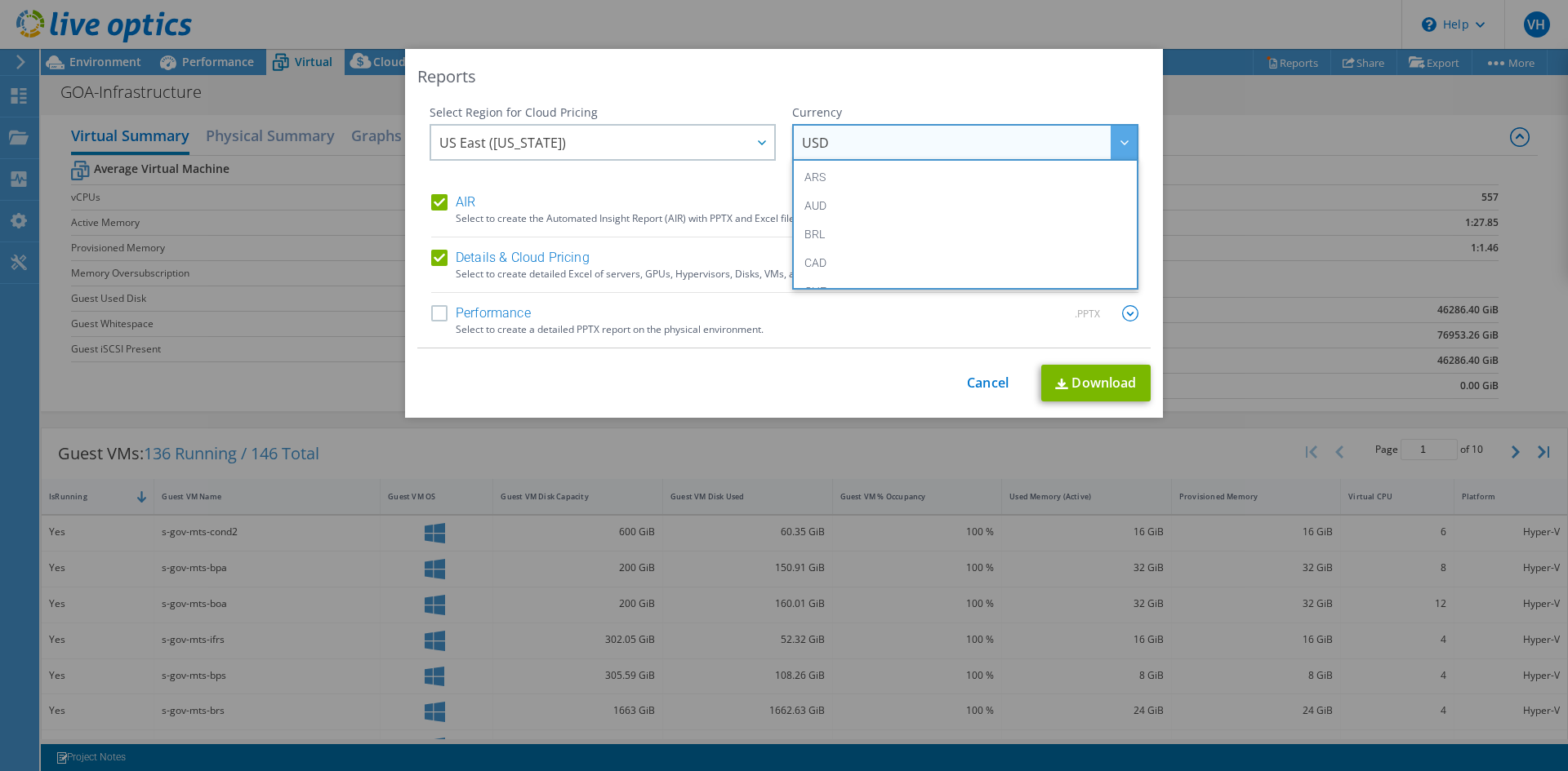
click at [899, 135] on span "USD" at bounding box center [969, 142] width 335 height 33
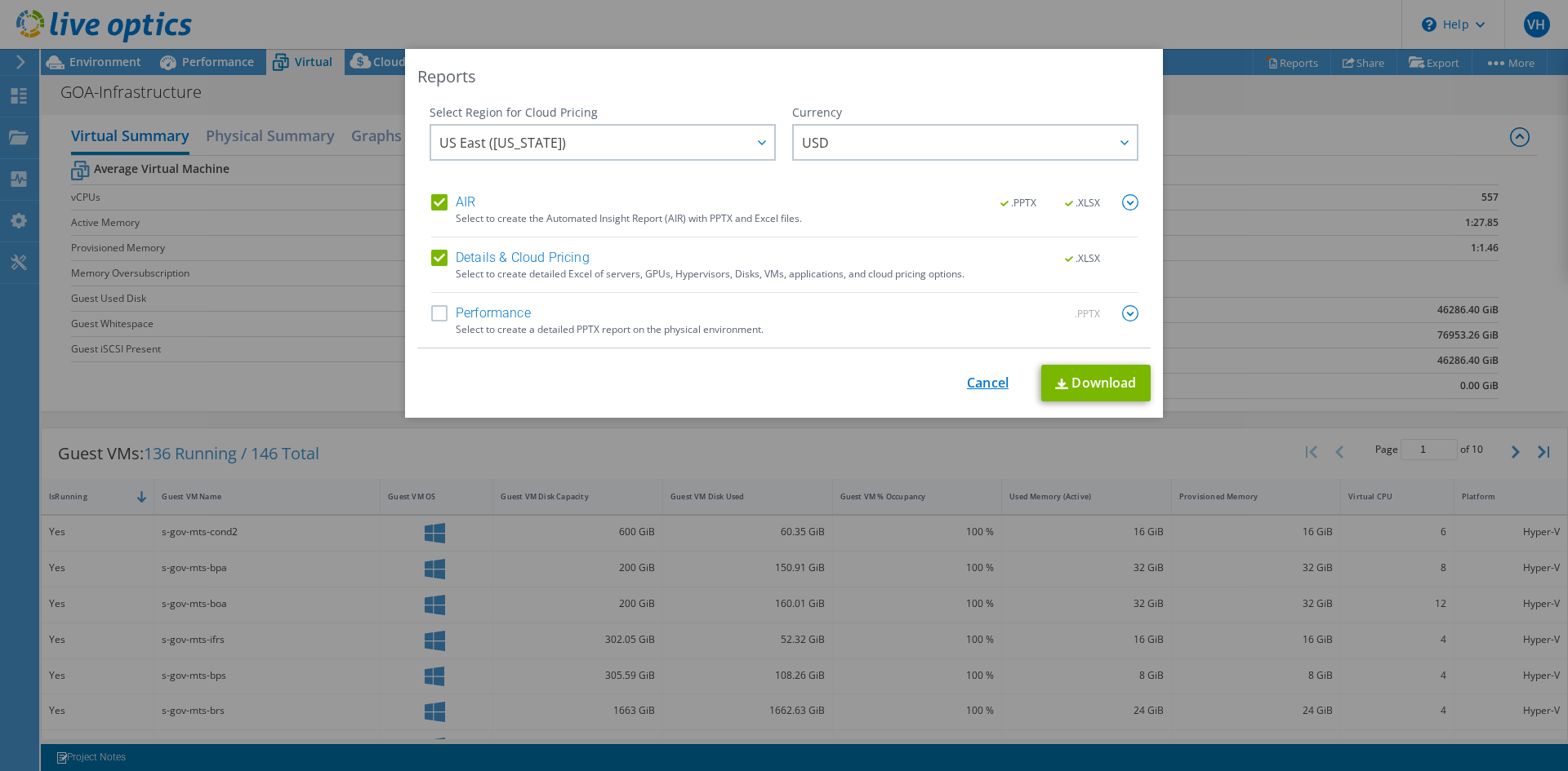
click at [969, 382] on link "Cancel" at bounding box center [987, 383] width 42 height 16
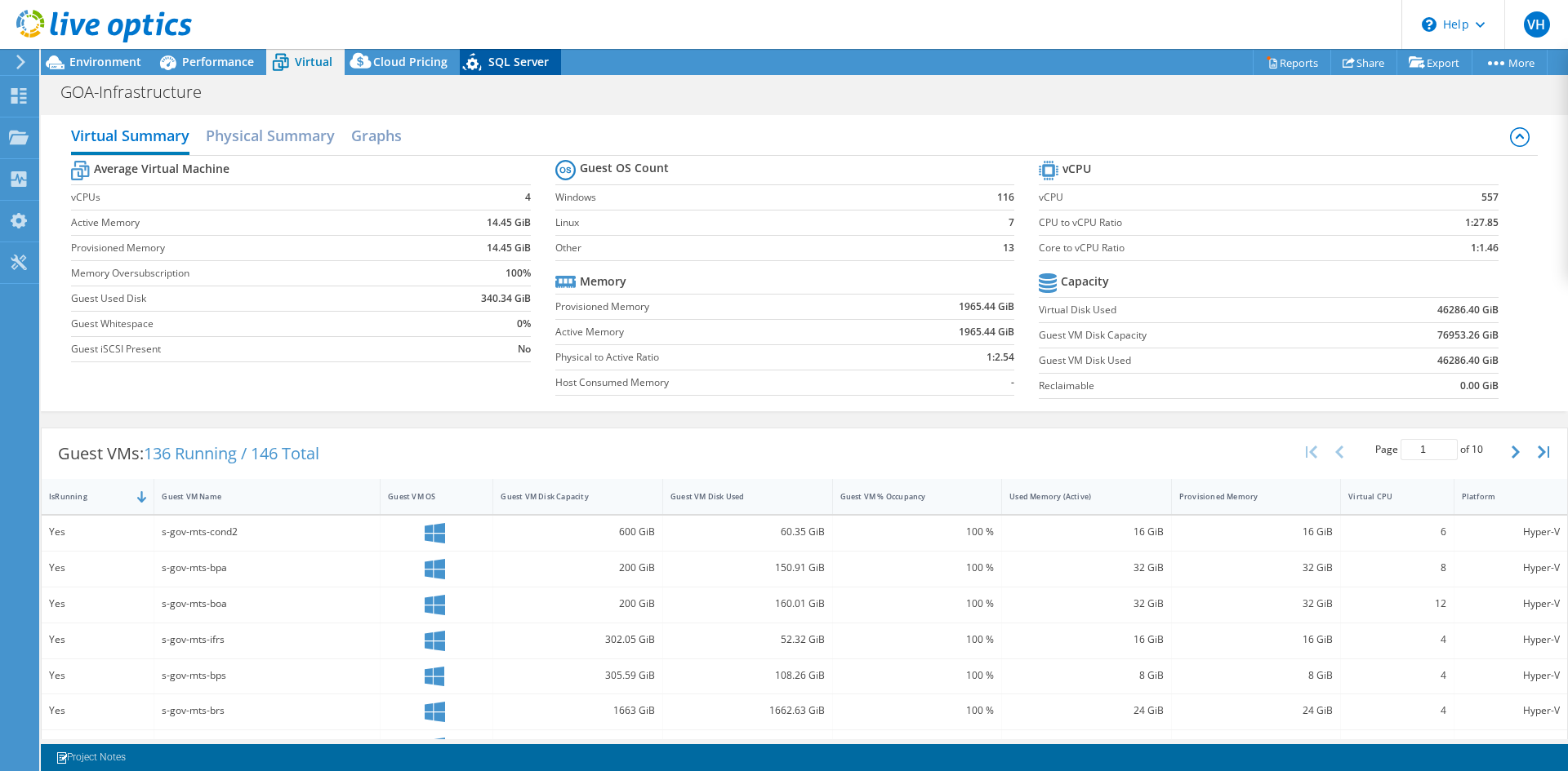
click at [501, 60] on span "SQL Server" at bounding box center [518, 61] width 60 height 16
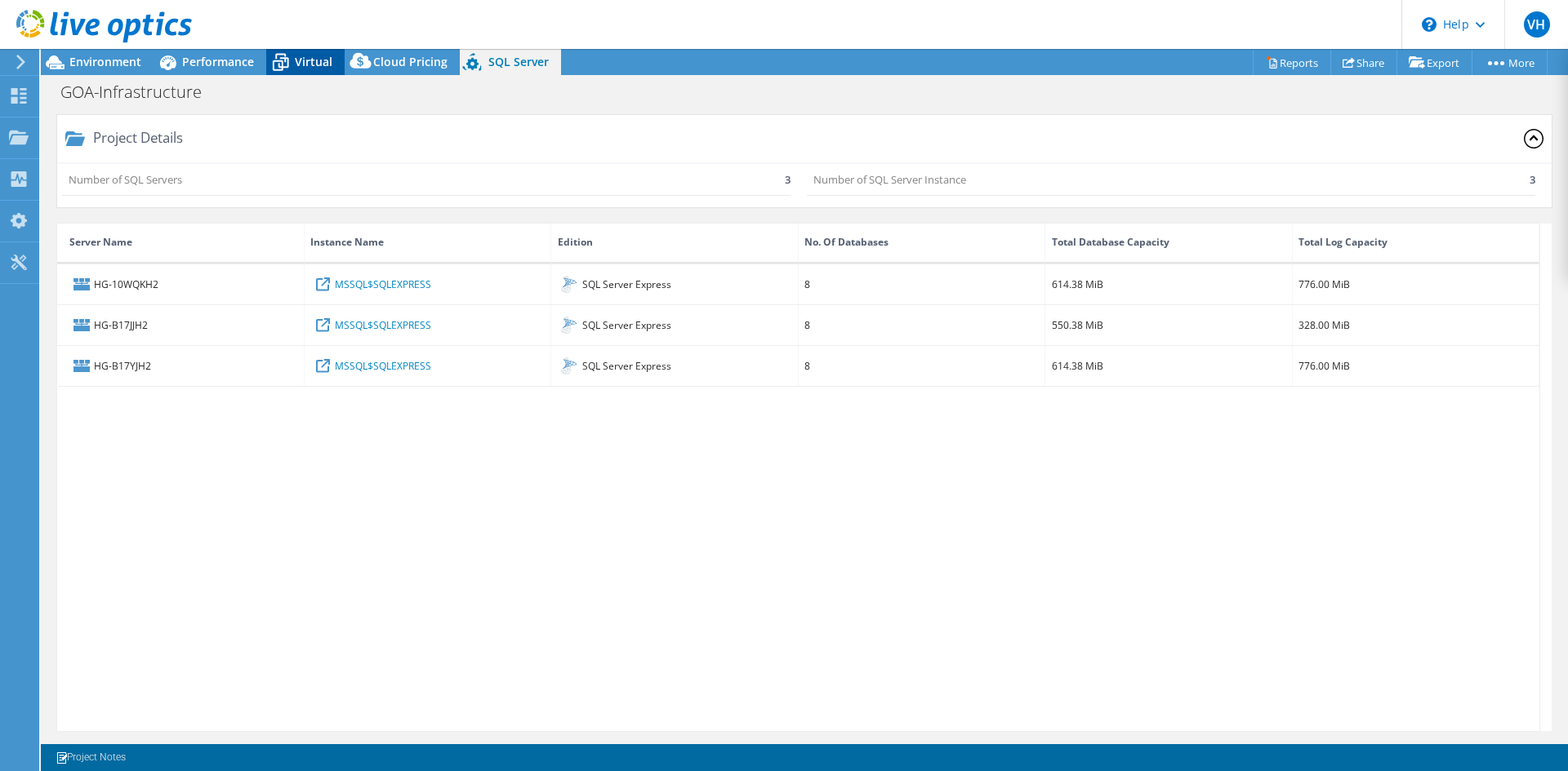
click at [293, 65] on icon at bounding box center [280, 62] width 28 height 28
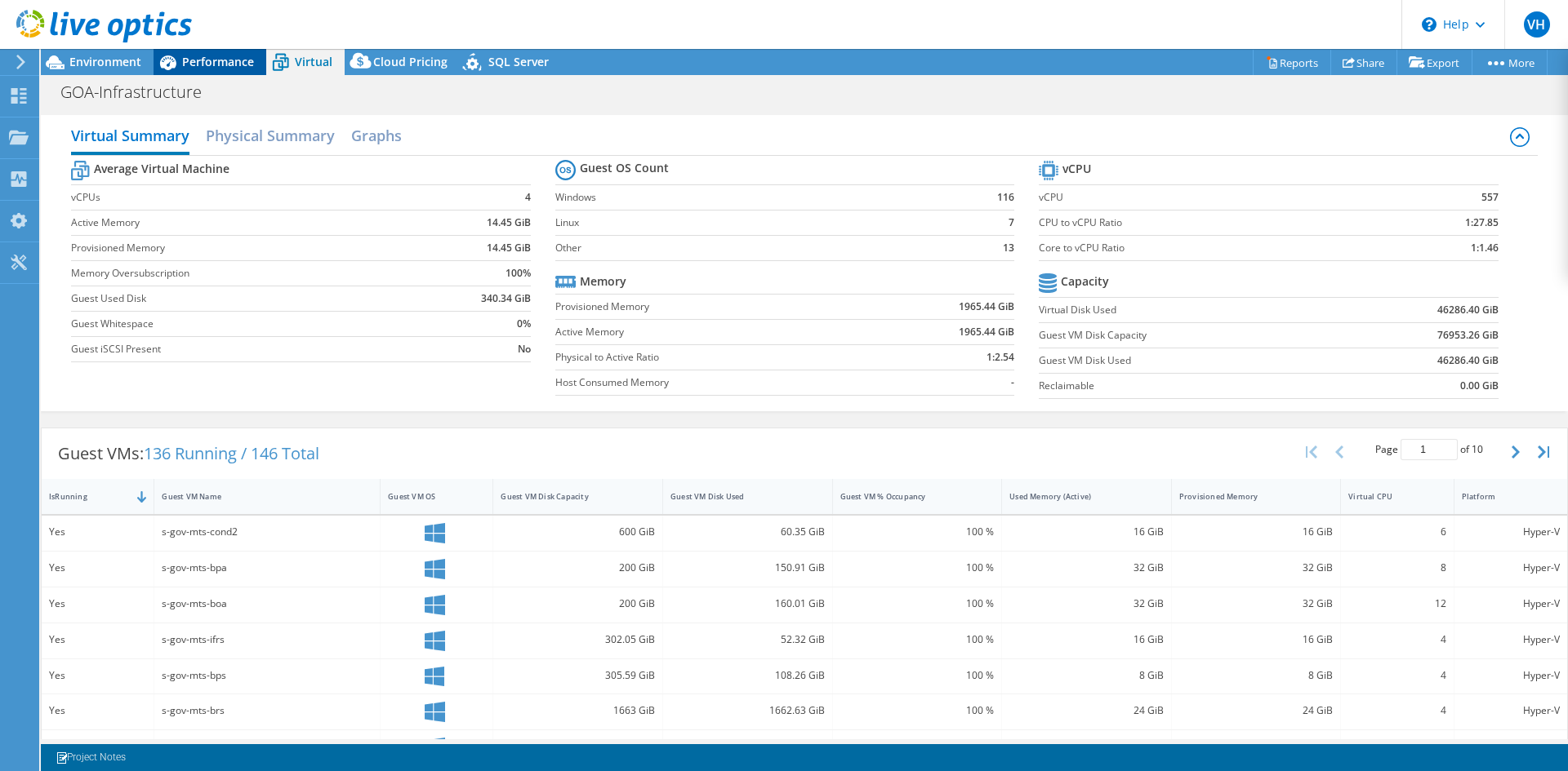
click at [222, 63] on span "Performance" at bounding box center [218, 61] width 72 height 16
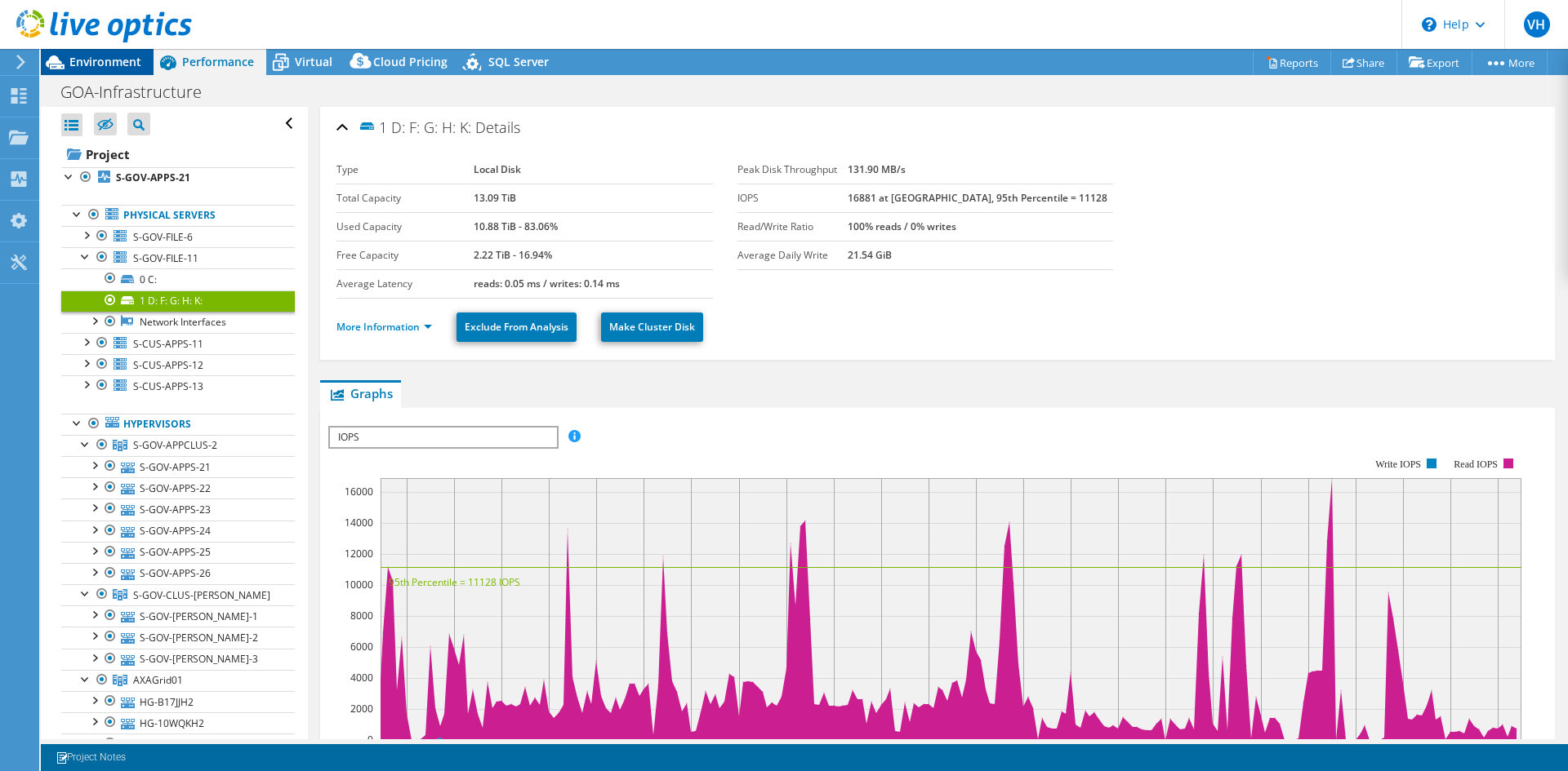
click at [119, 64] on span "Environment" at bounding box center [105, 61] width 72 height 16
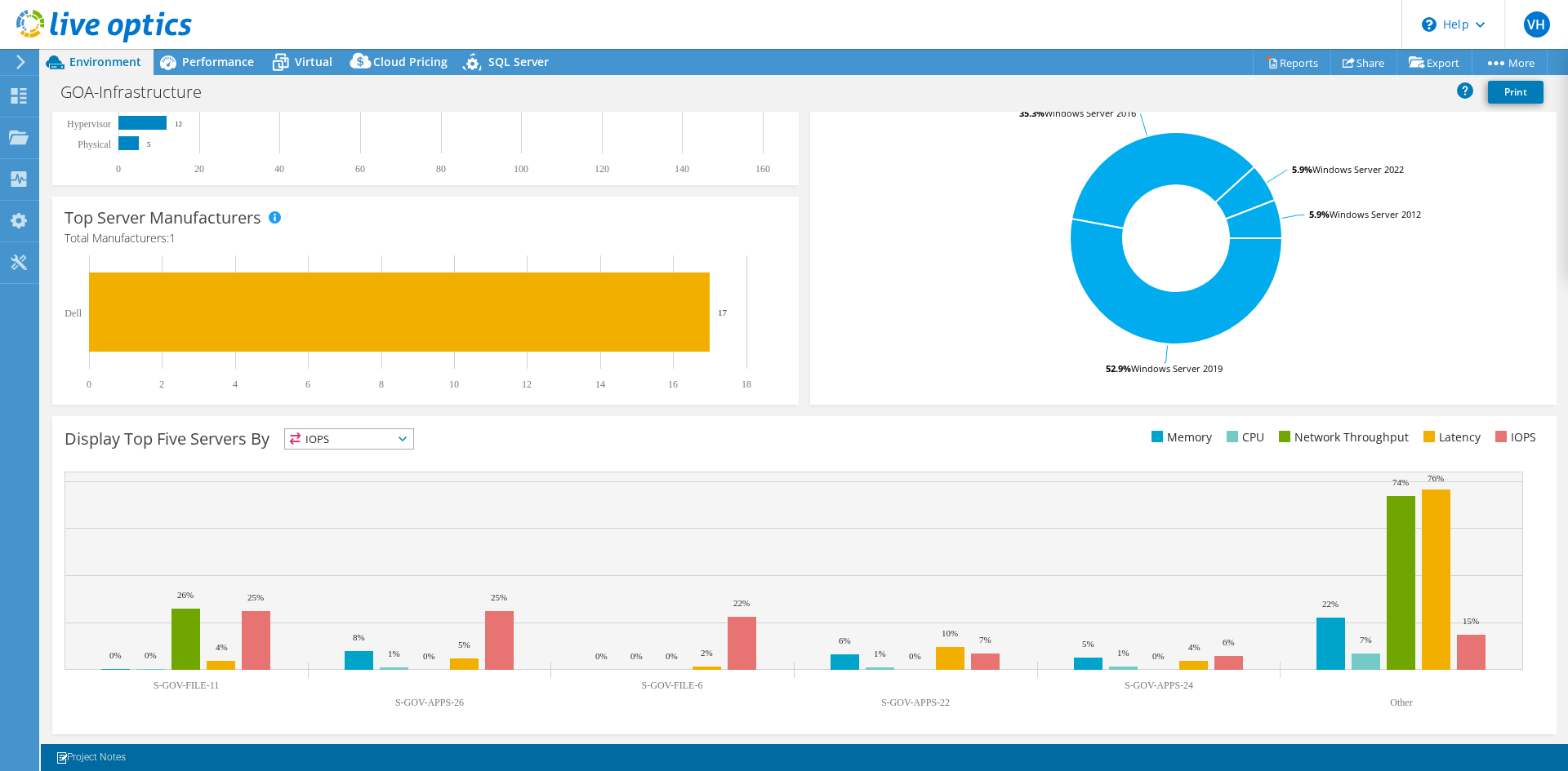
scroll to position [318, 0]
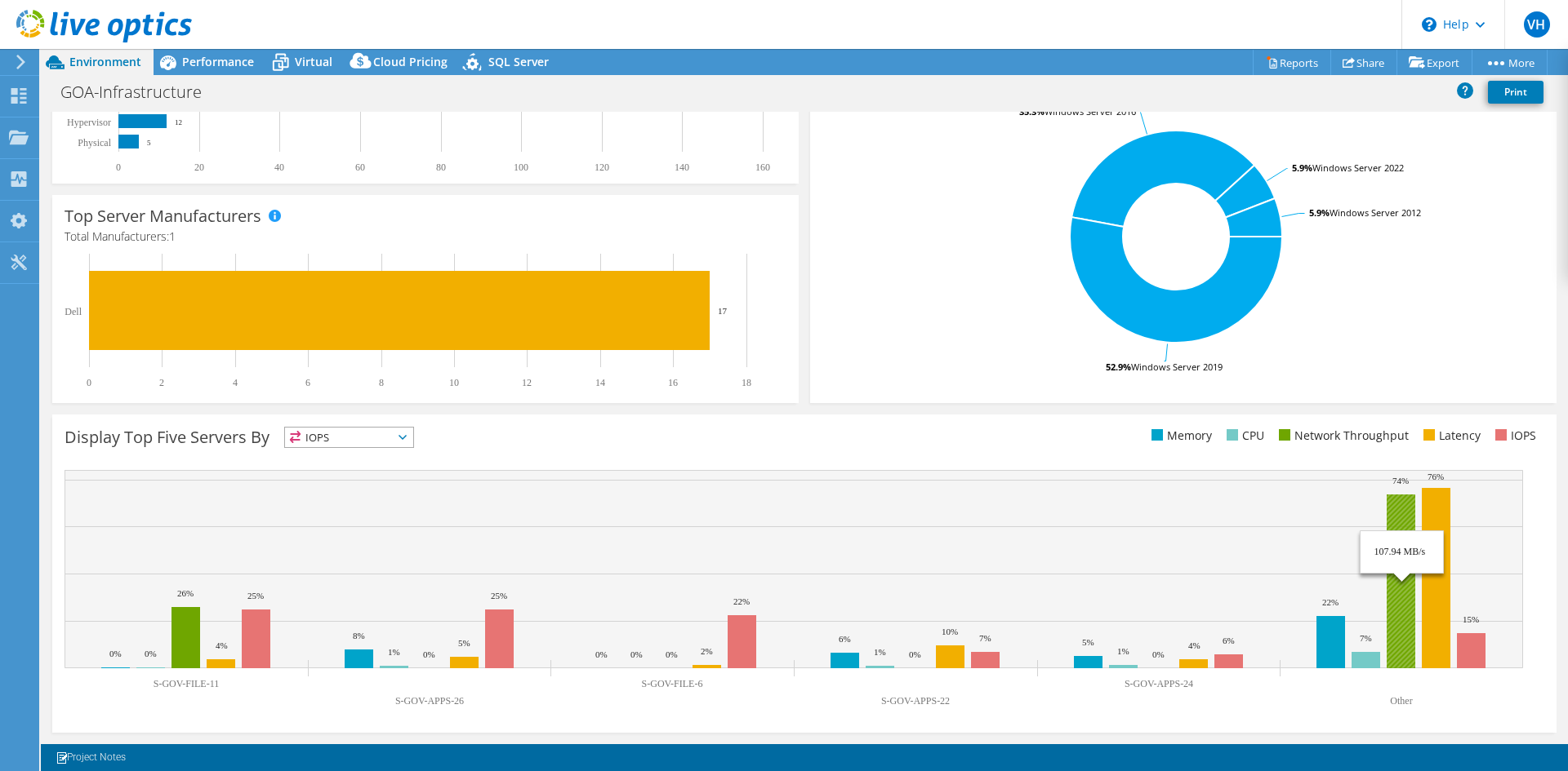
click at [1399, 524] on rect at bounding box center [1401, 581] width 28 height 174
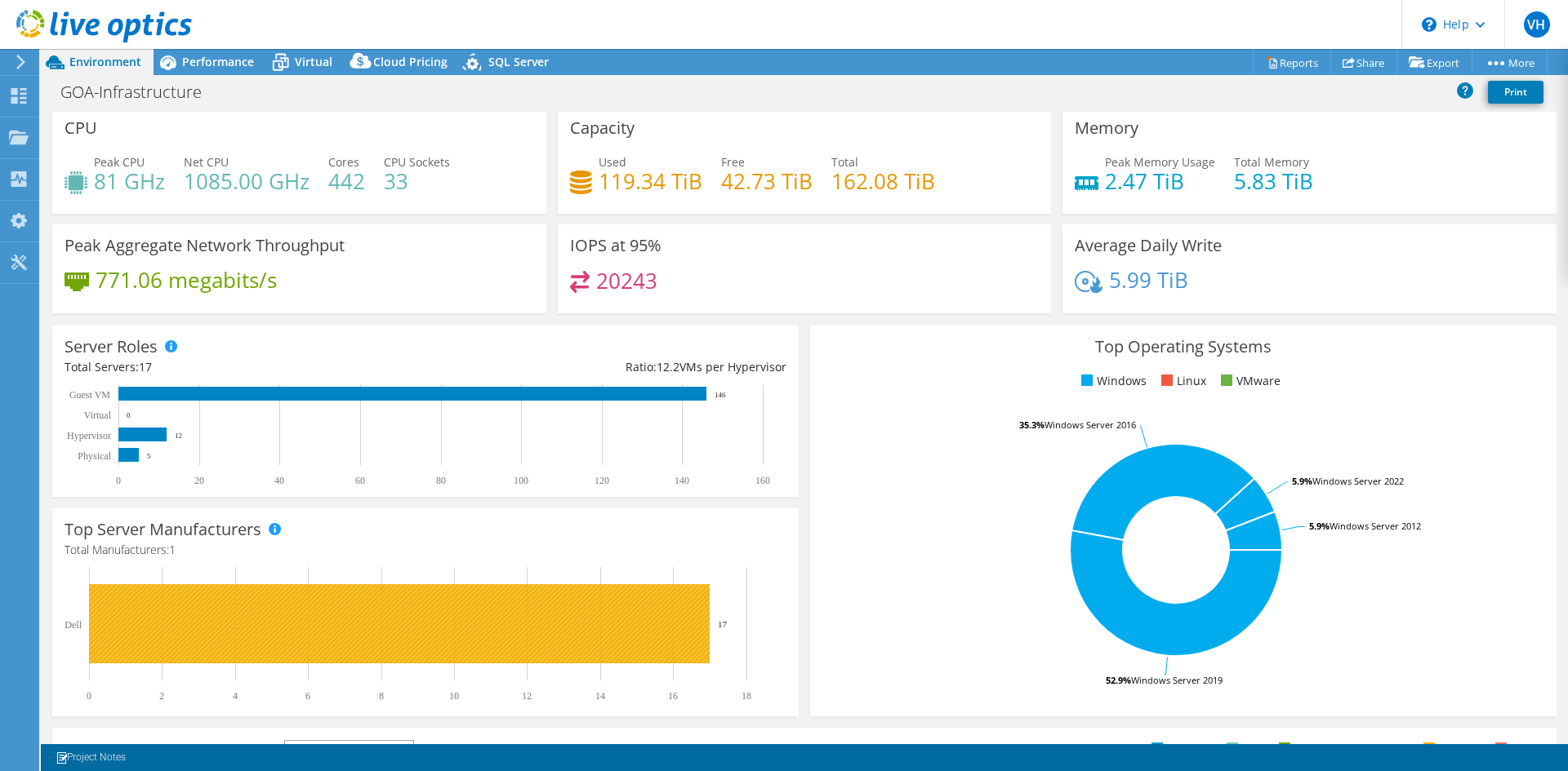
scroll to position [0, 0]
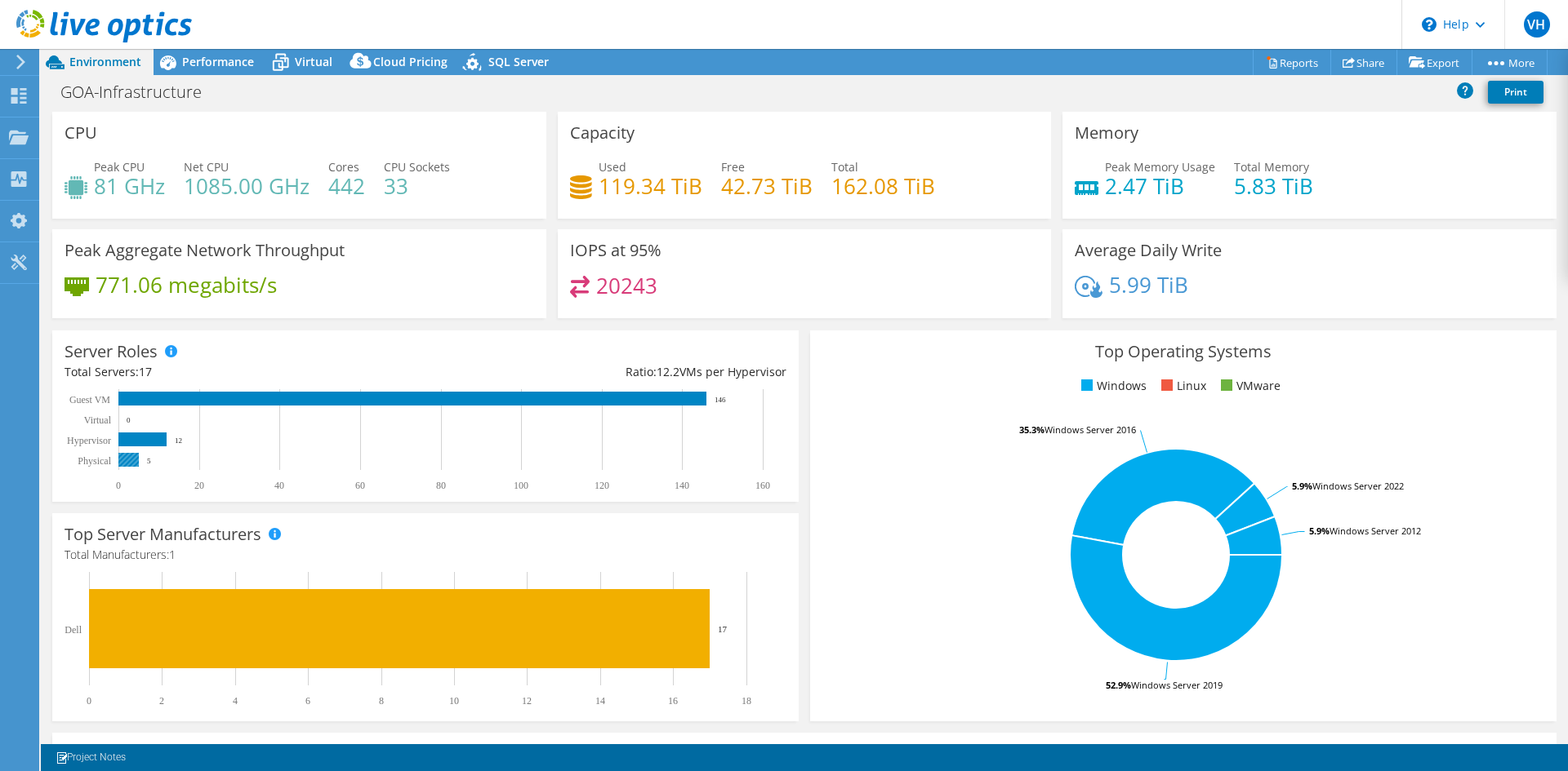
click at [125, 461] on rect at bounding box center [128, 460] width 20 height 14
drag, startPoint x: 564, startPoint y: 132, endPoint x: 640, endPoint y: 125, distance: 76.3
click at [640, 125] on div "Capacity Used 119.34 TiB Free 42.73 TiB Total 162.08 TiB" at bounding box center [804, 165] width 494 height 107
click at [642, 145] on div "Capacity Used 119.34 TiB Free 42.73 TiB Total 162.08 TiB" at bounding box center [804, 165] width 494 height 107
drag, startPoint x: 598, startPoint y: 187, endPoint x: 698, endPoint y: 186, distance: 100.0
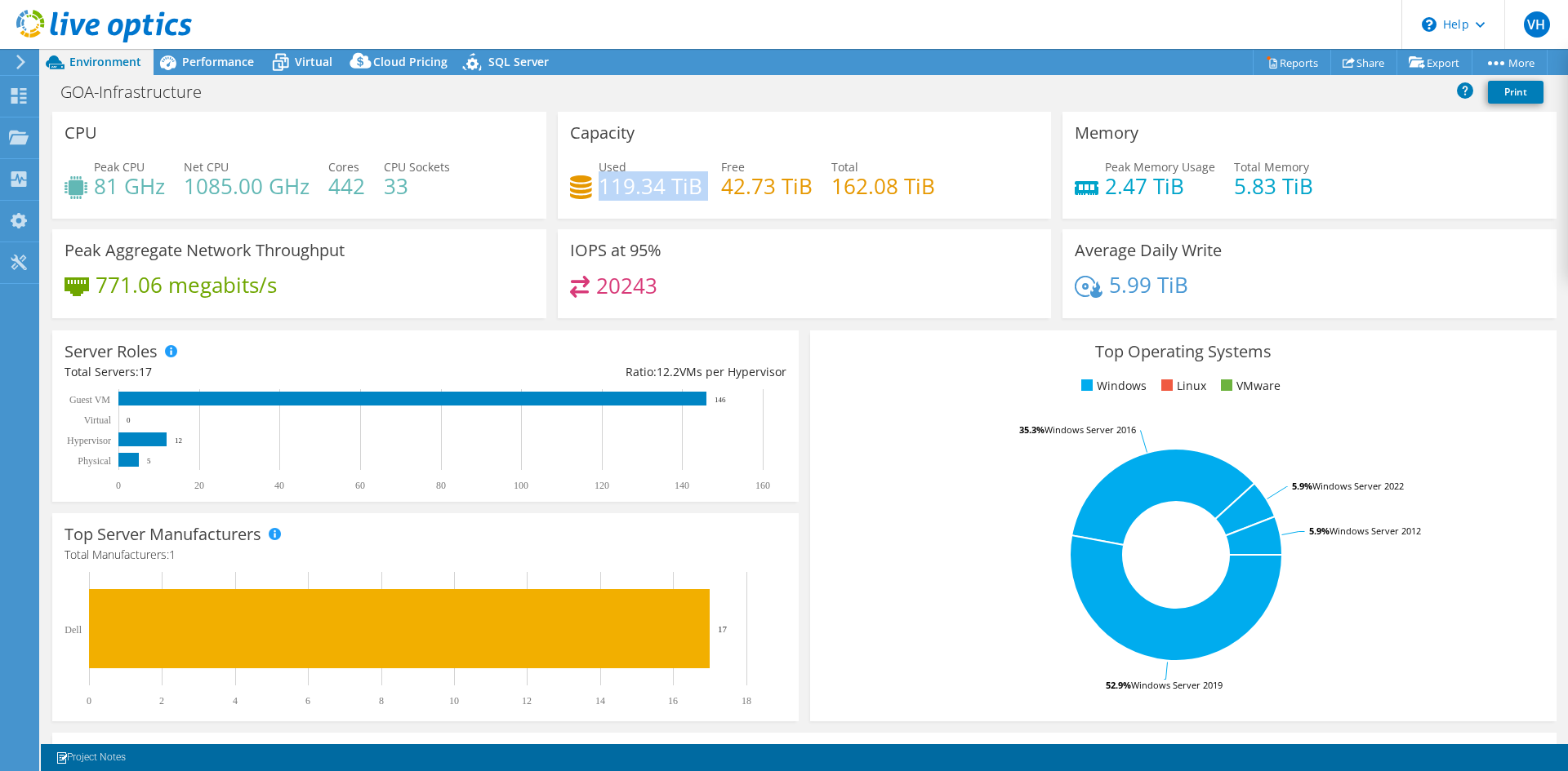
click at [698, 186] on div "Used 119.34 TiB Free 42.73 TiB Total 162.08 TiB" at bounding box center [804, 185] width 470 height 53
drag, startPoint x: 718, startPoint y: 181, endPoint x: 814, endPoint y: 181, distance: 96.0
click at [814, 181] on div "Used 119.34 TiB Free 42.73 TiB Total 162.08 TiB" at bounding box center [804, 185] width 470 height 53
drag, startPoint x: 850, startPoint y: 177, endPoint x: 920, endPoint y: 172, distance: 70.2
click at [918, 177] on h4 "162.08 TiB" at bounding box center [883, 186] width 104 height 18
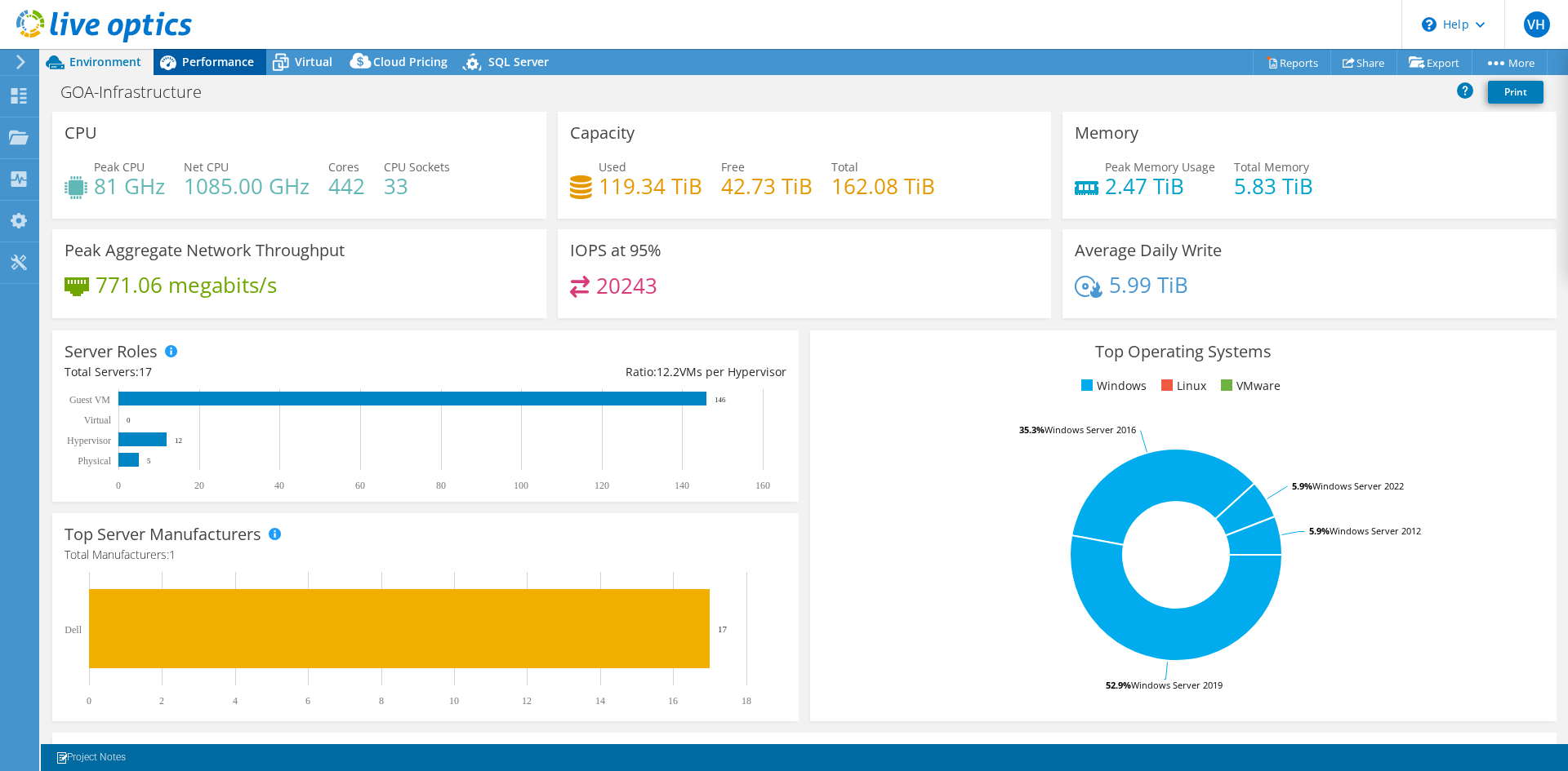
click at [227, 60] on span "Performance" at bounding box center [218, 61] width 72 height 16
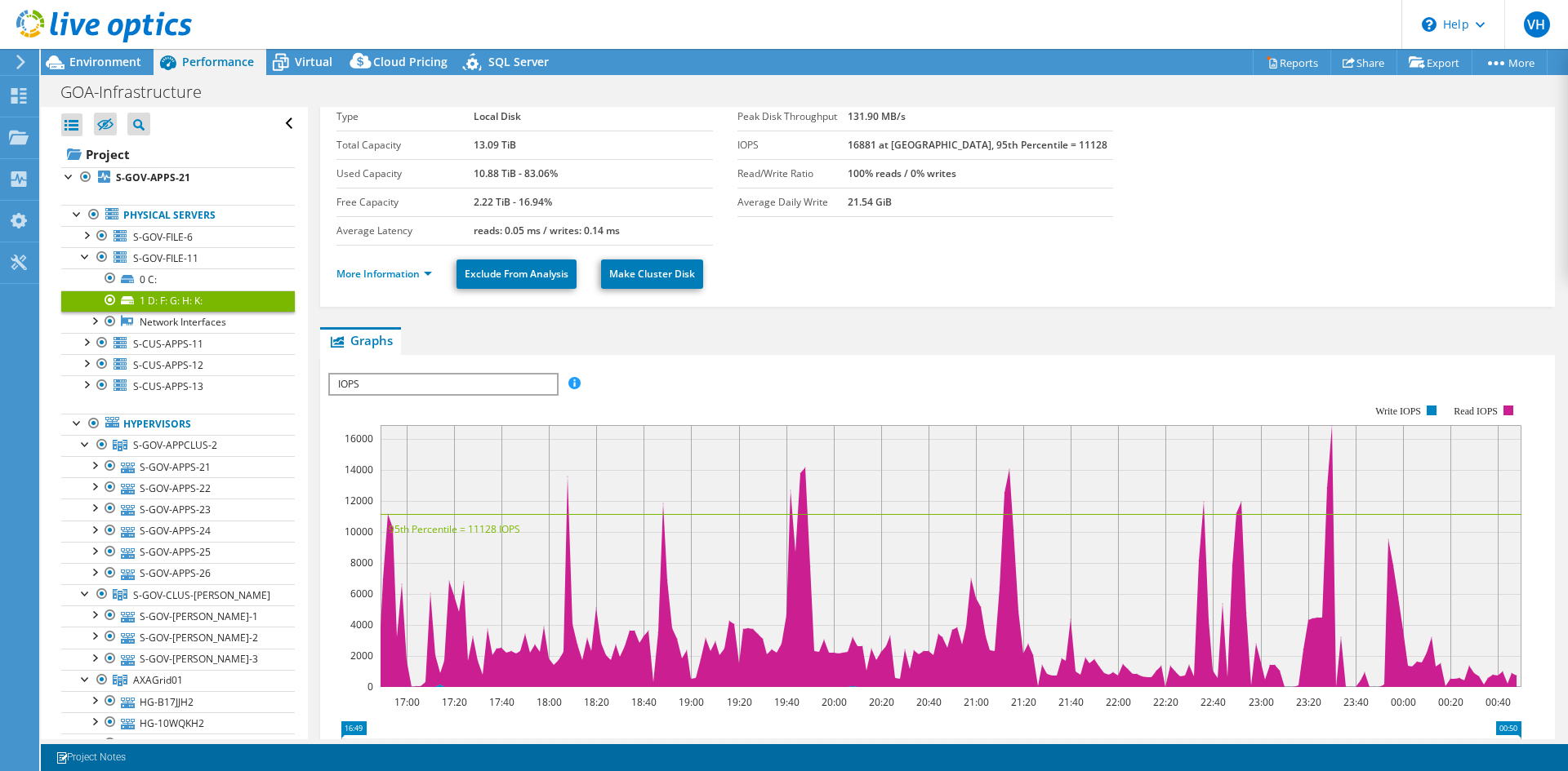
scroll to position [82, 0]
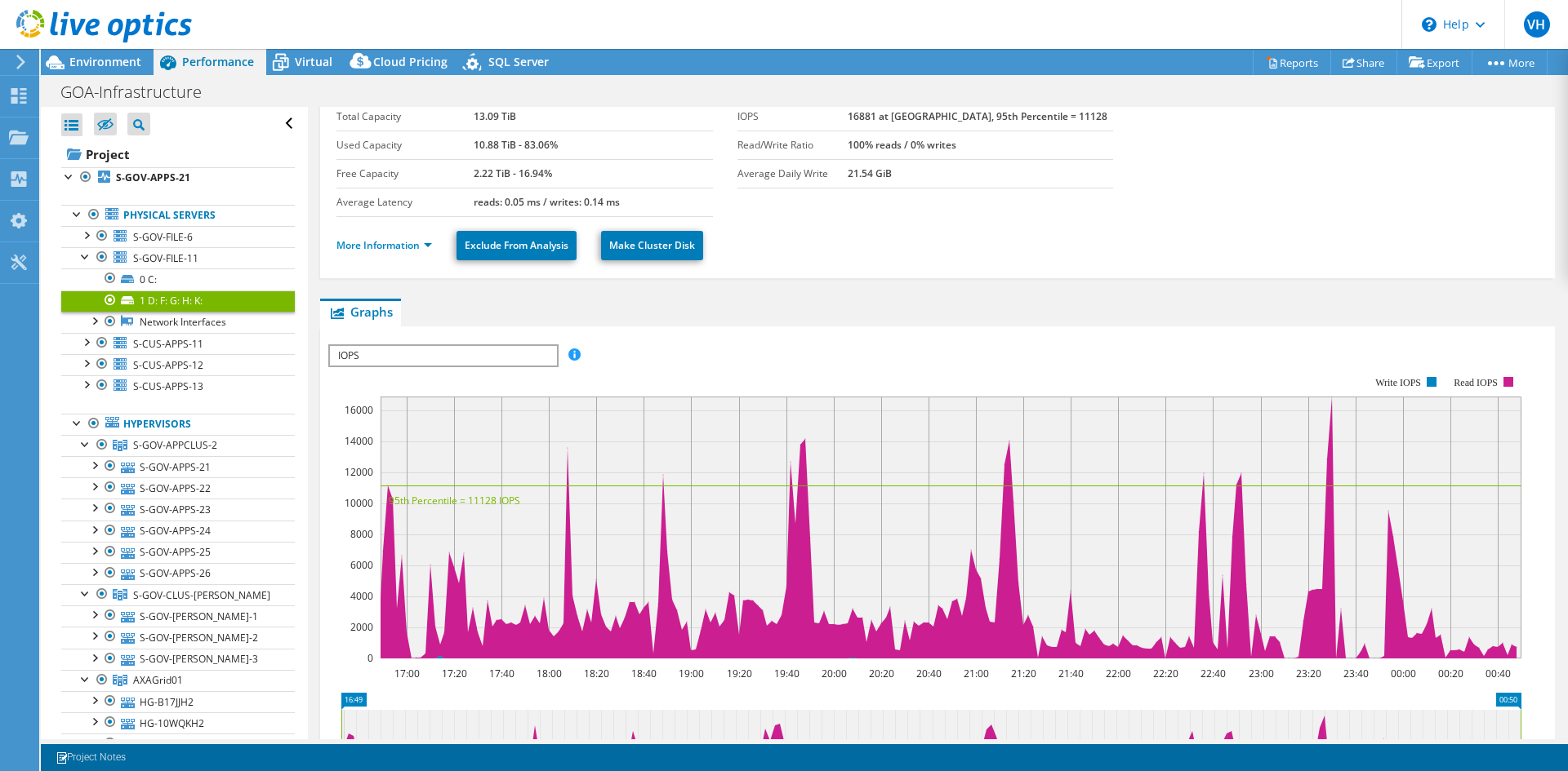
click at [394, 354] on span "IOPS" at bounding box center [443, 356] width 227 height 19
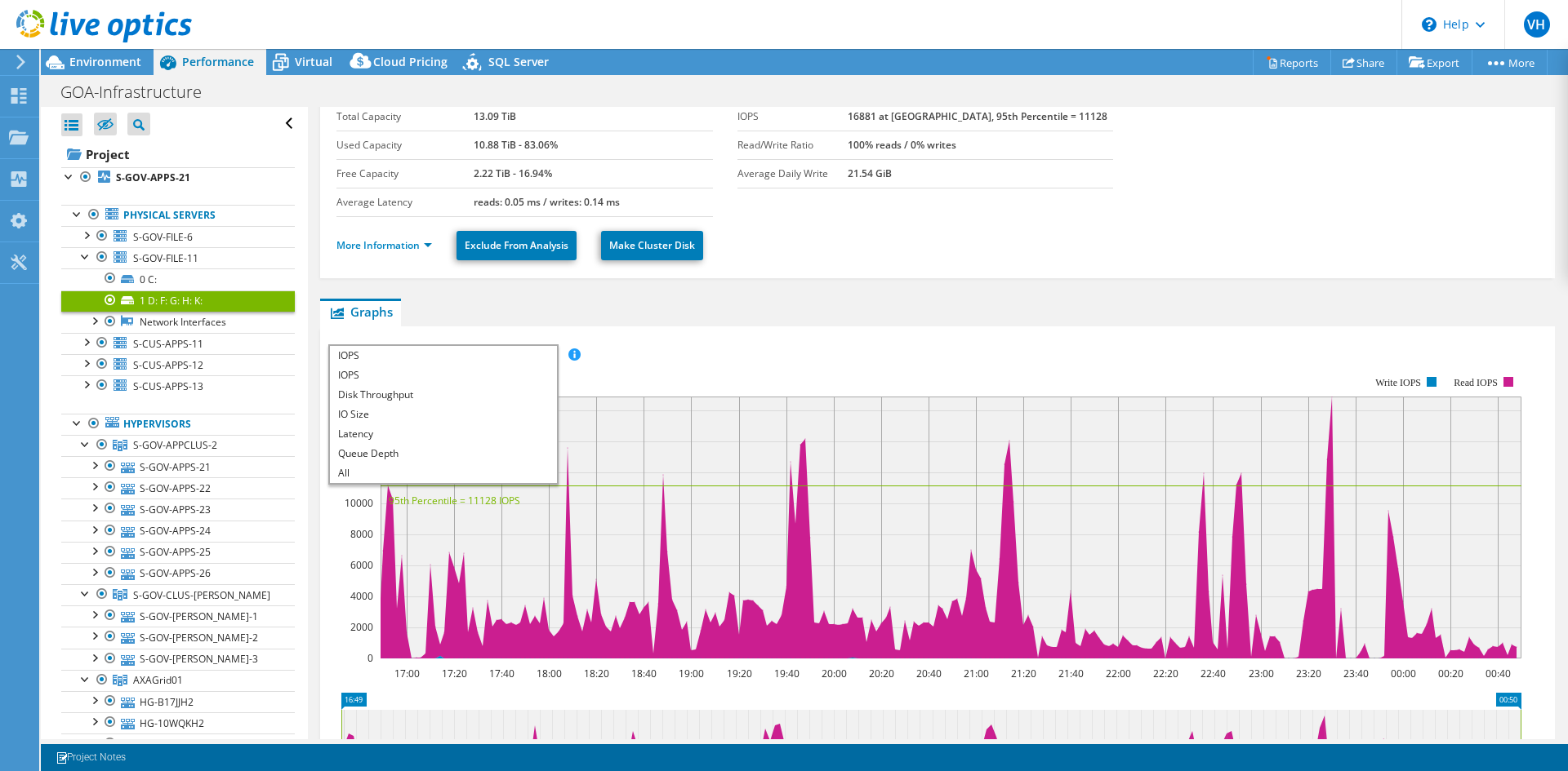
click at [875, 306] on ul "Graphs Servers Inventory Hypervisor Disks Cluster Disks Installed Applications" at bounding box center [937, 312] width 1234 height 28
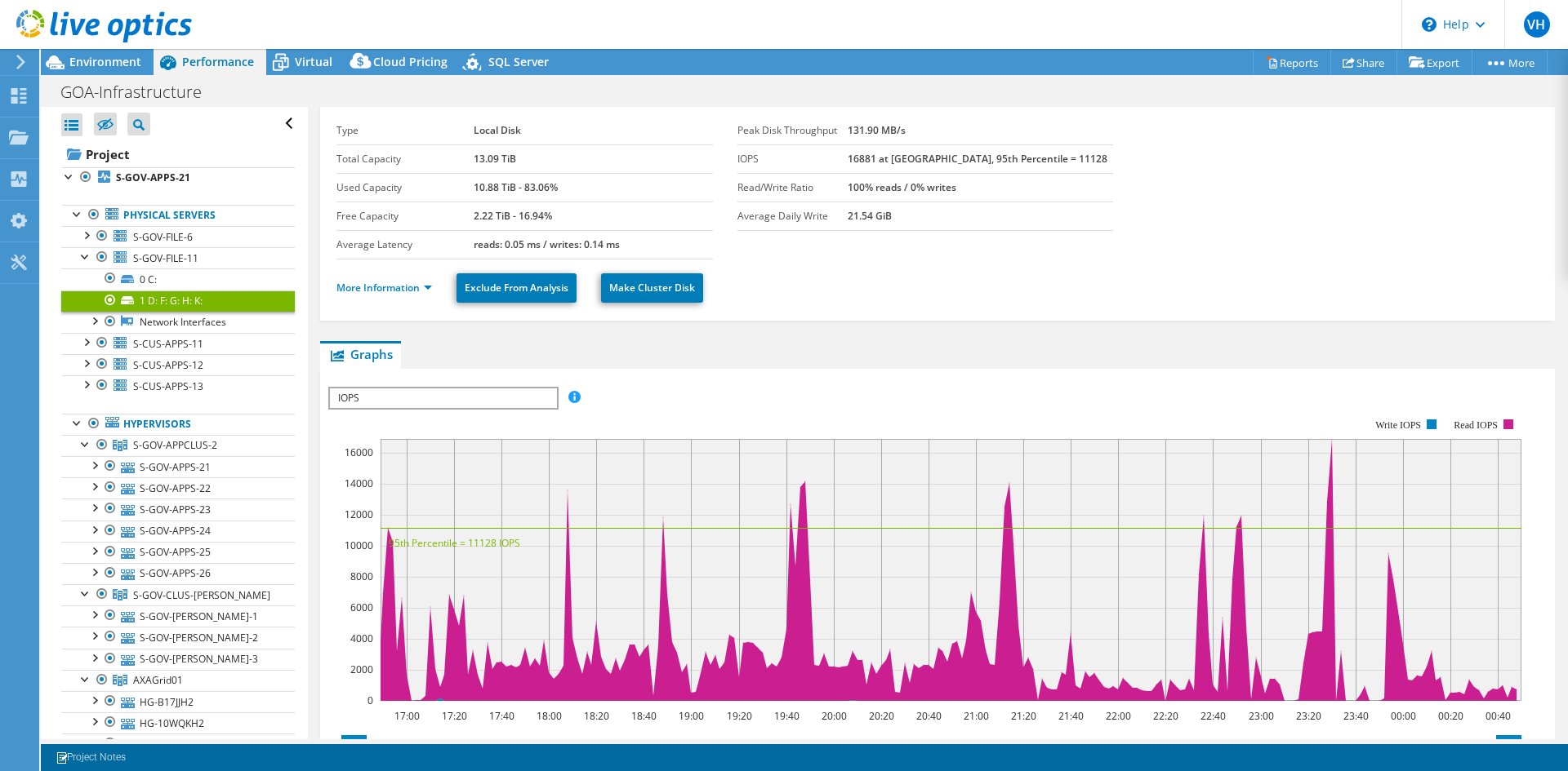
scroll to position [0, 0]
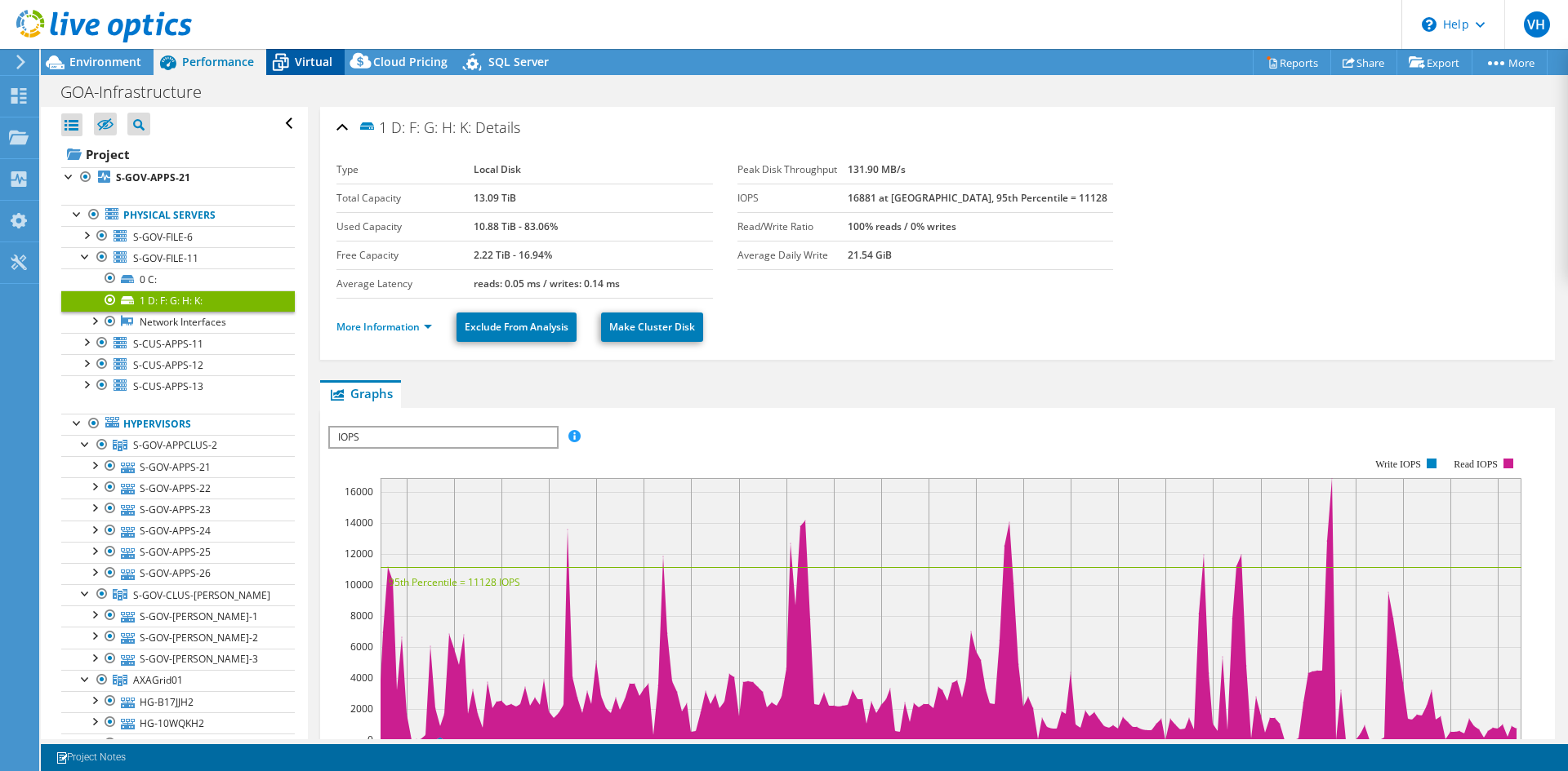
click at [302, 58] on span "Virtual" at bounding box center [313, 61] width 38 height 16
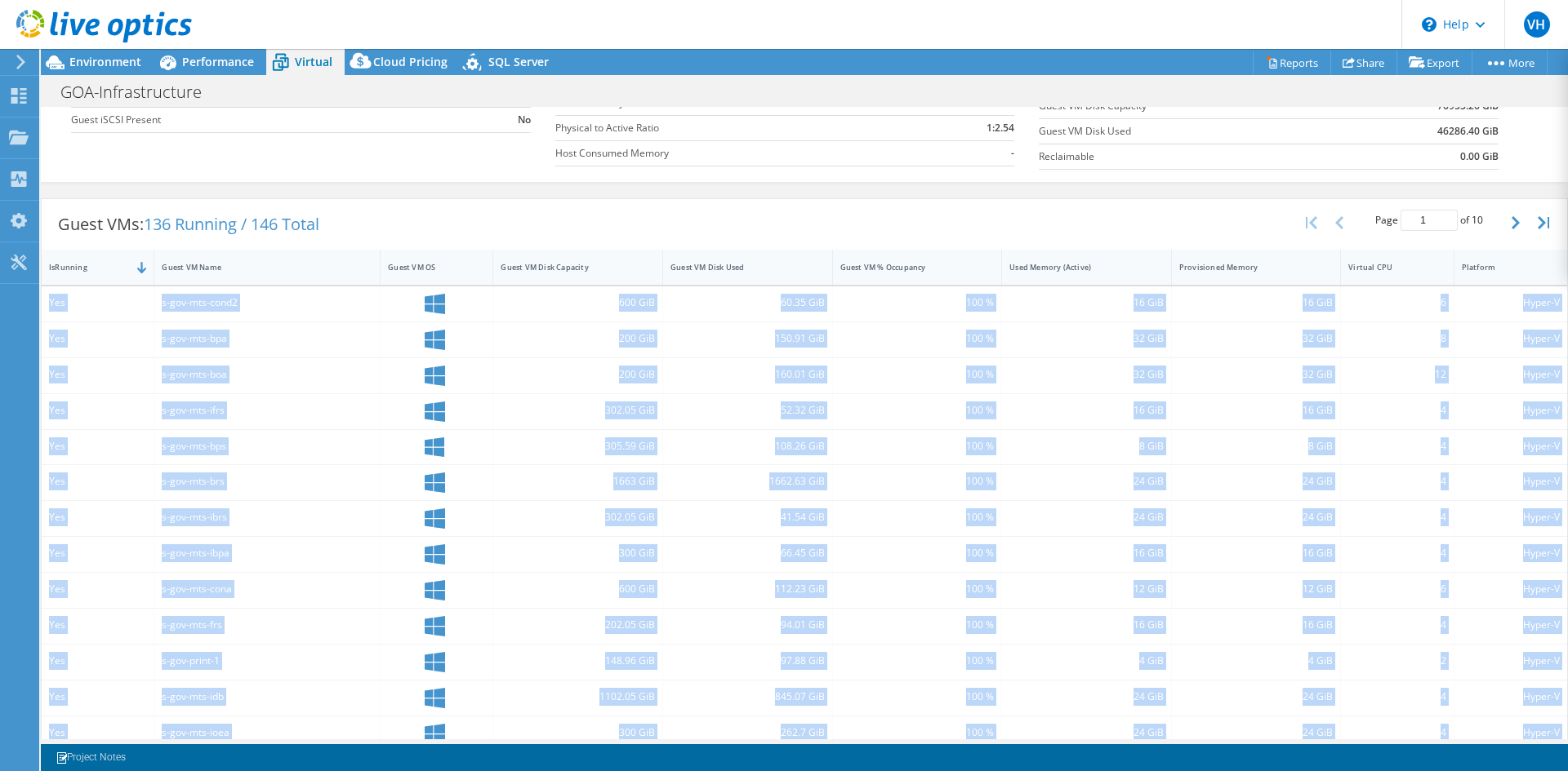
scroll to position [323, 0]
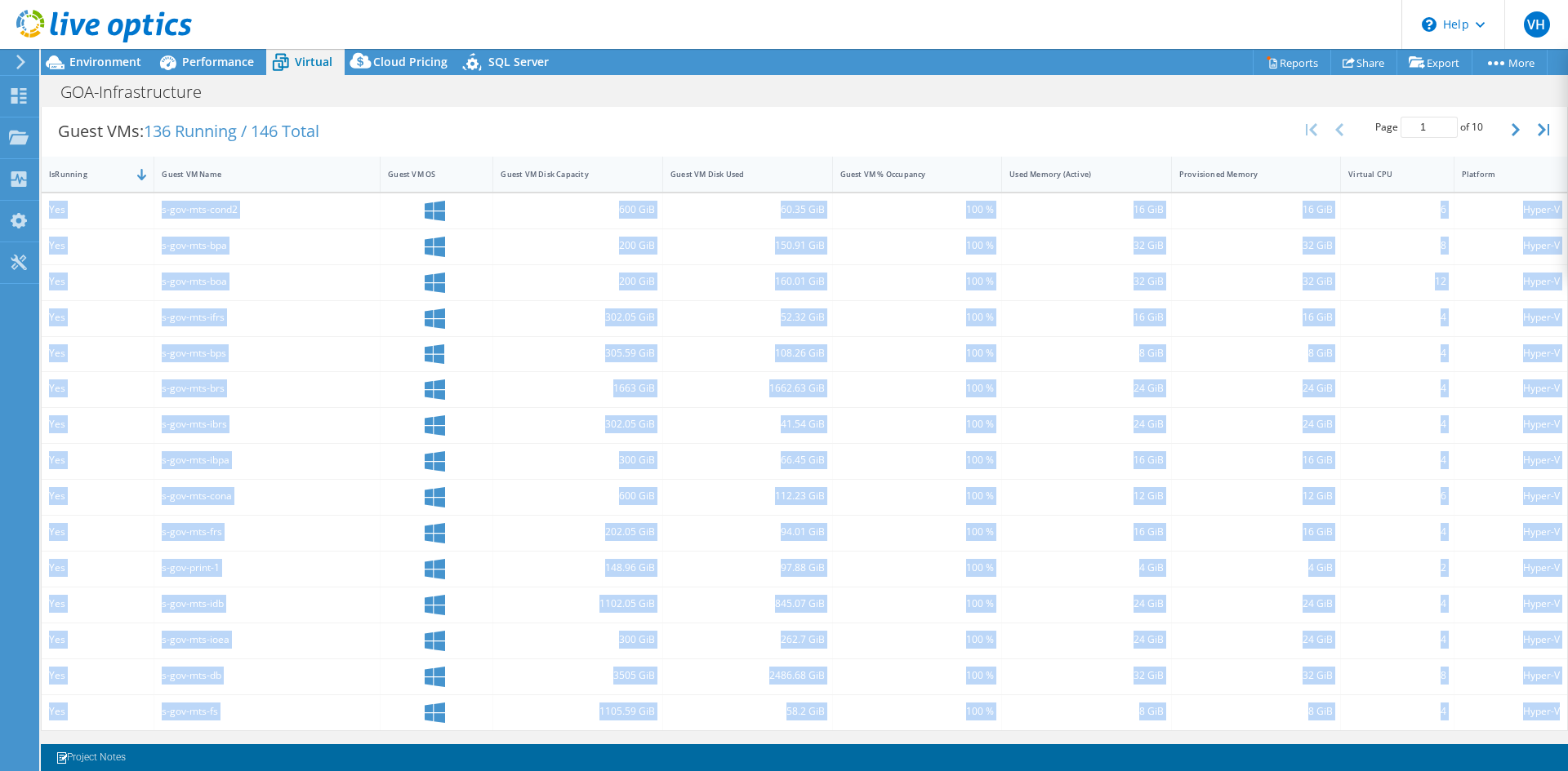
drag, startPoint x: 52, startPoint y: 370, endPoint x: 1549, endPoint y: 723, distance: 1538.1
click at [1549, 723] on div "Yes s-gov-mts-cond2 600 GiB 60.35 GiB 100 % 16 GiB 16 GiB 6 Hyper-V Yes s-gov-m…" at bounding box center [804, 462] width 1525 height 537
copy div "Yes s-gov-mts-cond2 600 GiB 60.35 GiB 100 % 16 GiB 16 GiB 6 Hyper-V Yes s-gov-m…"
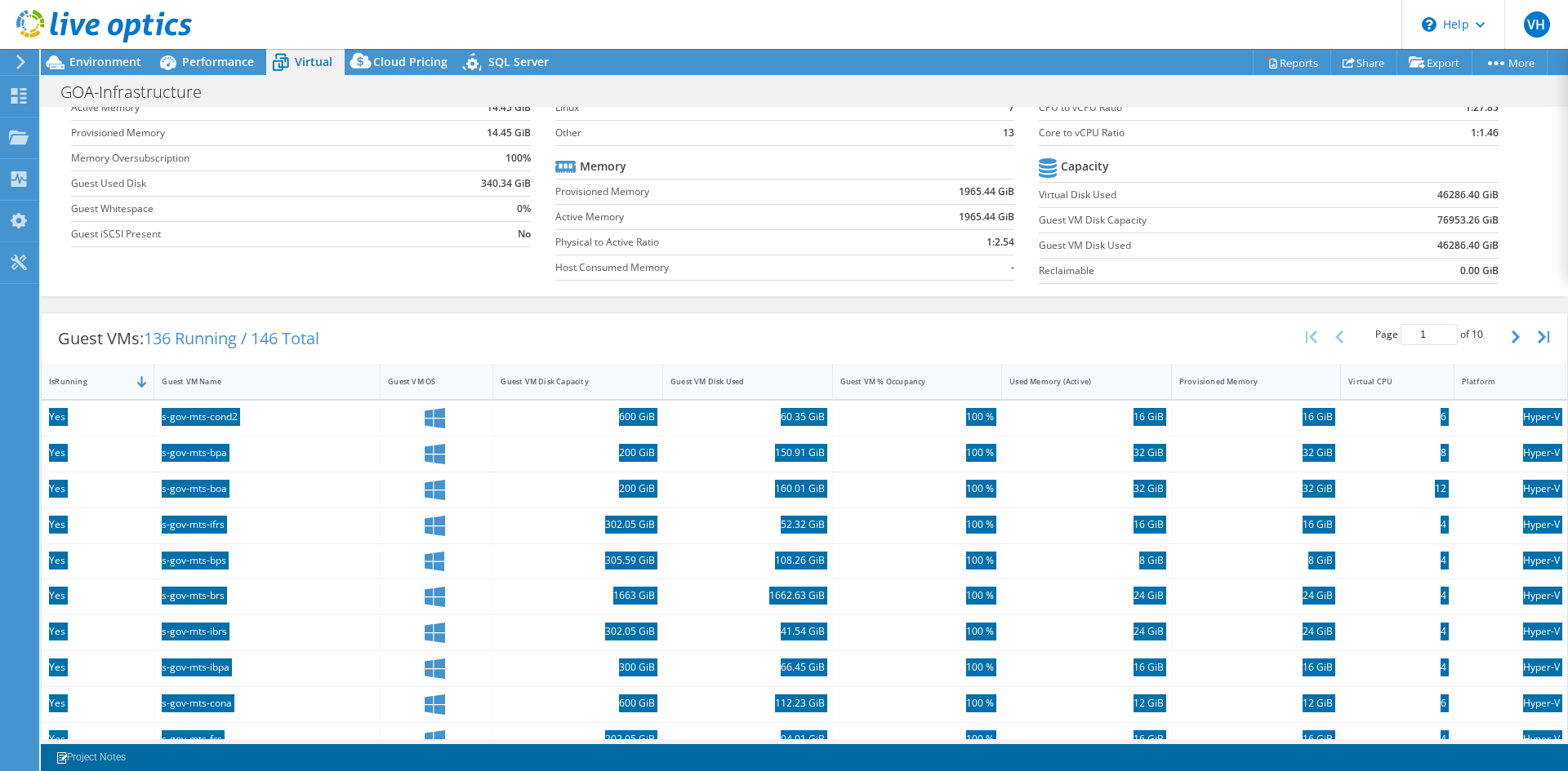
scroll to position [163, 0]
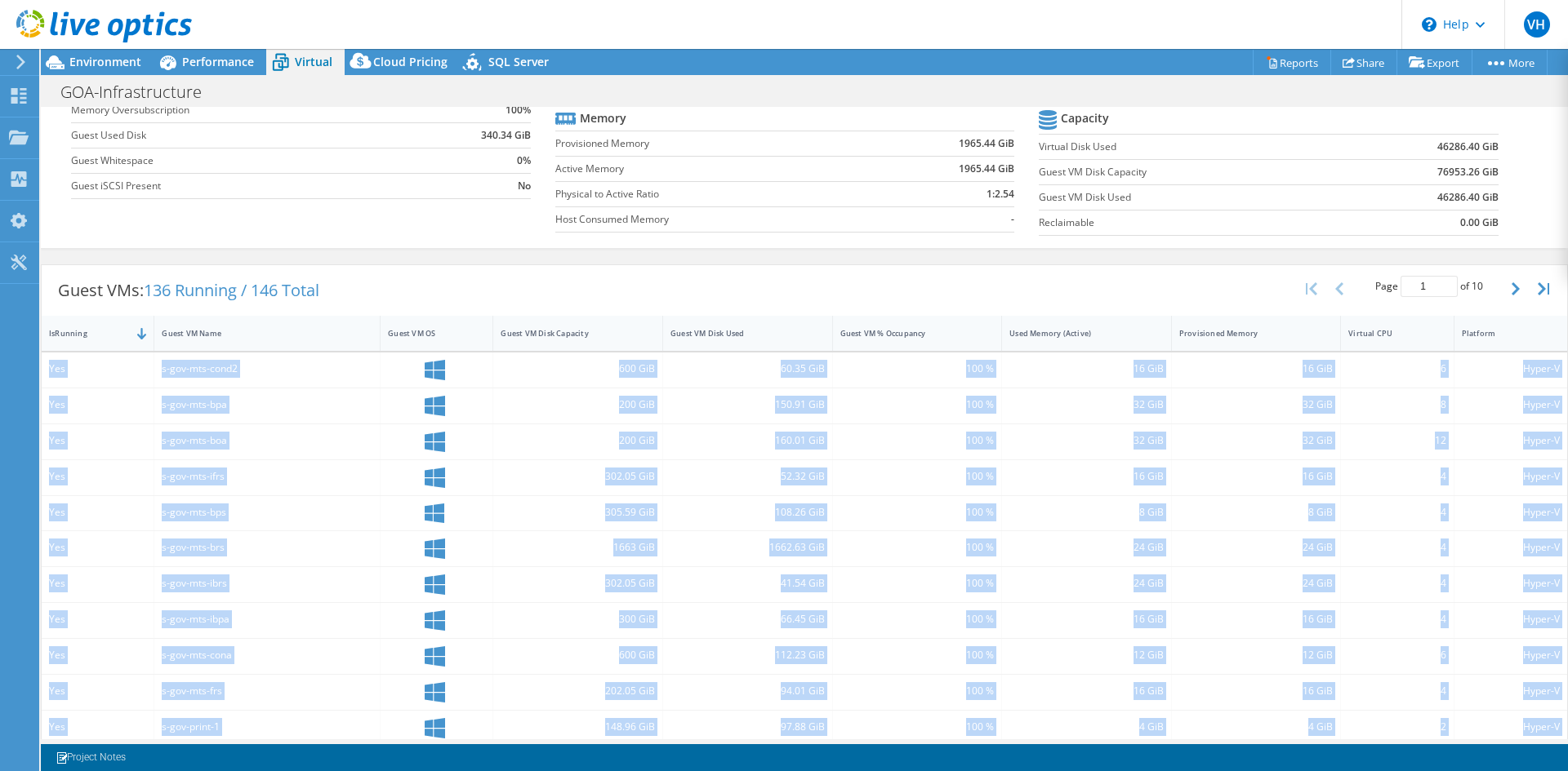
drag, startPoint x: 48, startPoint y: 331, endPoint x: 132, endPoint y: 403, distance: 110.6
click at [132, 403] on div "IsRunning Guest VM Name Guest VM OS Guest VM Disk Capacity Guest VM Disk Used G…" at bounding box center [804, 603] width 1525 height 574
click at [132, 403] on div "Yes" at bounding box center [97, 404] width 97 height 18
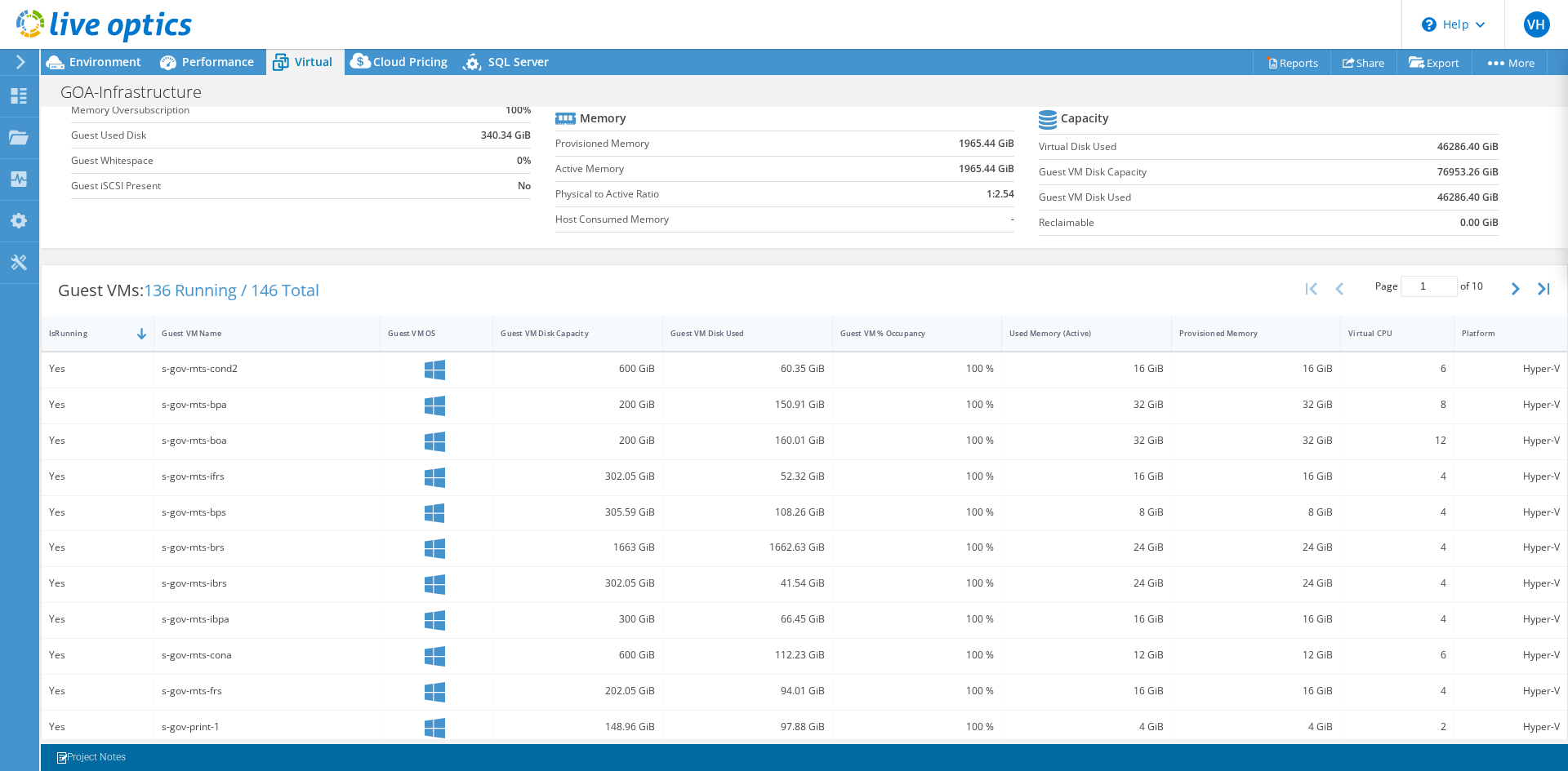
drag, startPoint x: 43, startPoint y: 333, endPoint x: 494, endPoint y: 400, distance: 455.9
click at [464, 401] on div "IsRunning Guest VM Name Guest VM OS Guest VM Disk Capacity Guest VM Disk Used G…" at bounding box center [804, 603] width 1525 height 574
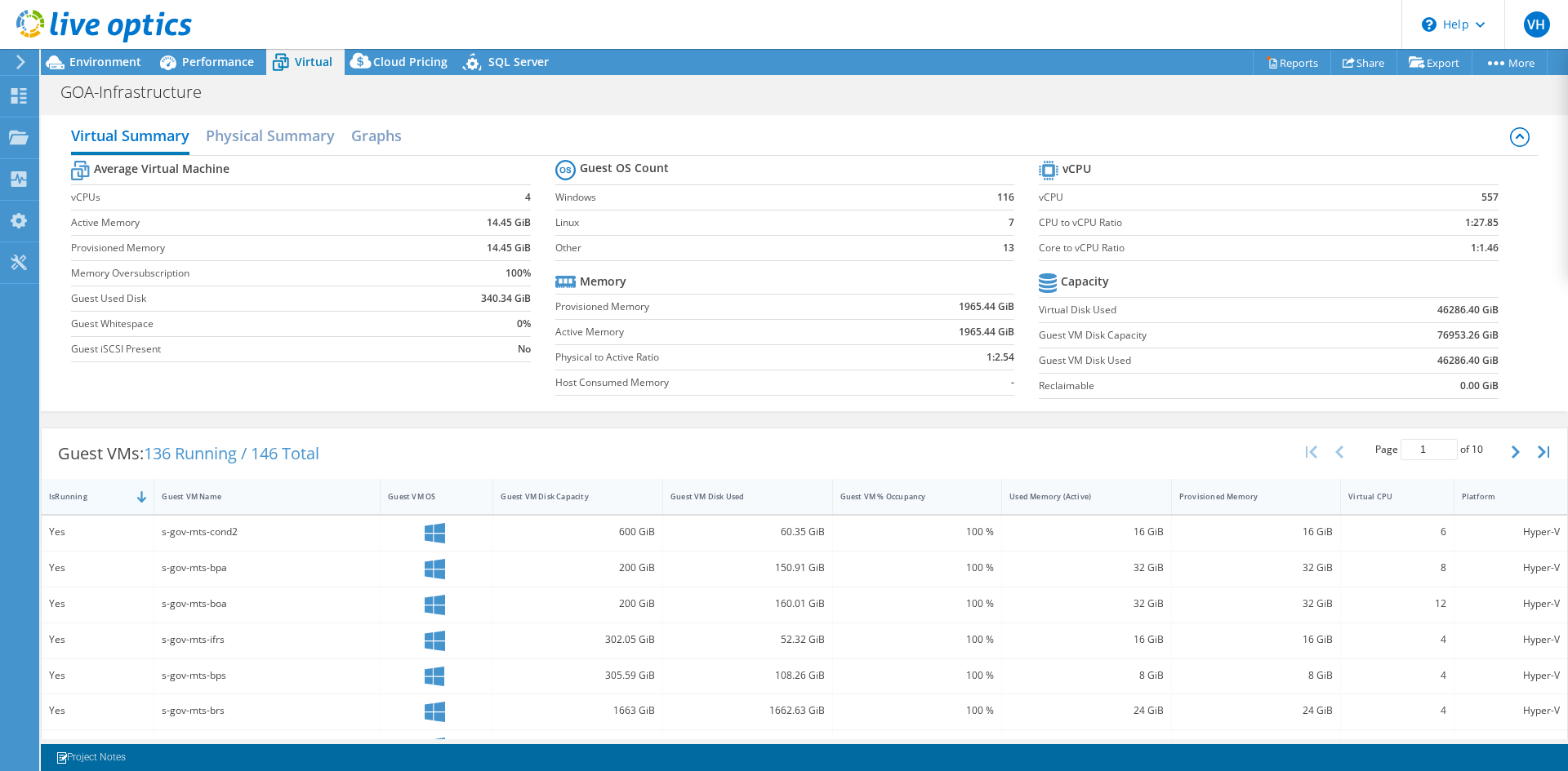
click at [139, 501] on div at bounding box center [154, 497] width 29 height 35
click at [1423, 450] on input "1" at bounding box center [1429, 450] width 57 height 21
drag, startPoint x: 1423, startPoint y: 450, endPoint x: 1397, endPoint y: 450, distance: 26.0
click at [1401, 450] on input "1" at bounding box center [1429, 450] width 57 height 21
click at [1403, 449] on input "1" at bounding box center [1429, 450] width 57 height 21
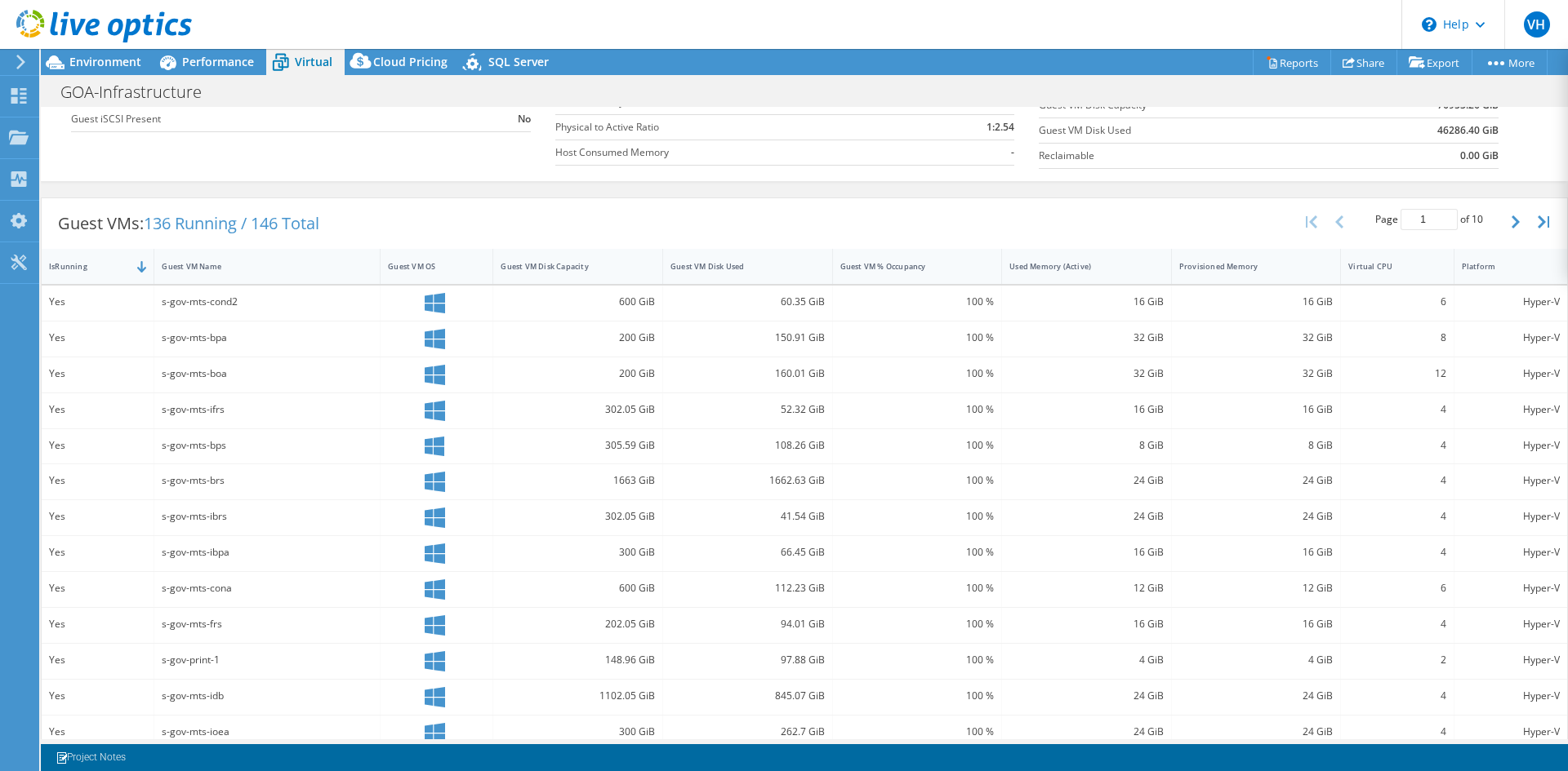
scroll to position [323, 0]
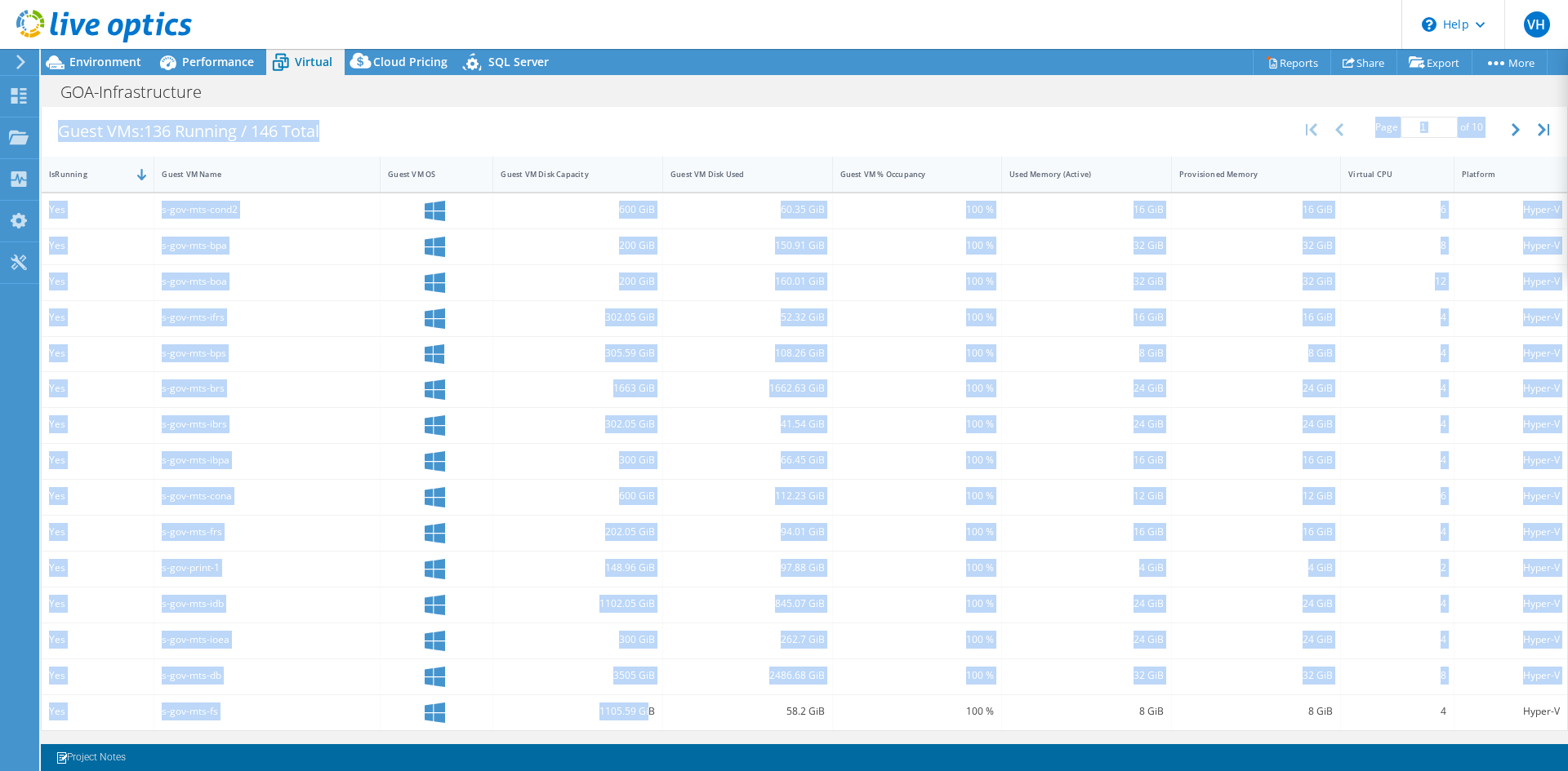
drag, startPoint x: 647, startPoint y: 737, endPoint x: 833, endPoint y: 740, distance: 186.0
click at [833, 740] on div "Project Actions Project Actions Reports Share Export vSAN ReadyNode Sizer" at bounding box center [804, 409] width 1527 height 722
click at [1443, 344] on div "Yes s-gov-mts-bps 305.59 GiB 108.26 GiB 100 % 8 GiB 8 GiB 4 Hyper-V" at bounding box center [804, 355] width 1525 height 35
click at [1427, 350] on div "4" at bounding box center [1397, 353] width 97 height 18
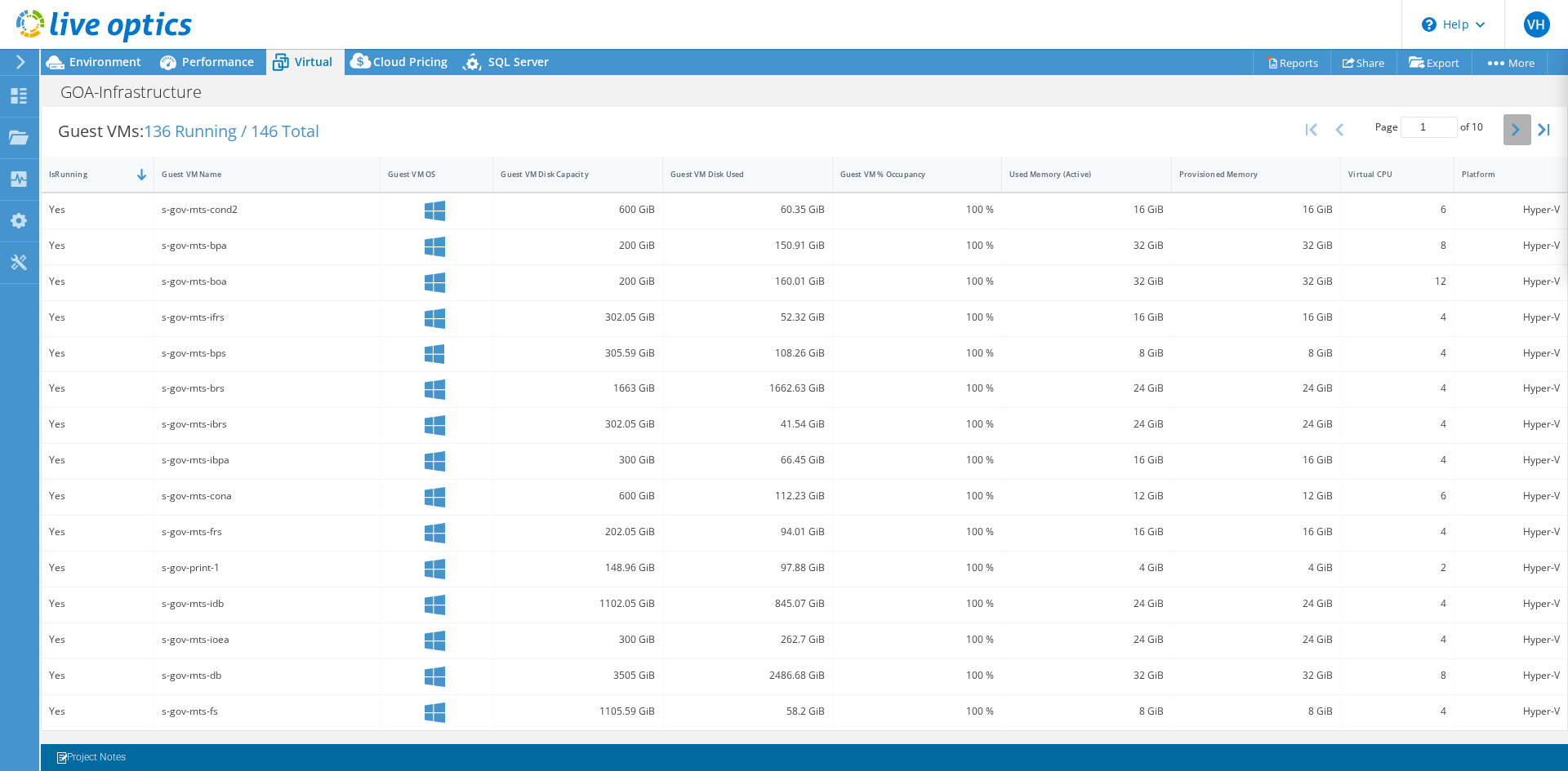
click at [1512, 128] on button "button" at bounding box center [1517, 130] width 28 height 31
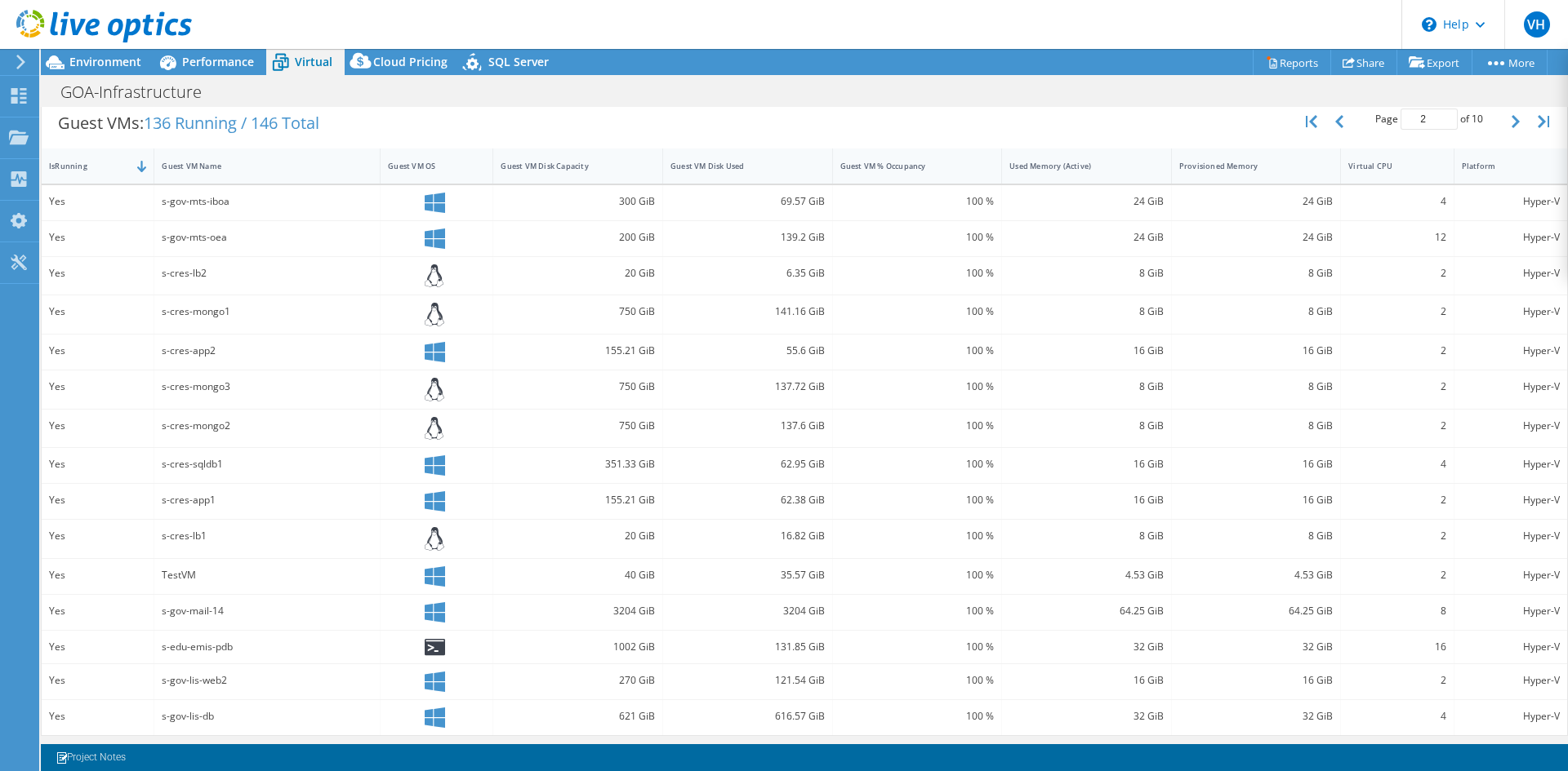
scroll to position [335, 0]
click at [1327, 111] on button "button" at bounding box center [1340, 117] width 28 height 31
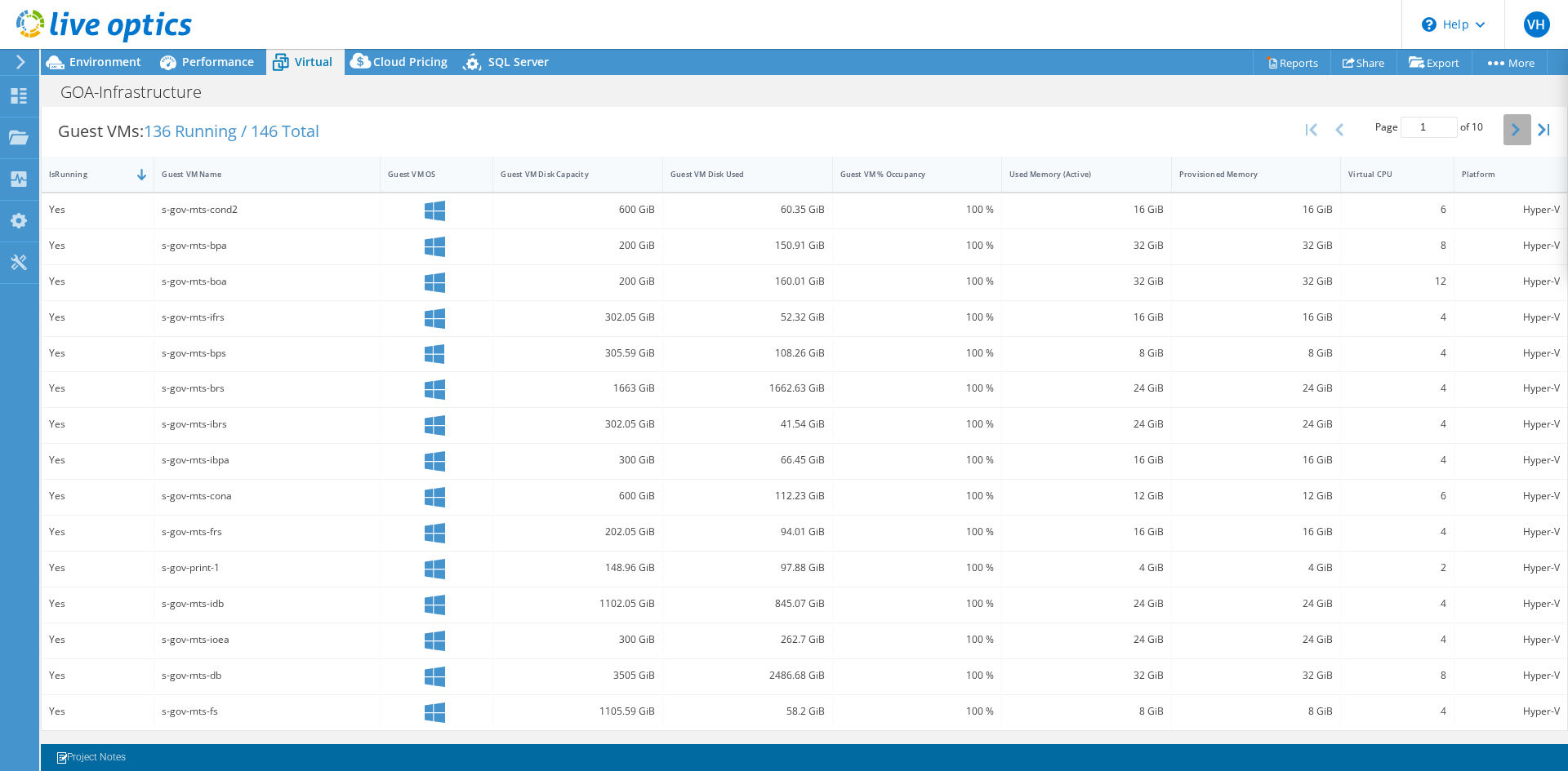
click at [1504, 134] on button "button" at bounding box center [1517, 130] width 28 height 31
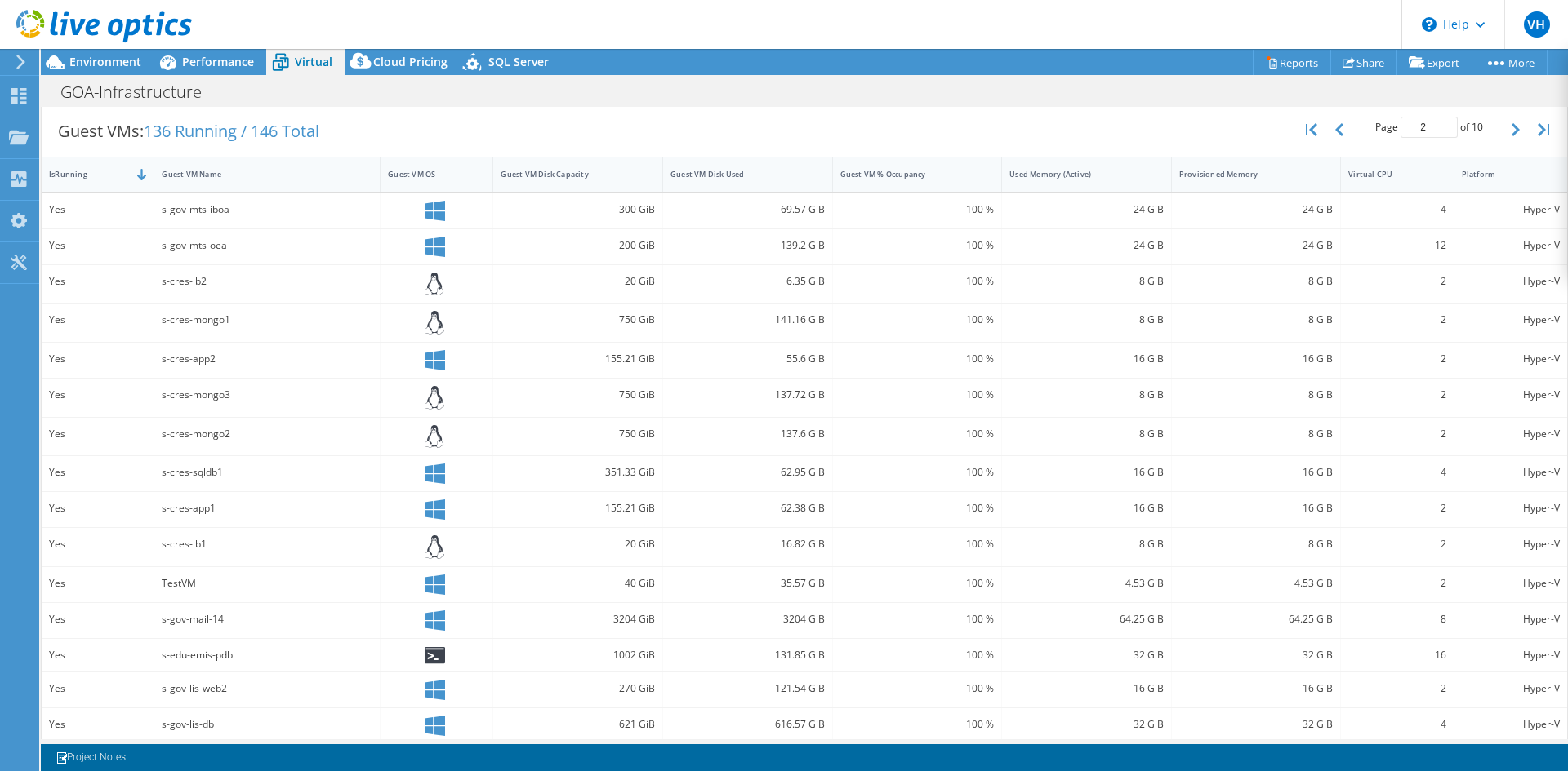
drag, startPoint x: 1503, startPoint y: 132, endPoint x: 1489, endPoint y: 136, distance: 14.6
click at [1512, 132] on icon "button" at bounding box center [1515, 129] width 8 height 13
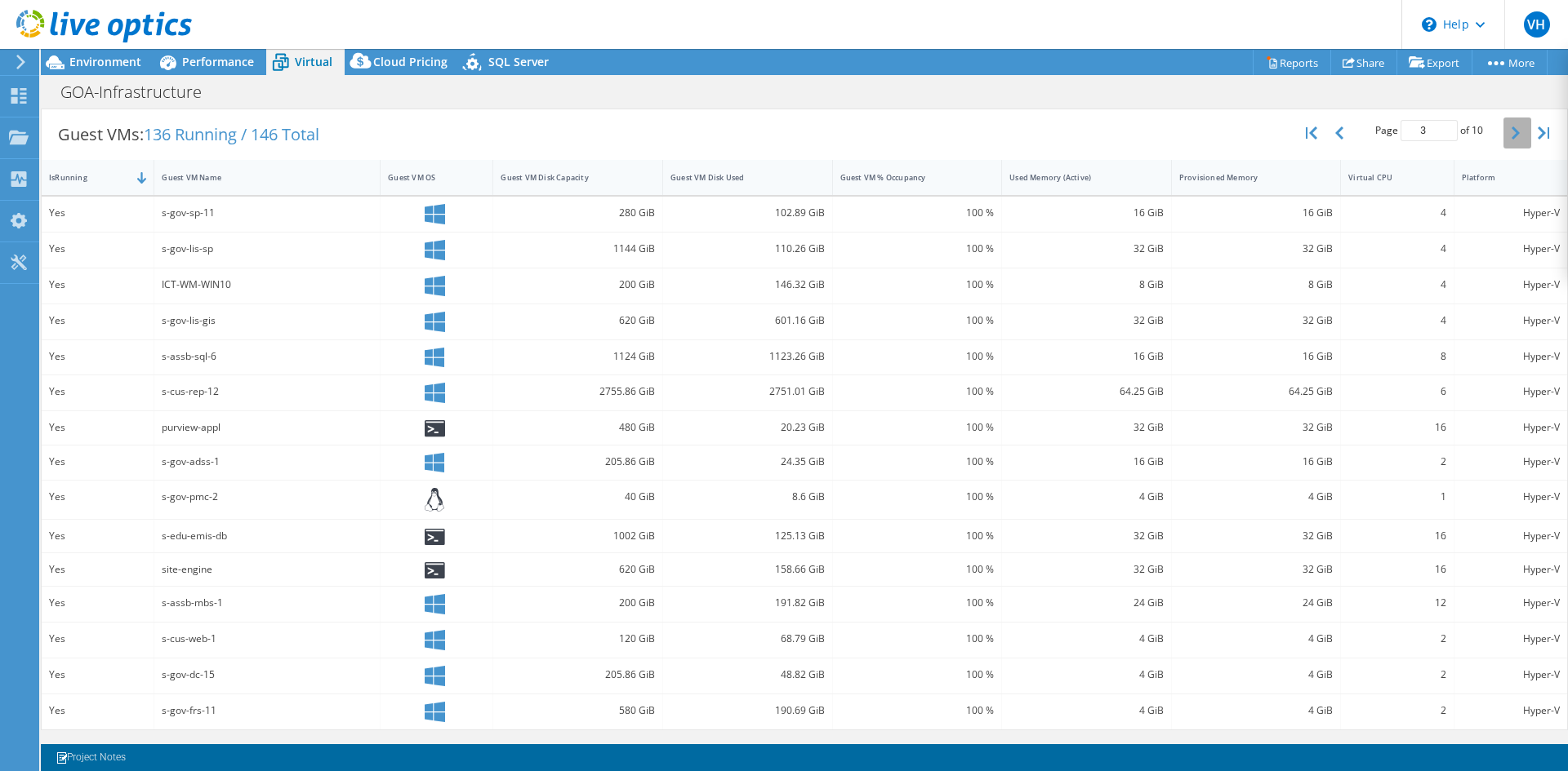
click at [1509, 135] on button "button" at bounding box center [1517, 133] width 28 height 31
click at [1512, 136] on icon "button" at bounding box center [1515, 135] width 8 height 13
click at [1515, 133] on button "button" at bounding box center [1517, 132] width 28 height 31
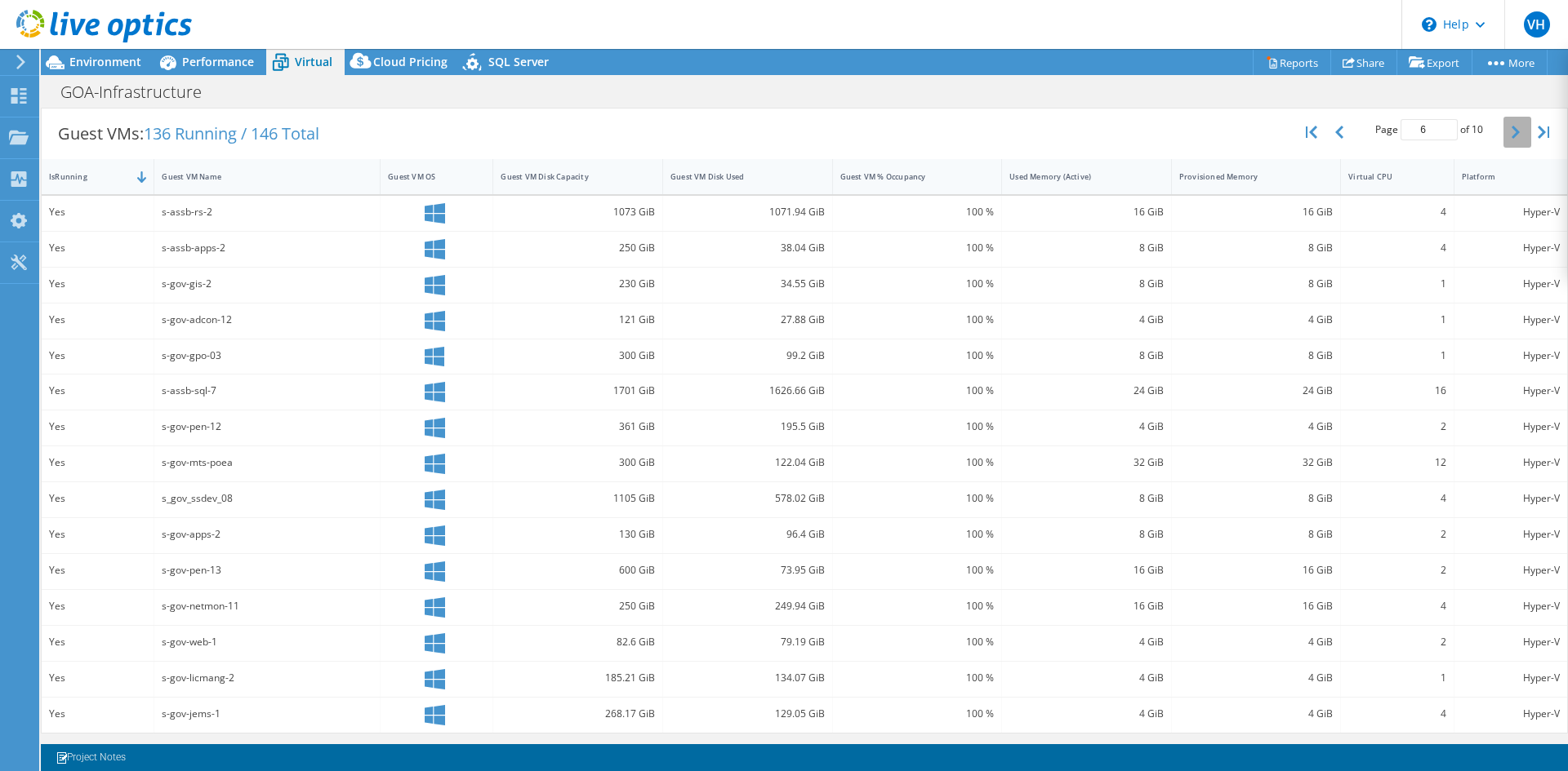
scroll to position [323, 0]
click at [1512, 129] on icon "button" at bounding box center [1515, 129] width 8 height 13
click at [1504, 137] on button "button" at bounding box center [1517, 132] width 28 height 31
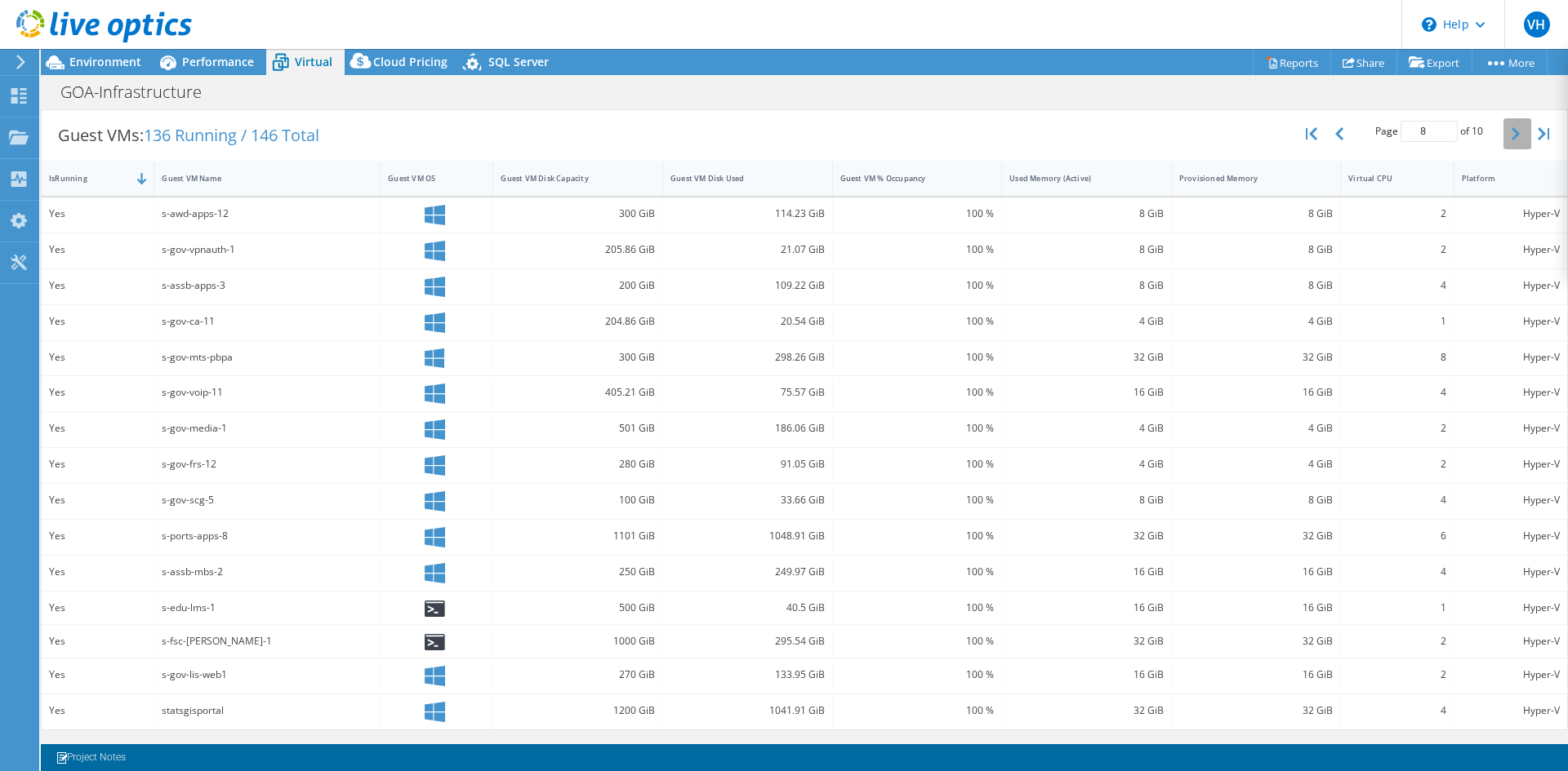
click at [1512, 136] on icon "button" at bounding box center [1515, 133] width 8 height 13
click at [1511, 137] on button "button" at bounding box center [1517, 132] width 28 height 31
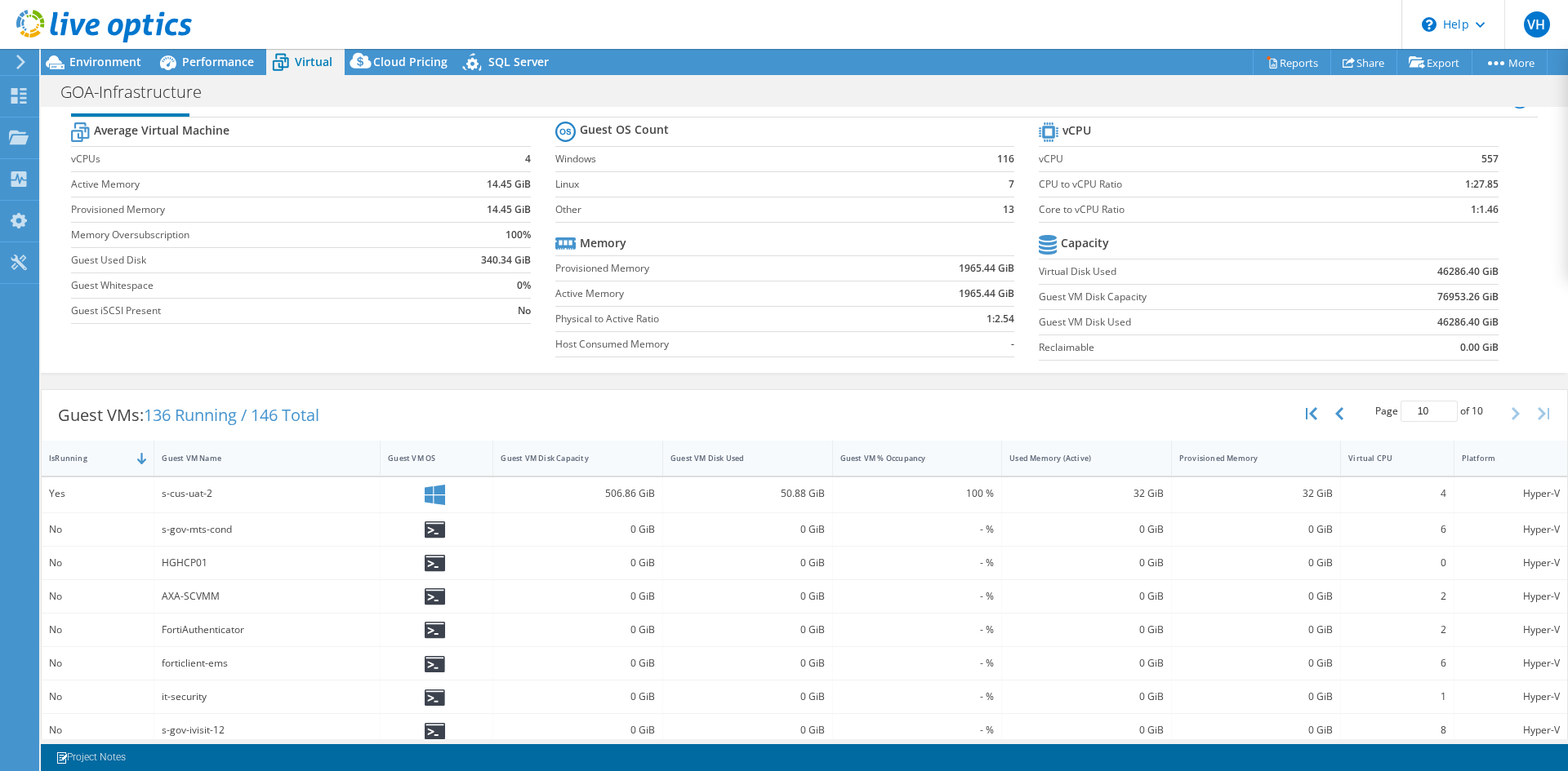
scroll to position [0, 0]
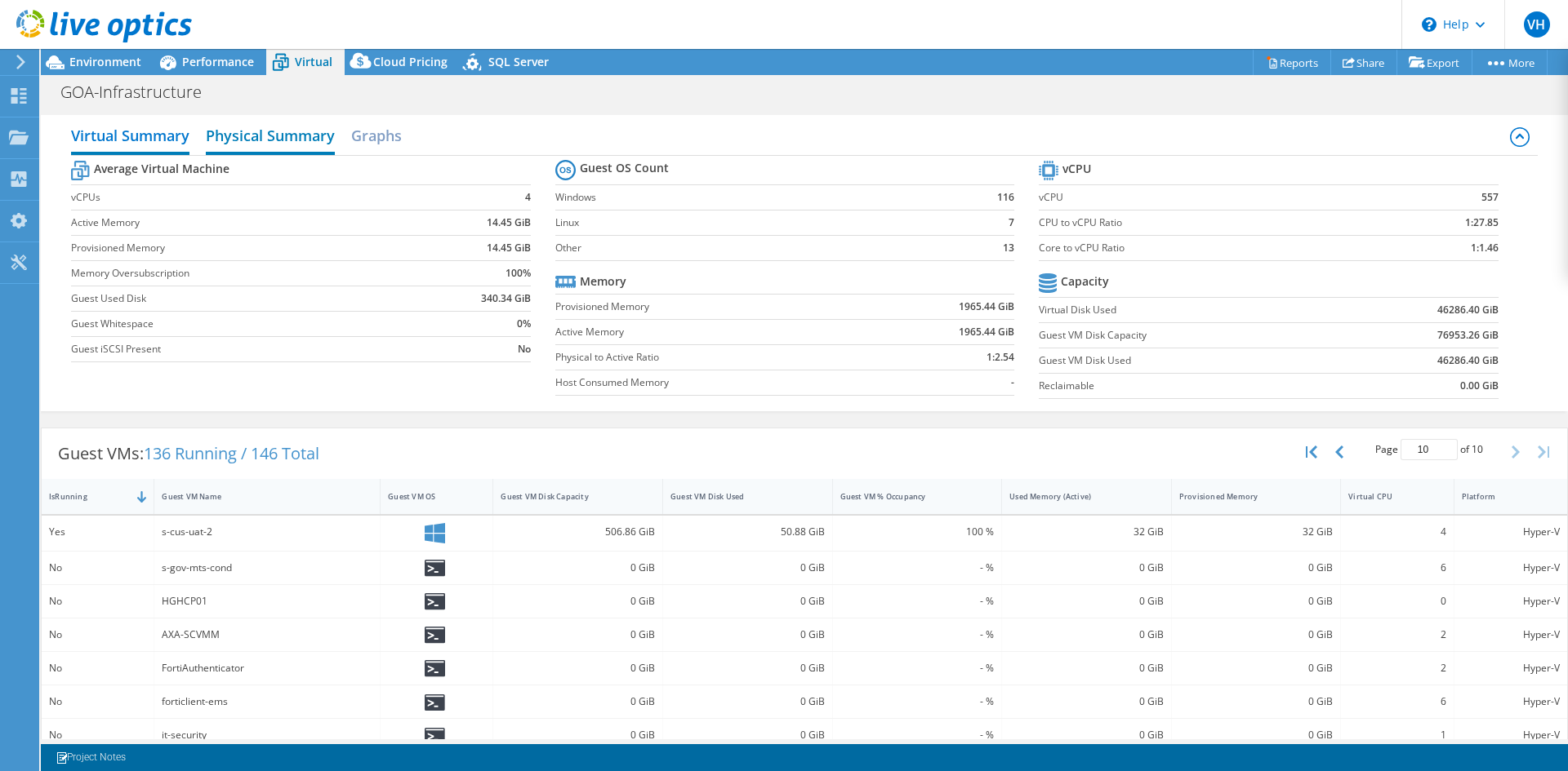
click at [244, 135] on h2 "Physical Summary" at bounding box center [270, 137] width 129 height 36
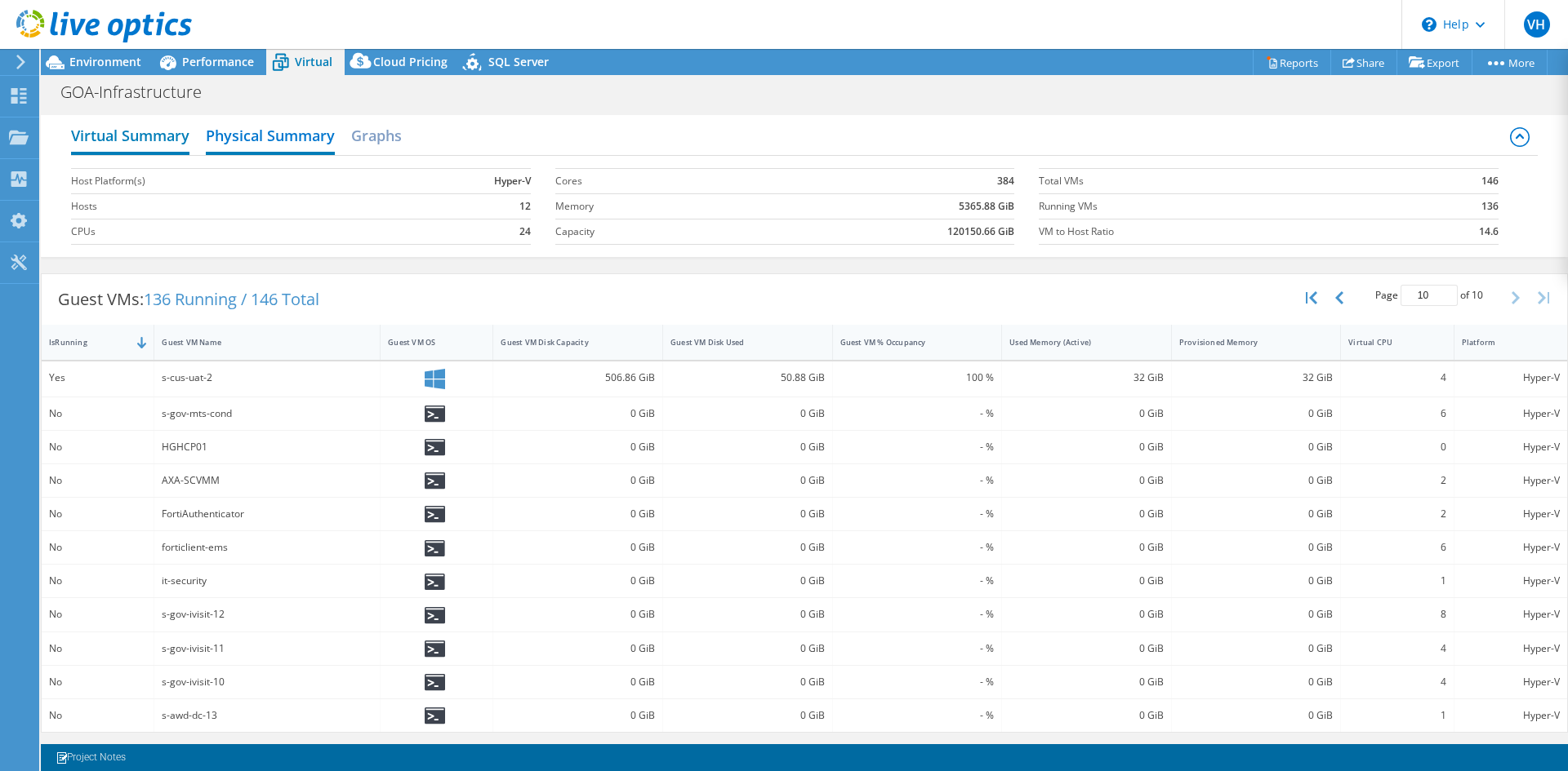
click at [171, 150] on h2 "Virtual Summary" at bounding box center [130, 137] width 119 height 36
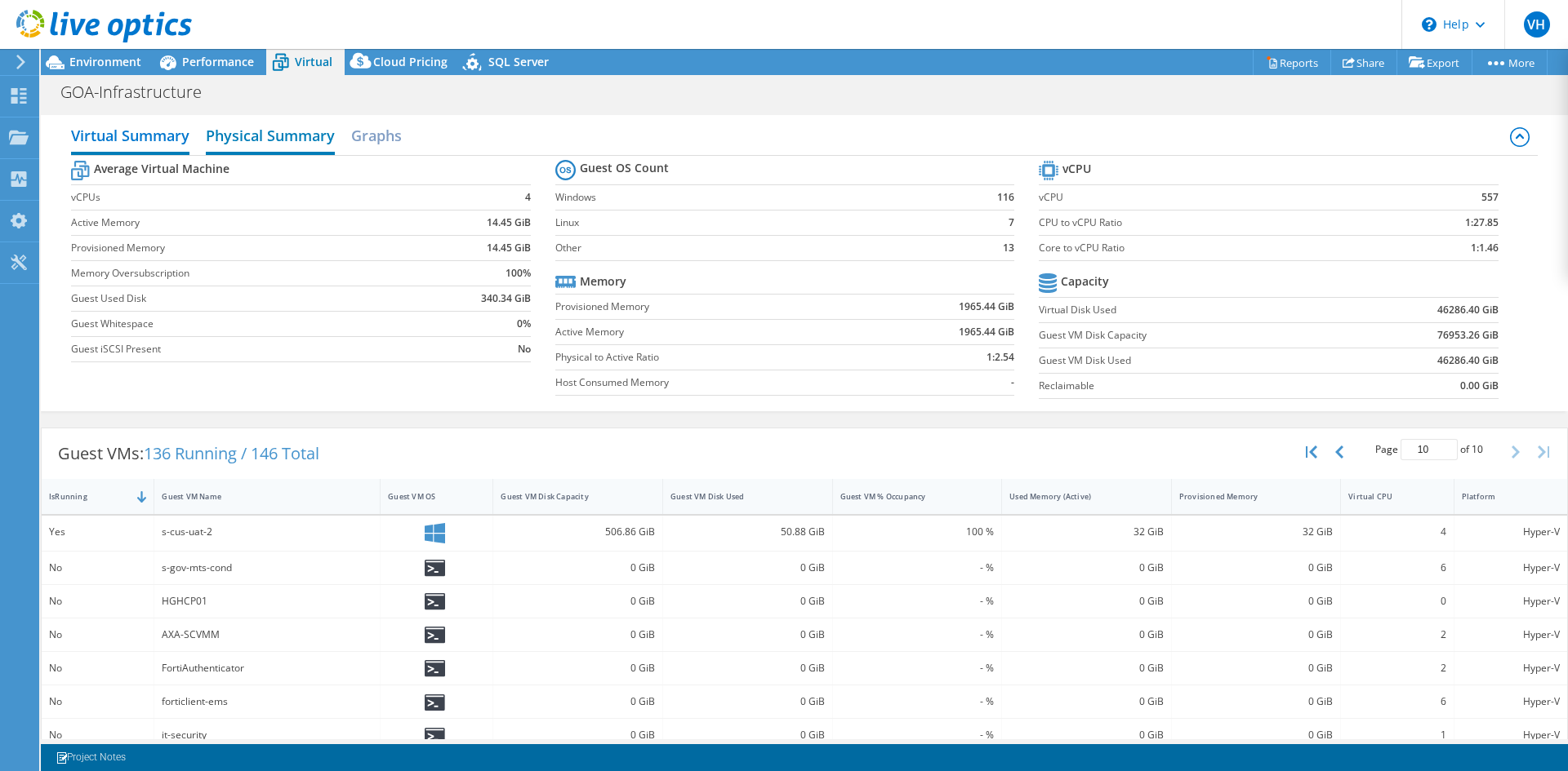
click at [276, 133] on h2 "Physical Summary" at bounding box center [270, 137] width 129 height 36
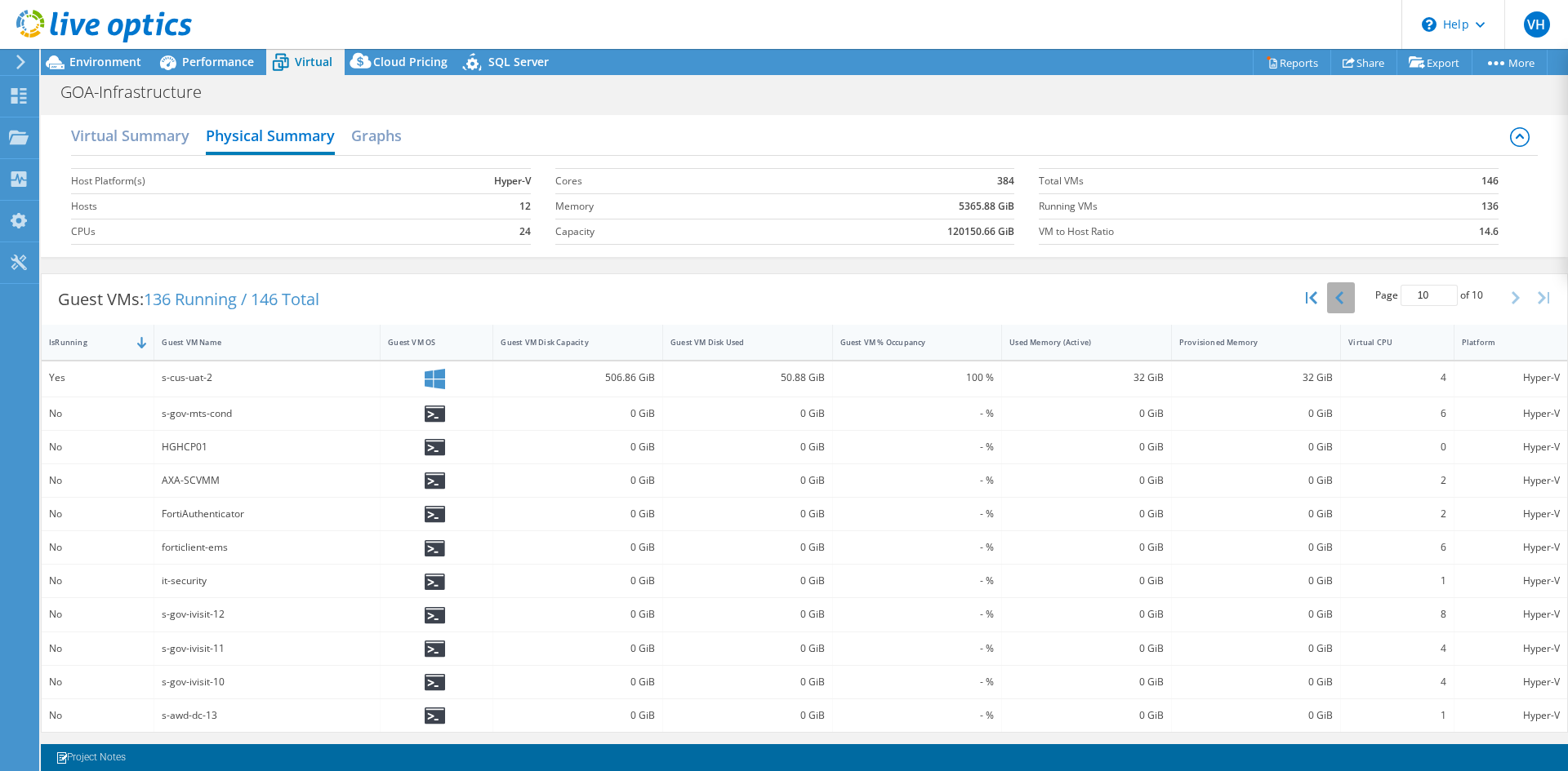
click at [1331, 307] on button "button" at bounding box center [1340, 298] width 28 height 31
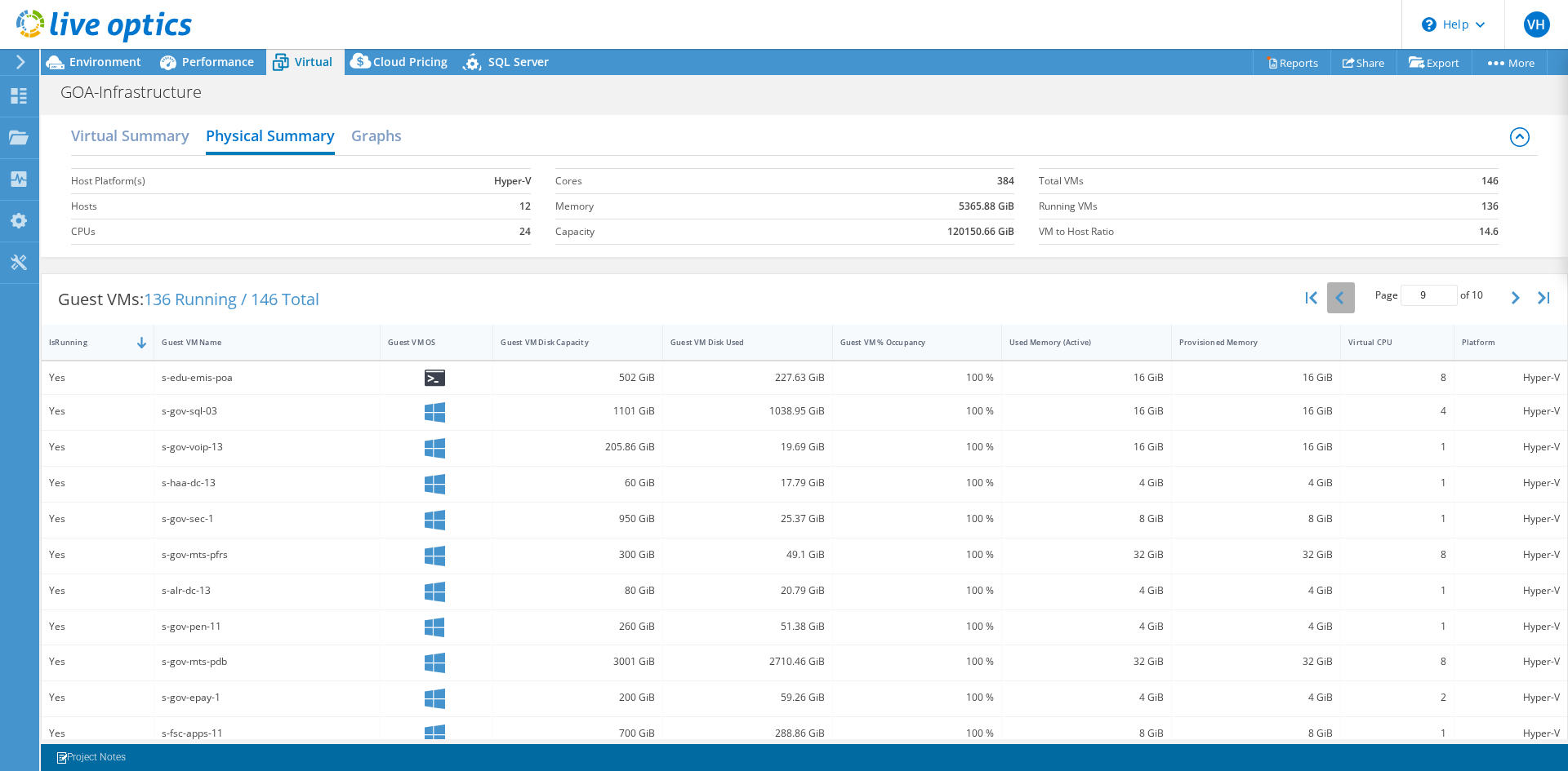
click at [1331, 307] on button "button" at bounding box center [1340, 298] width 28 height 31
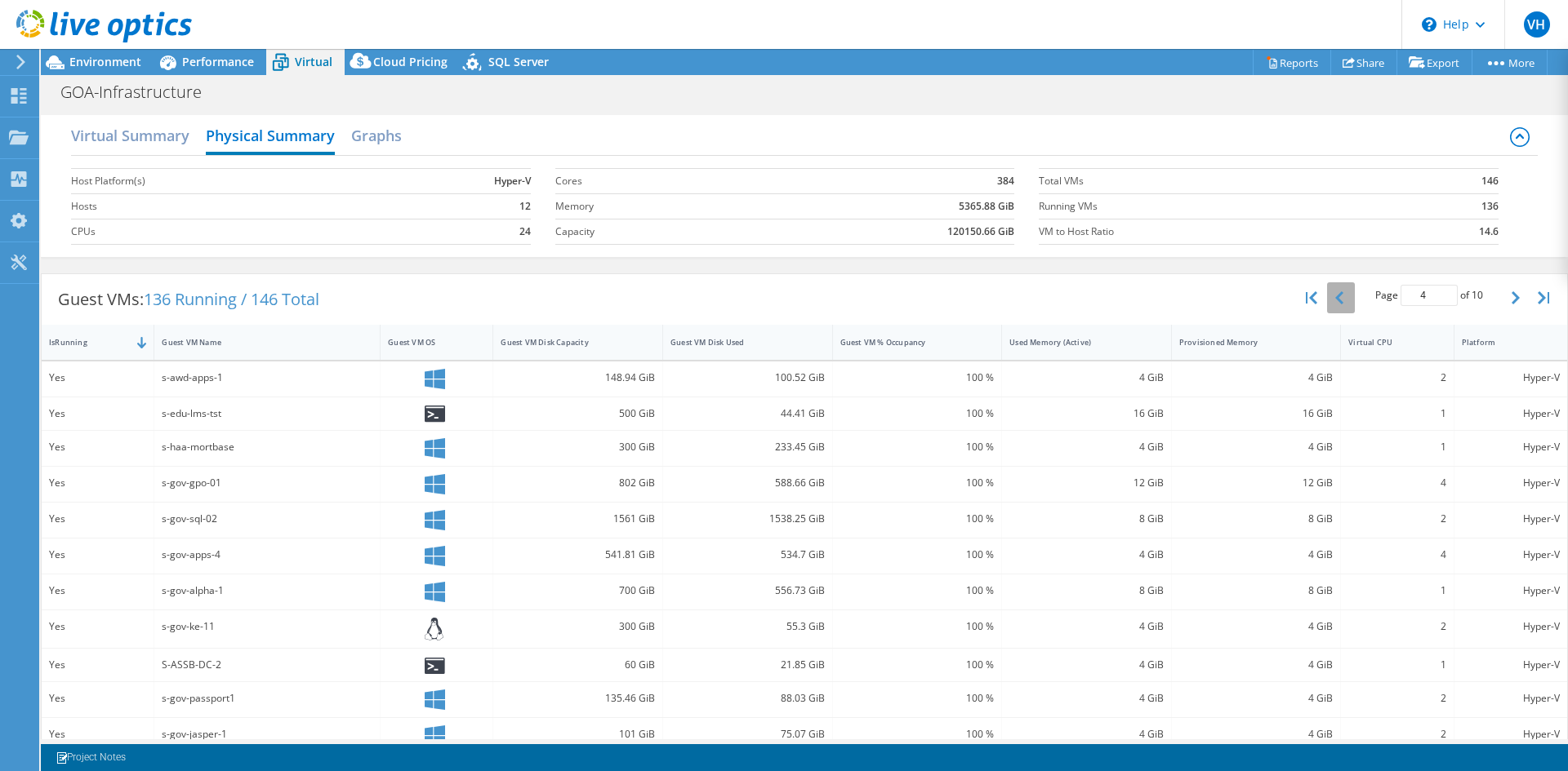
click at [1331, 307] on button "button" at bounding box center [1340, 298] width 28 height 31
click at [147, 135] on h2 "Virtual Summary" at bounding box center [130, 137] width 119 height 36
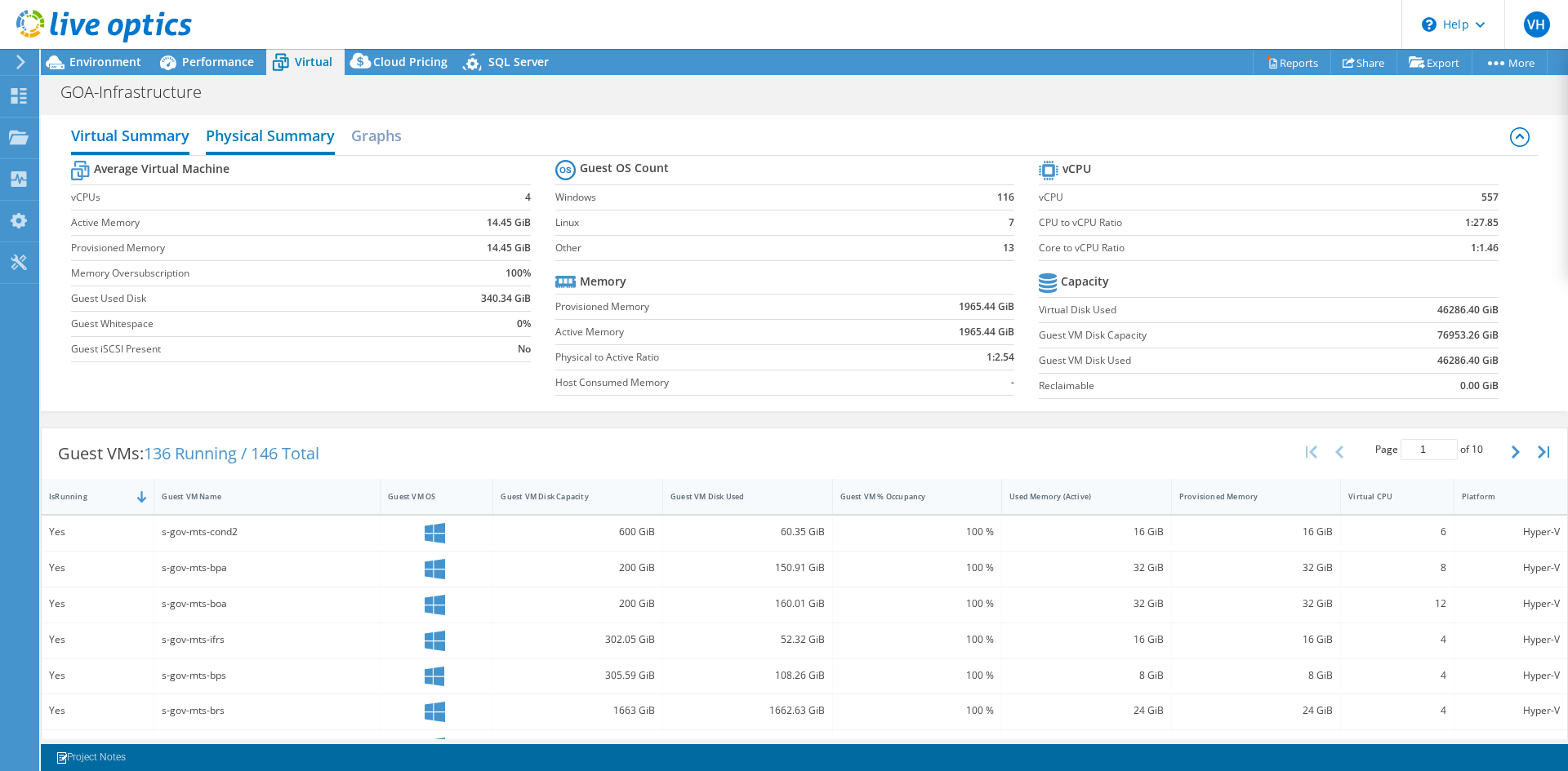
click at [219, 133] on h2 "Physical Summary" at bounding box center [270, 137] width 129 height 36
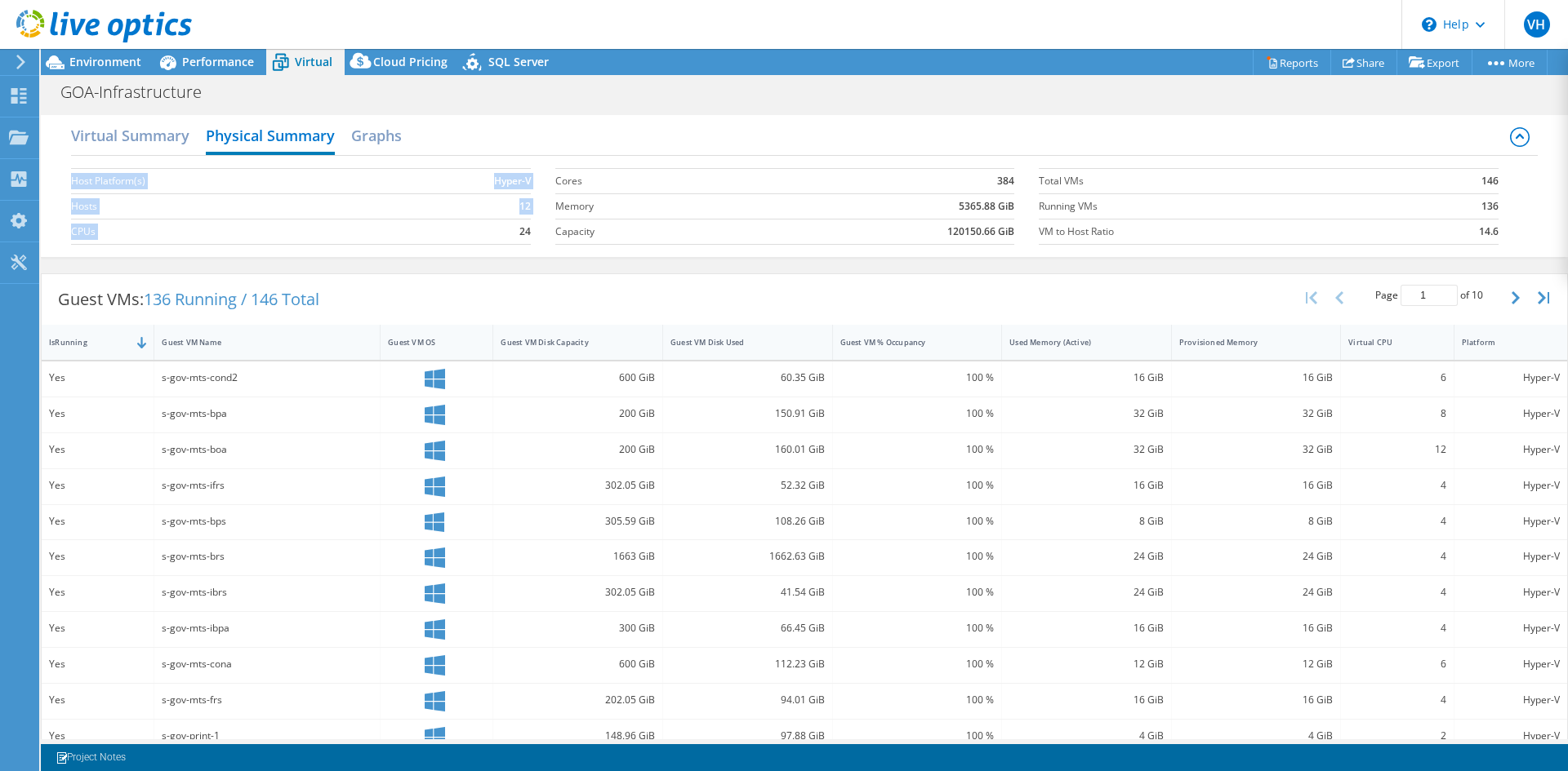
drag, startPoint x: 509, startPoint y: 235, endPoint x: 531, endPoint y: 232, distance: 22.2
click at [531, 232] on section "Host Platform(s) Hyper-V Hosts 12 CPUs 24" at bounding box center [312, 207] width 483 height 93
drag, startPoint x: 949, startPoint y: 210, endPoint x: 1000, endPoint y: 210, distance: 51.0
click at [1000, 210] on td "5365.88 GiB" at bounding box center [880, 206] width 268 height 25
click at [947, 236] on b "120150.66 GiB" at bounding box center [980, 231] width 67 height 17
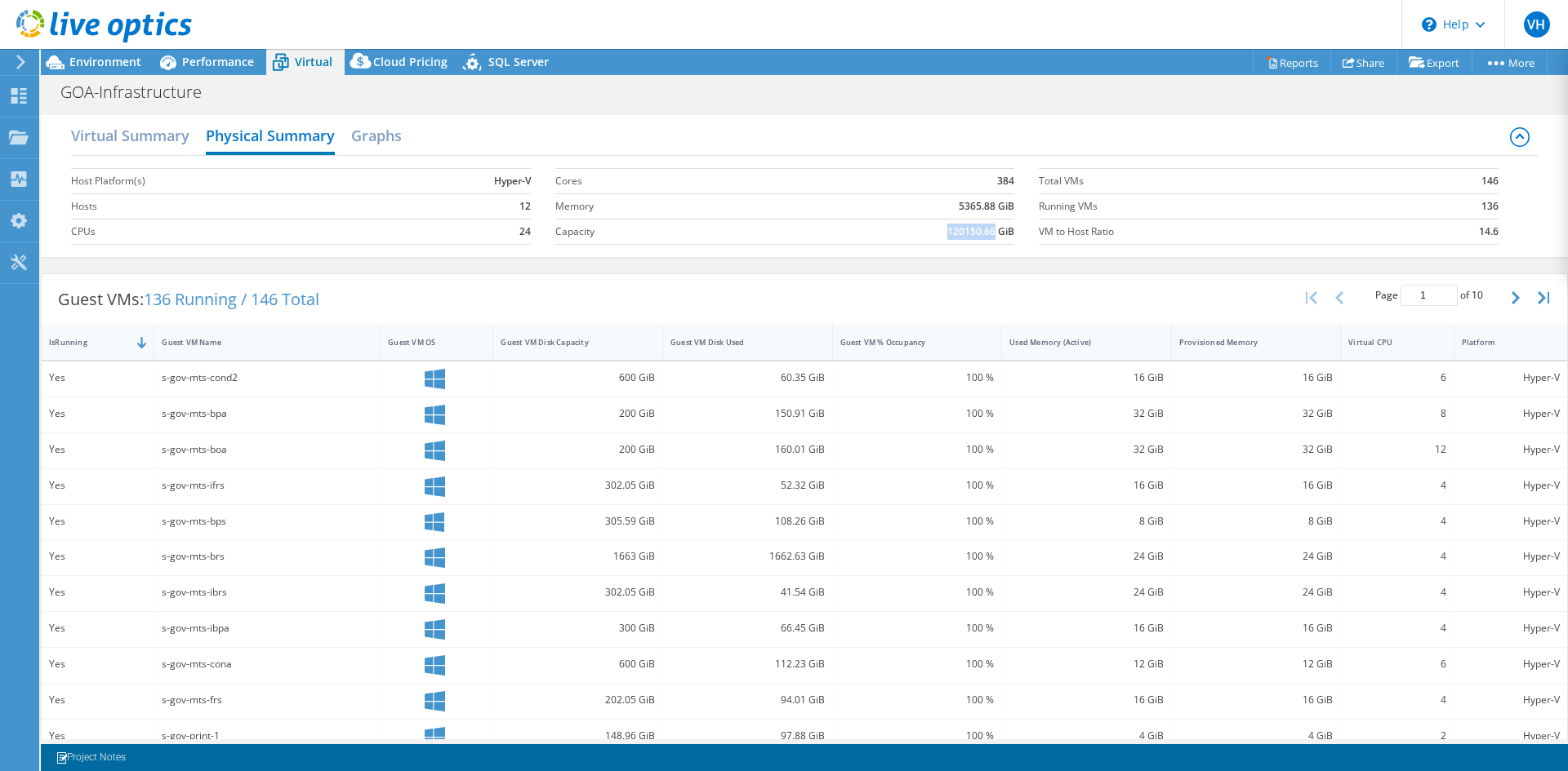
drag, startPoint x: 941, startPoint y: 232, endPoint x: 986, endPoint y: 233, distance: 45.0
click at [986, 233] on b "120150.66 GiB" at bounding box center [980, 231] width 67 height 17
click at [954, 234] on b "120150.66 GiB" at bounding box center [980, 231] width 67 height 17
drag, startPoint x: 954, startPoint y: 234, endPoint x: 999, endPoint y: 229, distance: 45.3
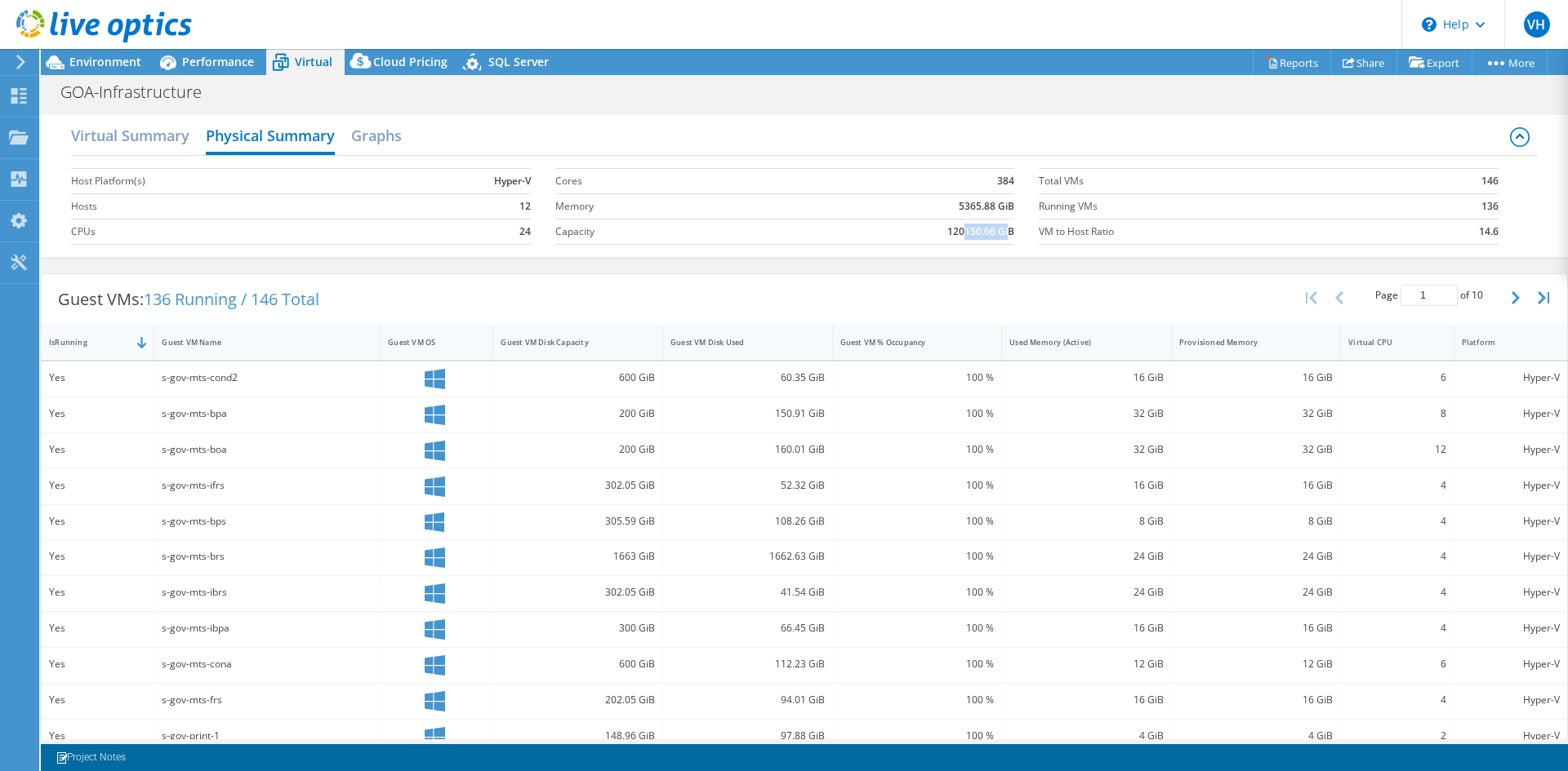
click at [999, 229] on b "120150.66 GiB" at bounding box center [980, 231] width 67 height 17
drag, startPoint x: 1467, startPoint y: 183, endPoint x: 1479, endPoint y: 181, distance: 12.2
click at [1479, 181] on td "146" at bounding box center [1455, 181] width 88 height 25
click at [405, 140] on div "Virtual Summary Physical Summary Graphs" at bounding box center [803, 138] width 1466 height 37
click at [393, 137] on h2 "Graphs" at bounding box center [376, 137] width 51 height 36
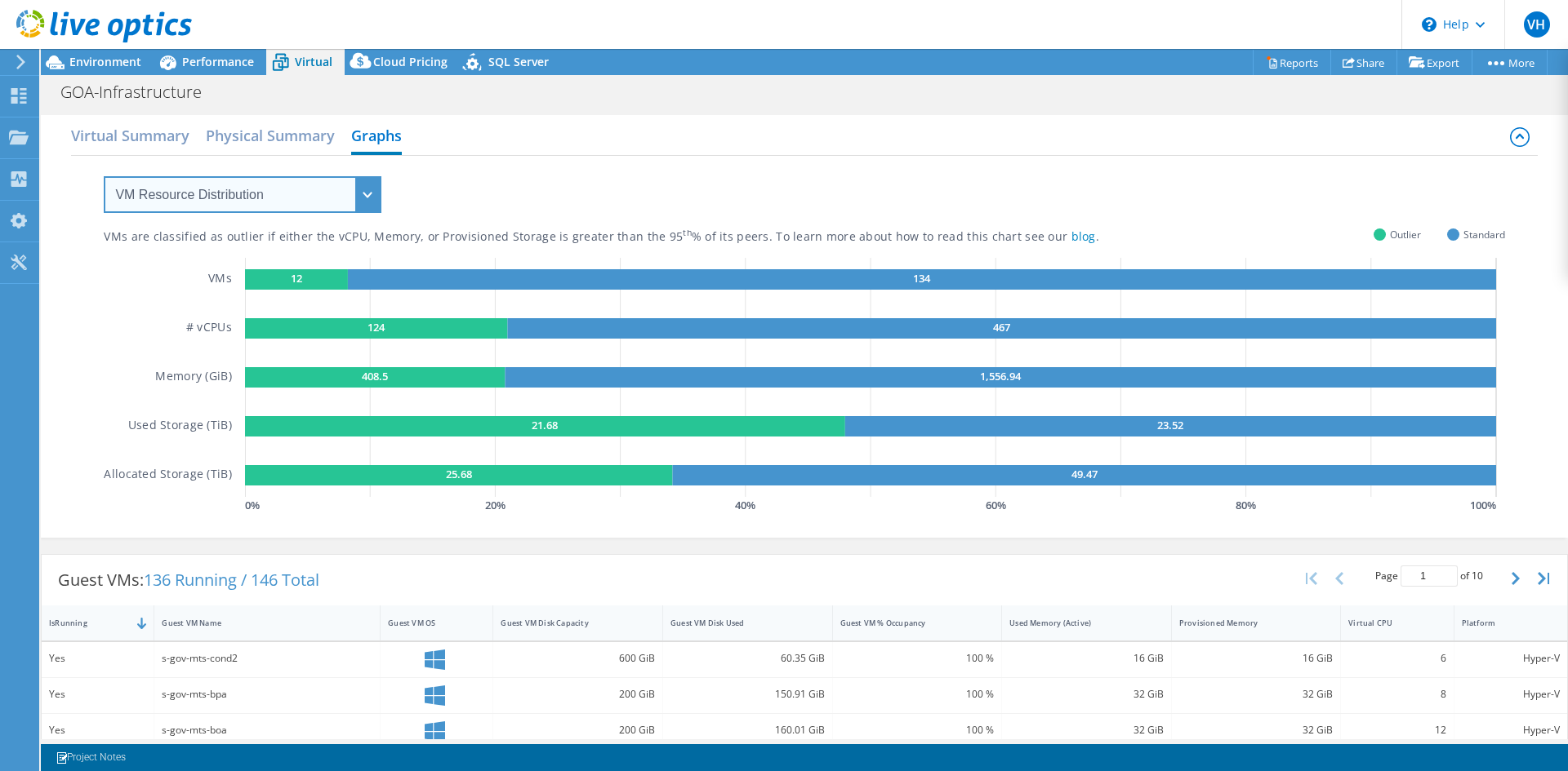
click at [221, 187] on select "VM Resource Distribution Provisioning Contrast Over Provisioning" at bounding box center [242, 194] width 277 height 37
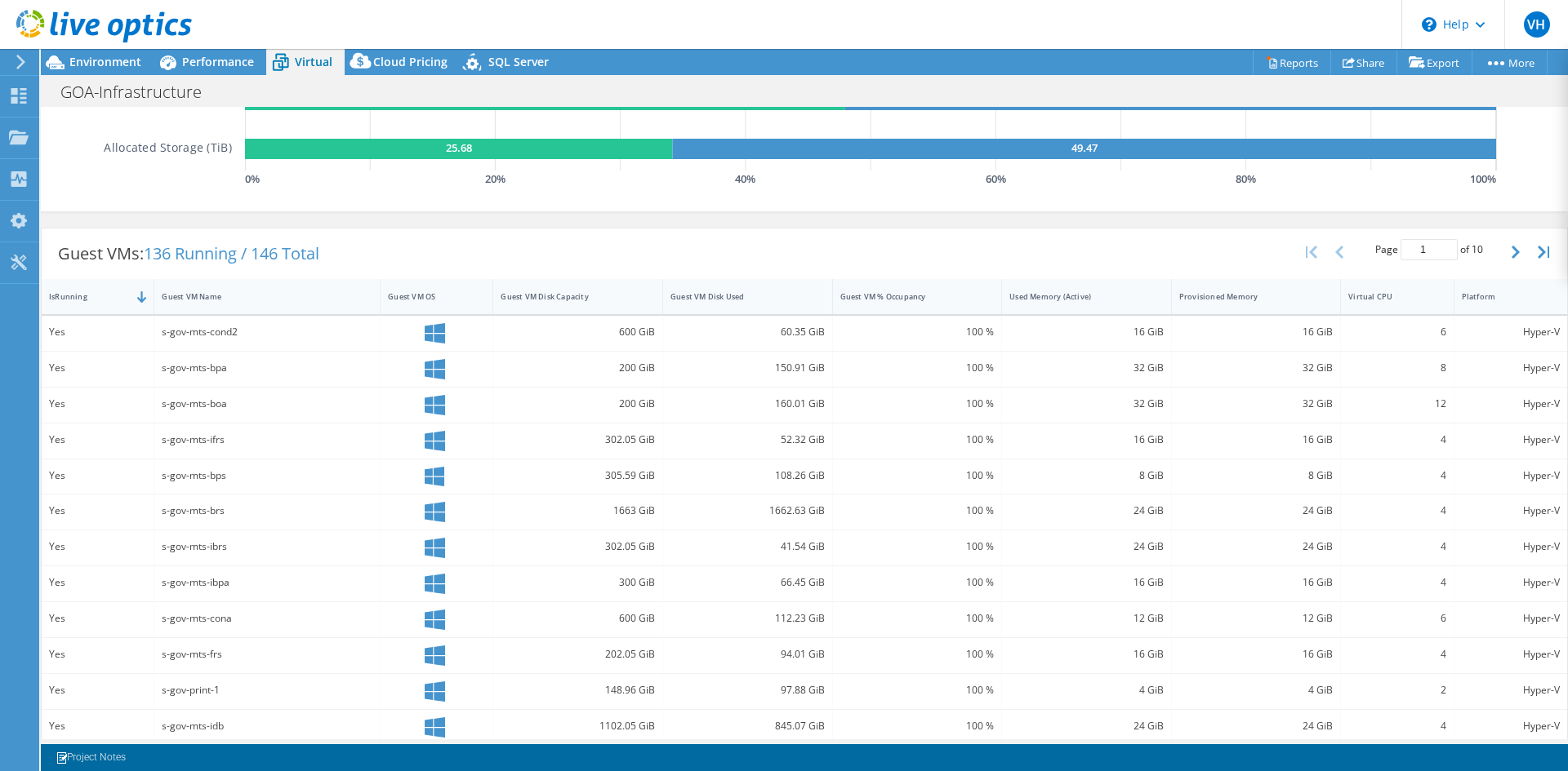
scroll to position [408, 0]
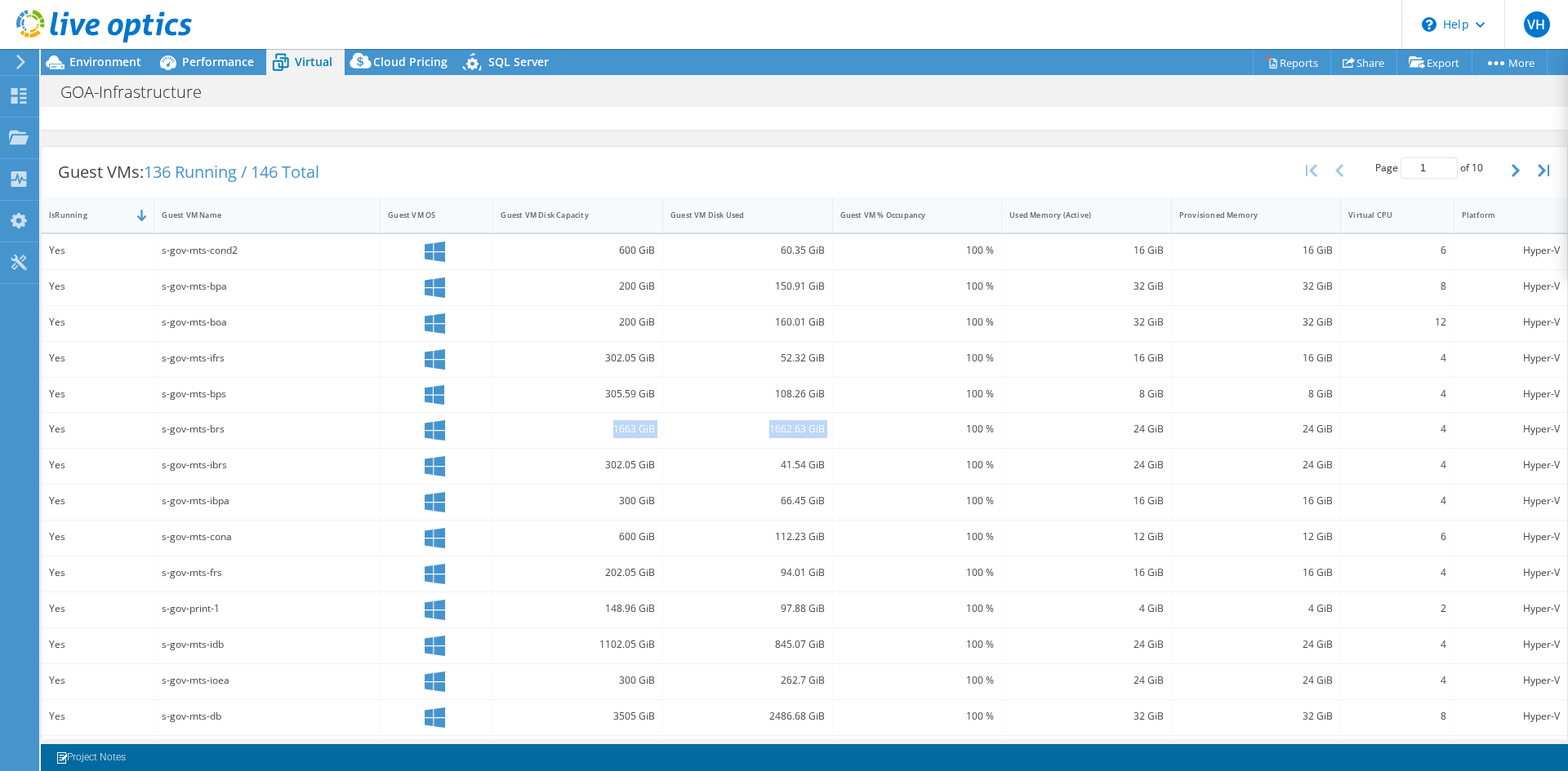
drag, startPoint x: 609, startPoint y: 429, endPoint x: 844, endPoint y: 441, distance: 235.3
click at [844, 441] on div "Yes s-gov-mts-brs 1663 GiB 1662.63 GiB 100 % 24 GiB 24 GiB 4 Hyper-V" at bounding box center [804, 431] width 1525 height 35
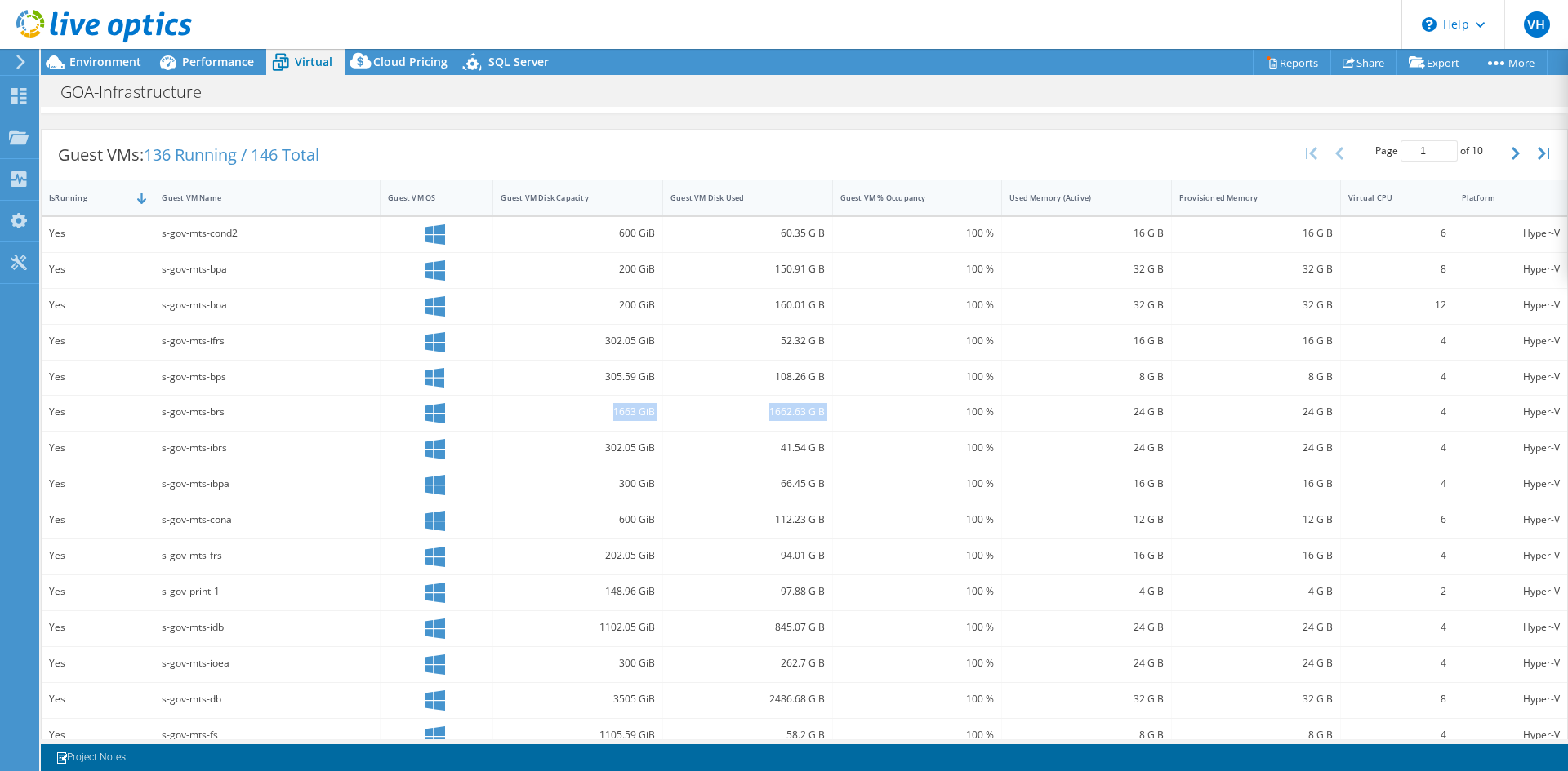
scroll to position [449, 0]
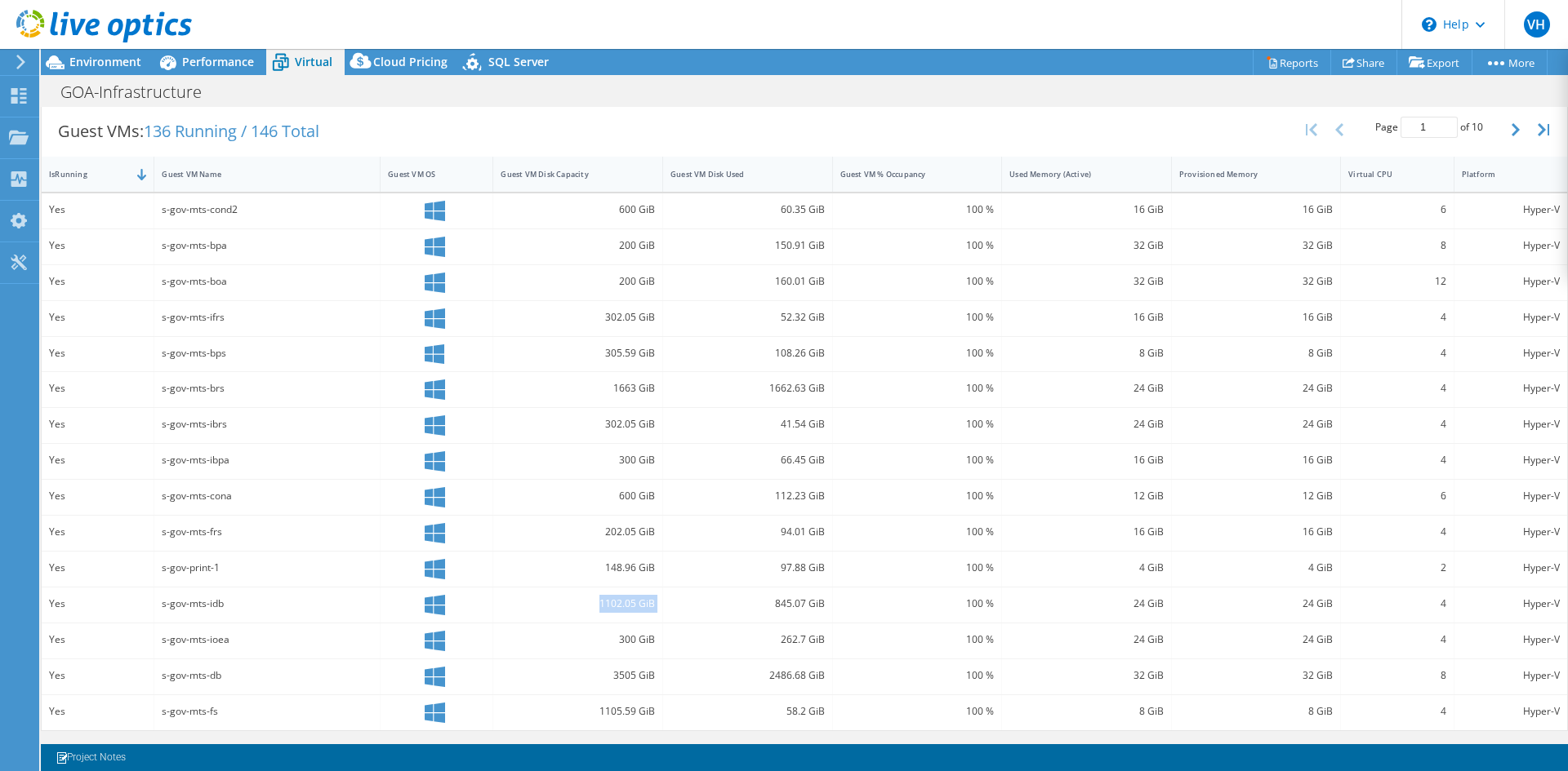
drag, startPoint x: 568, startPoint y: 608, endPoint x: 676, endPoint y: 607, distance: 108.0
click at [676, 607] on div "Yes s-gov-mts-idb 1102.05 GiB 845.07 GiB 100 % 24 GiB 24 GiB 4 Hyper-V" at bounding box center [804, 605] width 1525 height 35
click at [571, 613] on div "1102.05 GiB" at bounding box center [578, 604] width 155 height 18
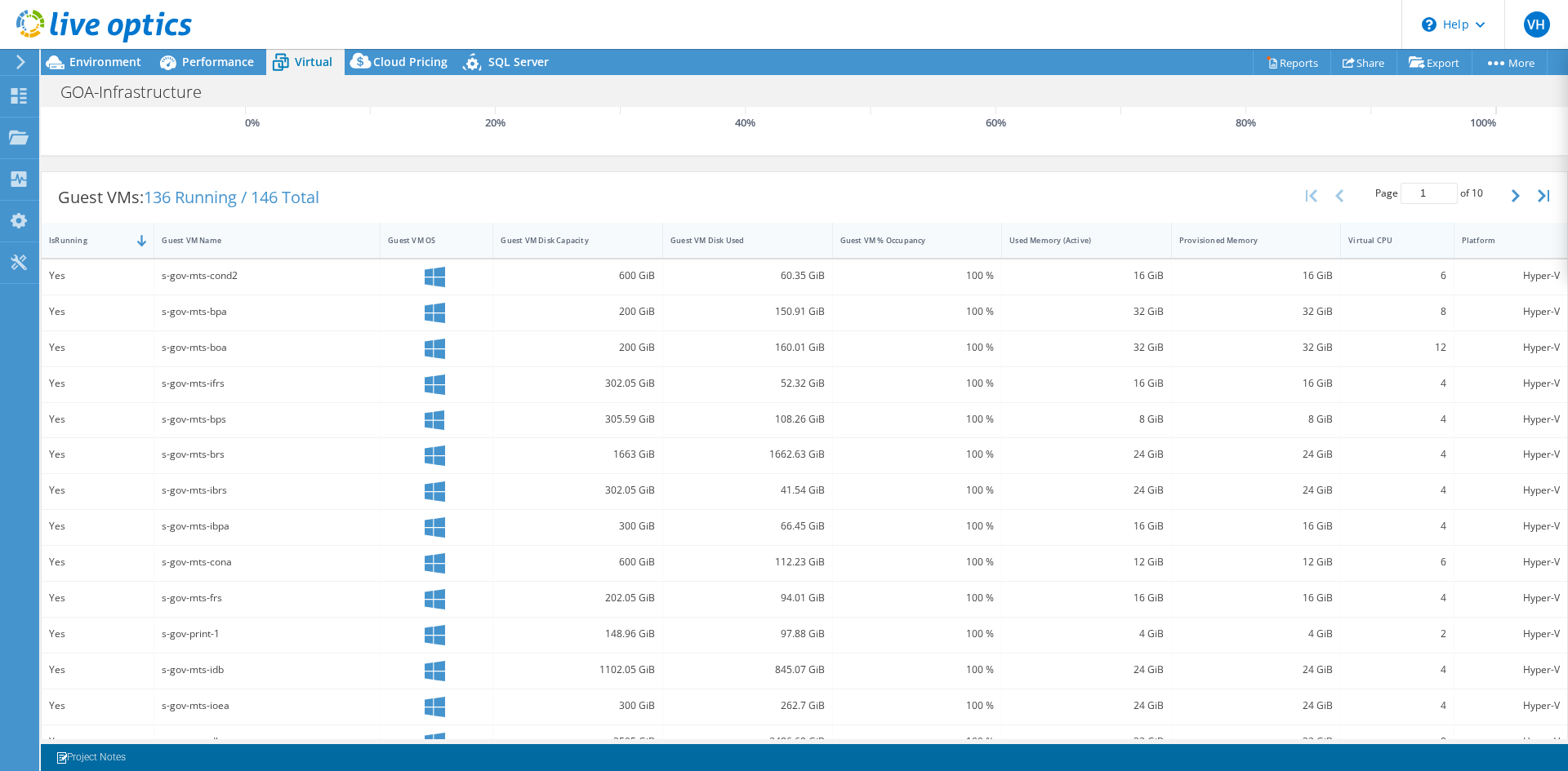
scroll to position [368, 0]
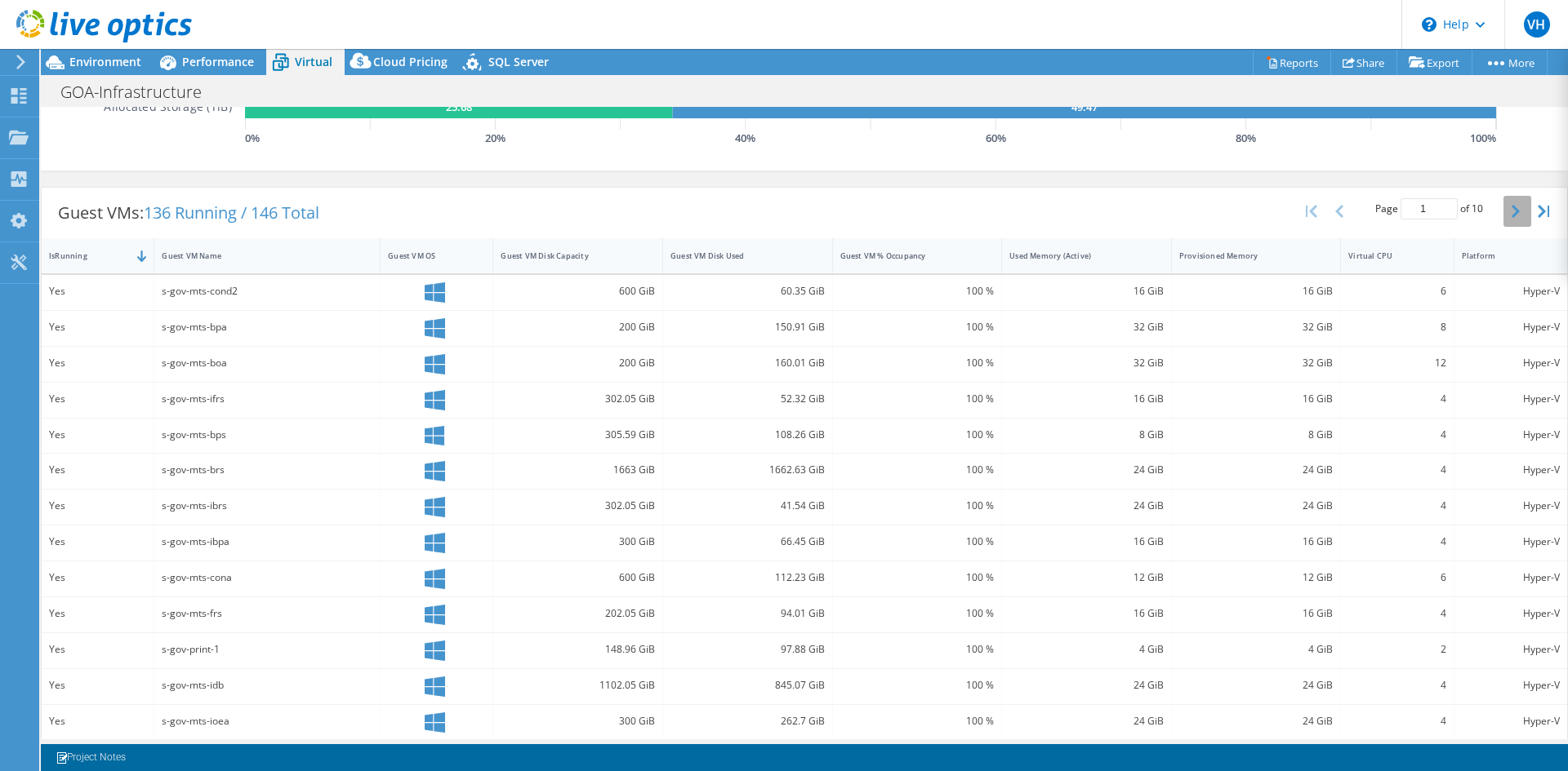
click at [1511, 206] on button "button" at bounding box center [1517, 211] width 28 height 31
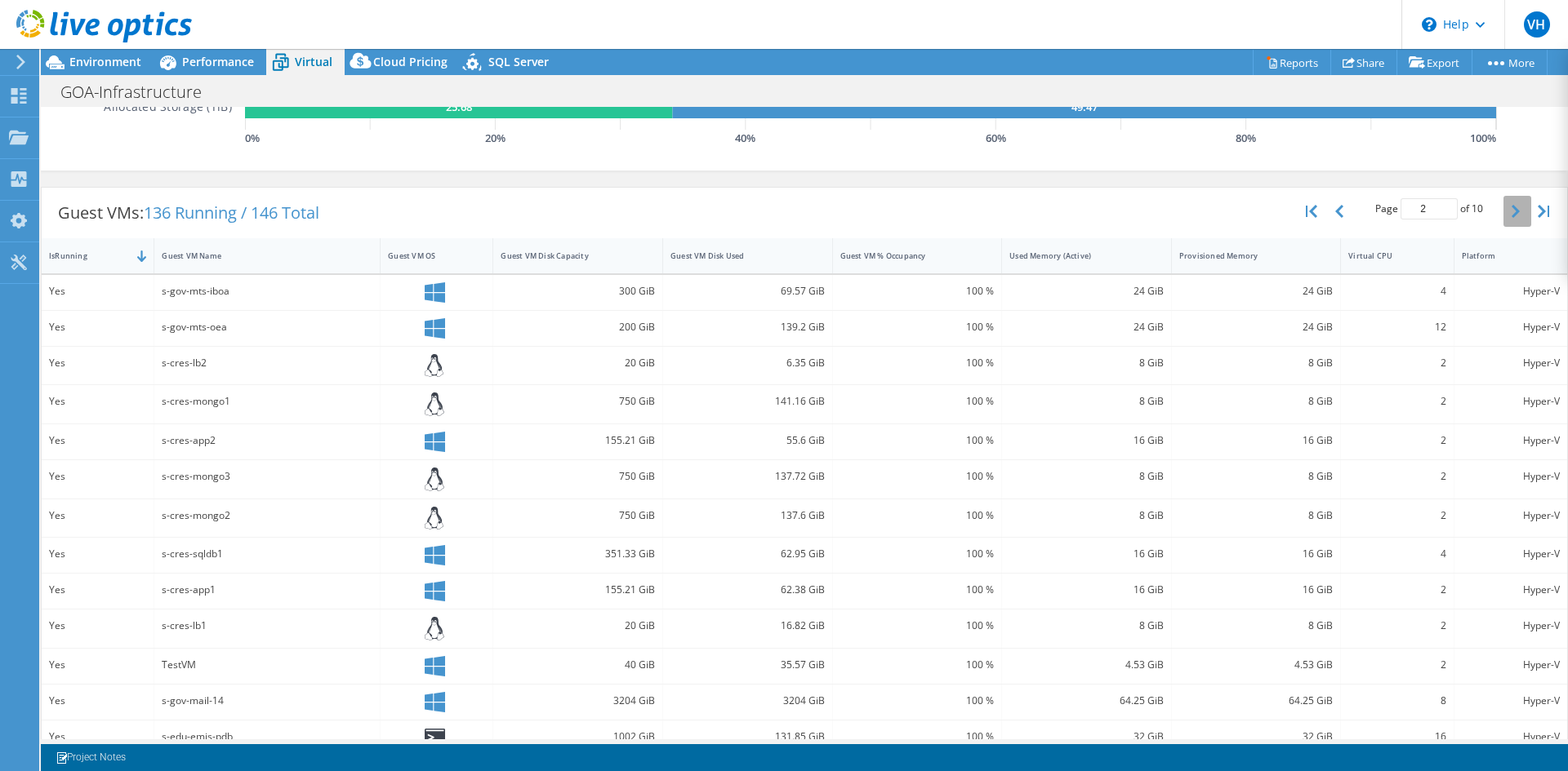
click at [1511, 206] on button "button" at bounding box center [1517, 211] width 28 height 31
type input "3"
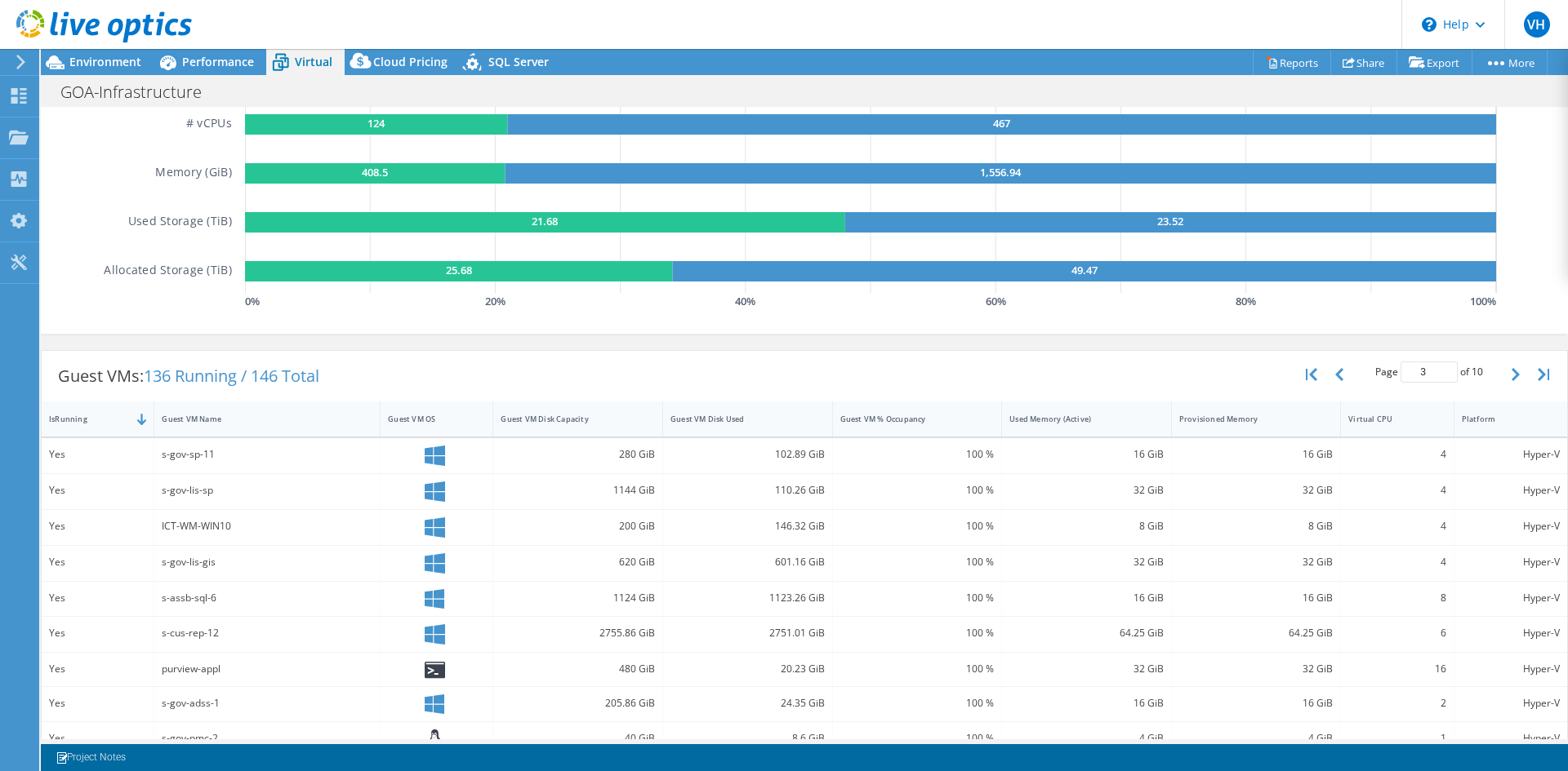
scroll to position [0, 0]
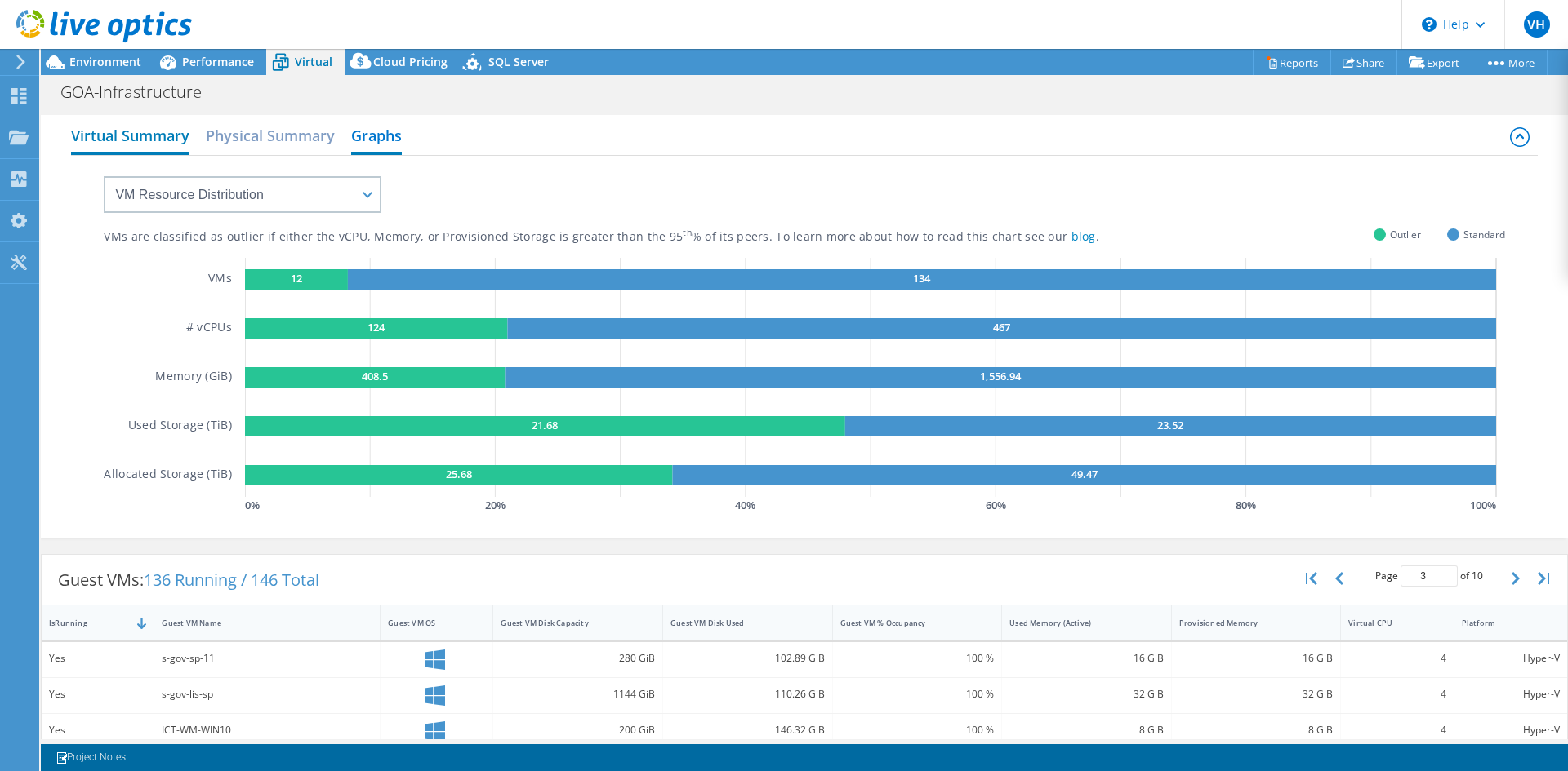
click at [130, 146] on h2 "Virtual Summary" at bounding box center [130, 137] width 119 height 36
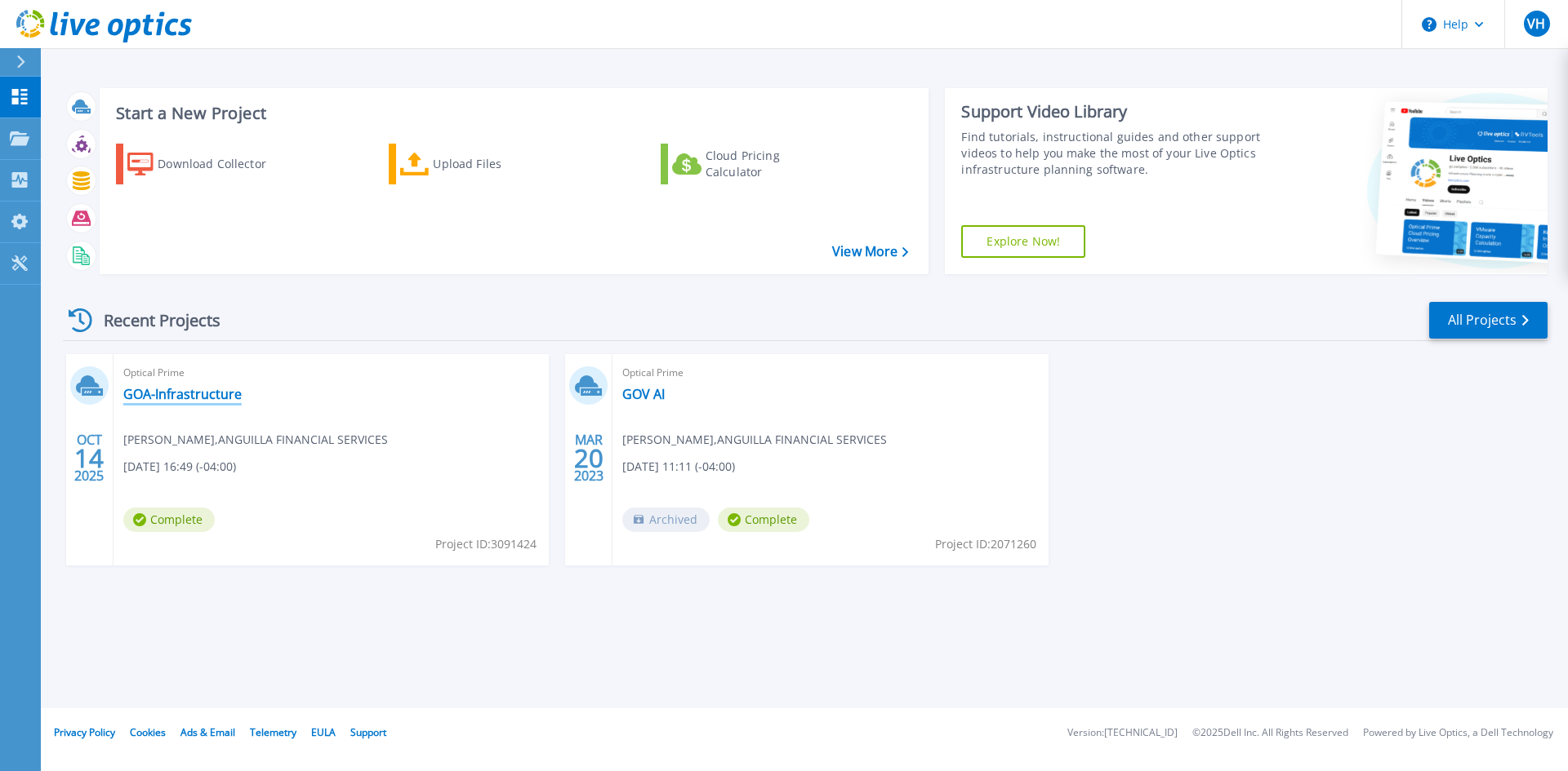
click at [210, 402] on link "GOA-Infrastructure" at bounding box center [183, 394] width 119 height 17
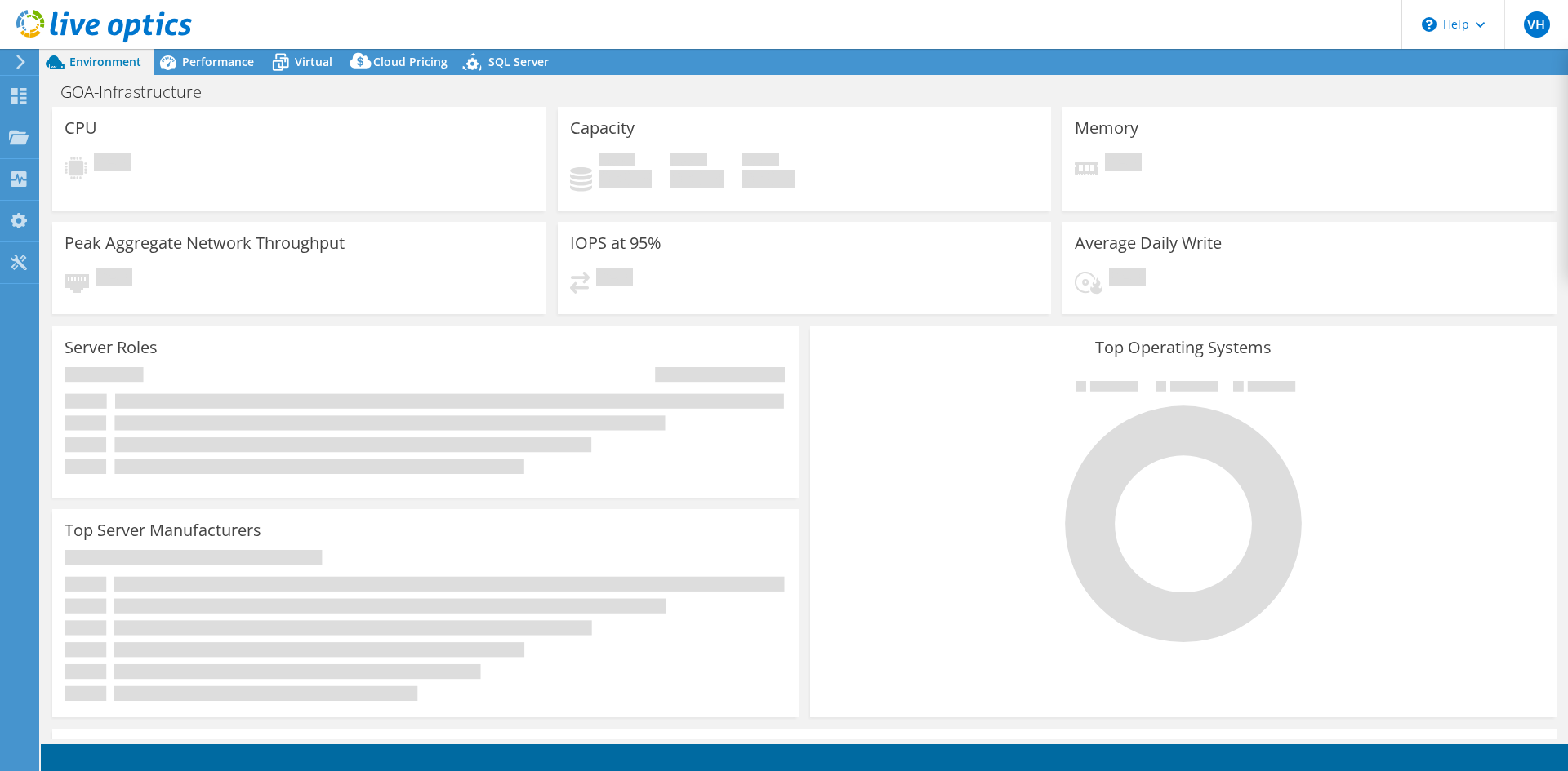
select select "USD"
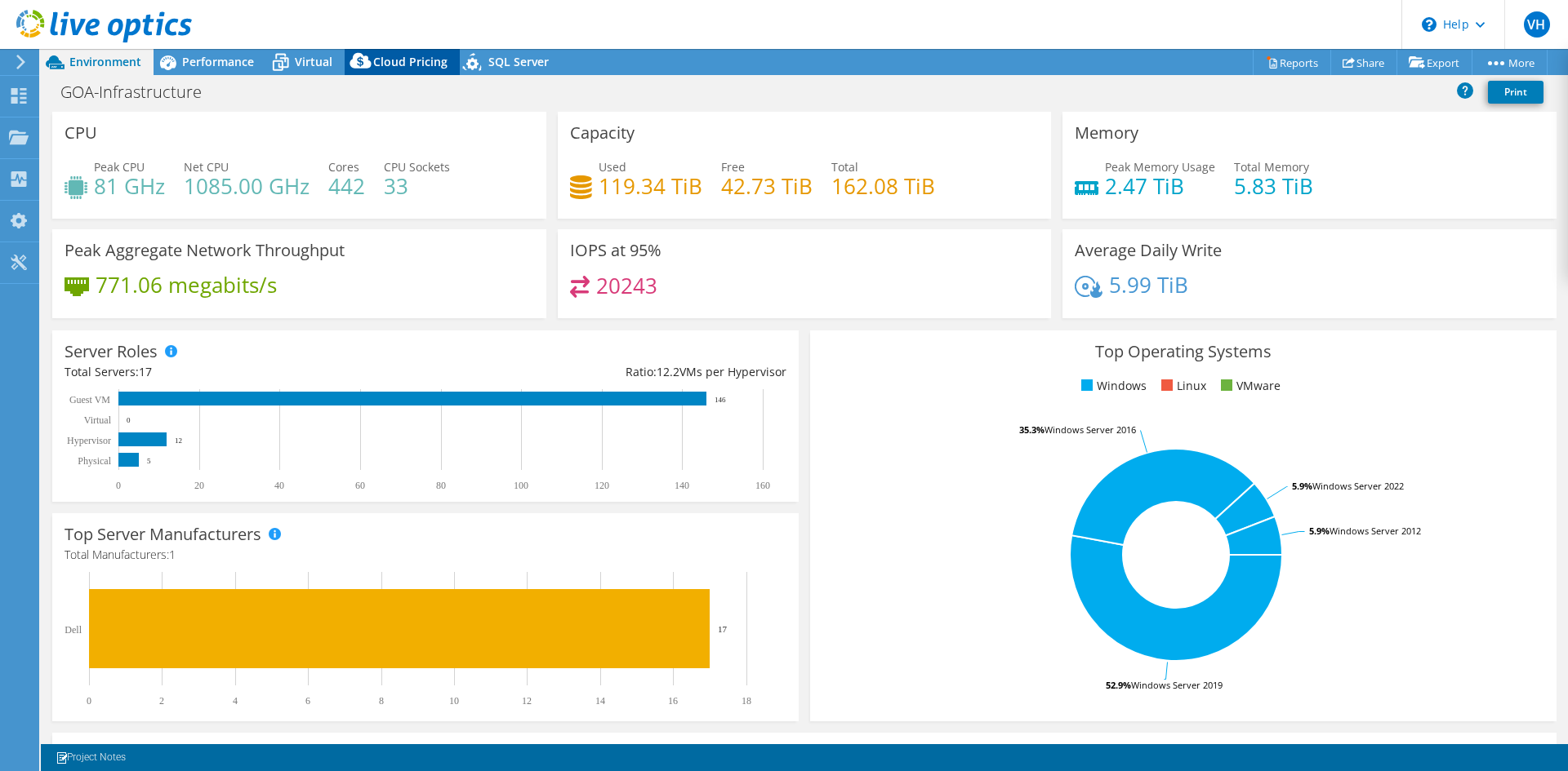
click at [388, 61] on span "Cloud Pricing" at bounding box center [410, 61] width 74 height 16
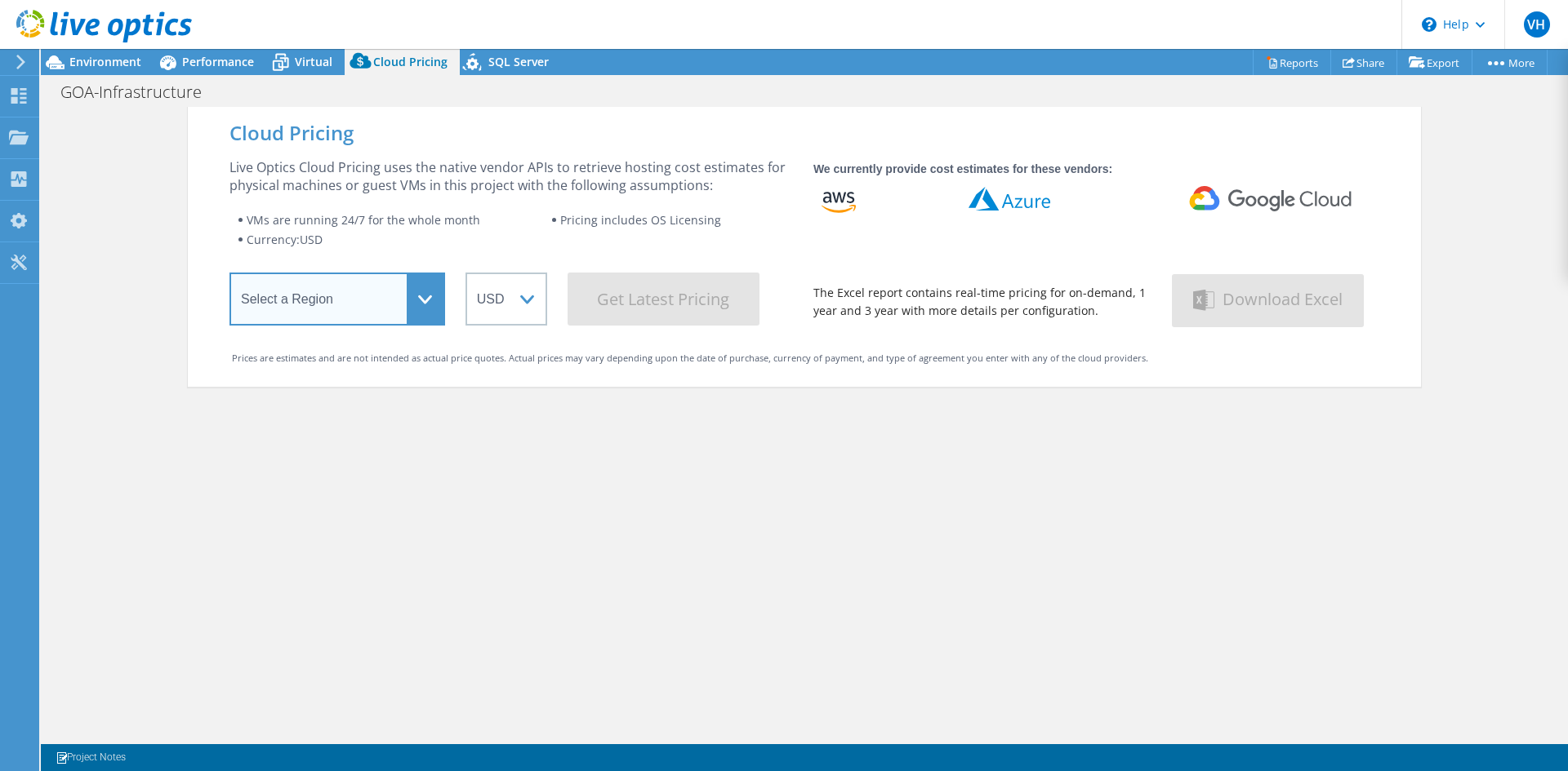
click at [366, 318] on select "Select a Region Asia Pacific (Hong Kong) Asia Pacific (Mumbai) Asia Pacific (Se…" at bounding box center [338, 298] width 216 height 53
select select "EULondon"
click at [230, 276] on select "Select a Region Asia Pacific (Hong Kong) Asia Pacific (Mumbai) Asia Pacific (Se…" at bounding box center [338, 298] width 216 height 53
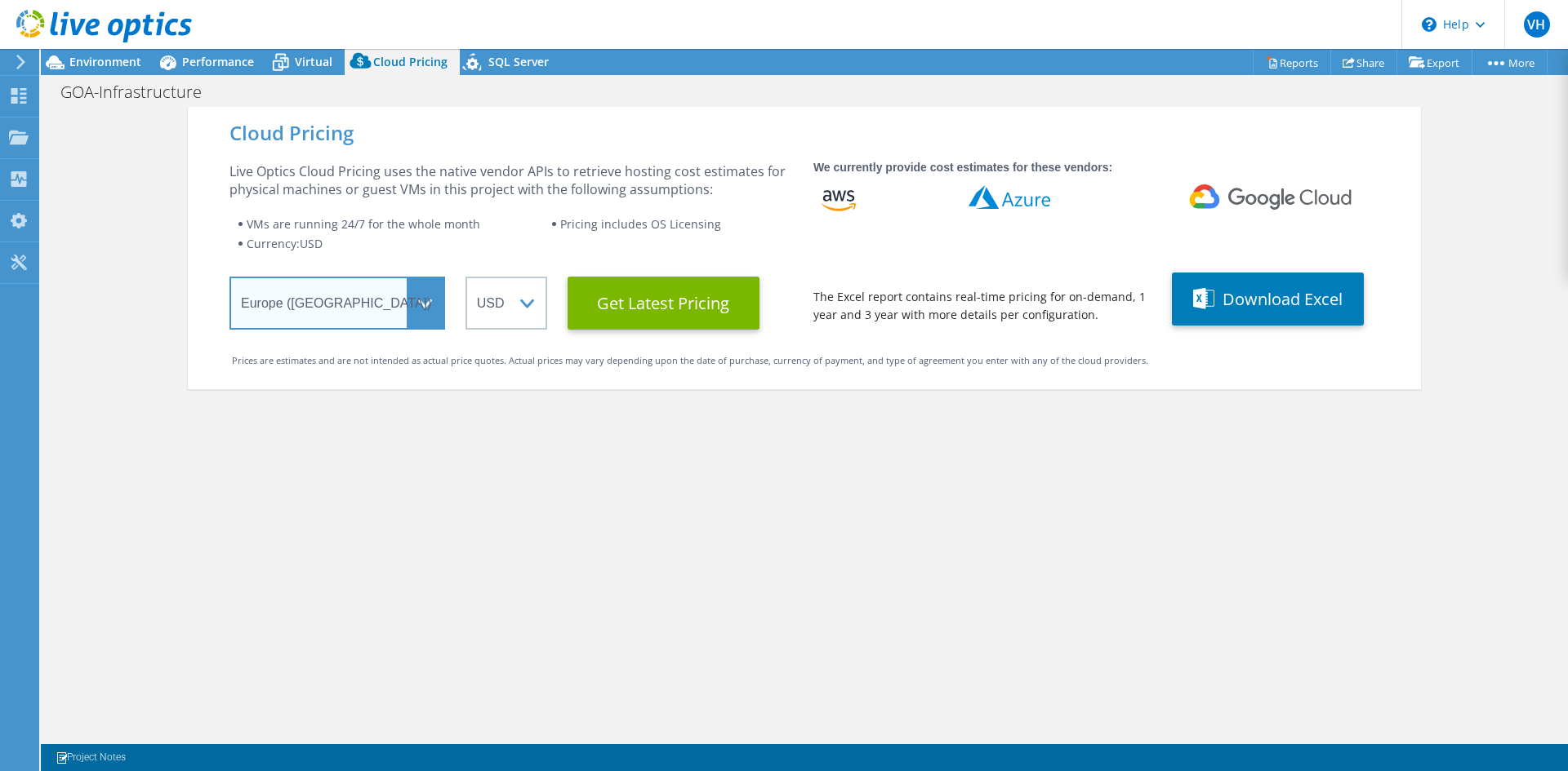
click at [376, 304] on select "Select a Region Asia Pacific (Hong Kong) Asia Pacific (Mumbai) Asia Pacific (Se…" at bounding box center [338, 303] width 216 height 53
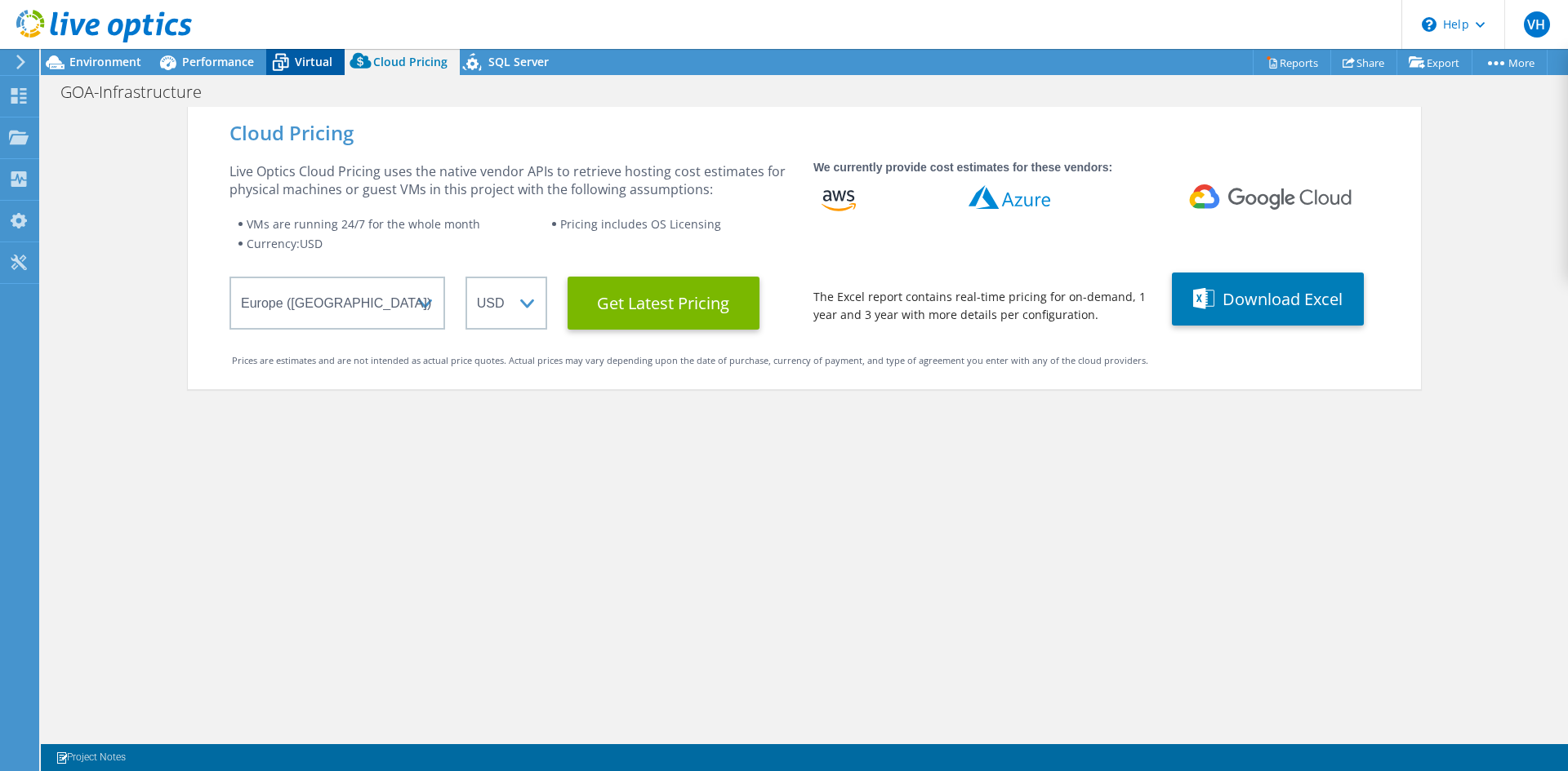
click at [331, 58] on div "Virtual" at bounding box center [305, 61] width 79 height 26
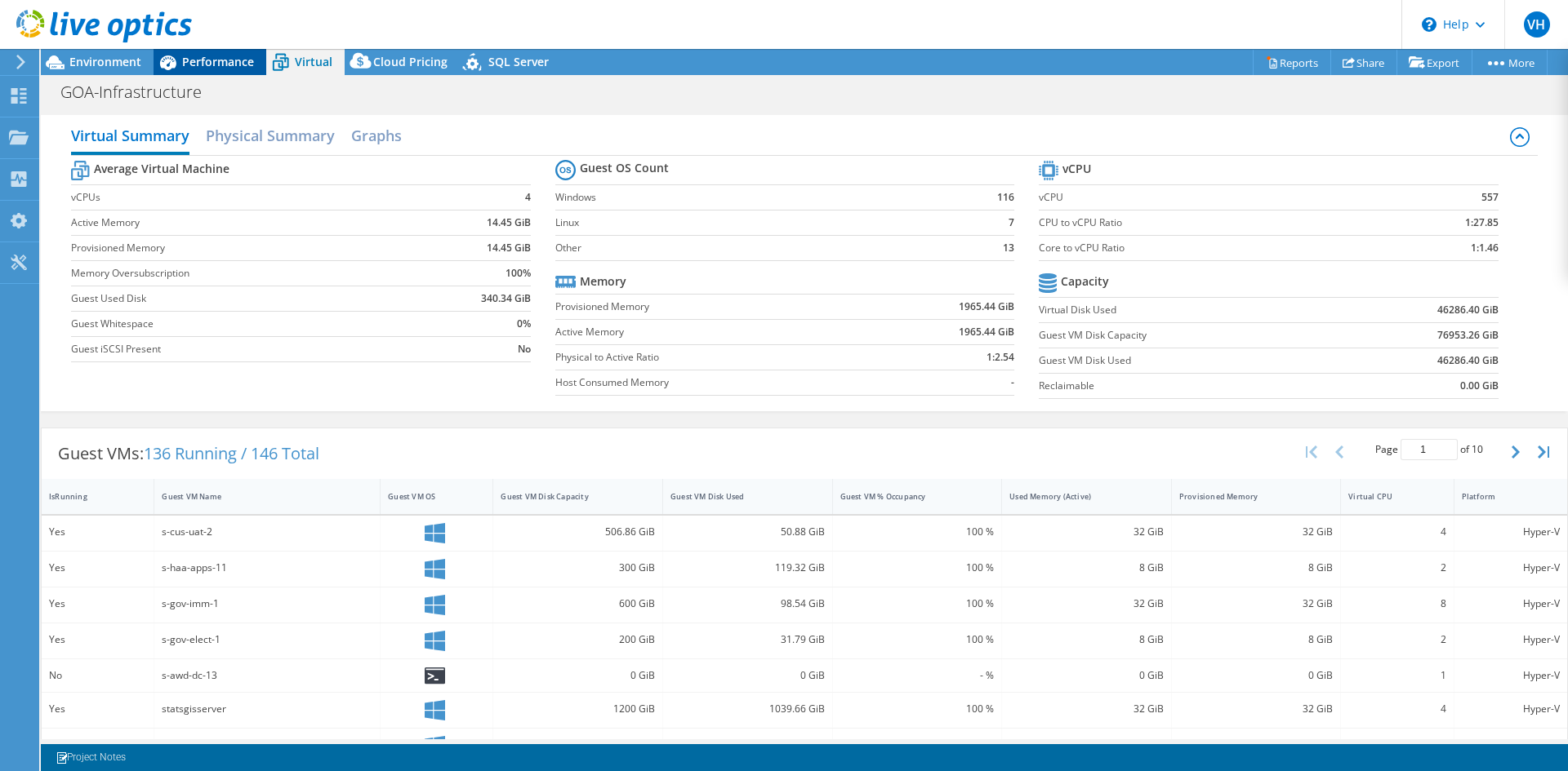
click at [230, 63] on span "Performance" at bounding box center [218, 61] width 72 height 16
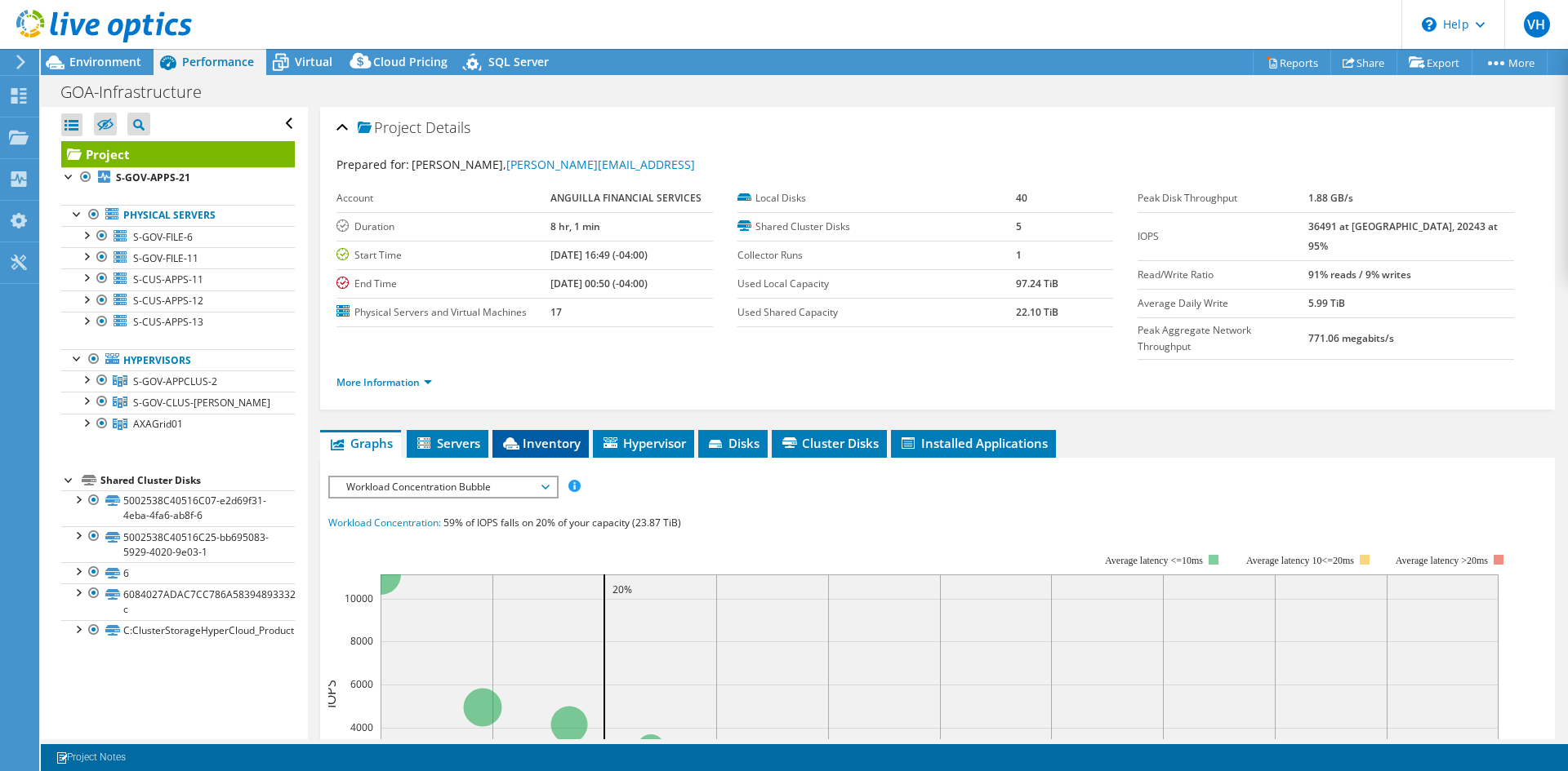
click at [529, 435] on span "Inventory" at bounding box center [541, 442] width 80 height 17
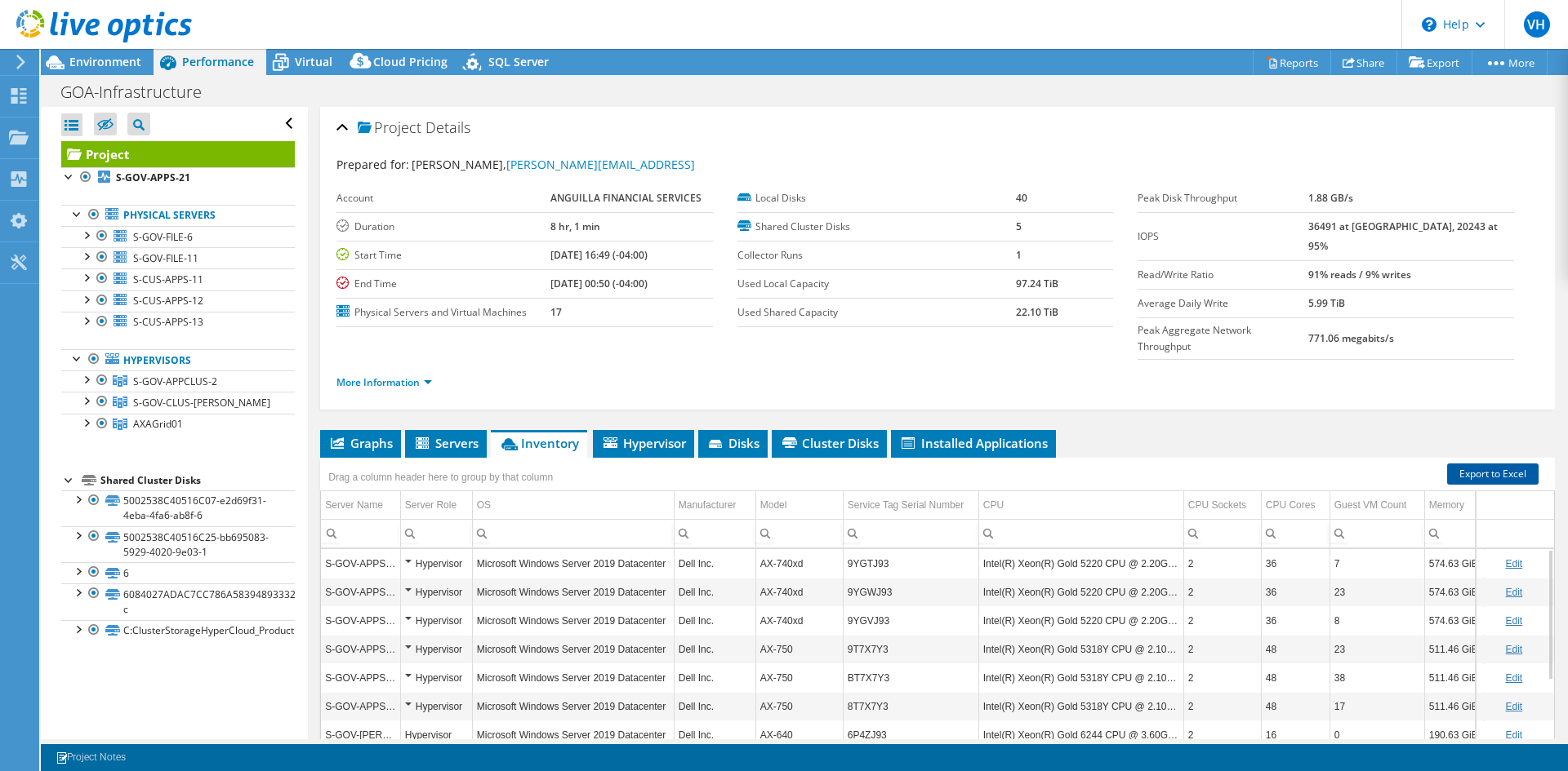
click at [1455, 464] on link "Export to Excel" at bounding box center [1493, 474] width 91 height 21
click at [1468, 464] on link "Export to Excel" at bounding box center [1493, 474] width 91 height 21
